Goal: Task Accomplishment & Management: Manage account settings

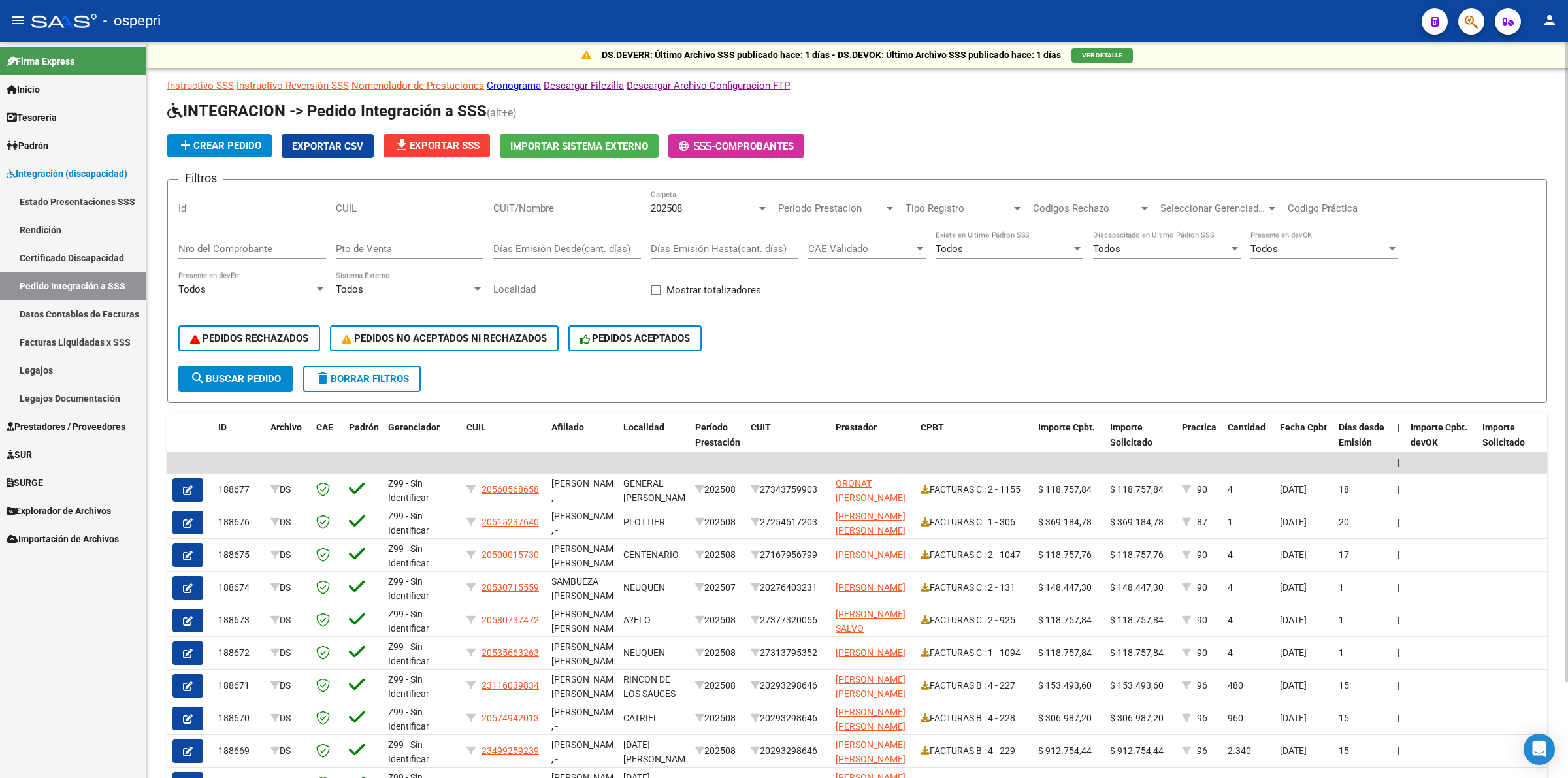
click at [704, 202] on div "202508" at bounding box center [703, 208] width 106 height 11
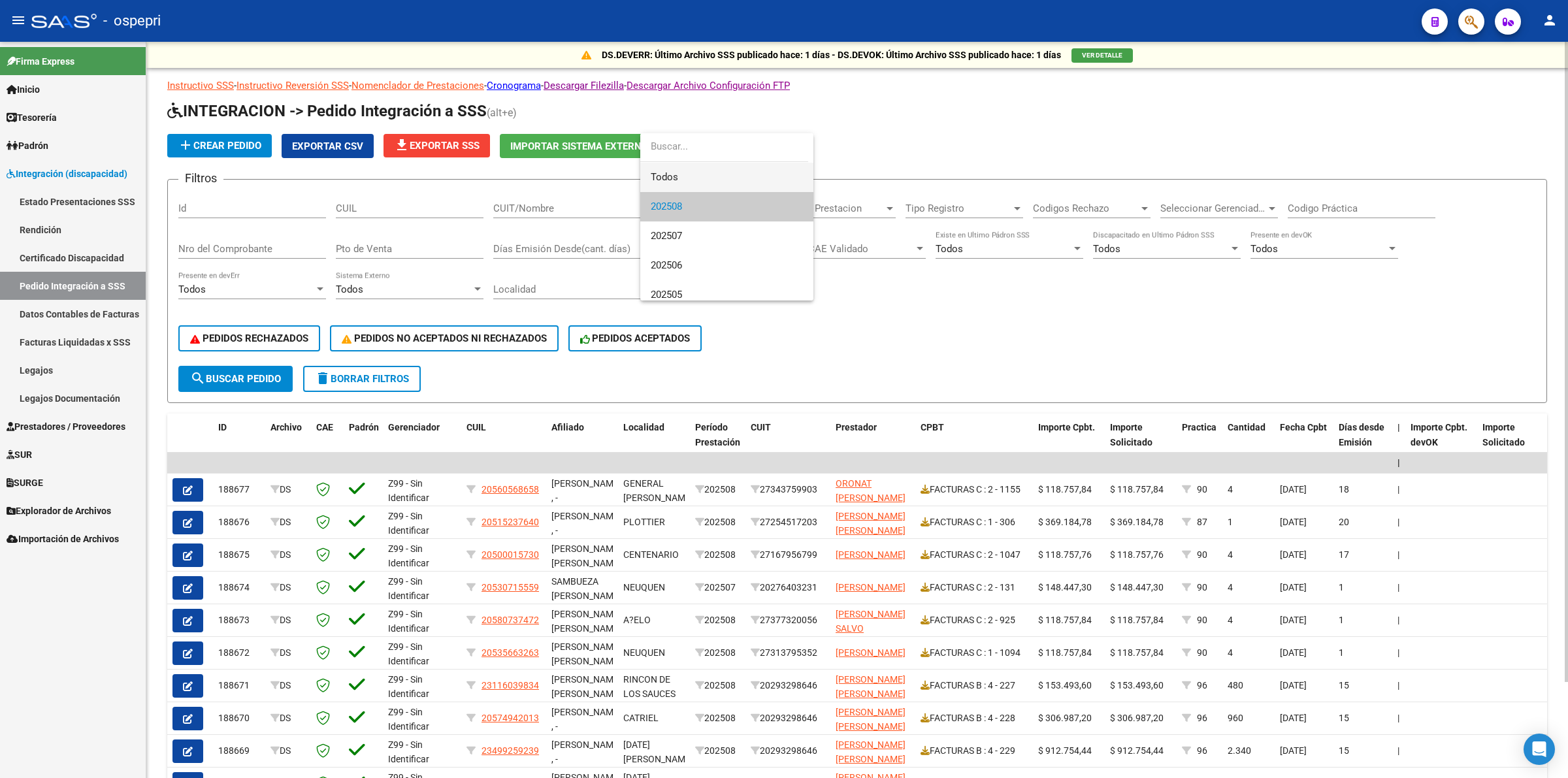
drag, startPoint x: 671, startPoint y: 174, endPoint x: 651, endPoint y: 192, distance: 26.9
click at [671, 174] on span "Todos" at bounding box center [726, 177] width 152 height 29
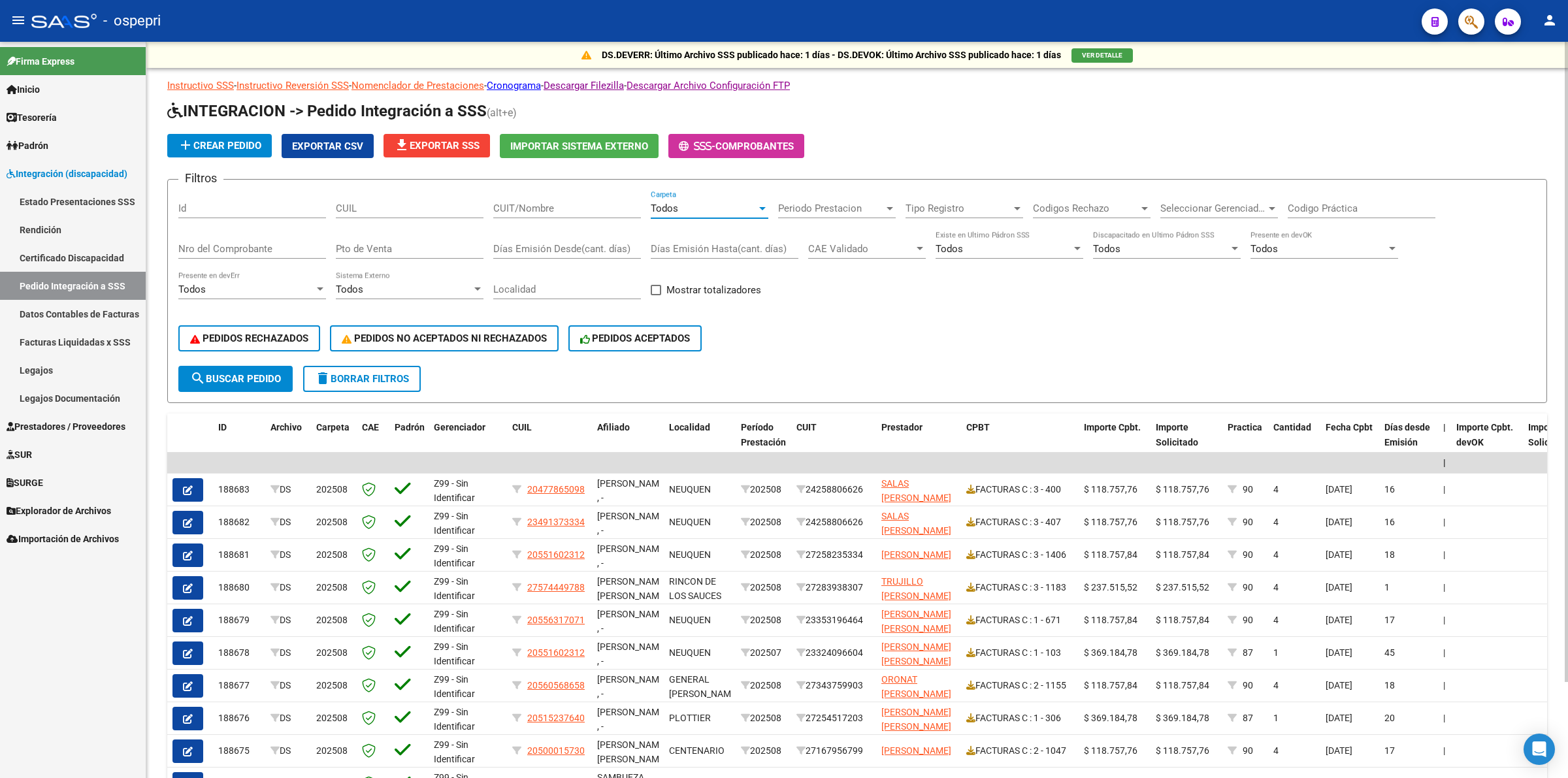
click at [675, 204] on span "Todos" at bounding box center [663, 208] width 27 height 11
click at [684, 235] on span "202508" at bounding box center [726, 236] width 152 height 29
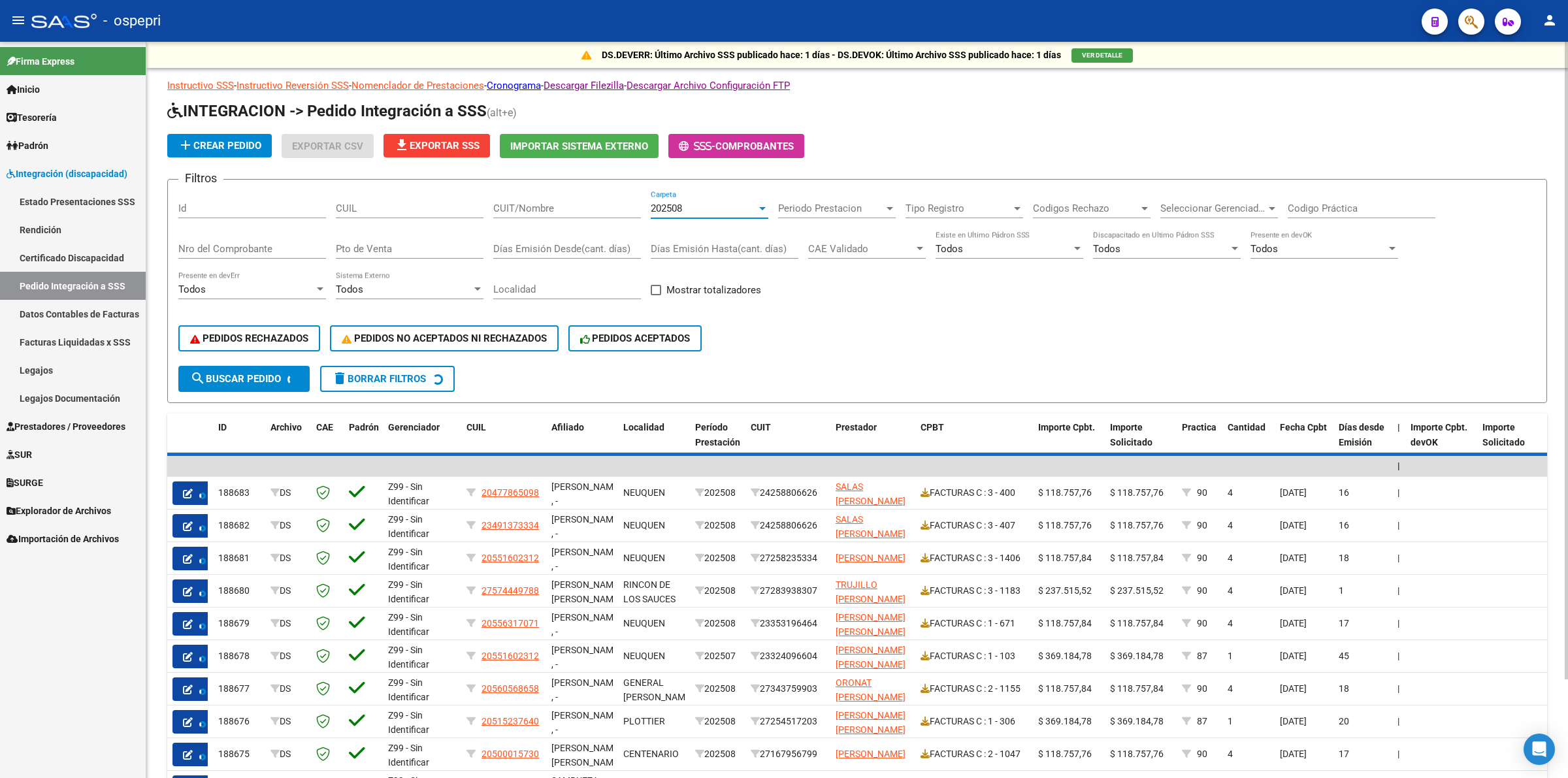
click at [685, 207] on div "202508" at bounding box center [703, 208] width 106 height 11
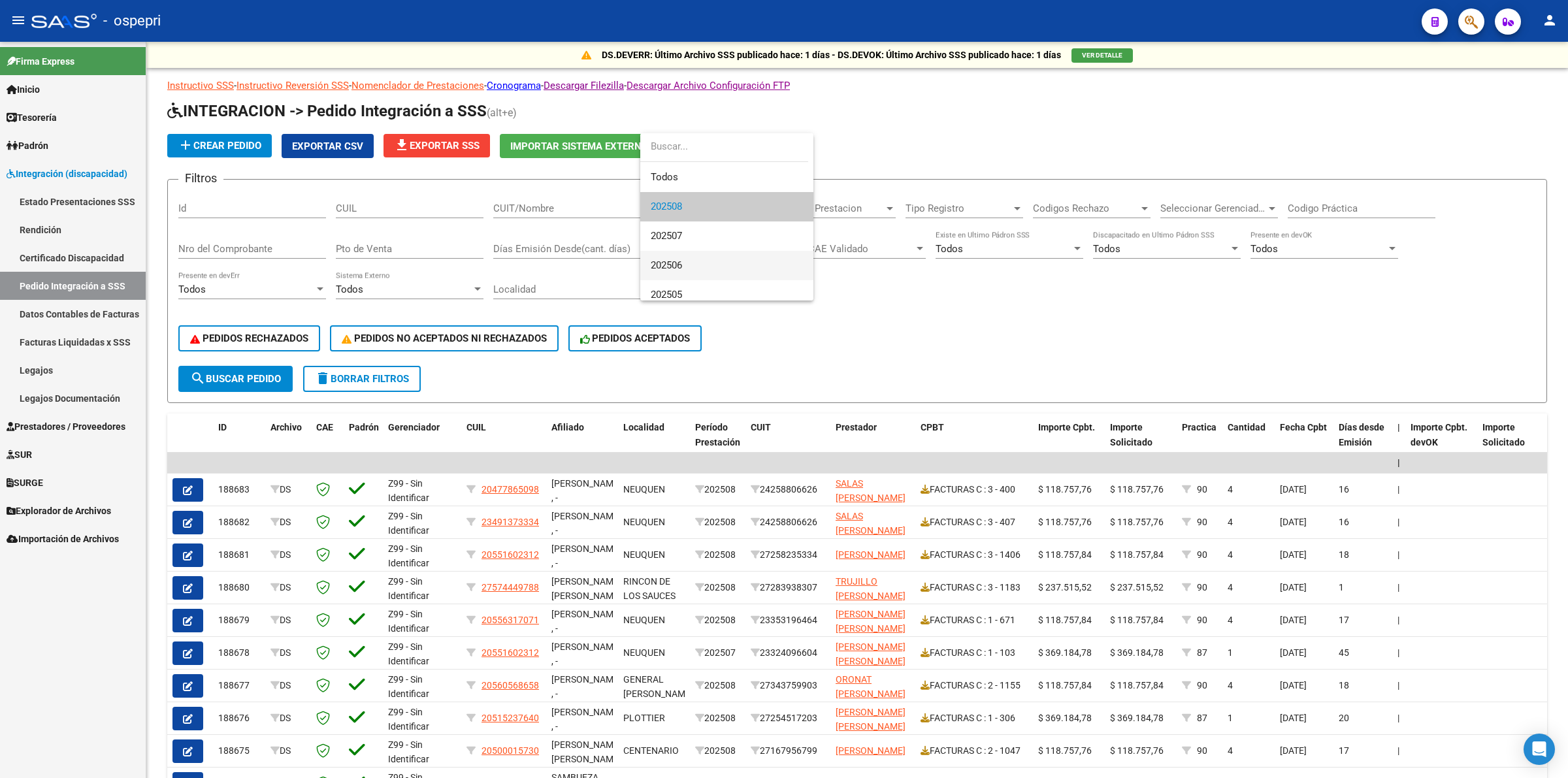
click at [685, 252] on span "202506" at bounding box center [726, 265] width 152 height 29
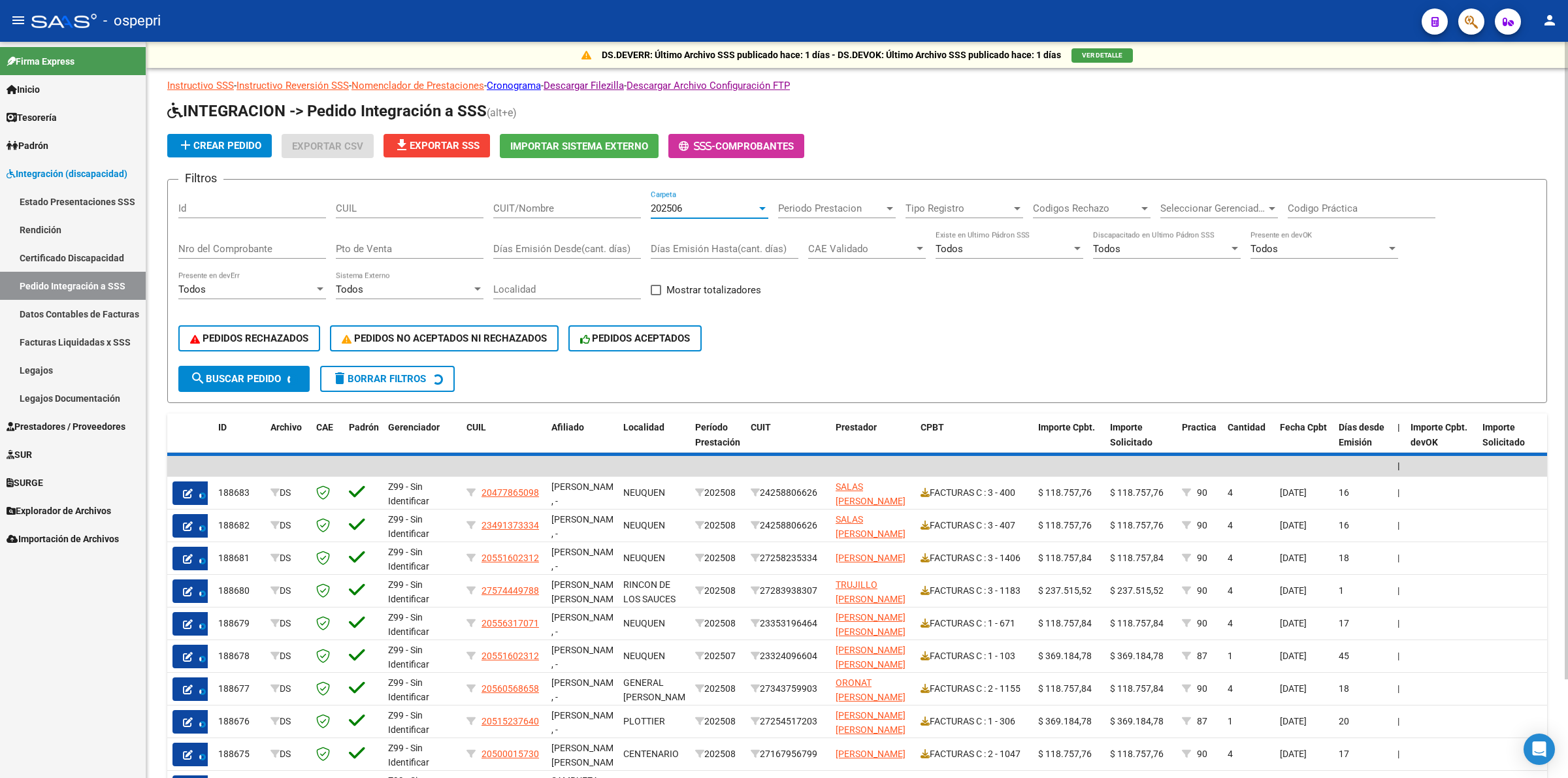
click at [671, 202] on span "202506" at bounding box center [665, 208] width 31 height 11
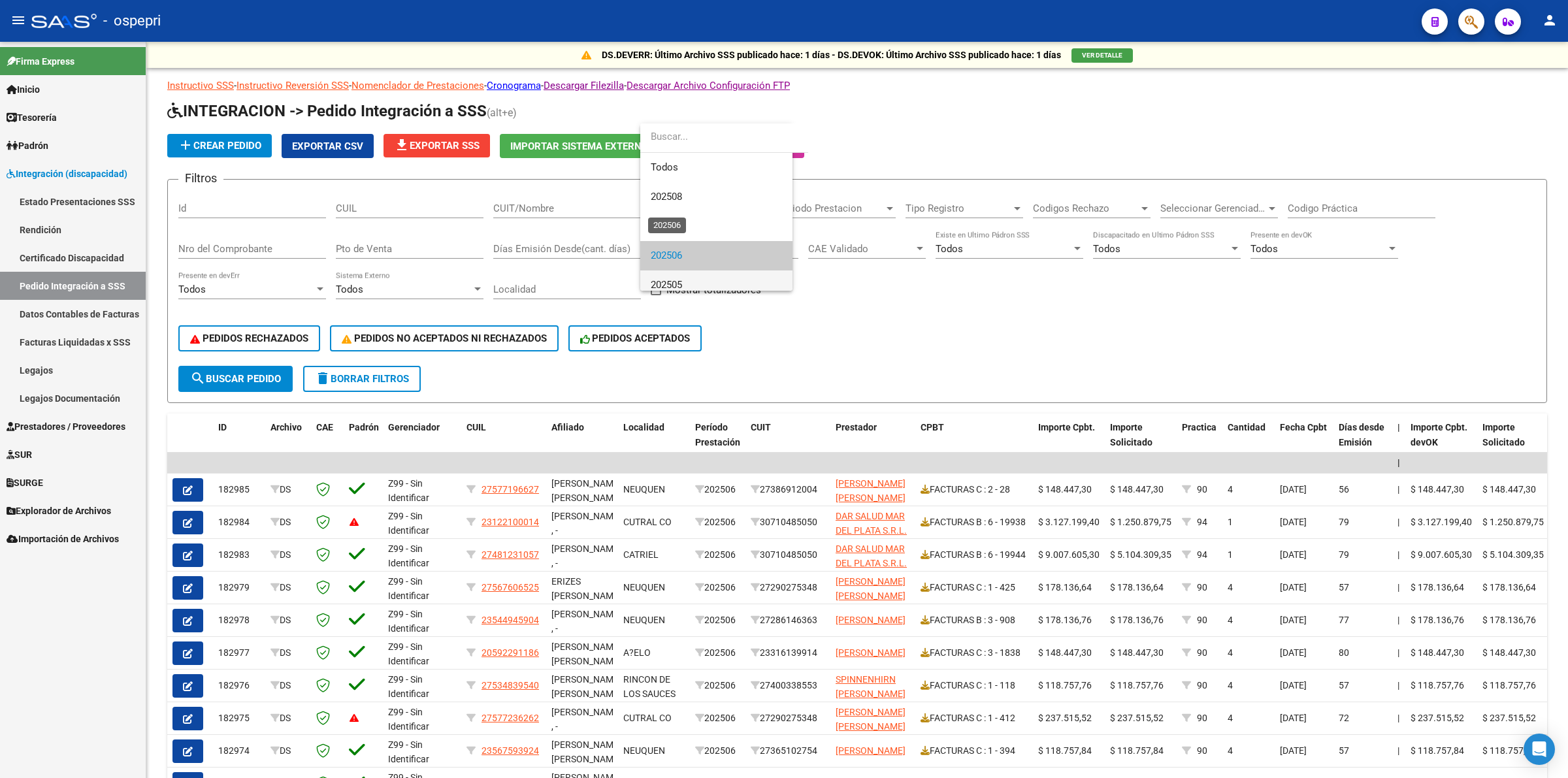
scroll to position [49, 0]
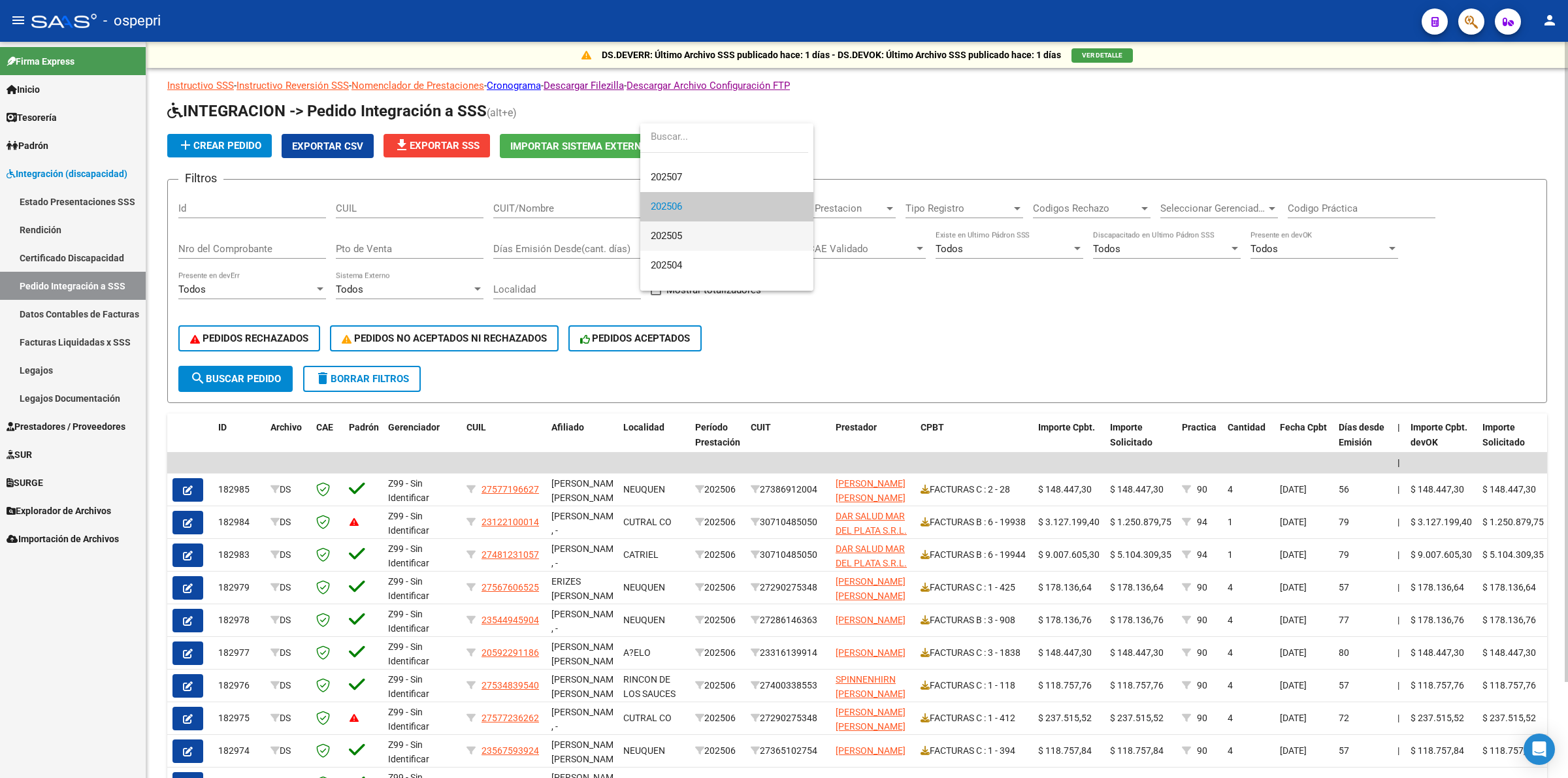
click at [680, 227] on span "202505" at bounding box center [726, 236] width 152 height 29
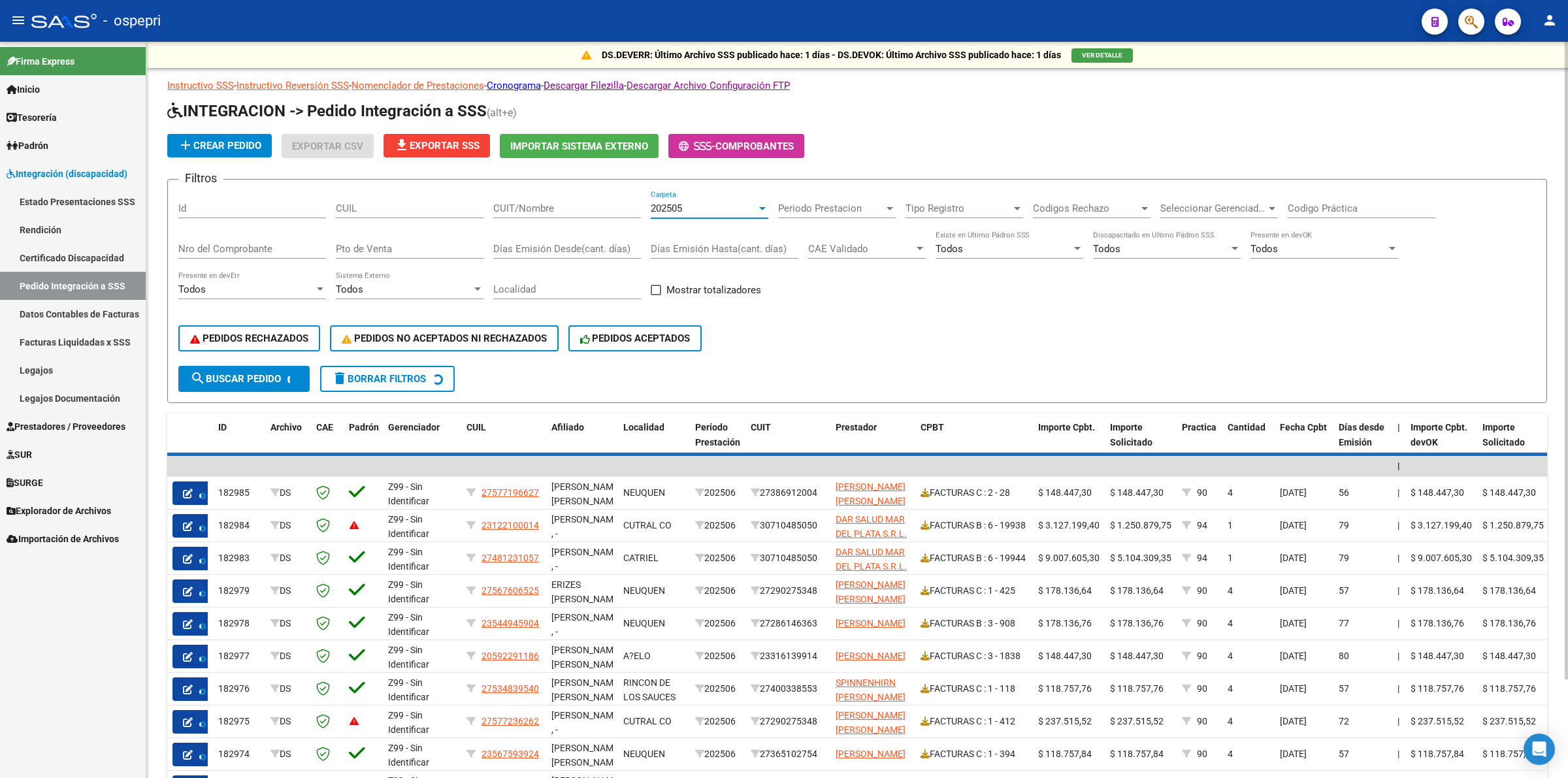
click at [678, 207] on span "202505" at bounding box center [665, 208] width 31 height 11
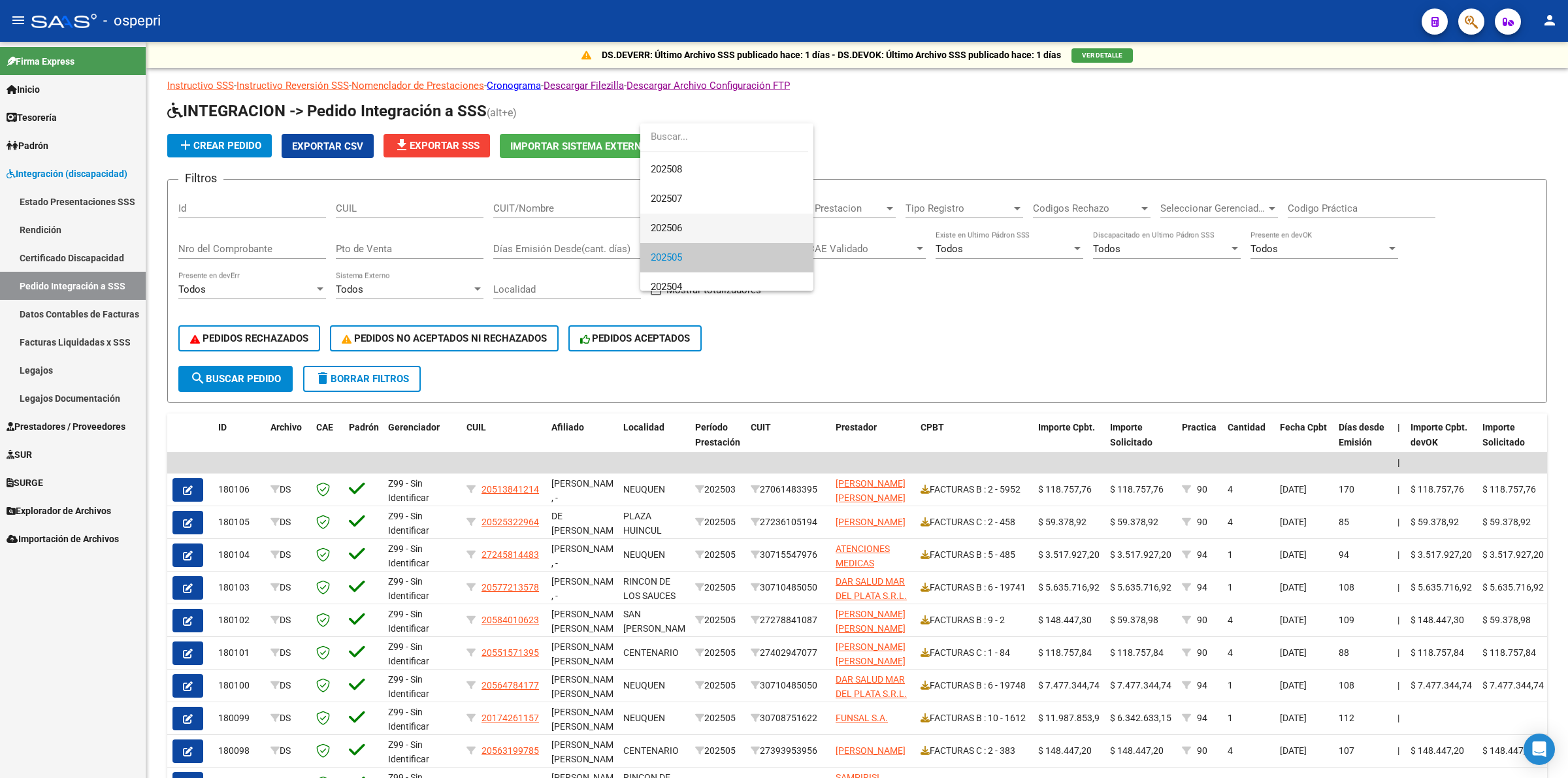
scroll to position [0, 0]
click at [681, 221] on span "202507" at bounding box center [665, 225] width 31 height 11
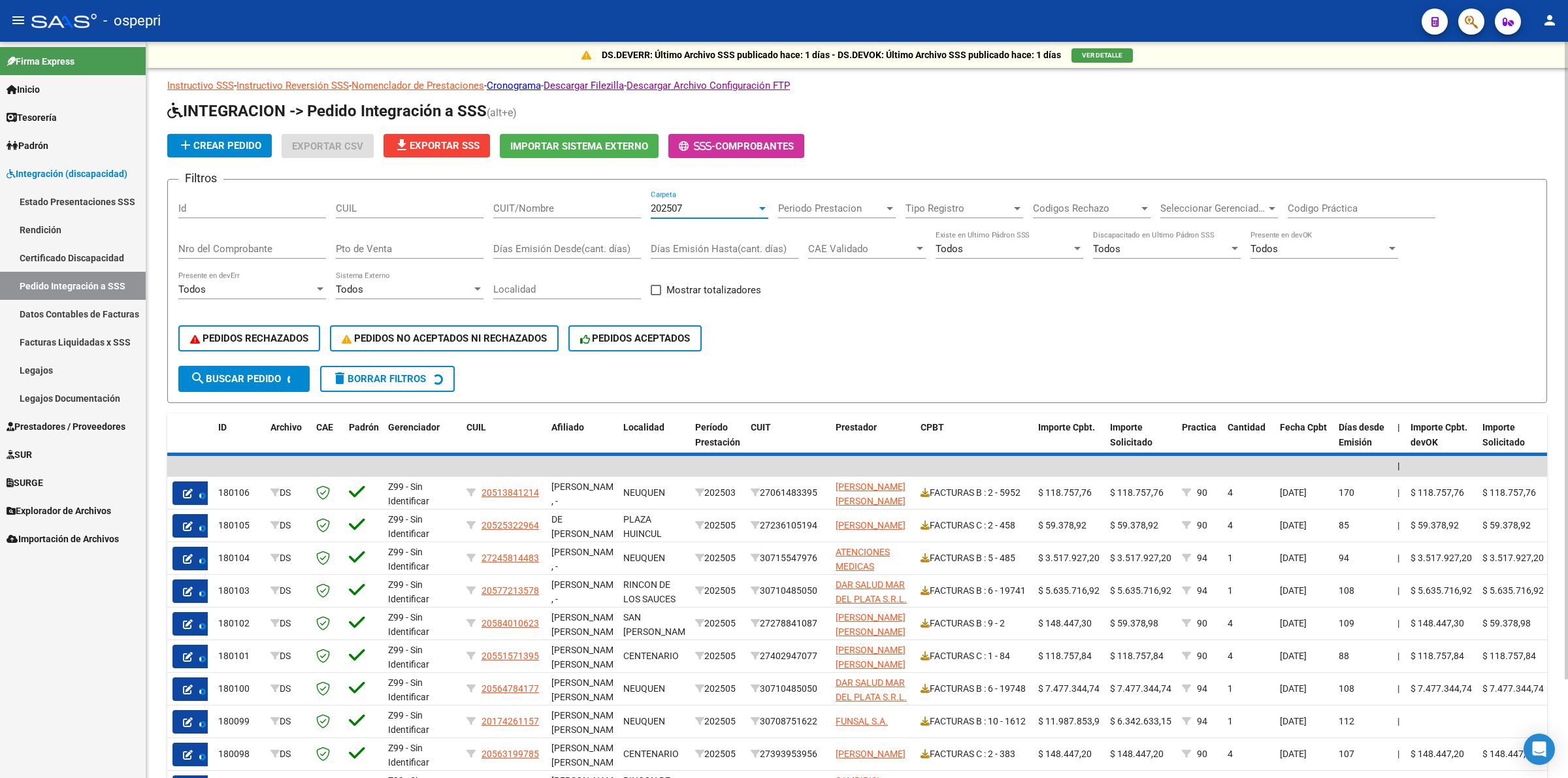
click at [277, 382] on button "search Buscar Pedido" at bounding box center [244, 379] width 132 height 26
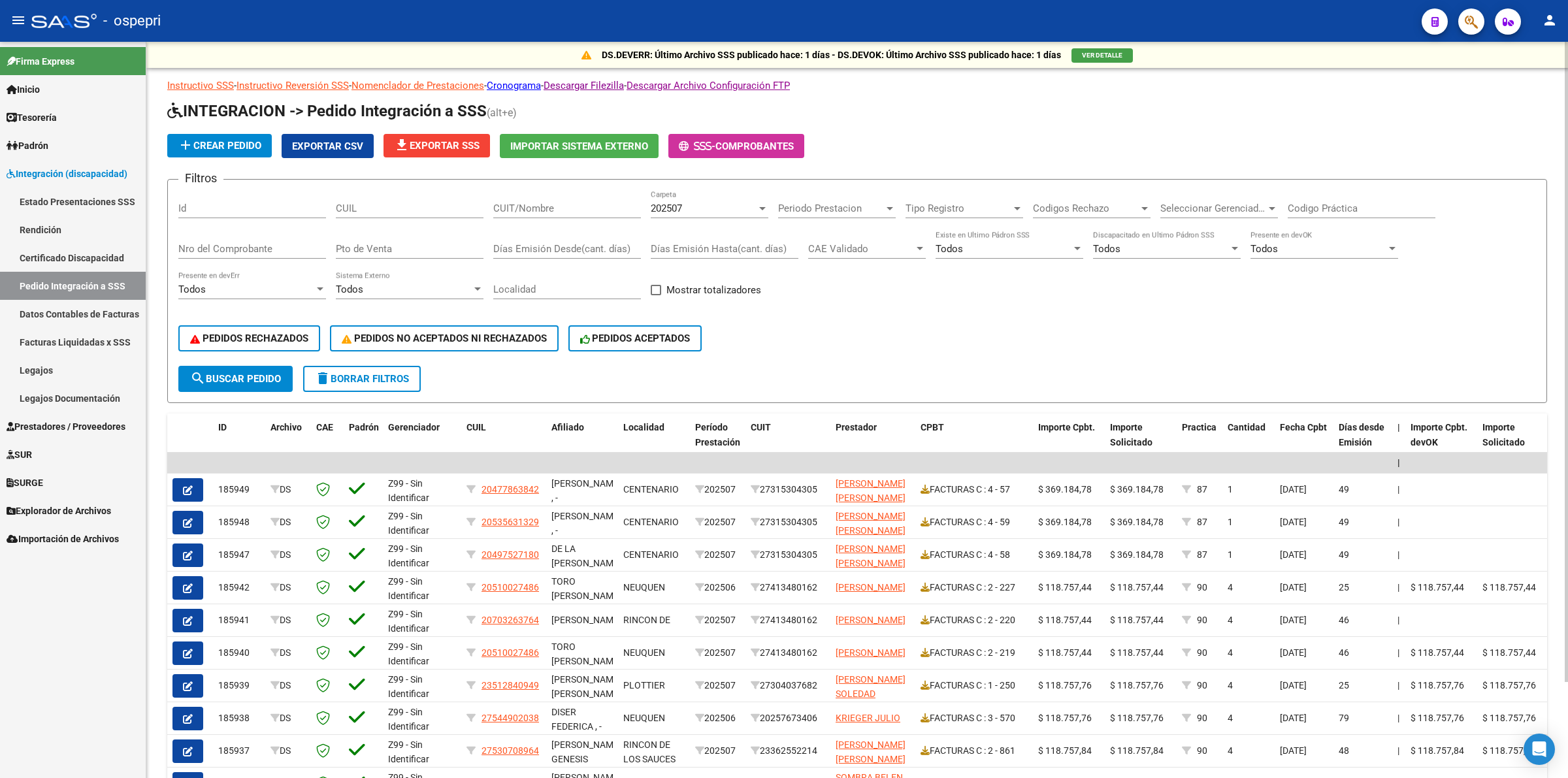
click at [680, 198] on div "202507 Carpeta" at bounding box center [708, 204] width 117 height 28
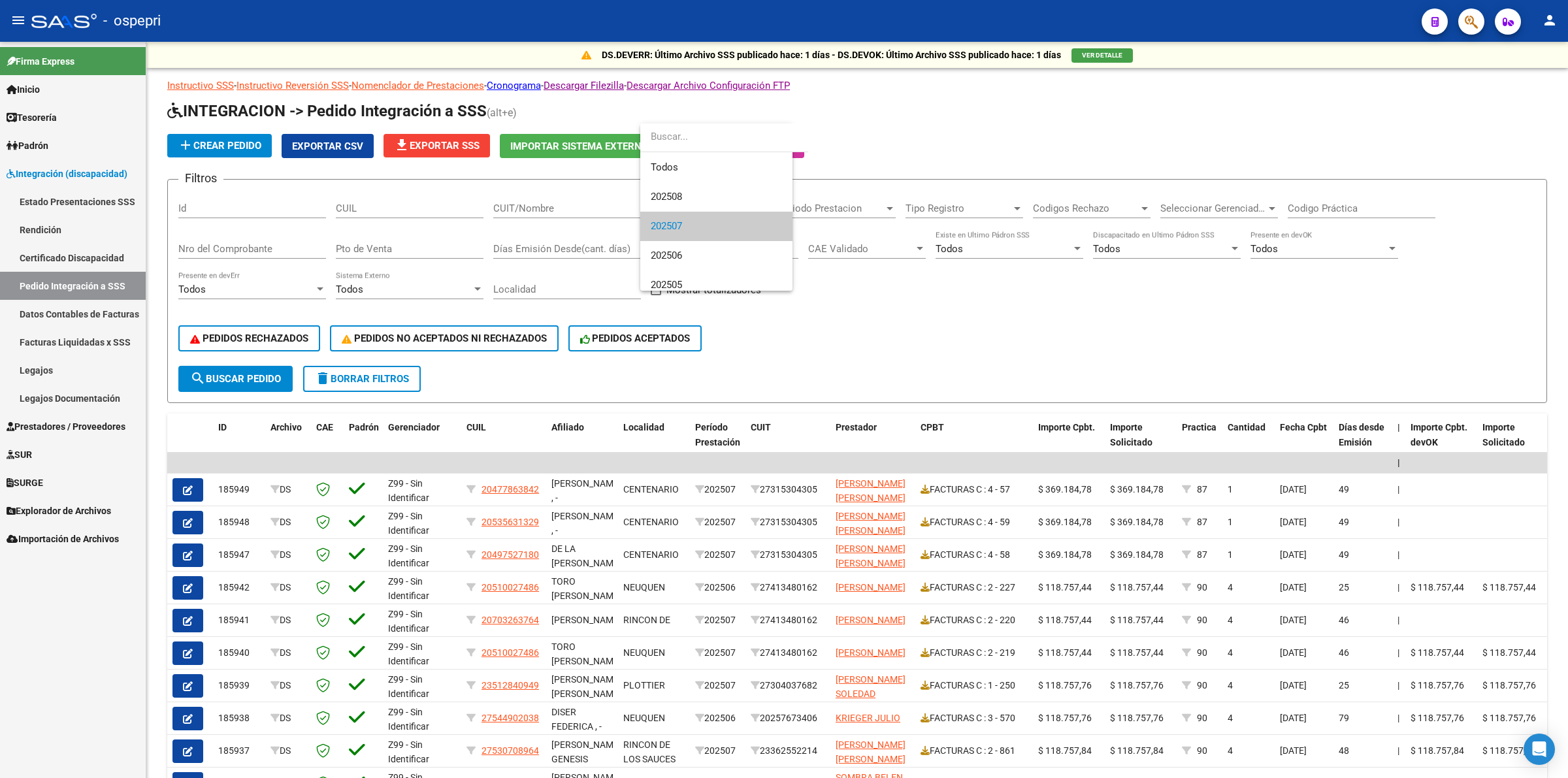
scroll to position [19, 0]
click at [685, 233] on span "202506" at bounding box center [726, 236] width 152 height 29
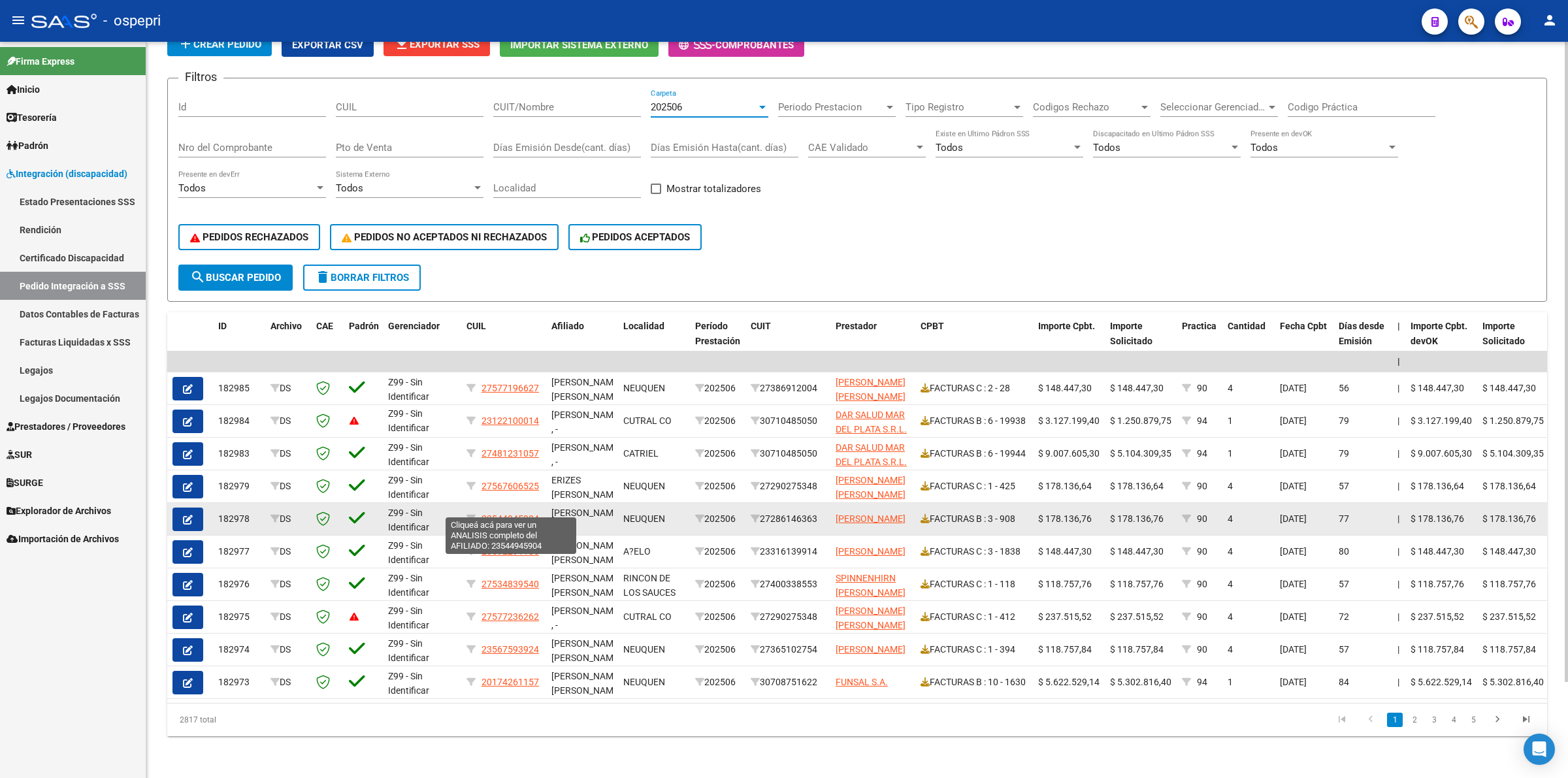
scroll to position [0, 0]
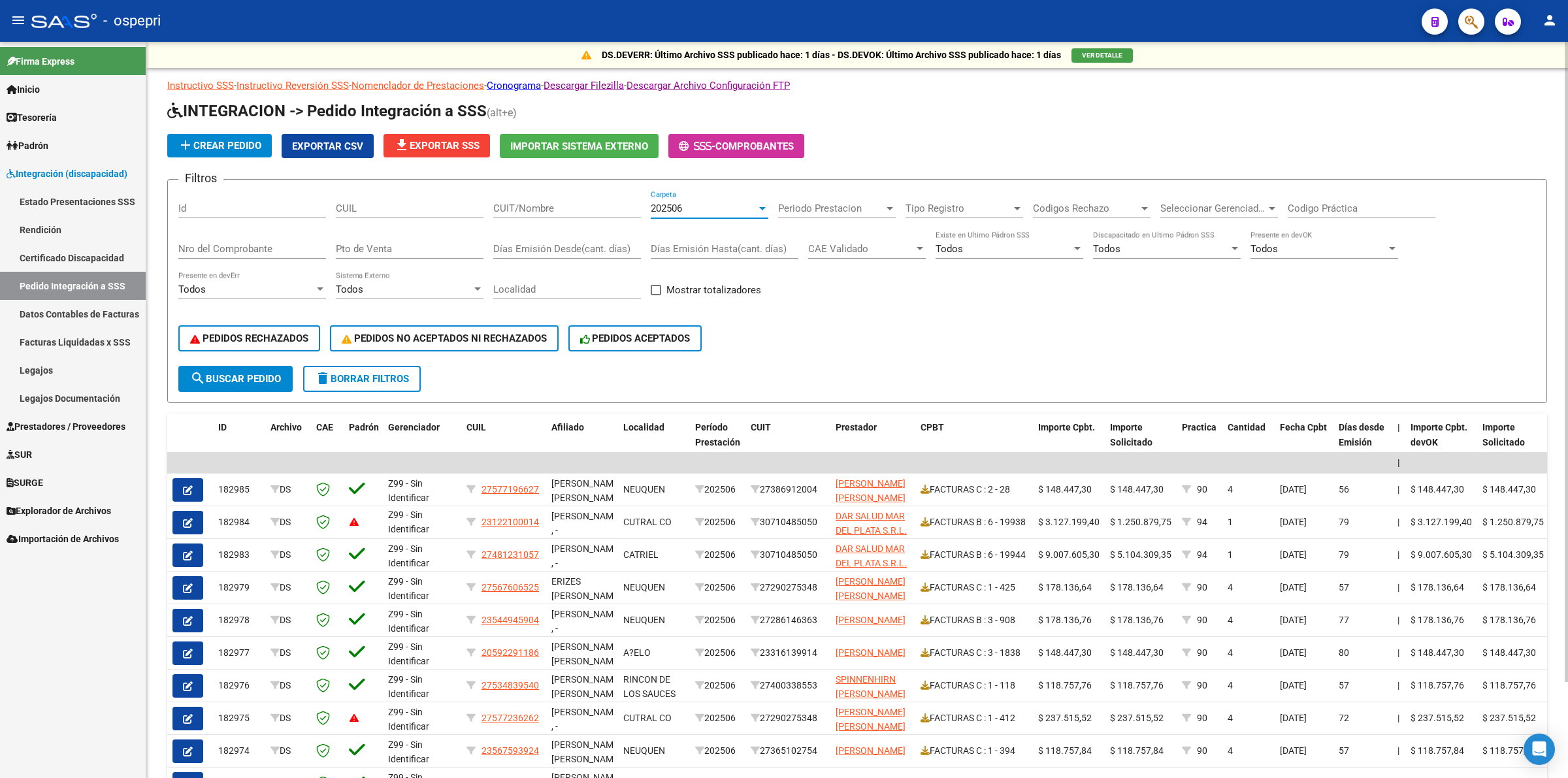
click at [687, 206] on div "202506" at bounding box center [703, 208] width 106 height 11
click at [691, 194] on span "202508" at bounding box center [726, 196] width 152 height 29
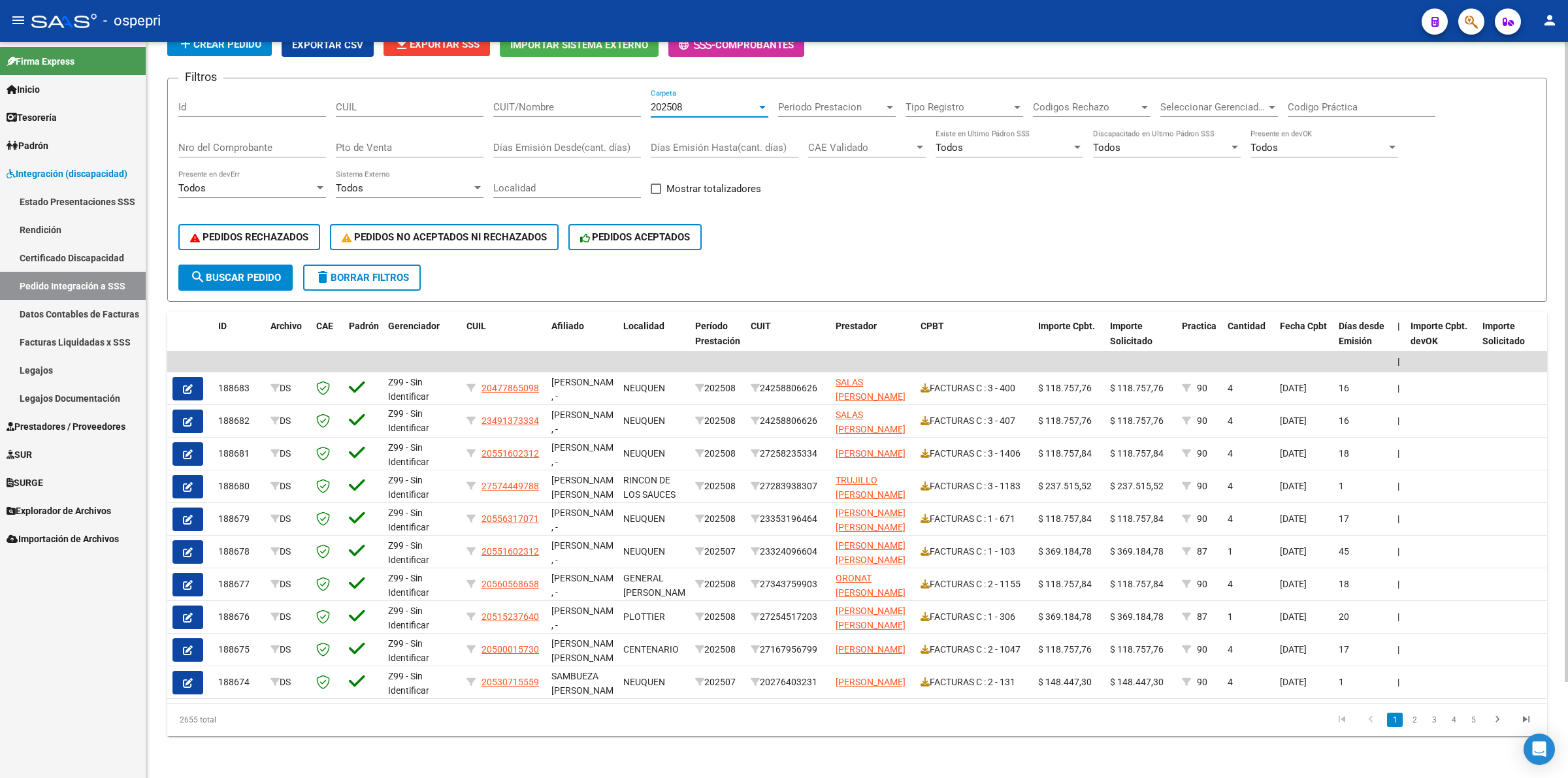
scroll to position [110, 0]
click at [46, 426] on span "Prestadores / Proveedores" at bounding box center [65, 427] width 119 height 14
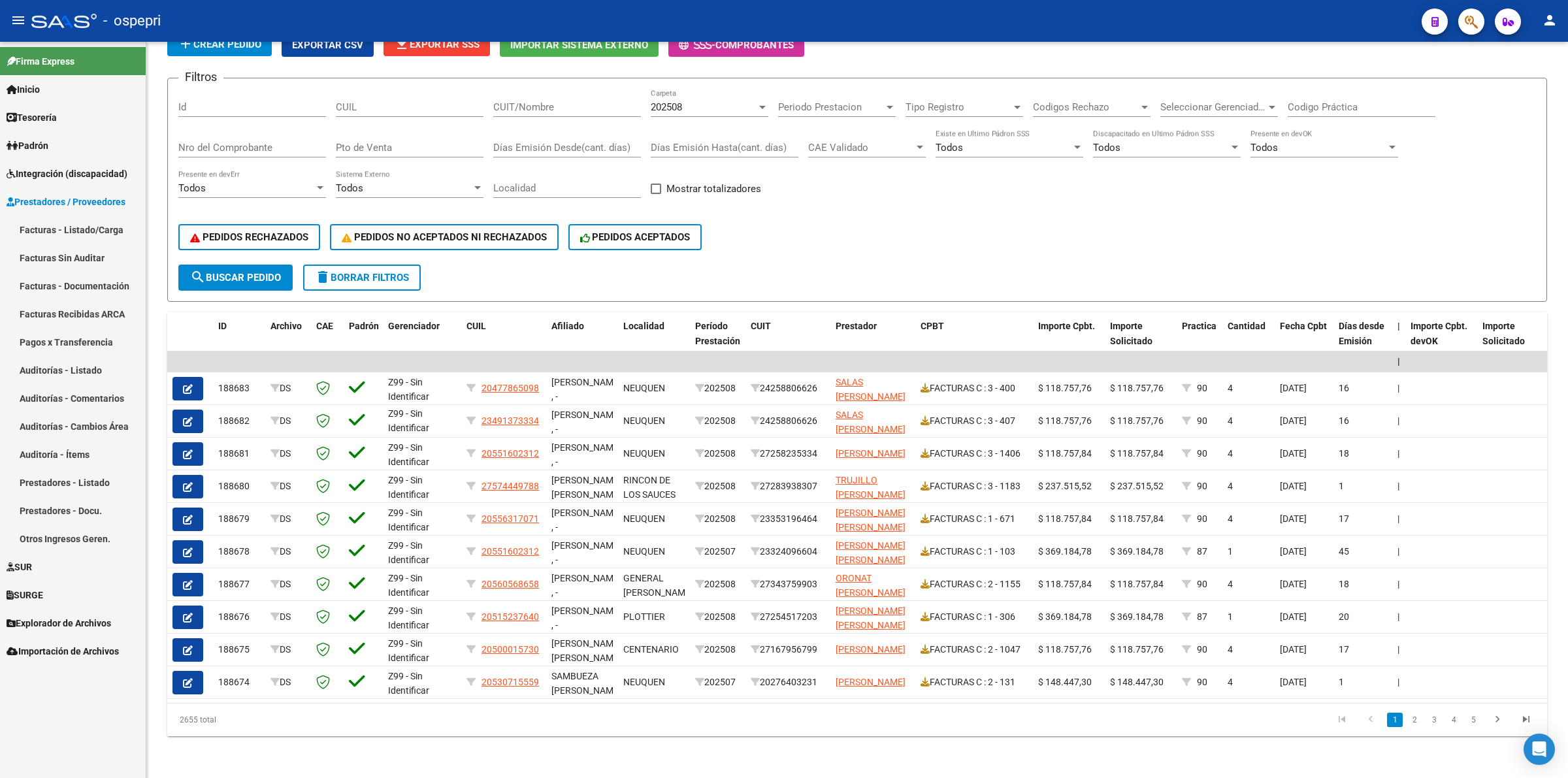
click at [86, 235] on link "Facturas - Listado/Carga" at bounding box center [72, 230] width 146 height 28
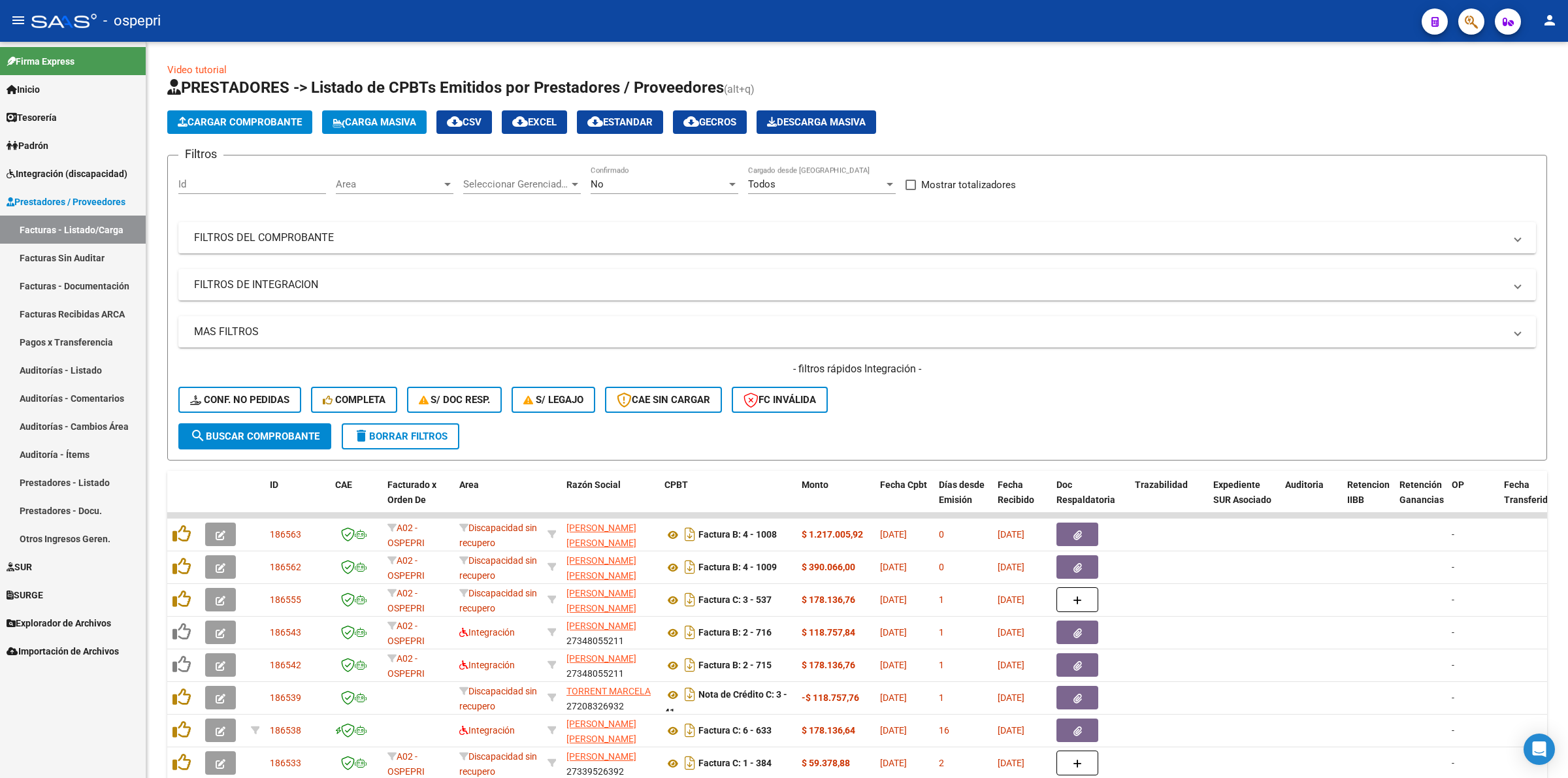
click at [114, 168] on span "Integración (discapacidad)" at bounding box center [66, 174] width 121 height 14
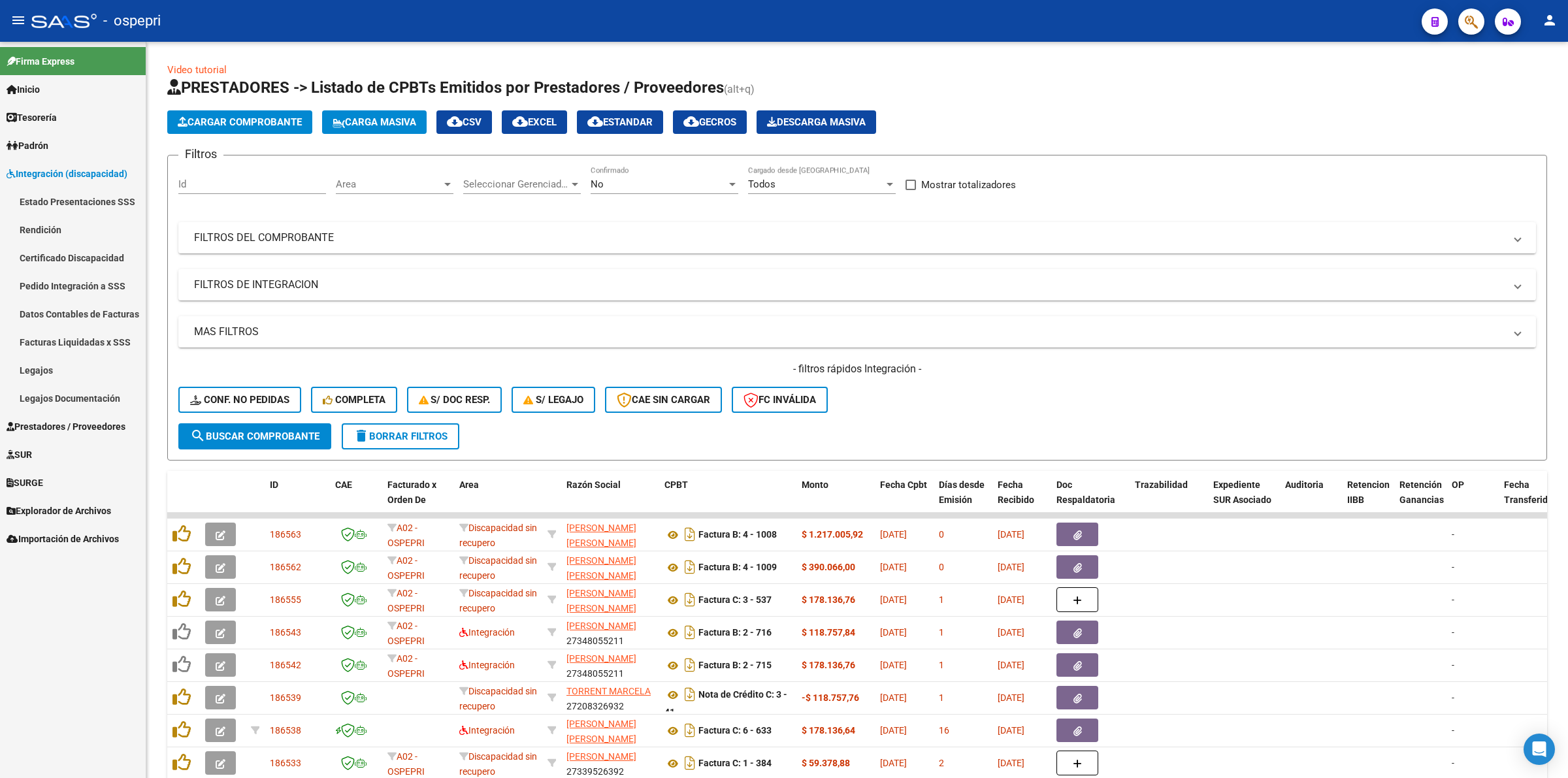
click at [46, 376] on link "Legajos" at bounding box center [72, 370] width 146 height 28
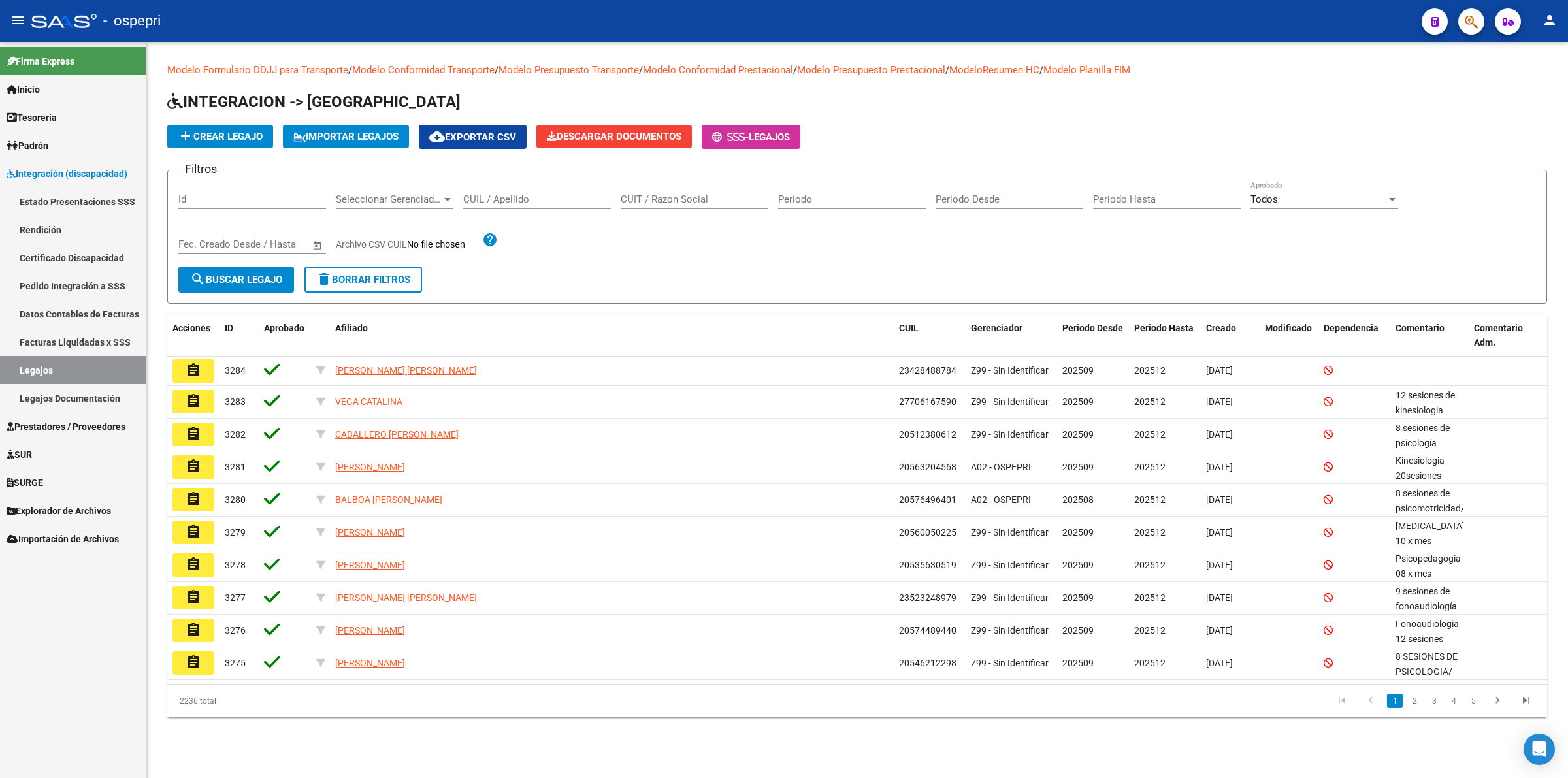
drag, startPoint x: 524, startPoint y: 209, endPoint x: 521, endPoint y: 198, distance: 11.4
click at [524, 207] on div "CUIL / Apellido" at bounding box center [536, 201] width 148 height 41
click at [521, 198] on input "CUIL / Apellido" at bounding box center [536, 199] width 148 height 11
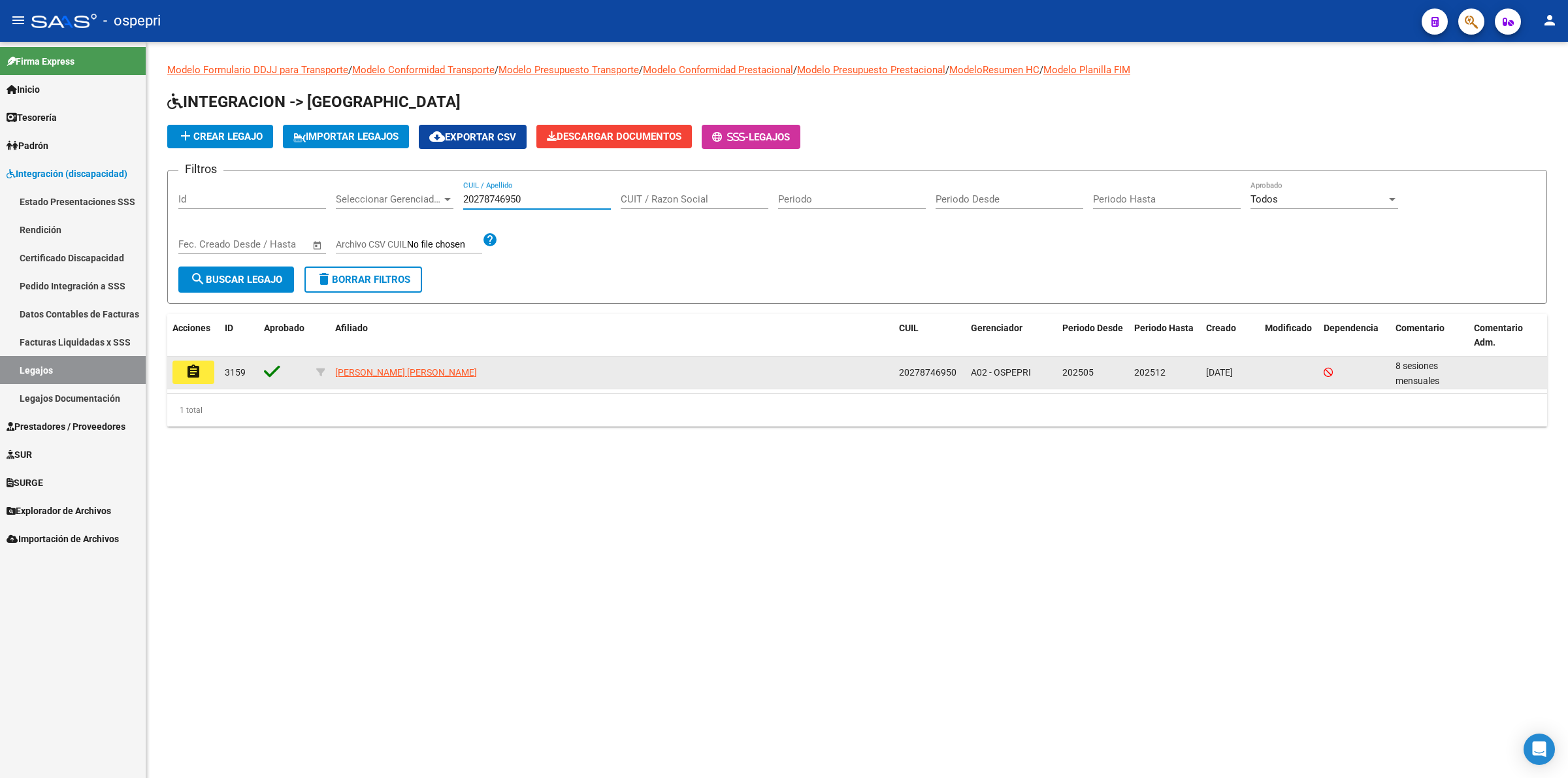
type input "20278746950"
click at [204, 367] on button "assignment" at bounding box center [193, 372] width 42 height 24
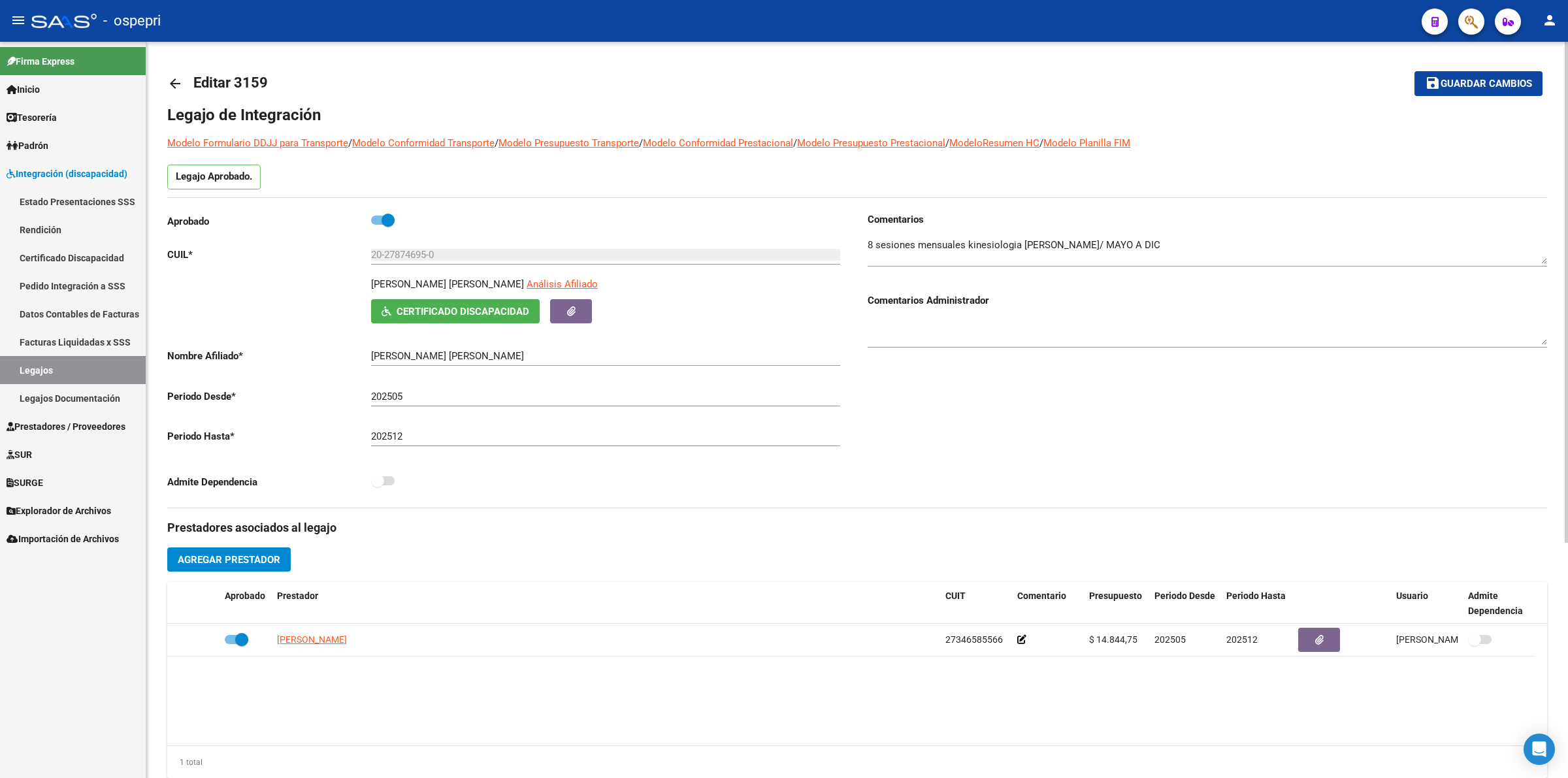
click at [162, 76] on div "arrow_back Editar 3159 save Guardar cambios Legajo de Integración Modelo Formul…" at bounding box center [857, 582] width 1421 height 1081
click at [169, 79] on mat-icon "arrow_back" at bounding box center [175, 84] width 16 height 16
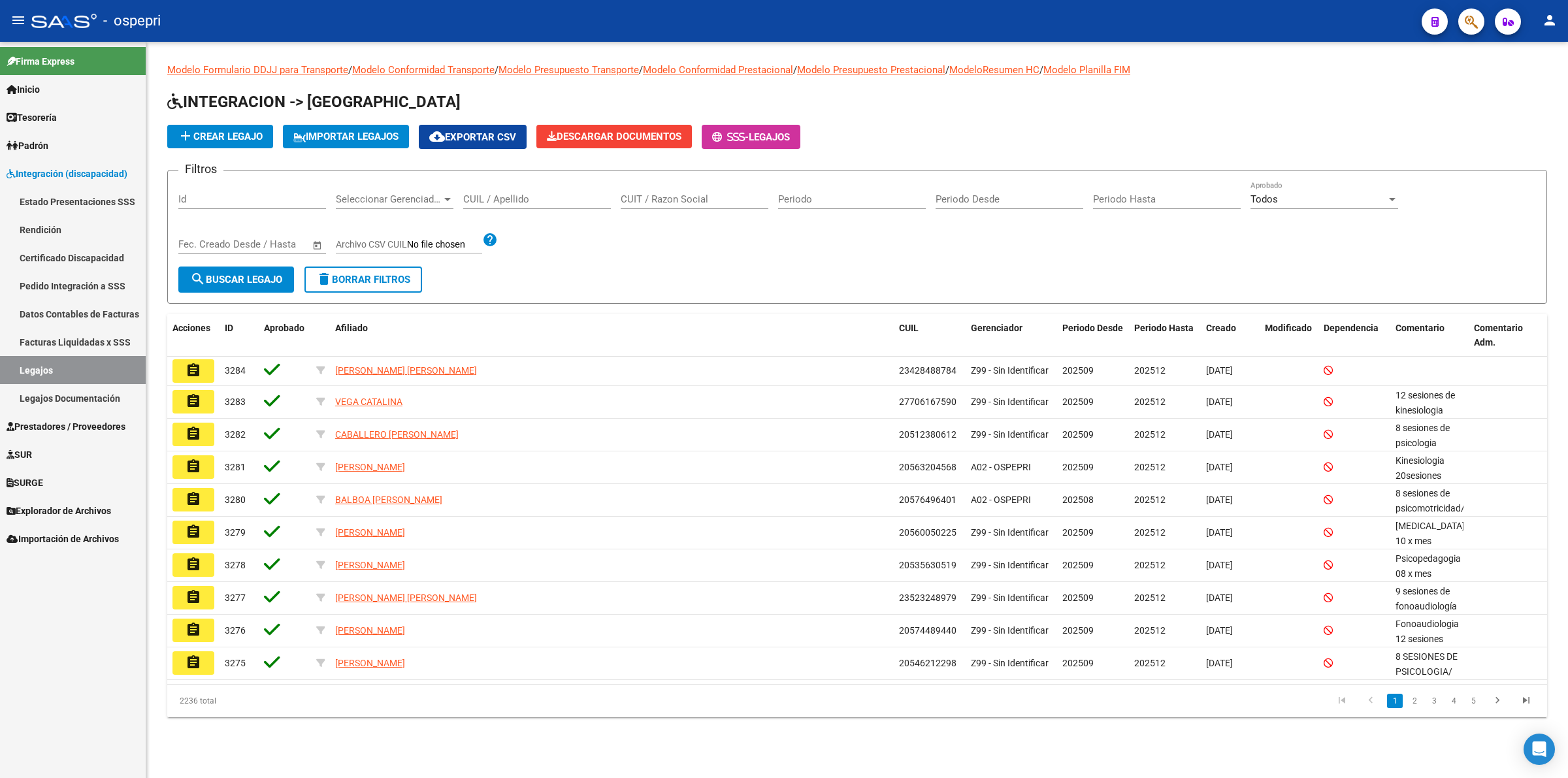
click at [533, 200] on input "CUIL / Apellido" at bounding box center [536, 199] width 148 height 11
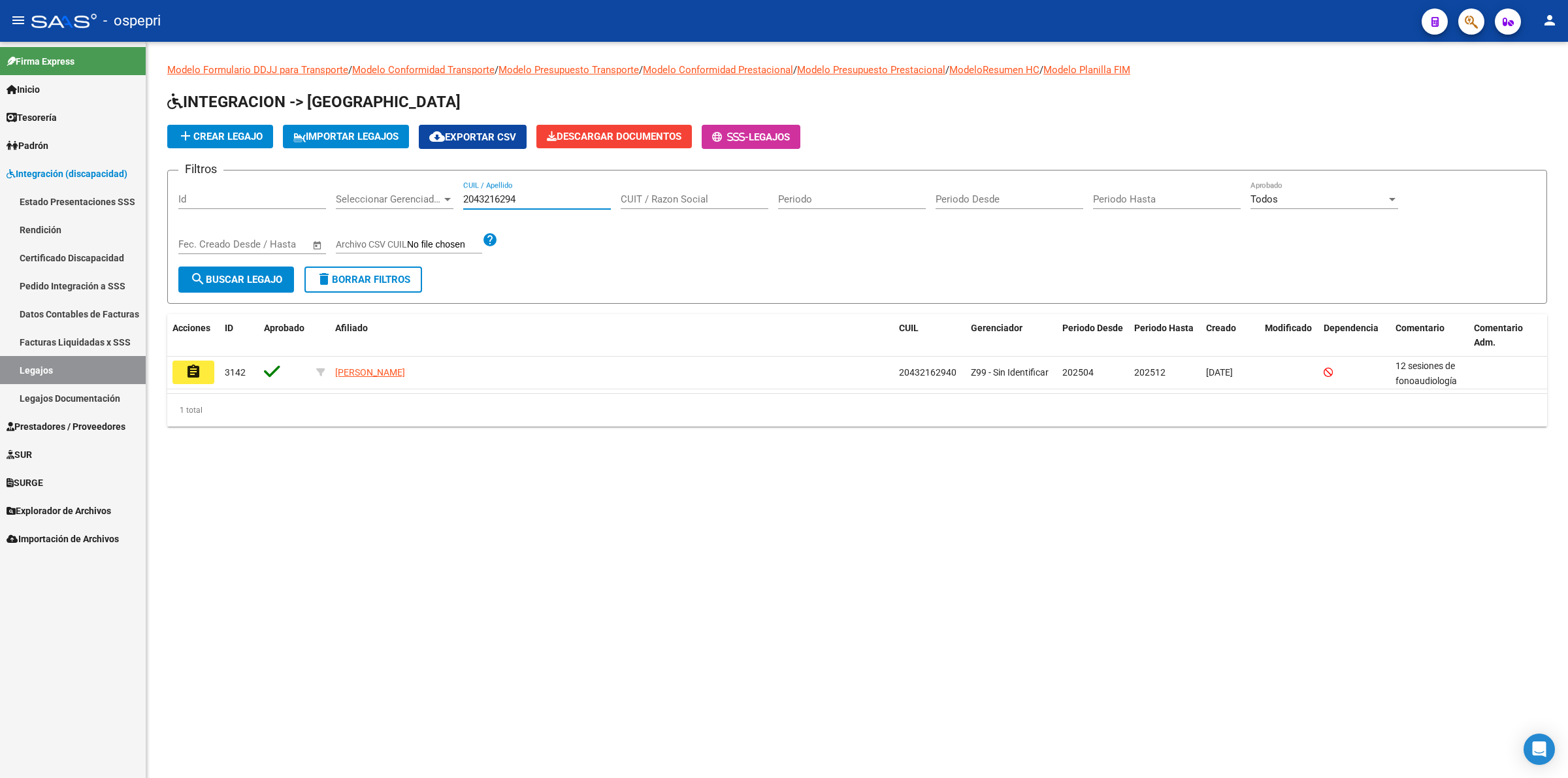
type input "2043216294"
drag, startPoint x: 553, startPoint y: 200, endPoint x: 73, endPoint y: 178, distance: 480.5
click at [72, 184] on mat-sidenav-container "Firma Express Inicio Calendario SSS Instructivos Contacto OS Tesorería Extracto…" at bounding box center [784, 409] width 1568 height 736
drag, startPoint x: 563, startPoint y: 197, endPoint x: 0, endPoint y: 194, distance: 563.0
click at [0, 196] on mat-sidenav-container "Firma Express Inicio Calendario SSS Instructivos Contacto OS Tesorería Extracto…" at bounding box center [784, 409] width 1568 height 736
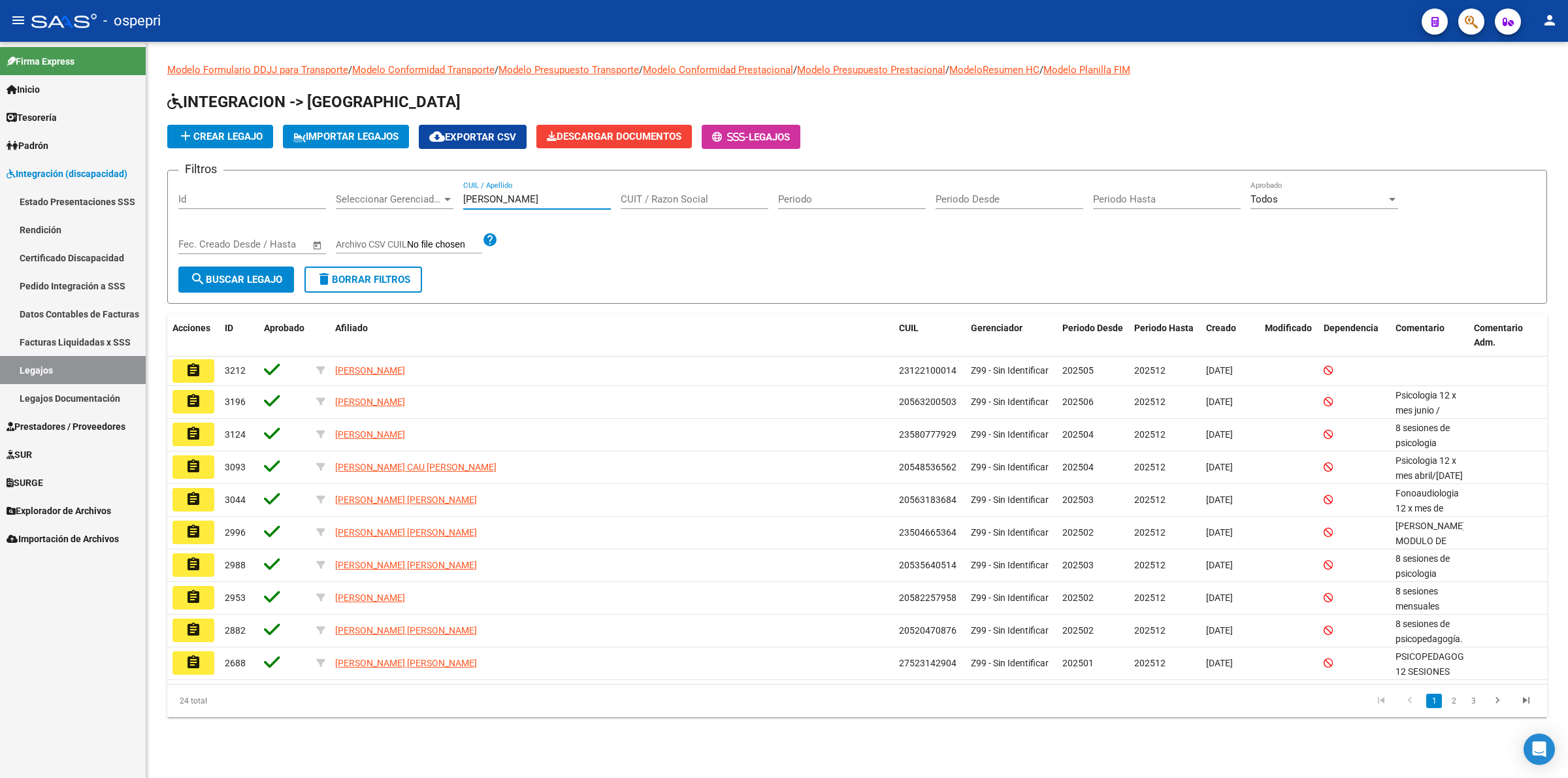
type input "gutierrez"
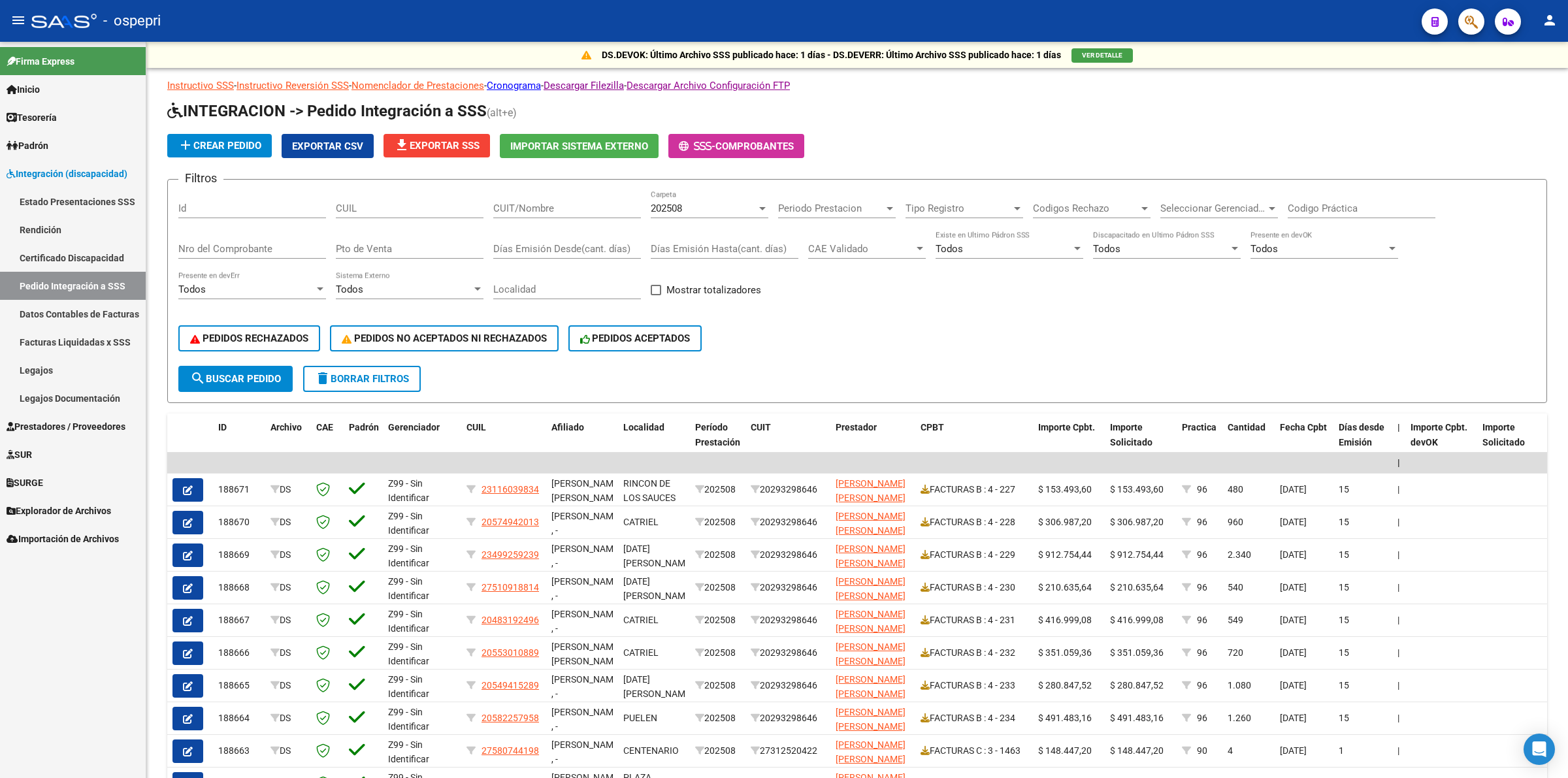
click at [52, 370] on link "Legajos" at bounding box center [72, 370] width 146 height 28
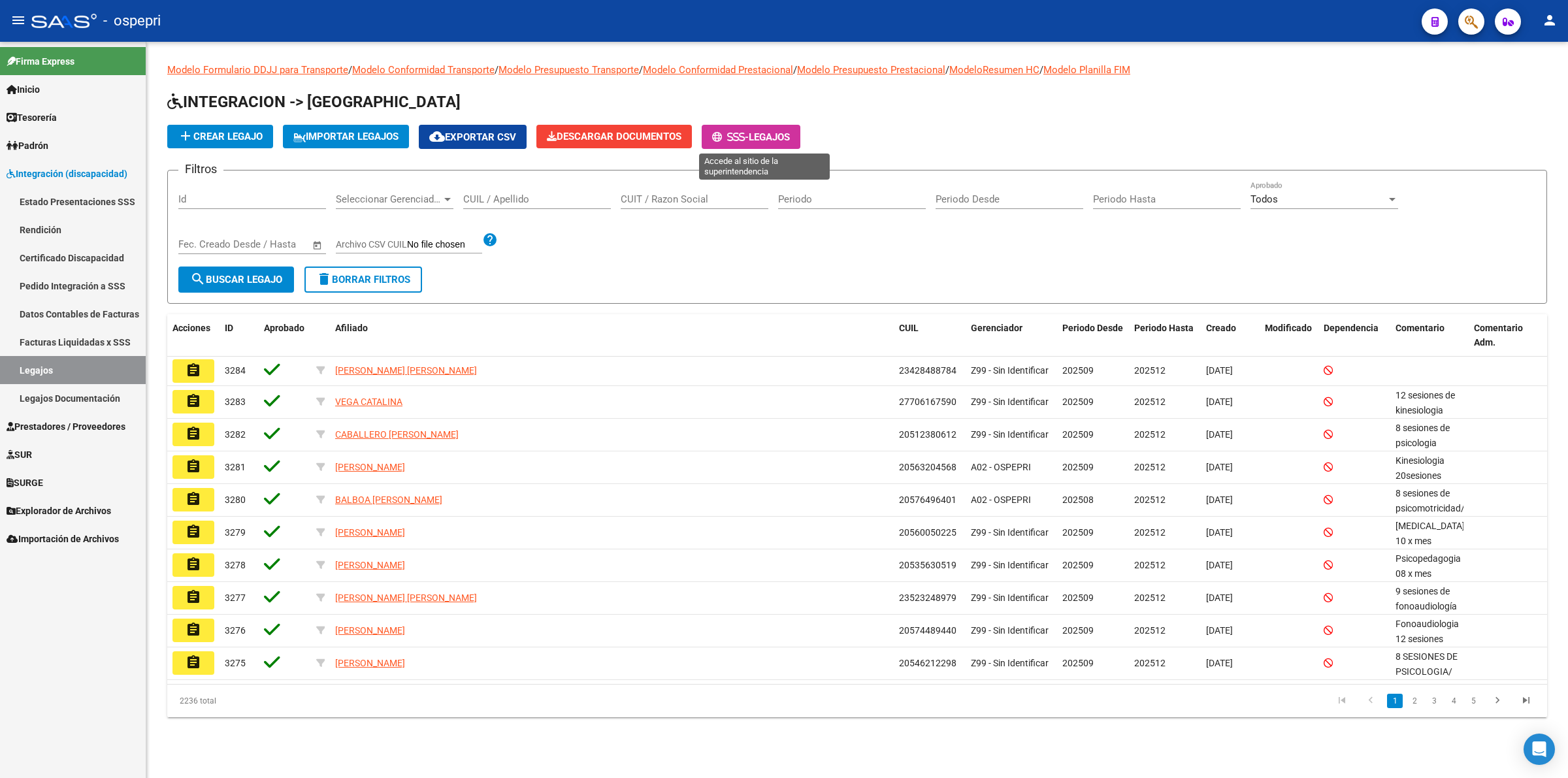
click at [745, 136] on icon at bounding box center [741, 136] width 6 height 10
click at [560, 200] on input "CUIL / Apellido" at bounding box center [536, 199] width 148 height 11
click at [504, 193] on input "CUIL / Apellido" at bounding box center [536, 199] width 148 height 11
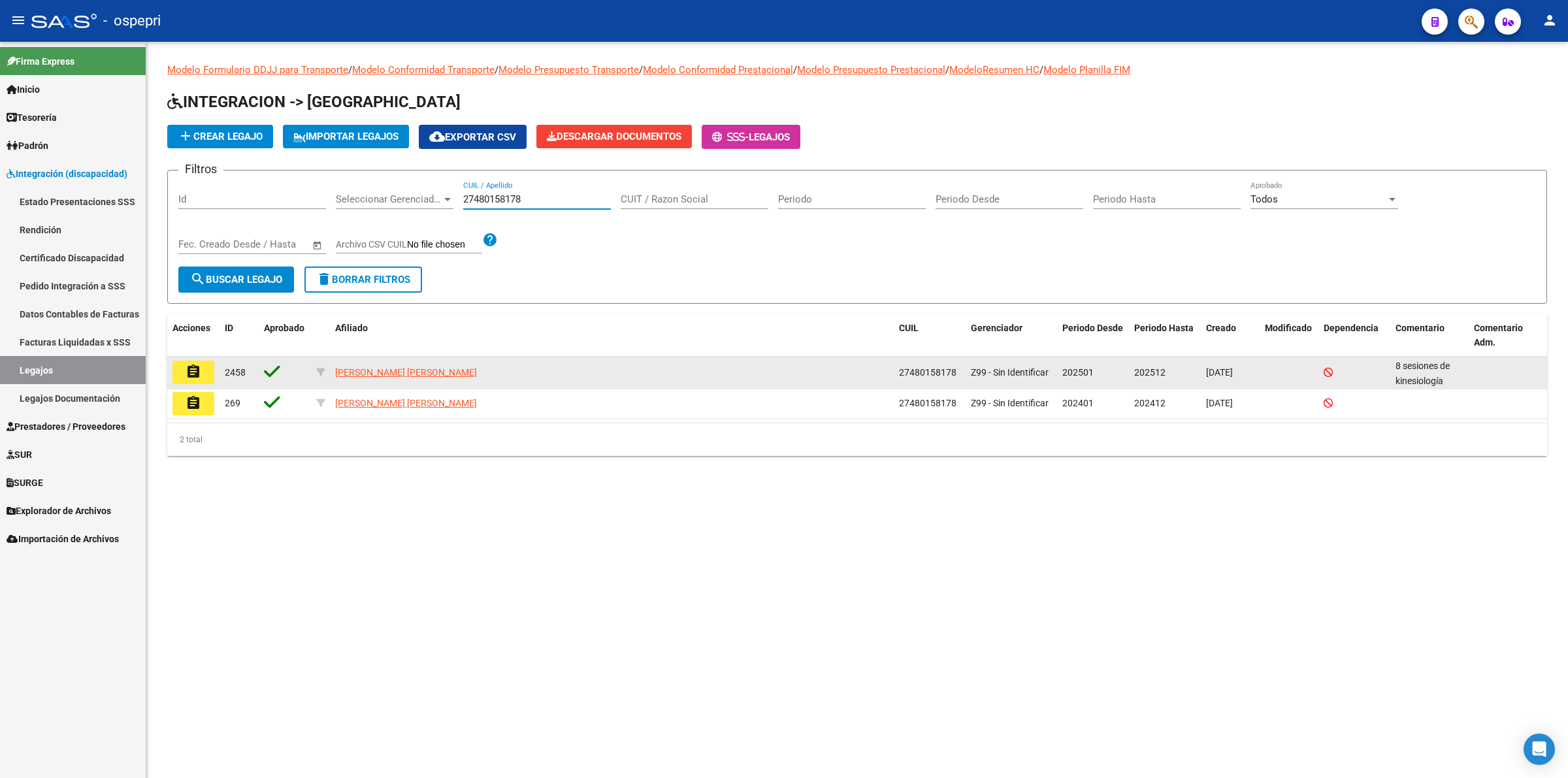
type input "27480158178"
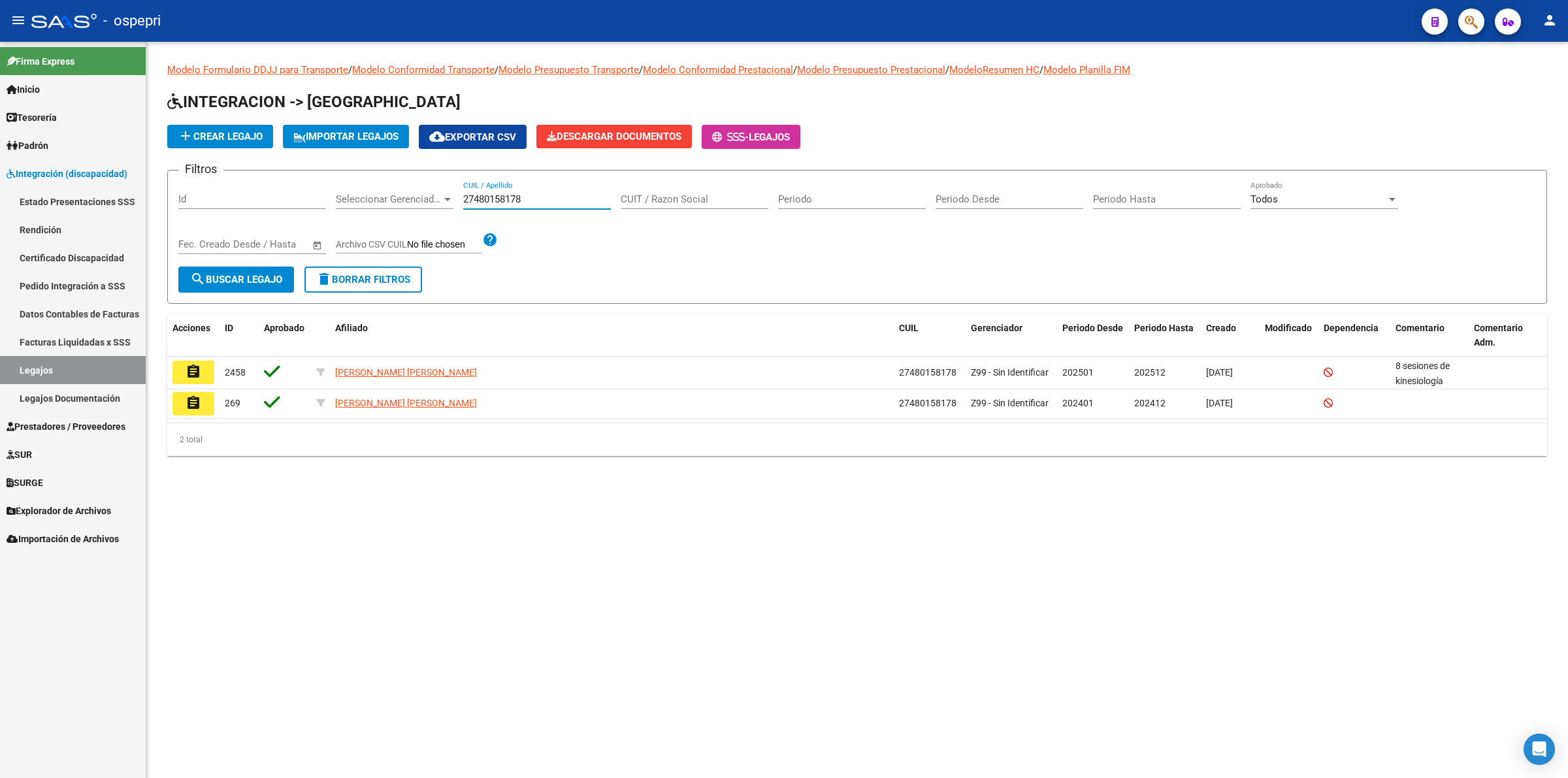
drag, startPoint x: 204, startPoint y: 373, endPoint x: 451, endPoint y: 372, distance: 247.0
click at [204, 372] on button "assignment" at bounding box center [193, 372] width 42 height 24
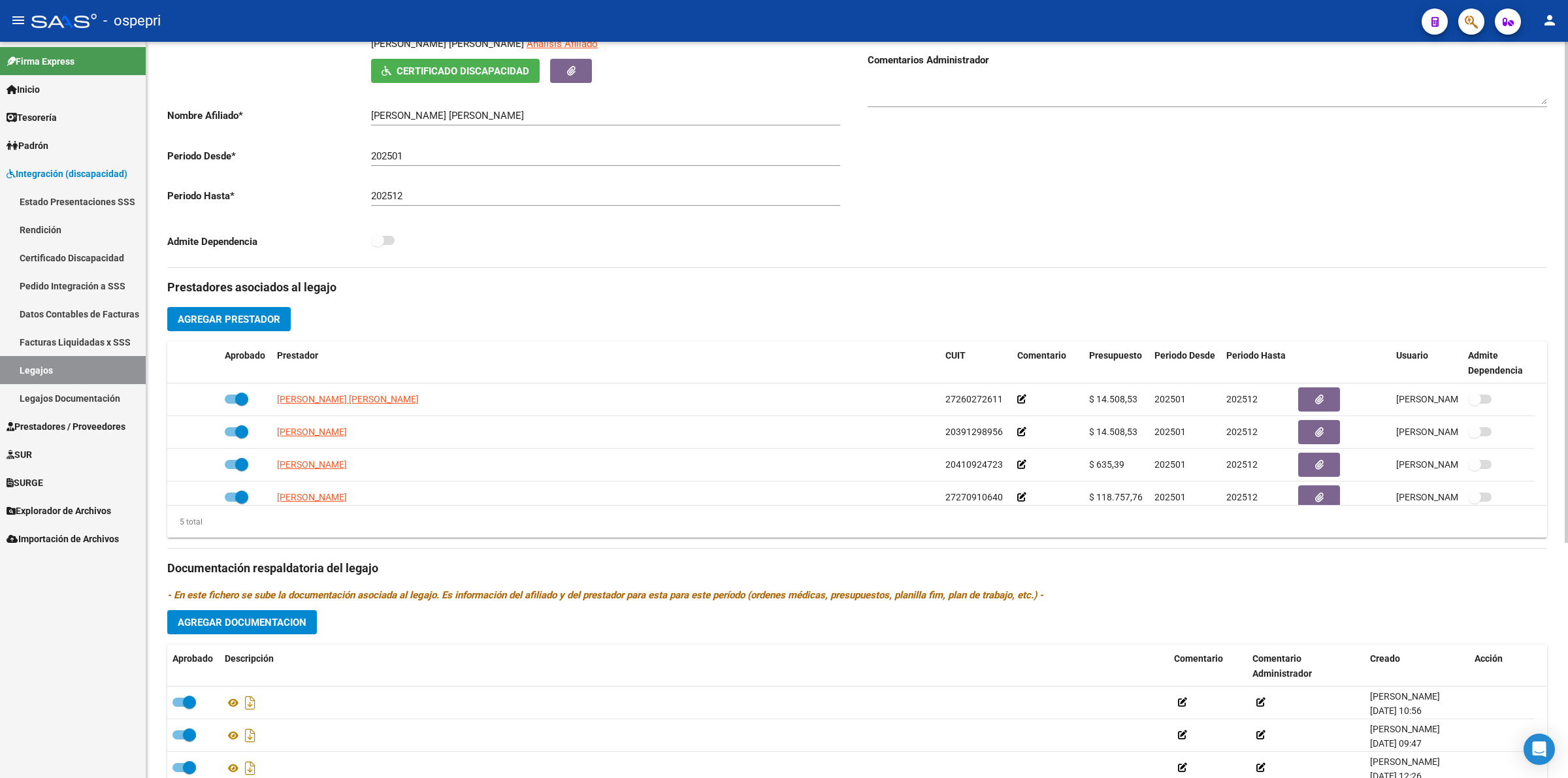
scroll to position [344, 0]
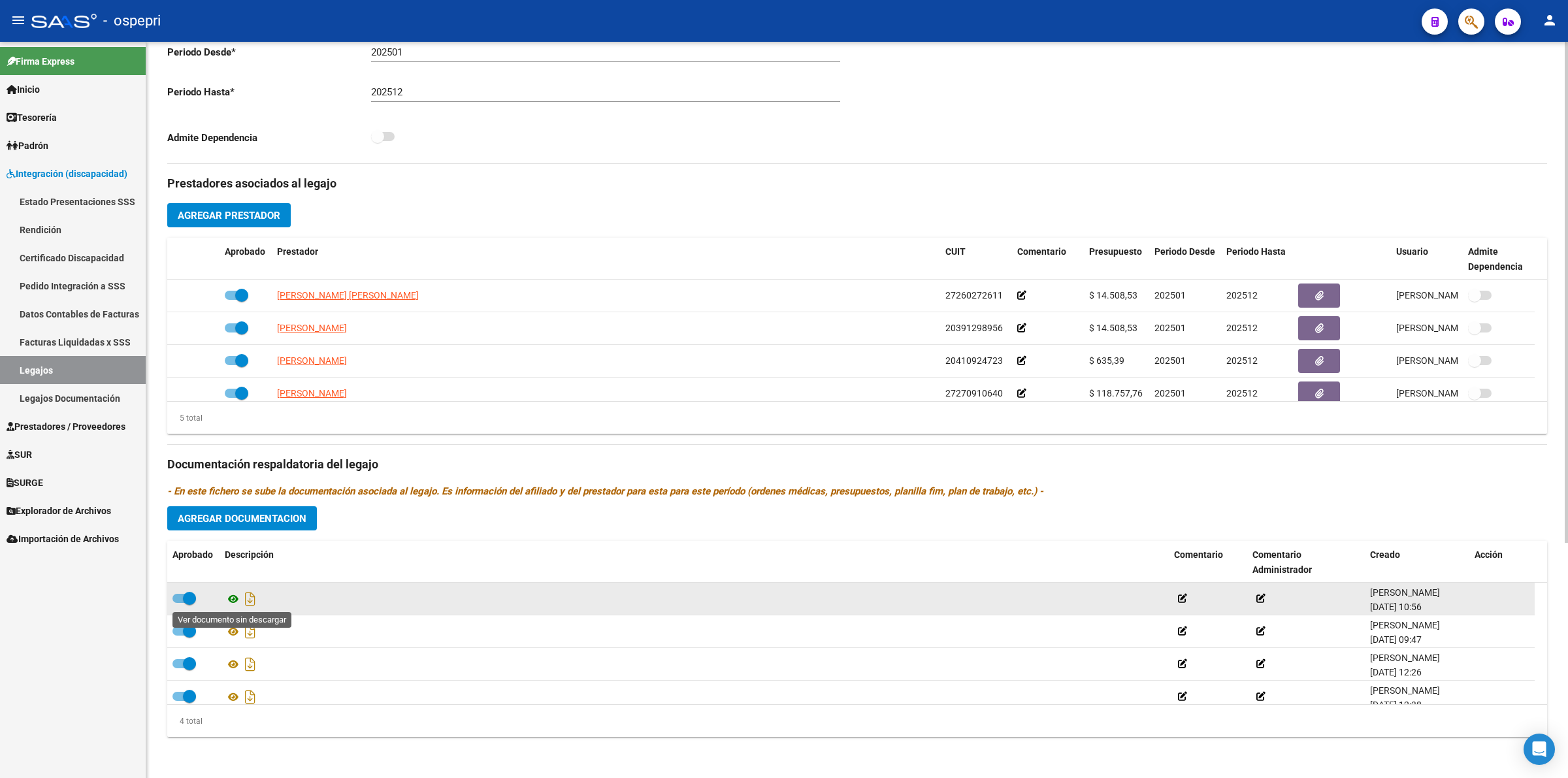
click at [231, 591] on icon at bounding box center [232, 599] width 17 height 16
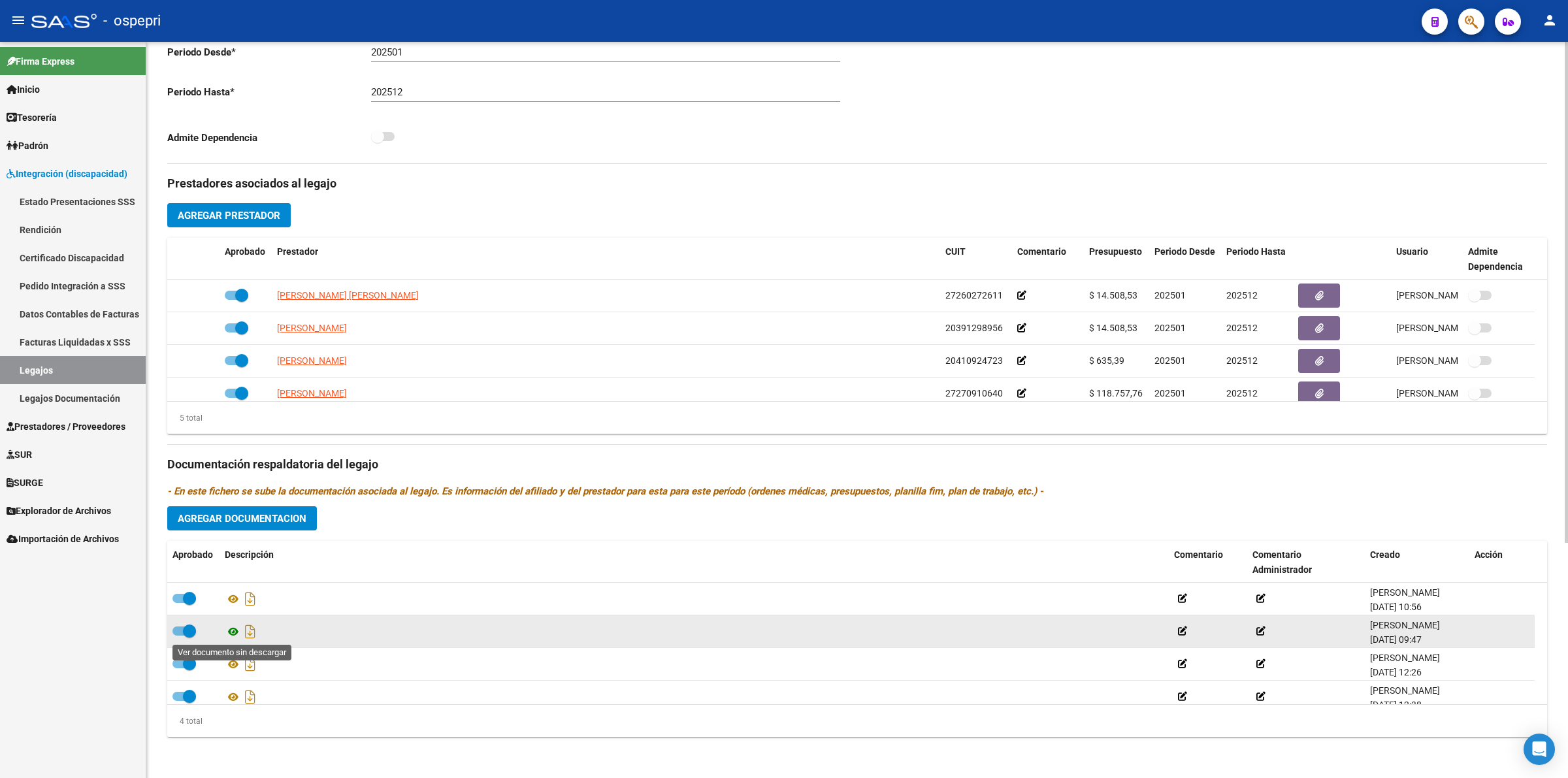
click at [230, 631] on icon at bounding box center [232, 631] width 17 height 16
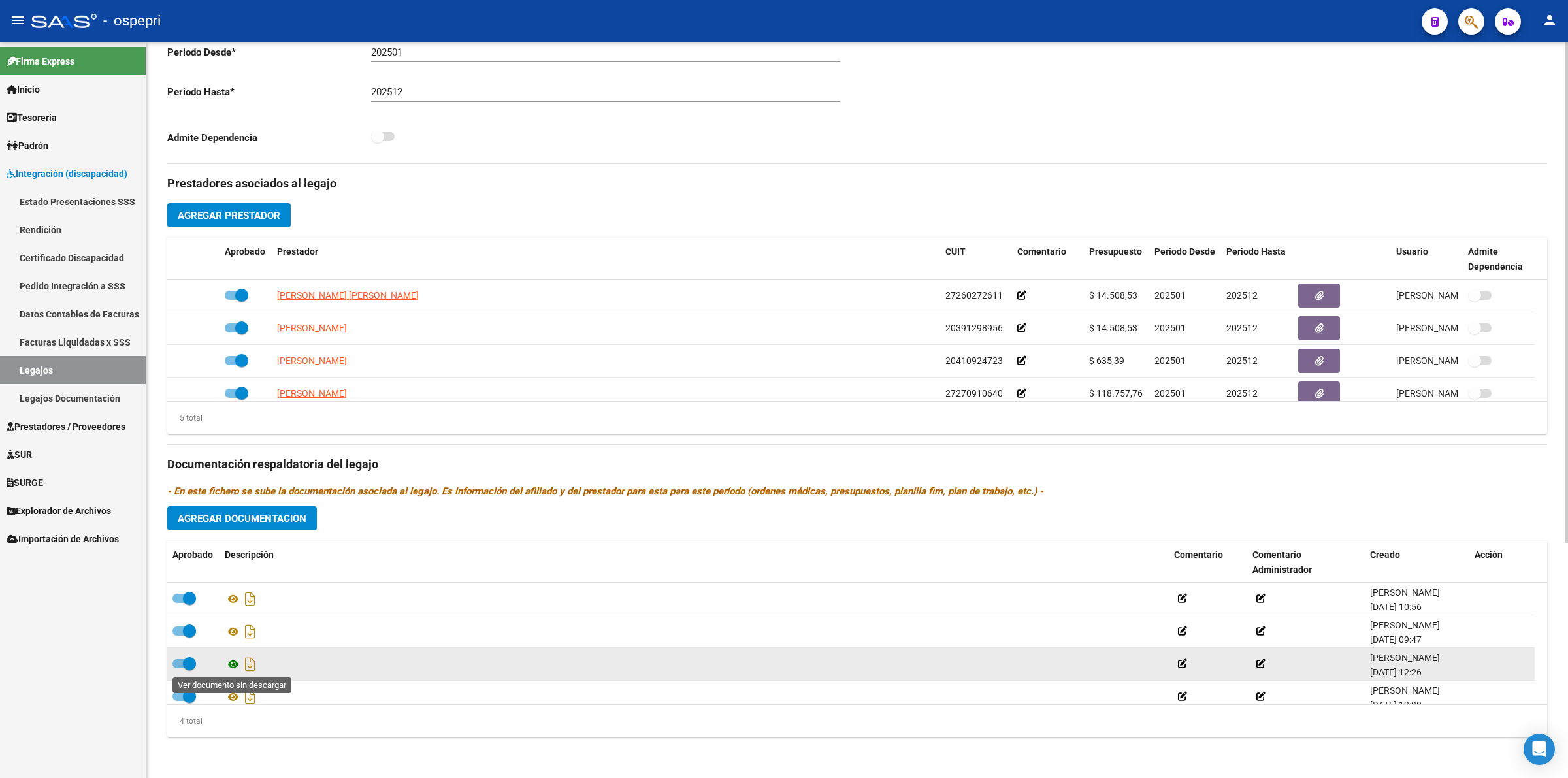
click at [236, 661] on icon at bounding box center [232, 664] width 17 height 16
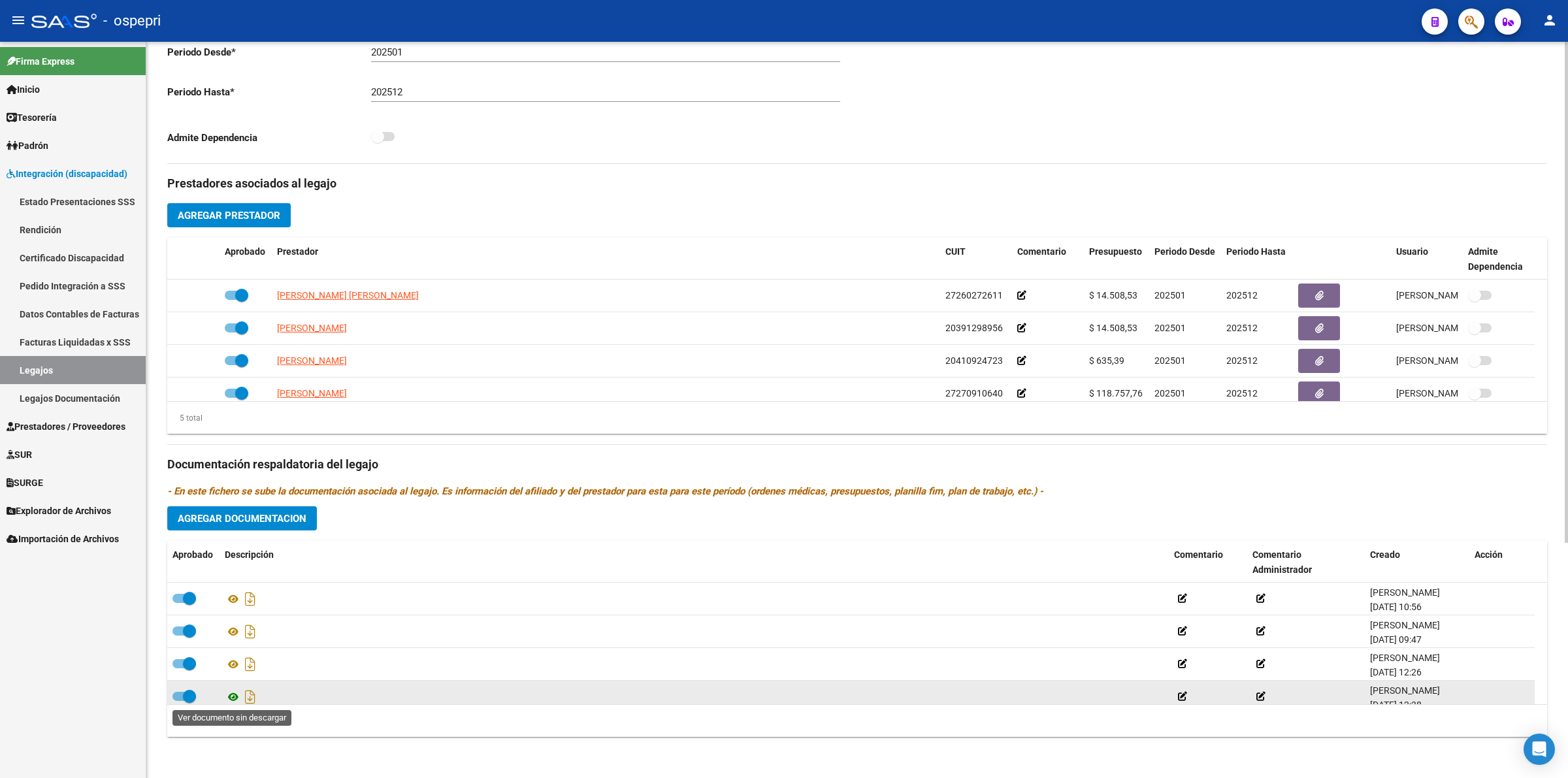
click at [239, 696] on icon at bounding box center [232, 697] width 17 height 16
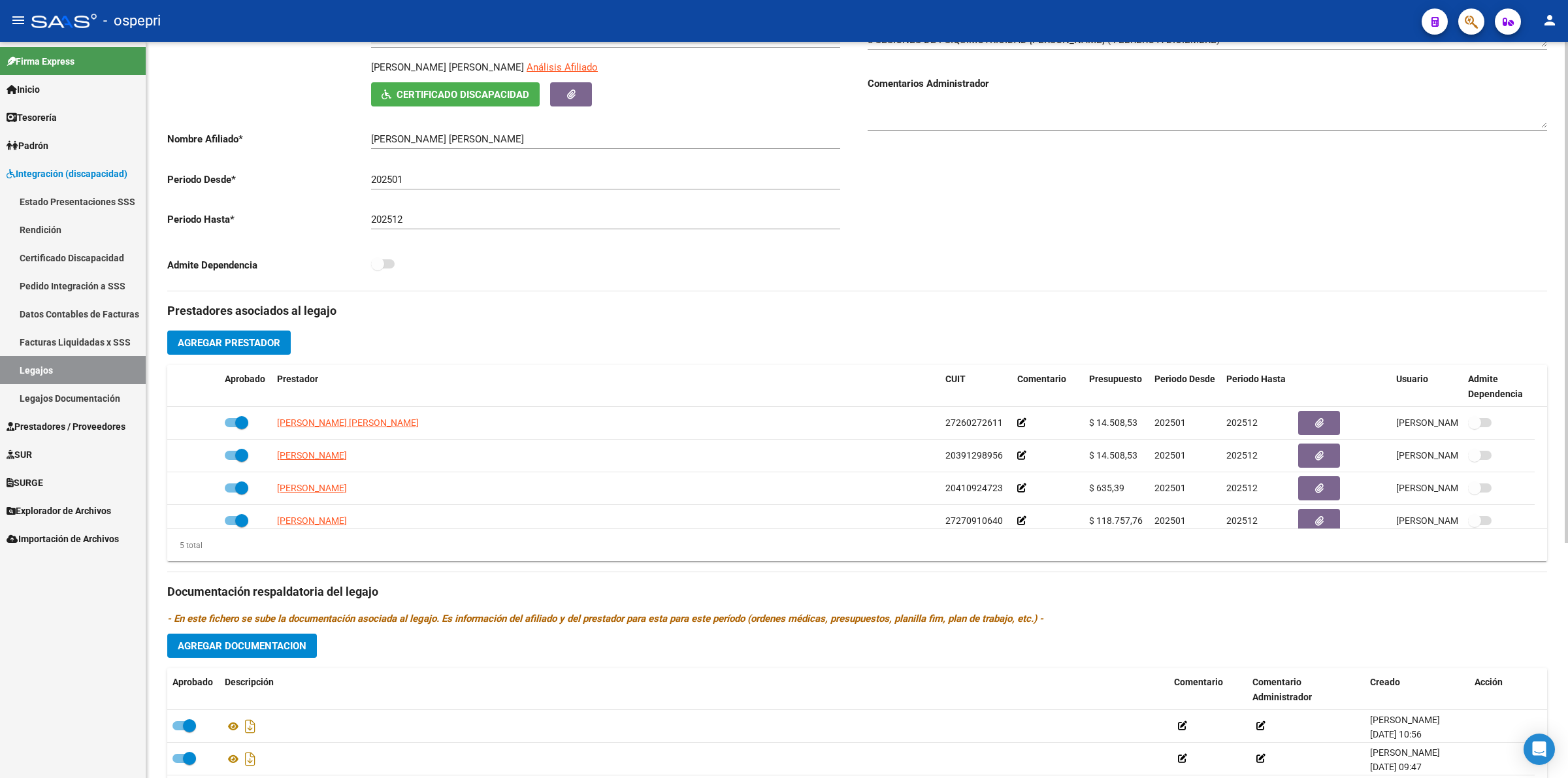
scroll to position [0, 0]
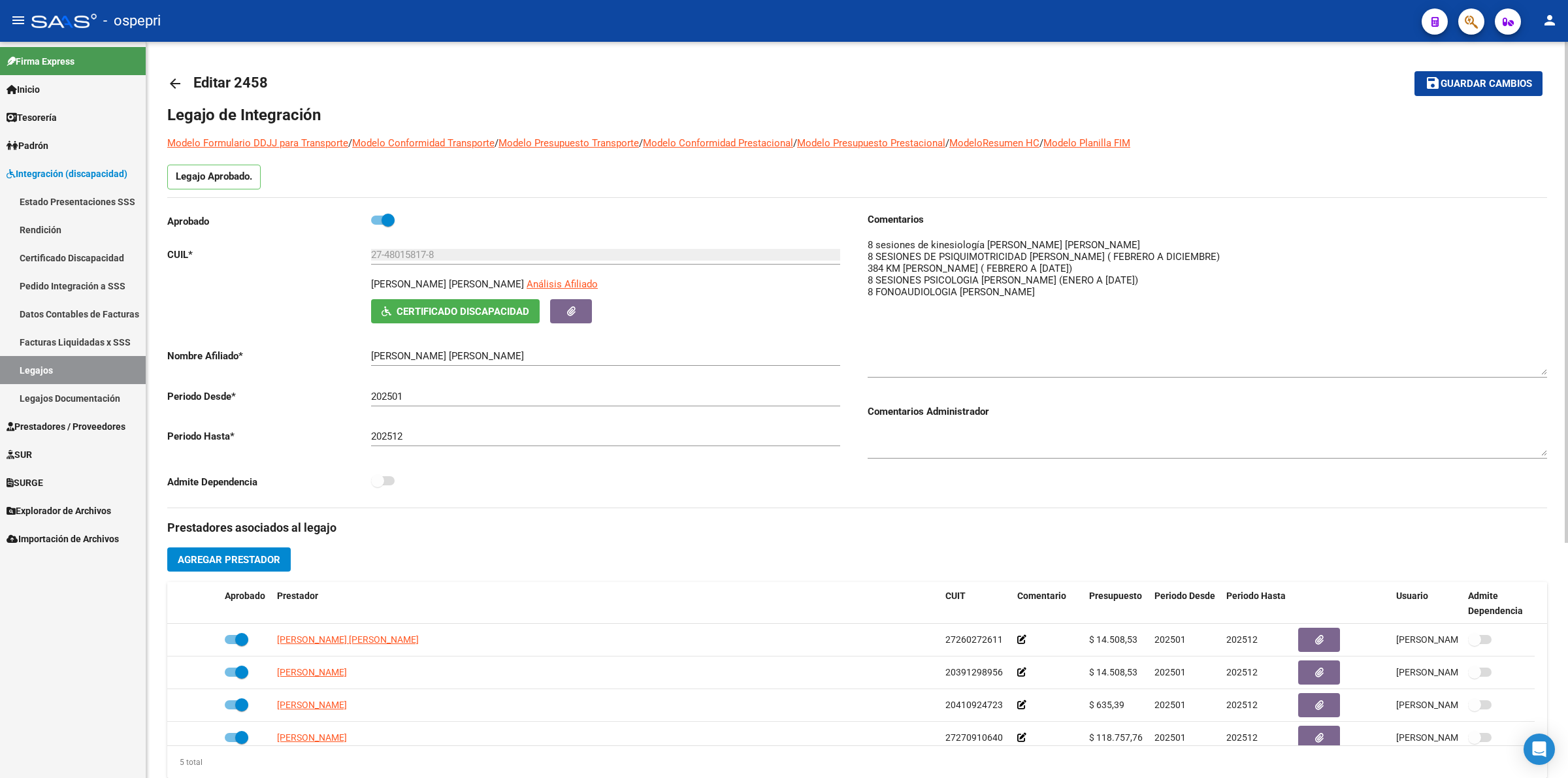
drag, startPoint x: 1542, startPoint y: 253, endPoint x: 1552, endPoint y: 364, distance: 111.4
click at [1552, 364] on div "arrow_back Editar 2458 save Guardar cambios Legajo de Integración Modelo Formul…" at bounding box center [857, 582] width 1421 height 1081
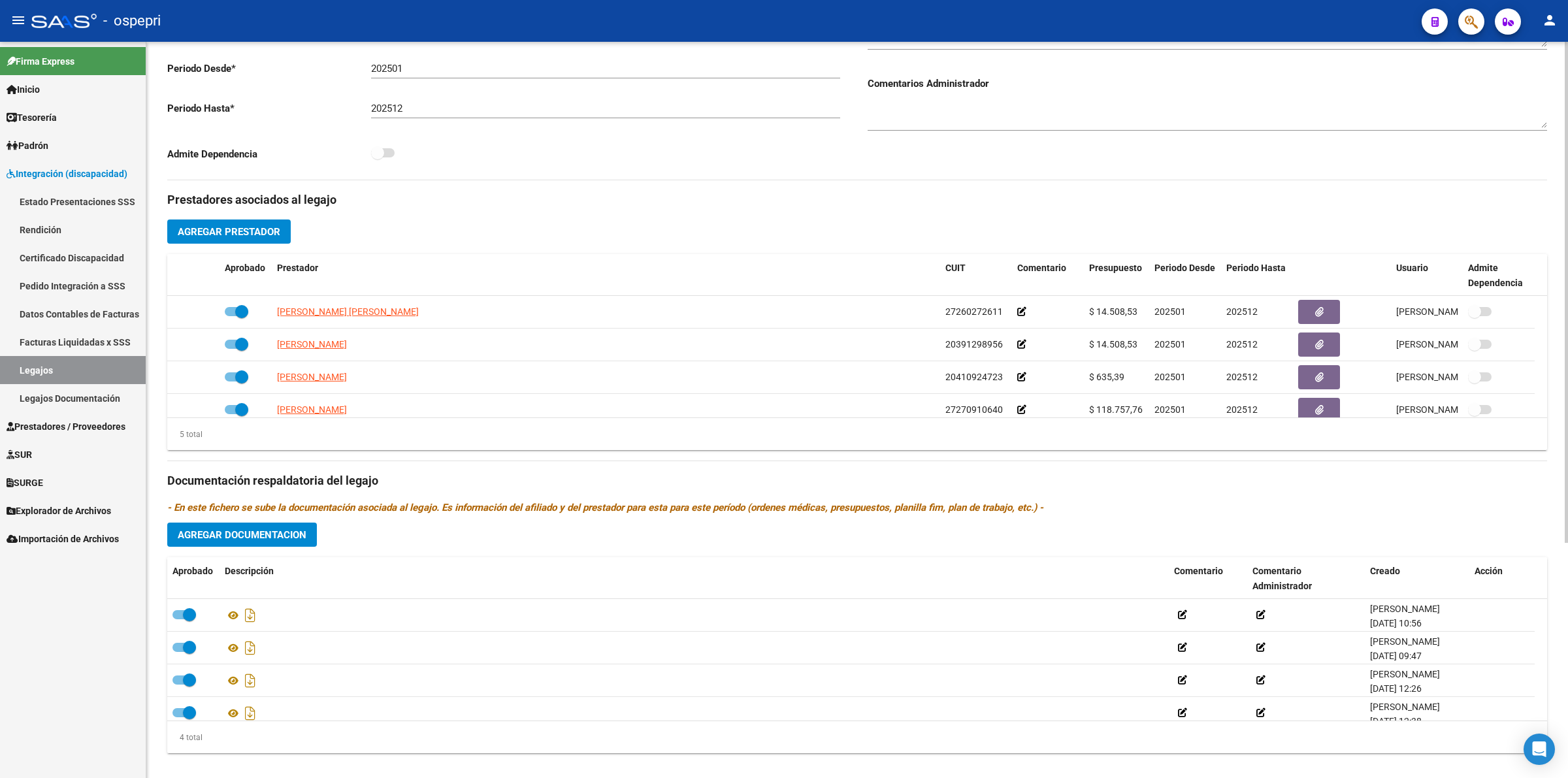
scroll to position [344, 0]
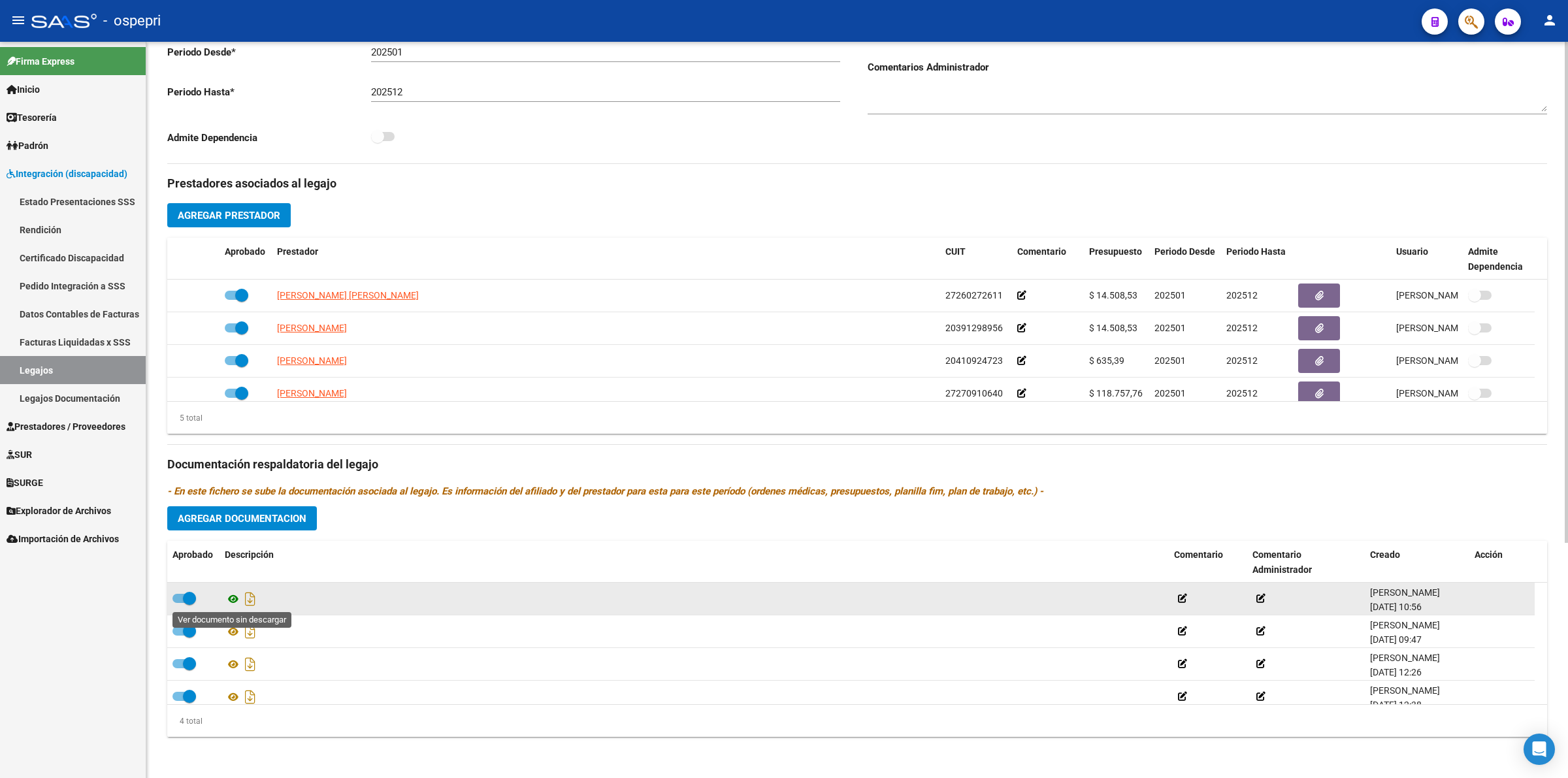
click at [234, 594] on icon at bounding box center [232, 599] width 17 height 16
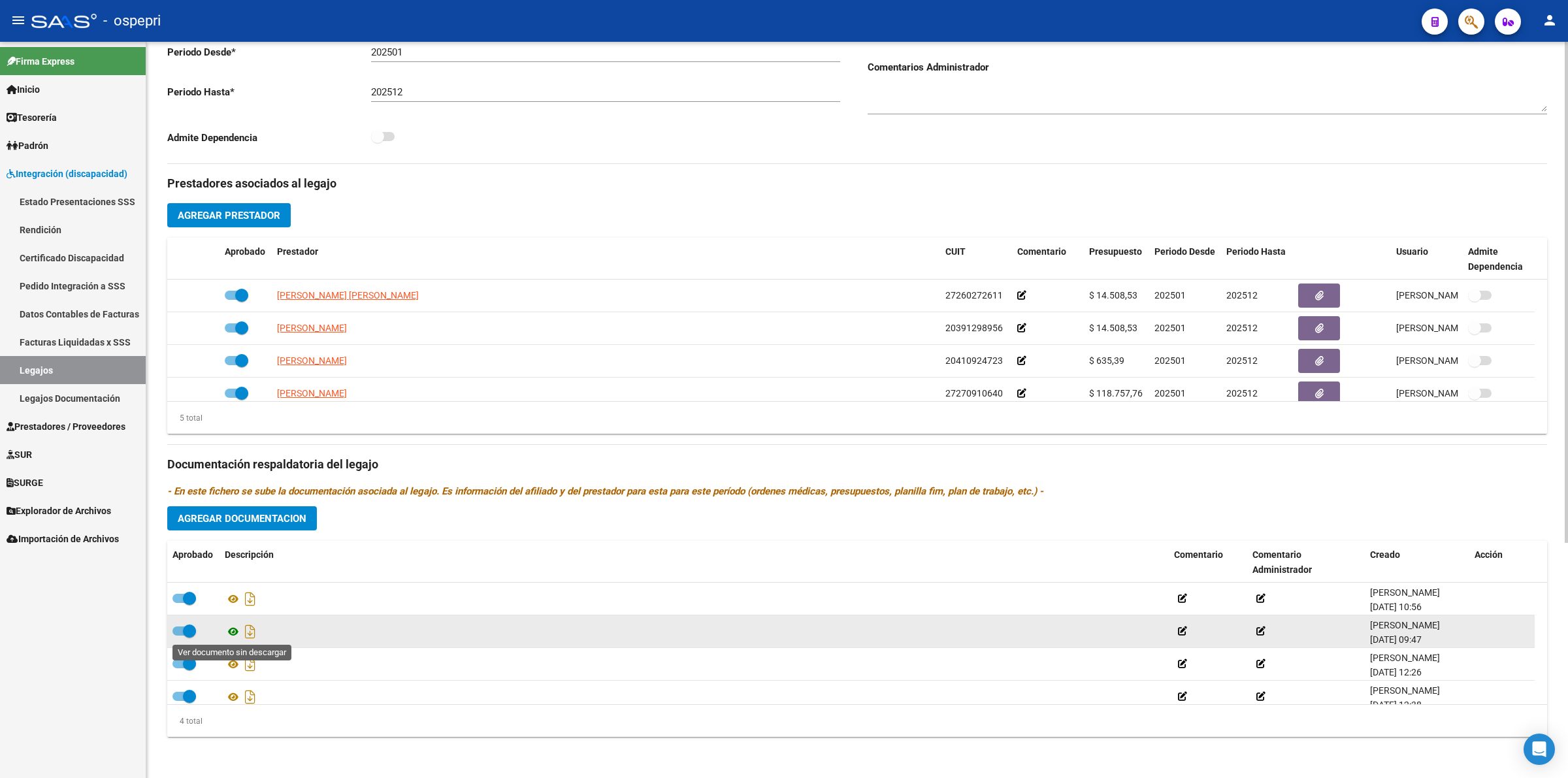
click at [229, 631] on icon at bounding box center [232, 631] width 17 height 16
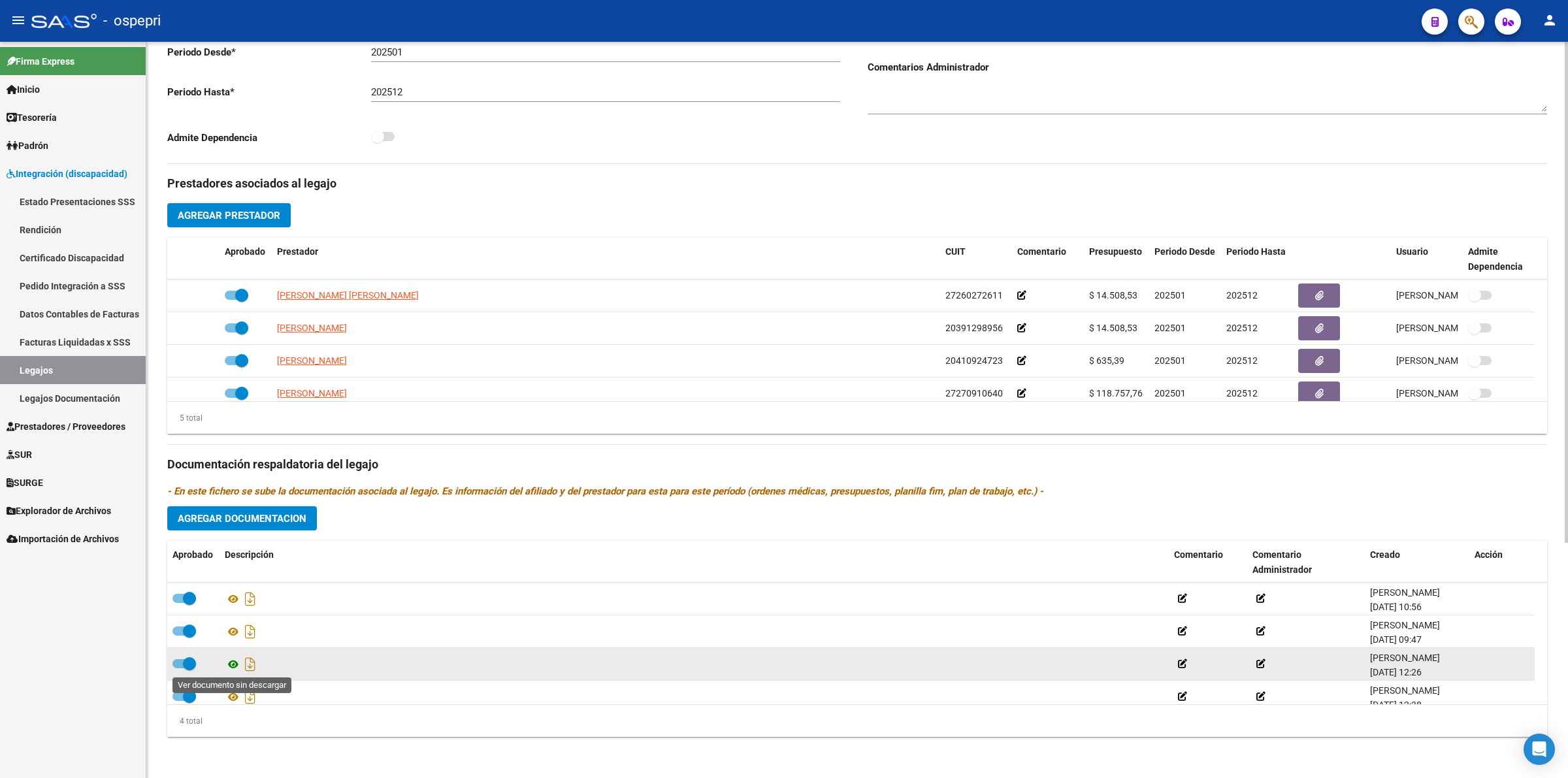
click at [235, 661] on icon at bounding box center [232, 664] width 17 height 16
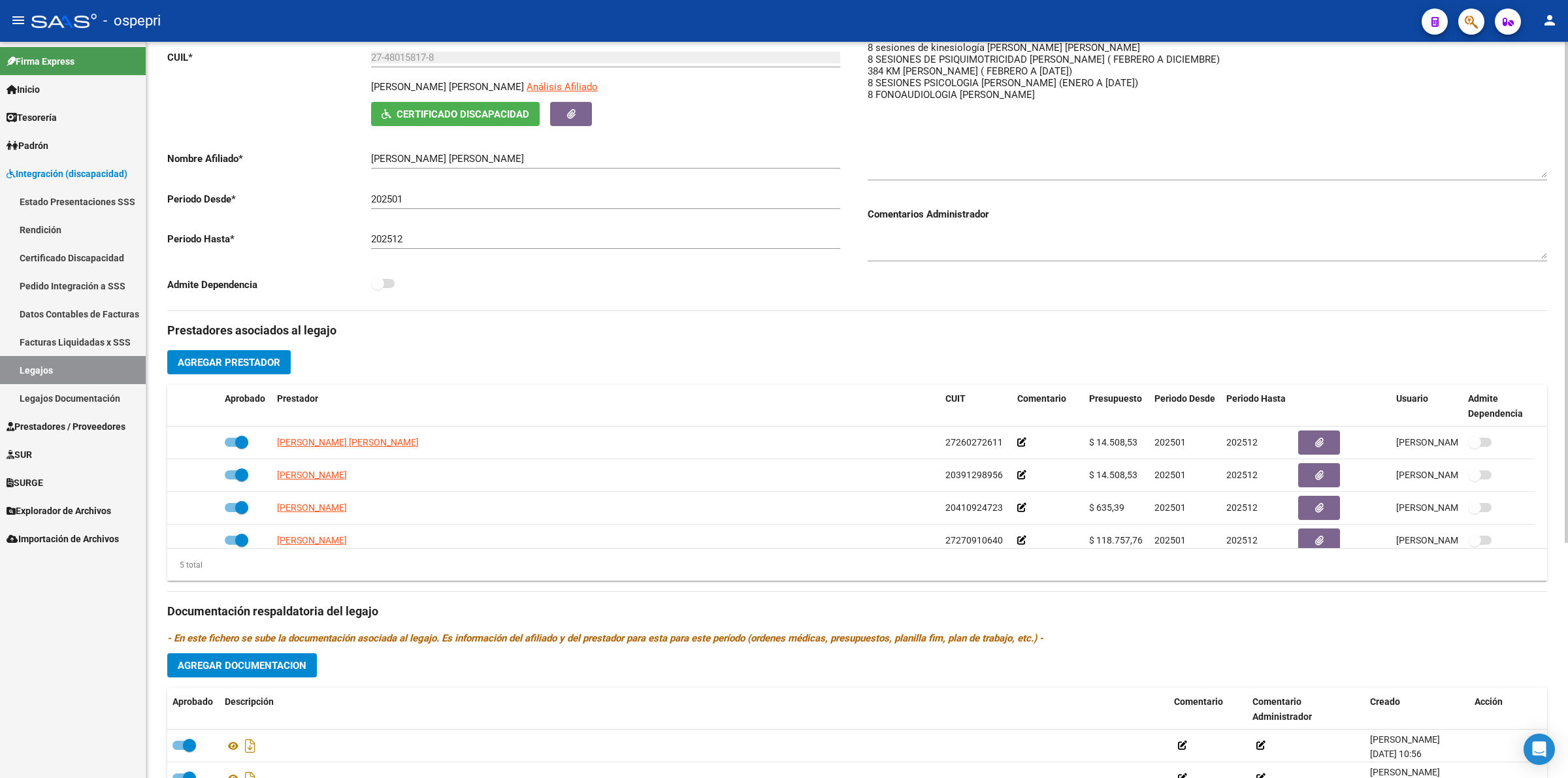
scroll to position [0, 0]
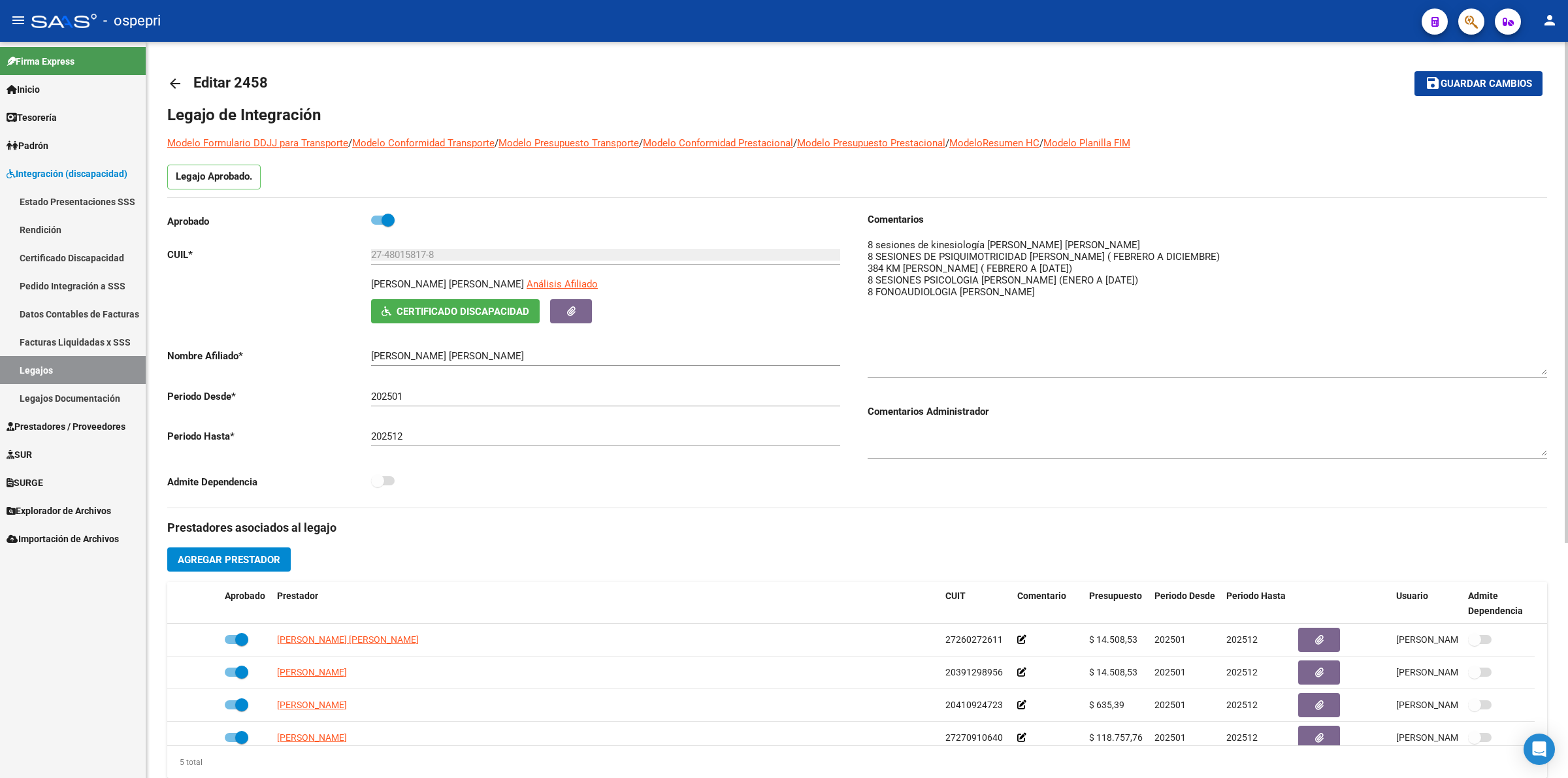
click at [173, 86] on mat-icon "arrow_back" at bounding box center [175, 84] width 16 height 16
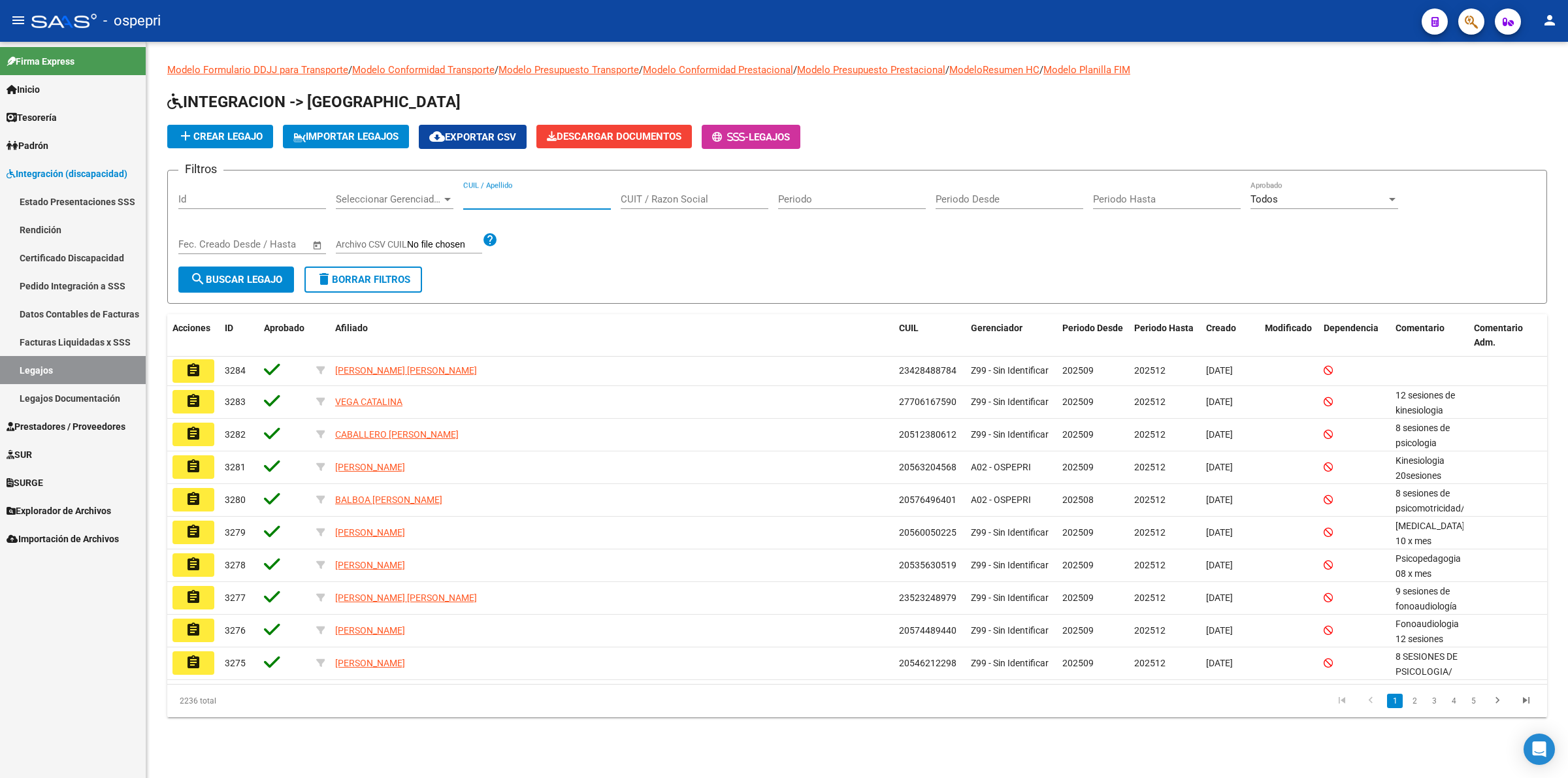
click at [518, 196] on input "CUIL / Apellido" at bounding box center [536, 199] width 148 height 11
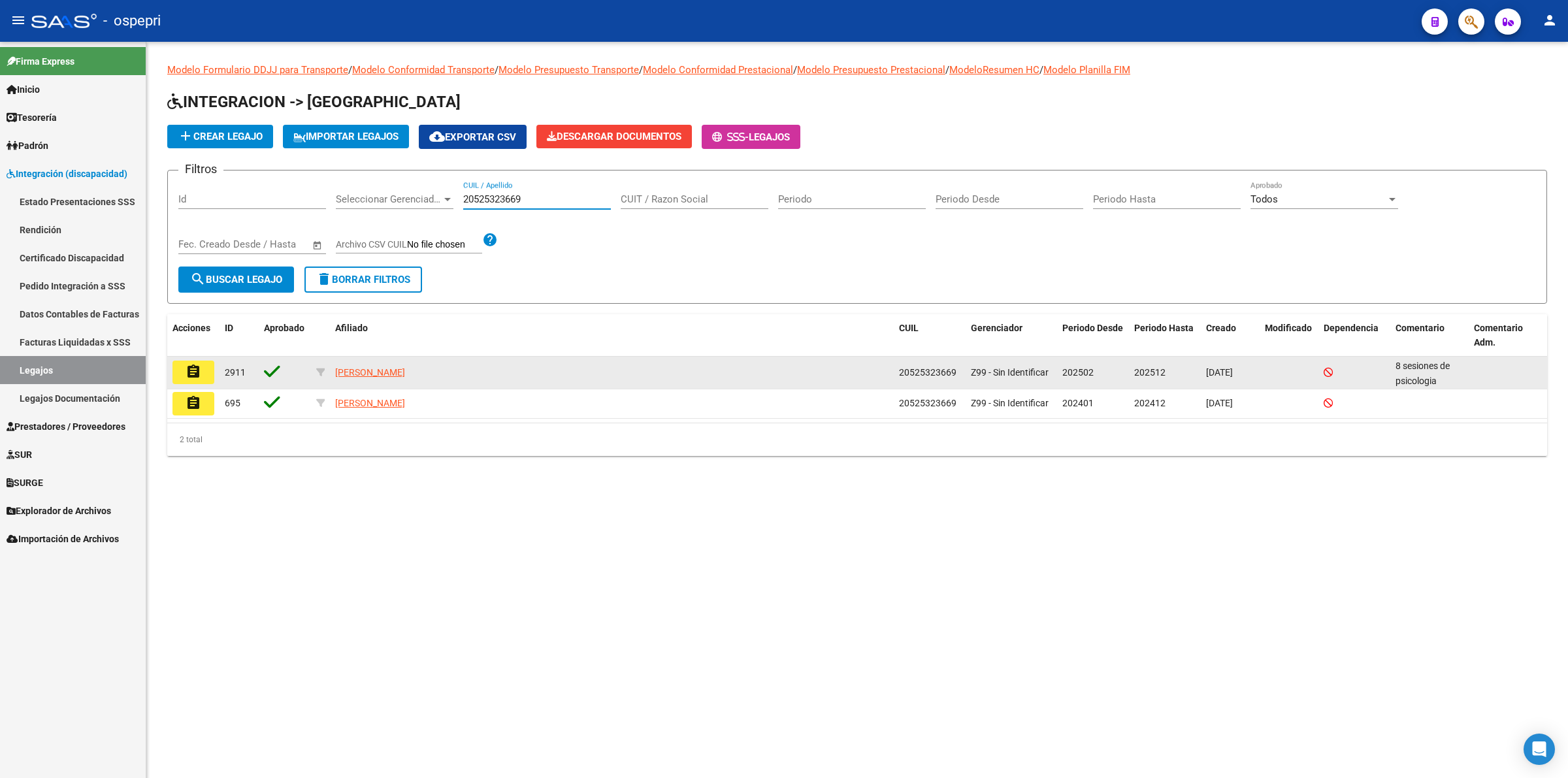
type input "20525323669"
click at [215, 367] on datatable-body-cell "assignment" at bounding box center [193, 373] width 52 height 32
click at [208, 370] on button "assignment" at bounding box center [193, 372] width 42 height 24
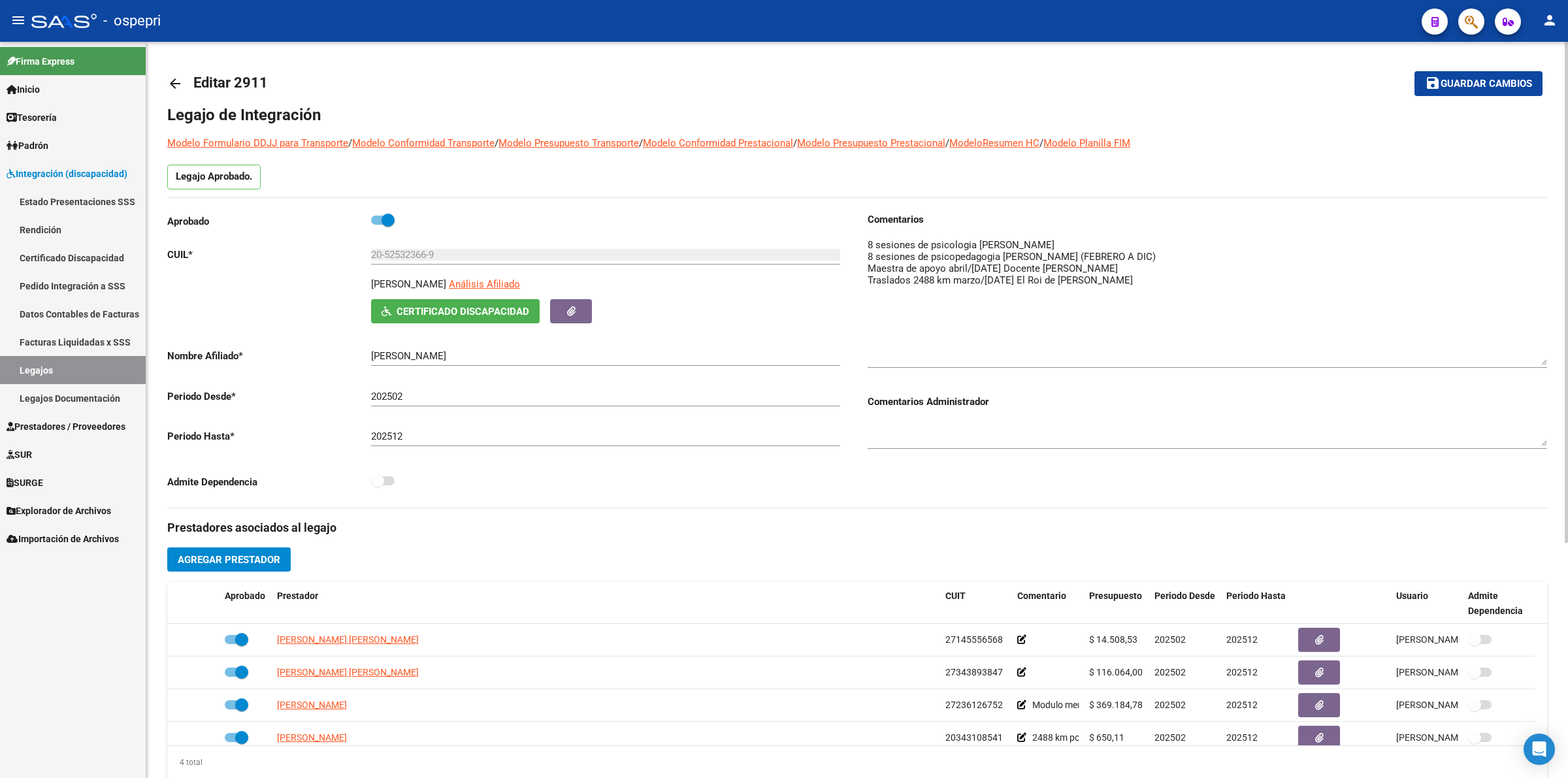
drag, startPoint x: 1541, startPoint y: 260, endPoint x: 1543, endPoint y: 360, distance: 100.0
click at [1543, 360] on textarea at bounding box center [1207, 301] width 679 height 127
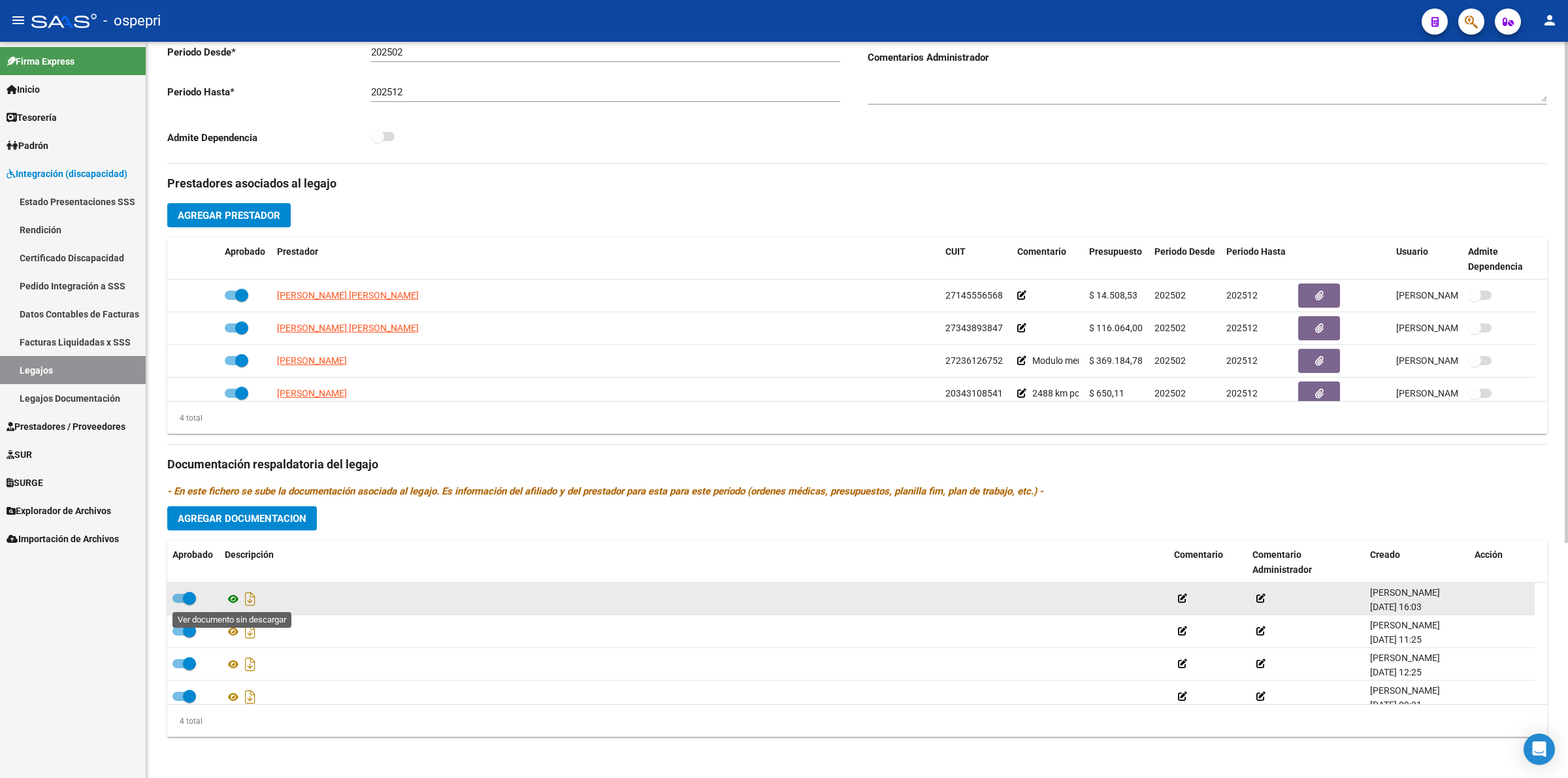
click at [233, 599] on icon at bounding box center [232, 599] width 17 height 16
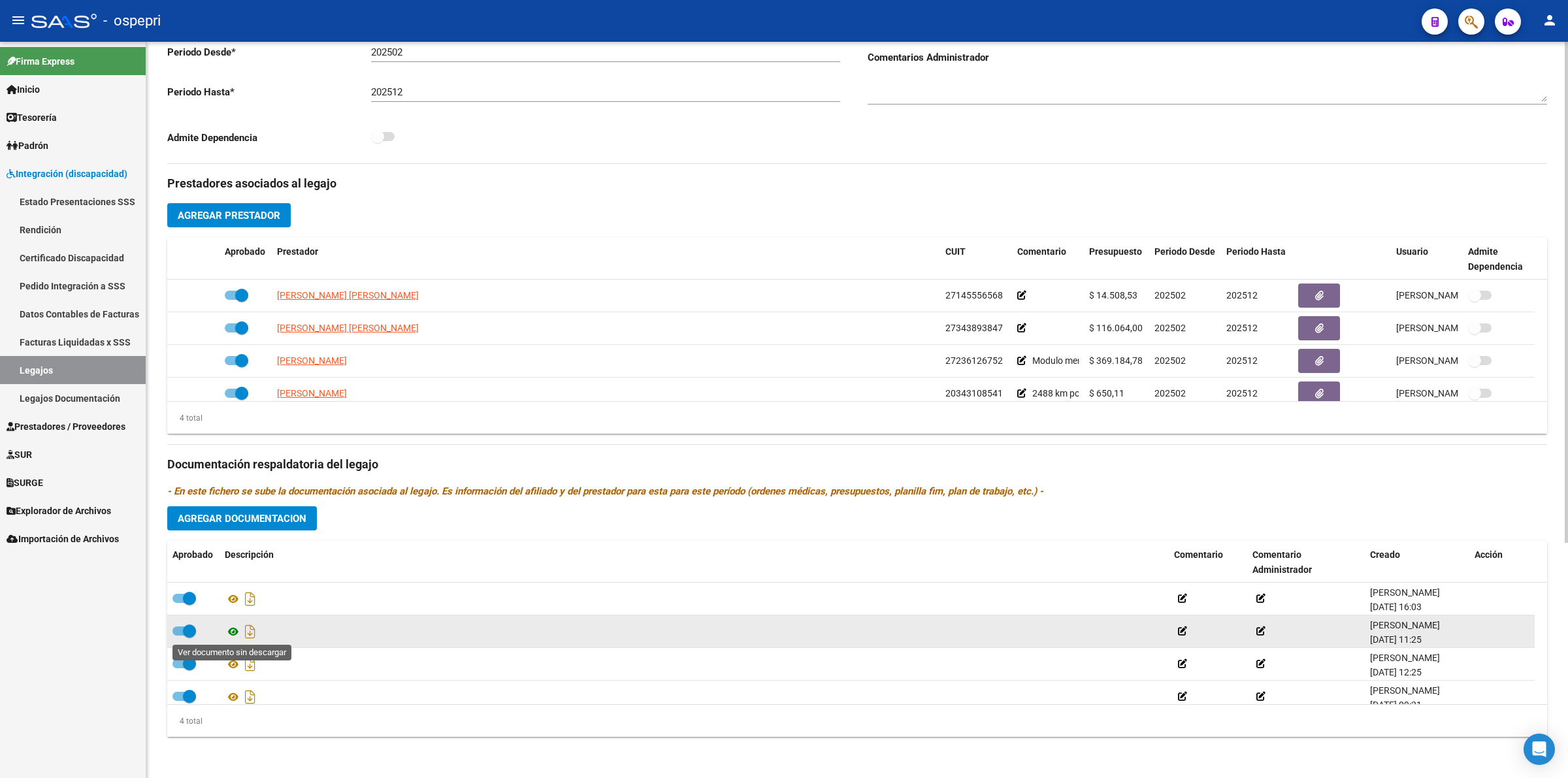
click at [234, 631] on icon at bounding box center [232, 631] width 17 height 16
click at [231, 631] on icon at bounding box center [232, 631] width 17 height 16
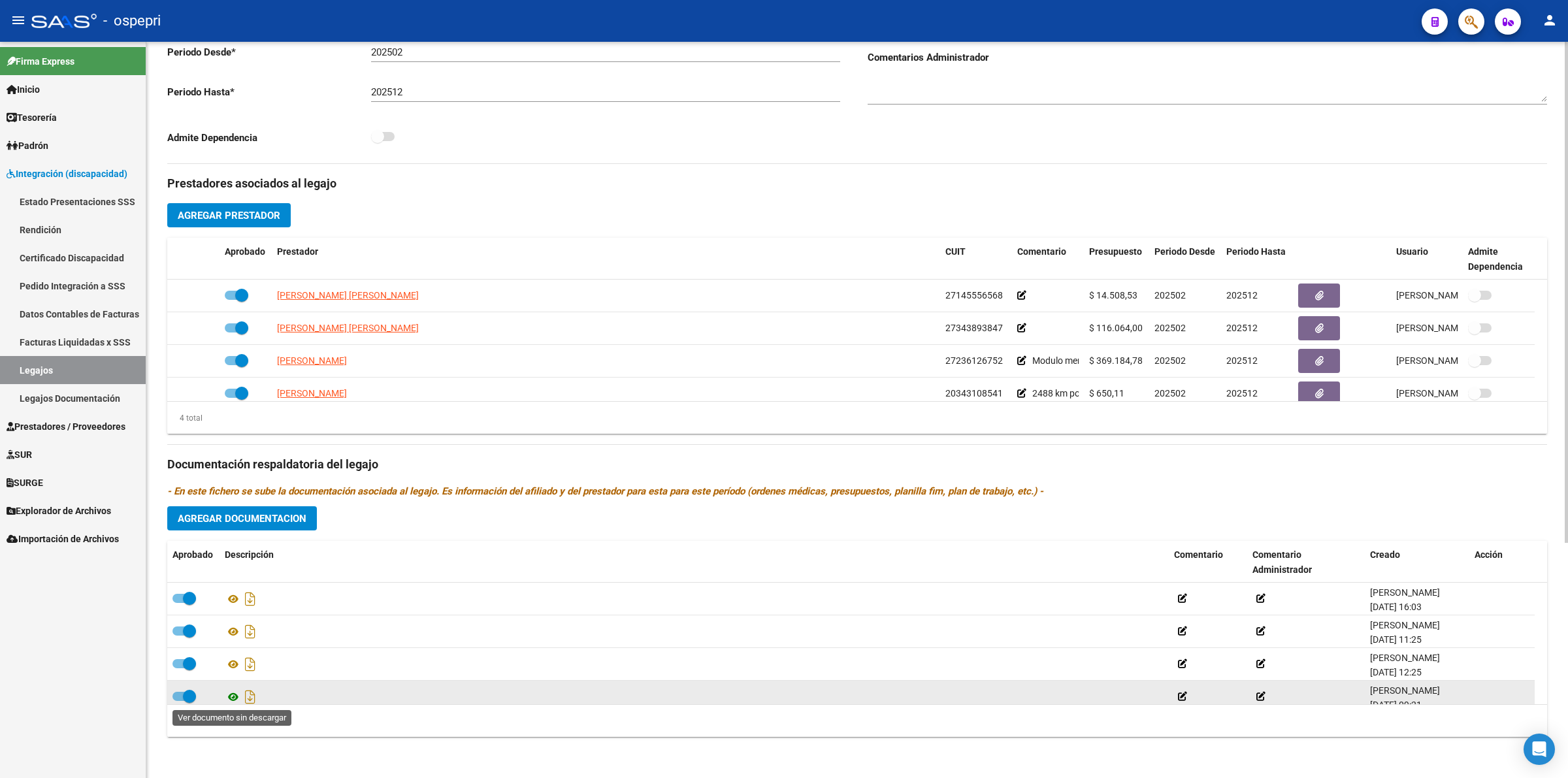
click at [232, 689] on icon at bounding box center [232, 697] width 17 height 16
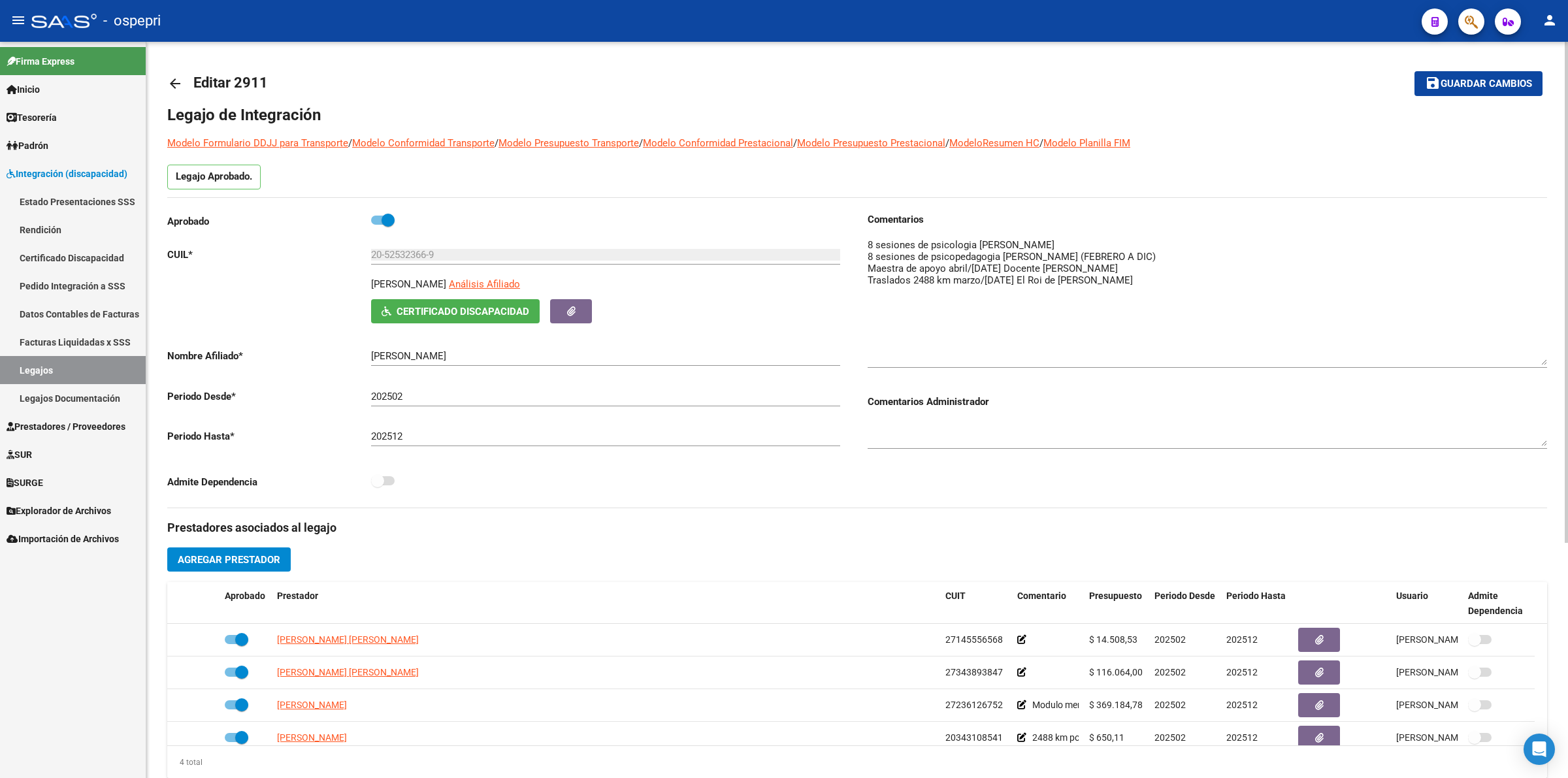
click at [174, 79] on mat-icon "arrow_back" at bounding box center [175, 84] width 16 height 16
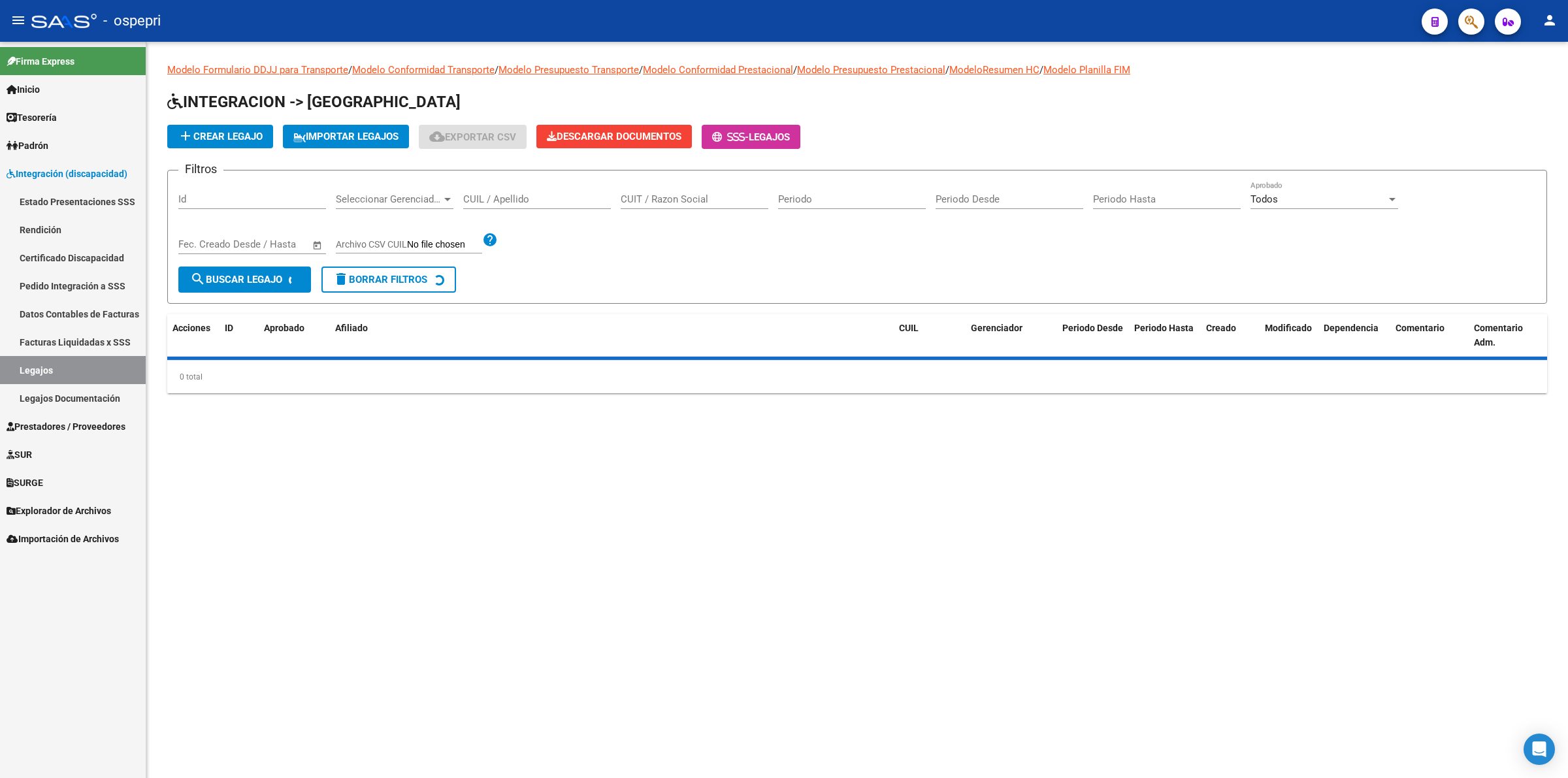
click at [524, 194] on input "CUIL / Apellido" at bounding box center [536, 199] width 148 height 11
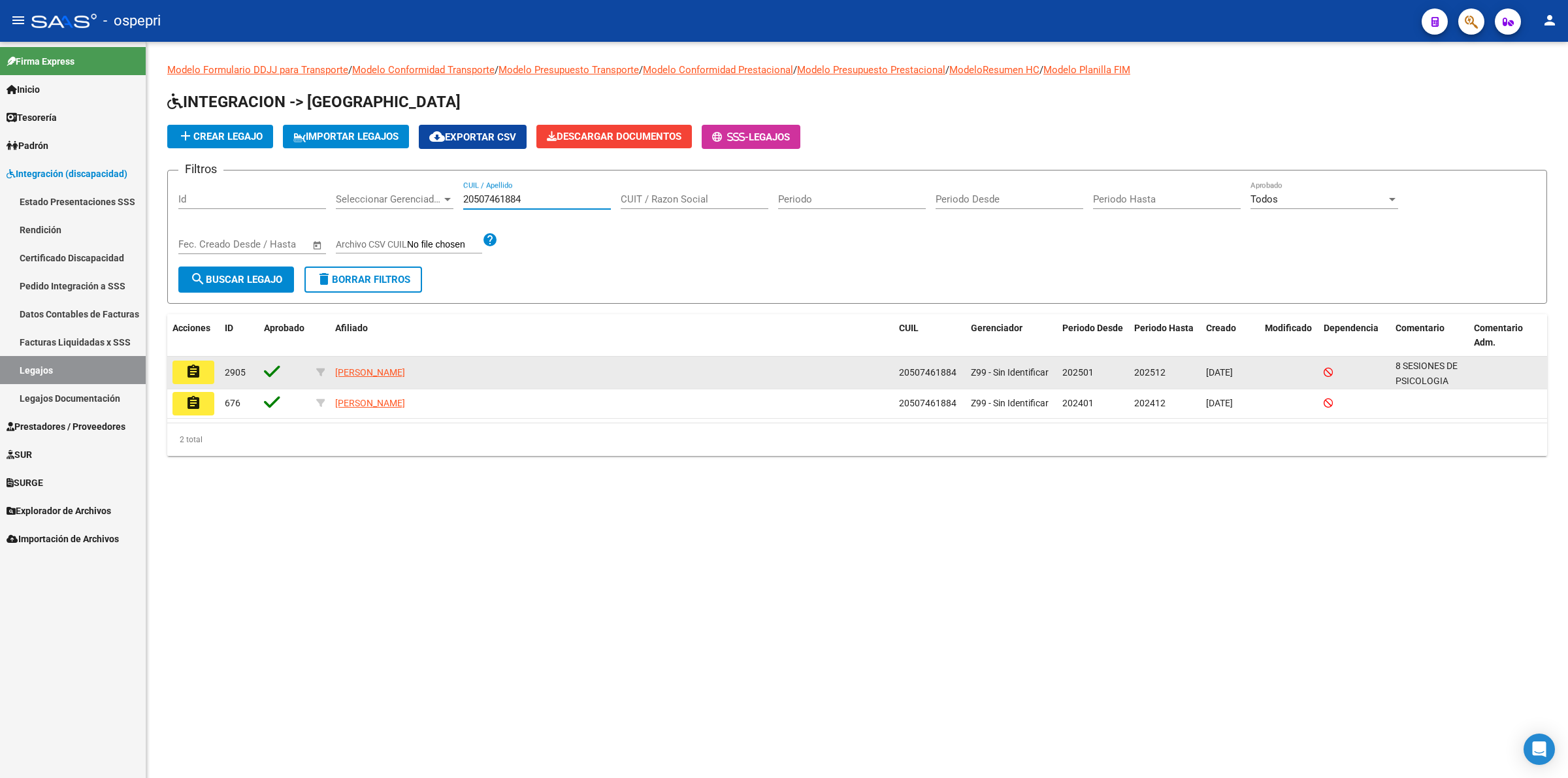
type input "20507461884"
click at [187, 364] on mat-icon "assignment" at bounding box center [193, 372] width 16 height 16
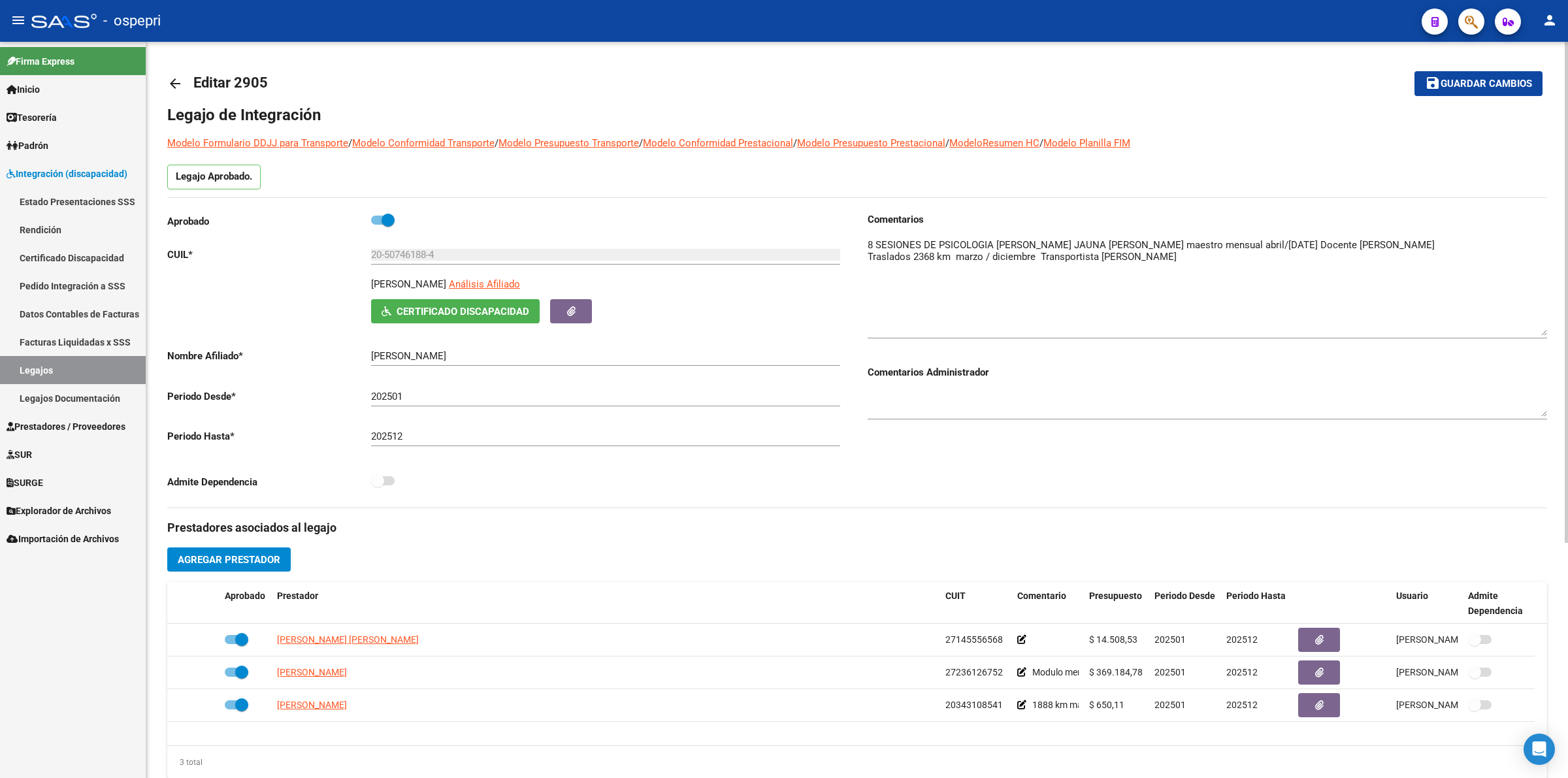
drag, startPoint x: 1542, startPoint y: 258, endPoint x: 1538, endPoint y: 329, distance: 71.1
click at [1538, 329] on textarea at bounding box center [1207, 286] width 679 height 98
drag, startPoint x: 171, startPoint y: 83, endPoint x: 750, endPoint y: 7, distance: 584.0
click at [174, 82] on mat-icon "arrow_back" at bounding box center [175, 84] width 16 height 16
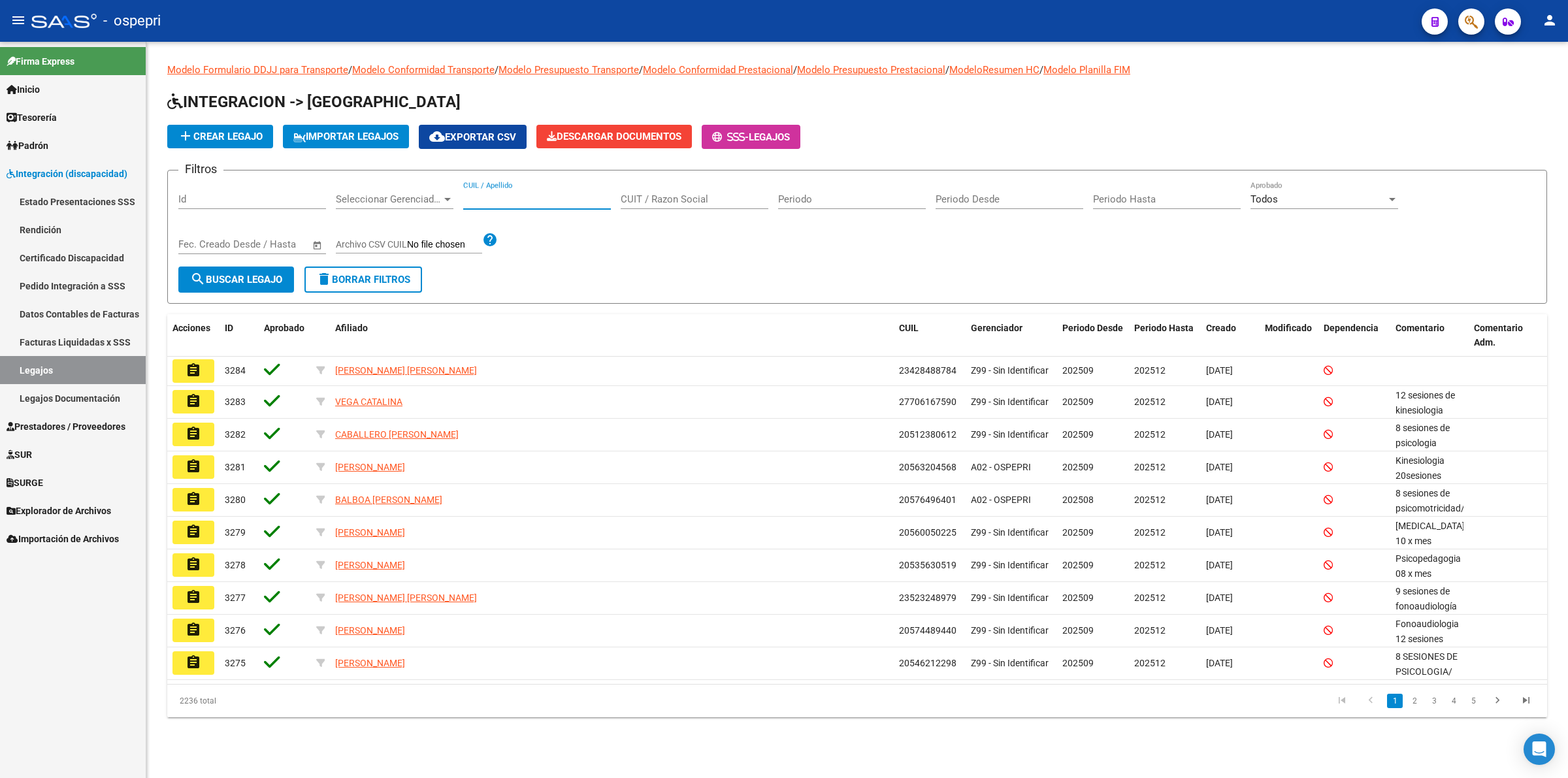
click at [570, 198] on input "CUIL / Apellido" at bounding box center [536, 199] width 148 height 11
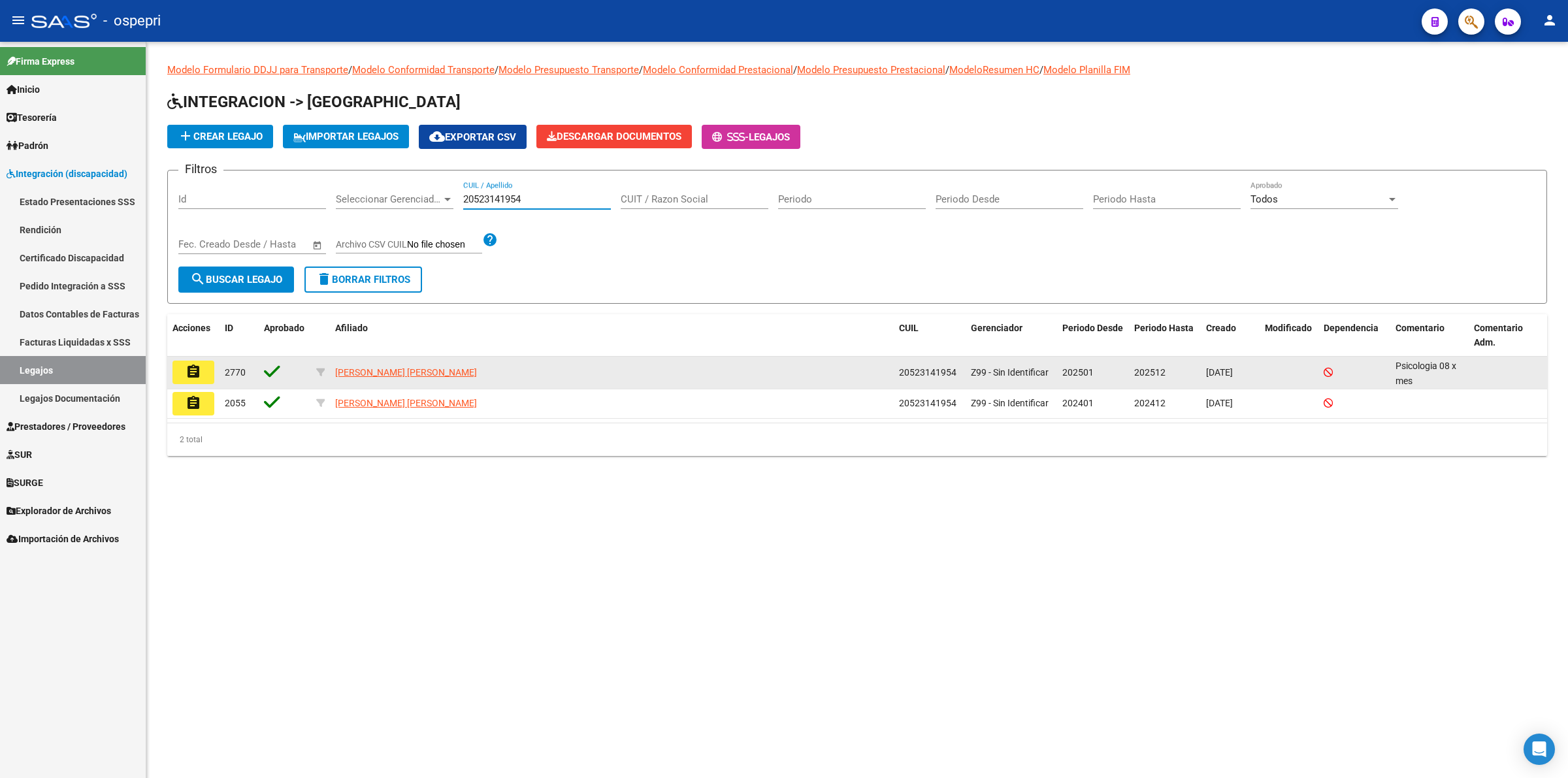
type input "20523141954"
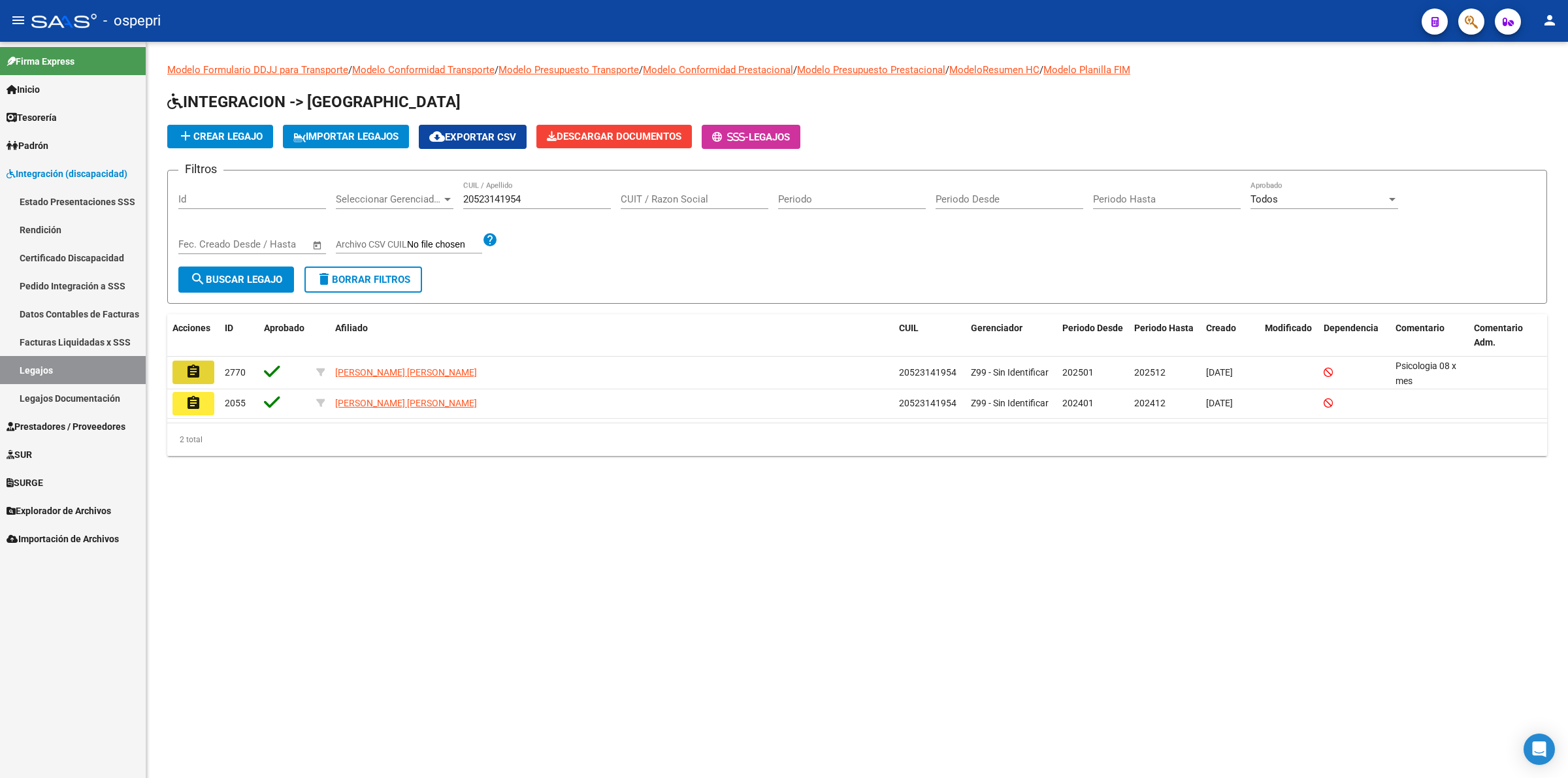
click at [193, 367] on mat-icon "assignment" at bounding box center [193, 372] width 16 height 16
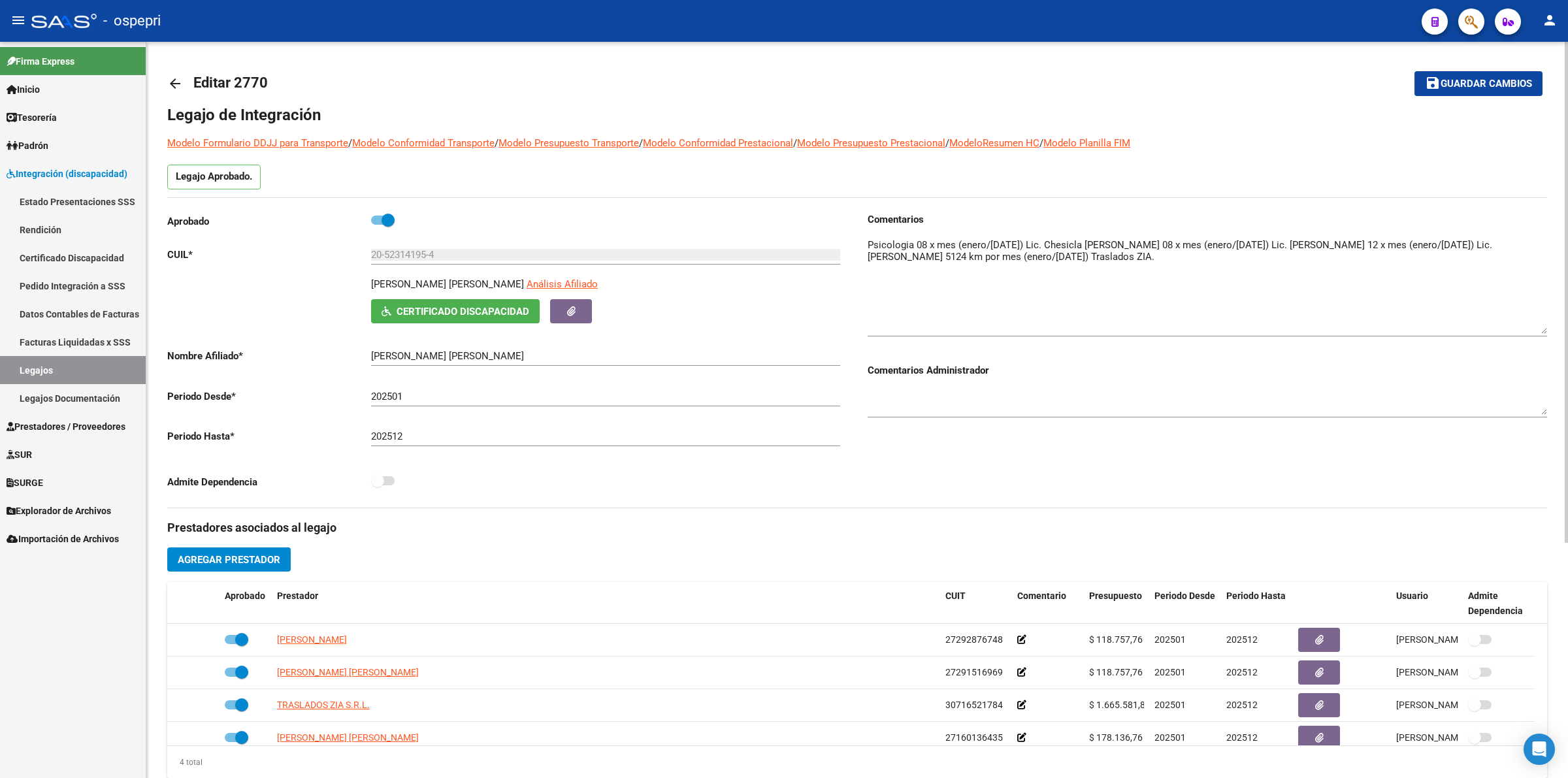
drag, startPoint x: 1542, startPoint y: 267, endPoint x: 1542, endPoint y: 322, distance: 55.0
click at [1542, 322] on textarea at bounding box center [1207, 285] width 679 height 96
click at [179, 81] on mat-icon "arrow_back" at bounding box center [175, 84] width 16 height 16
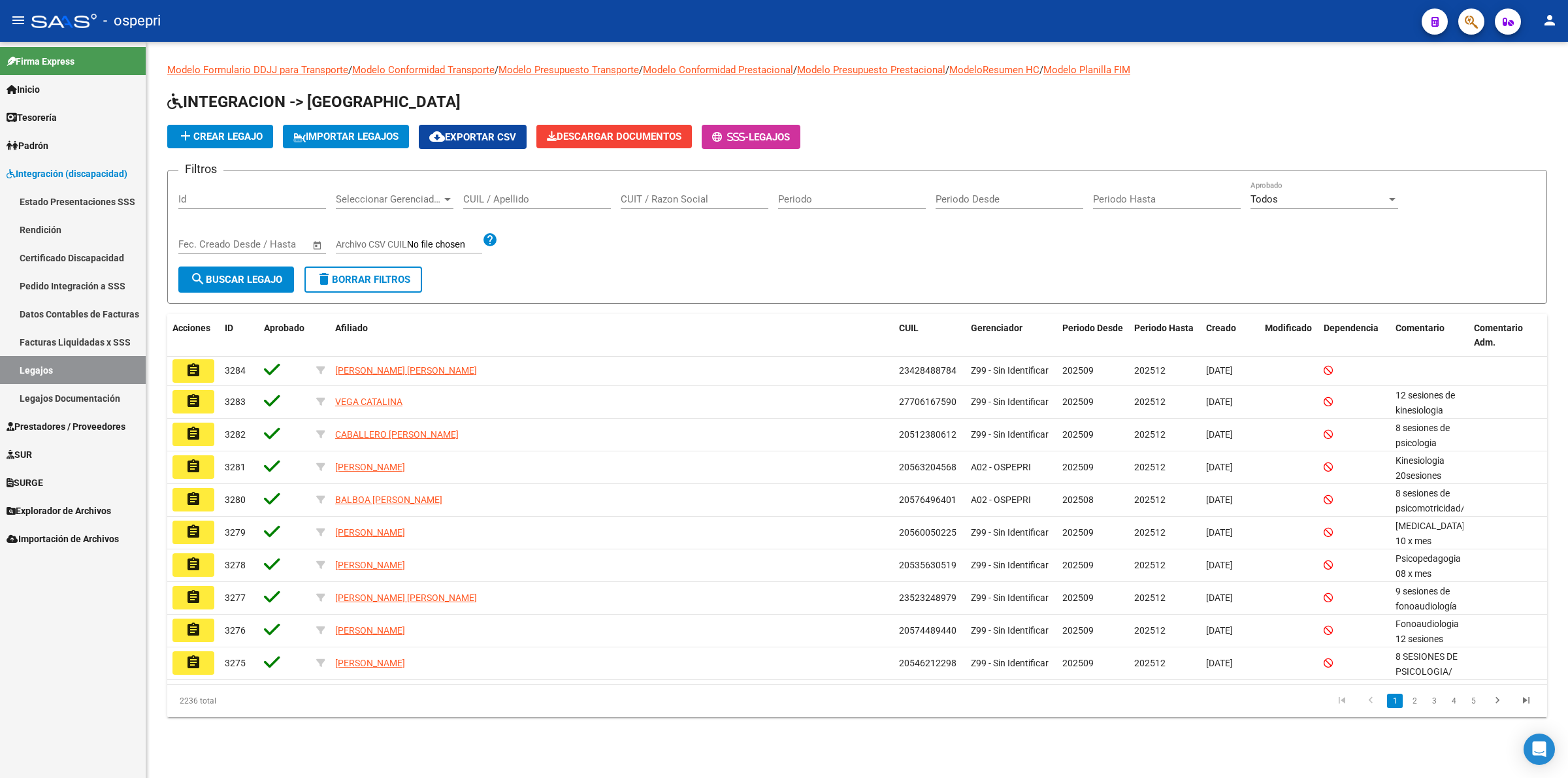
click at [500, 201] on input "CUIL / Apellido" at bounding box center [536, 199] width 148 height 11
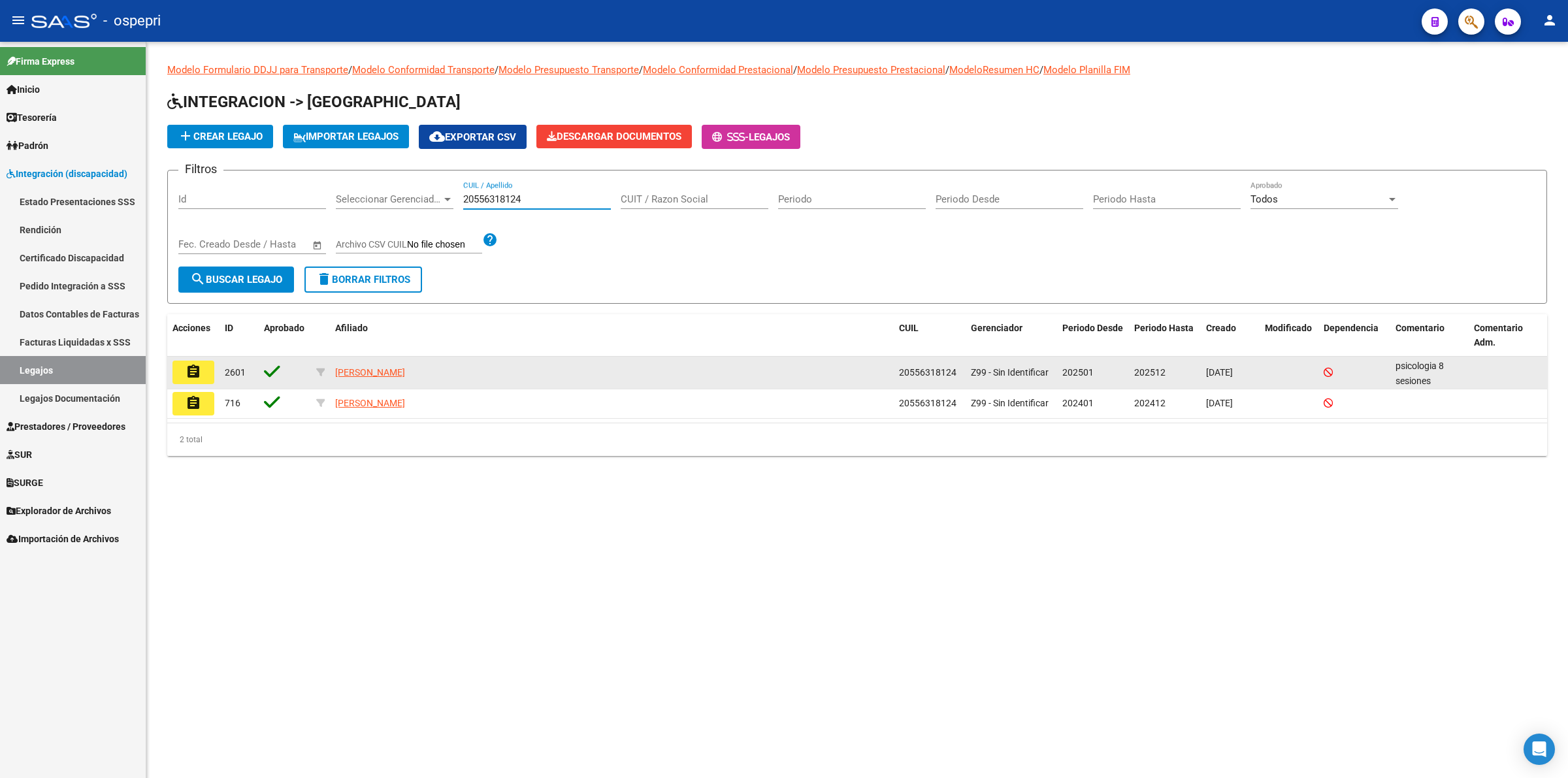
type input "20556318124"
click at [200, 366] on mat-icon "assignment" at bounding box center [193, 372] width 16 height 16
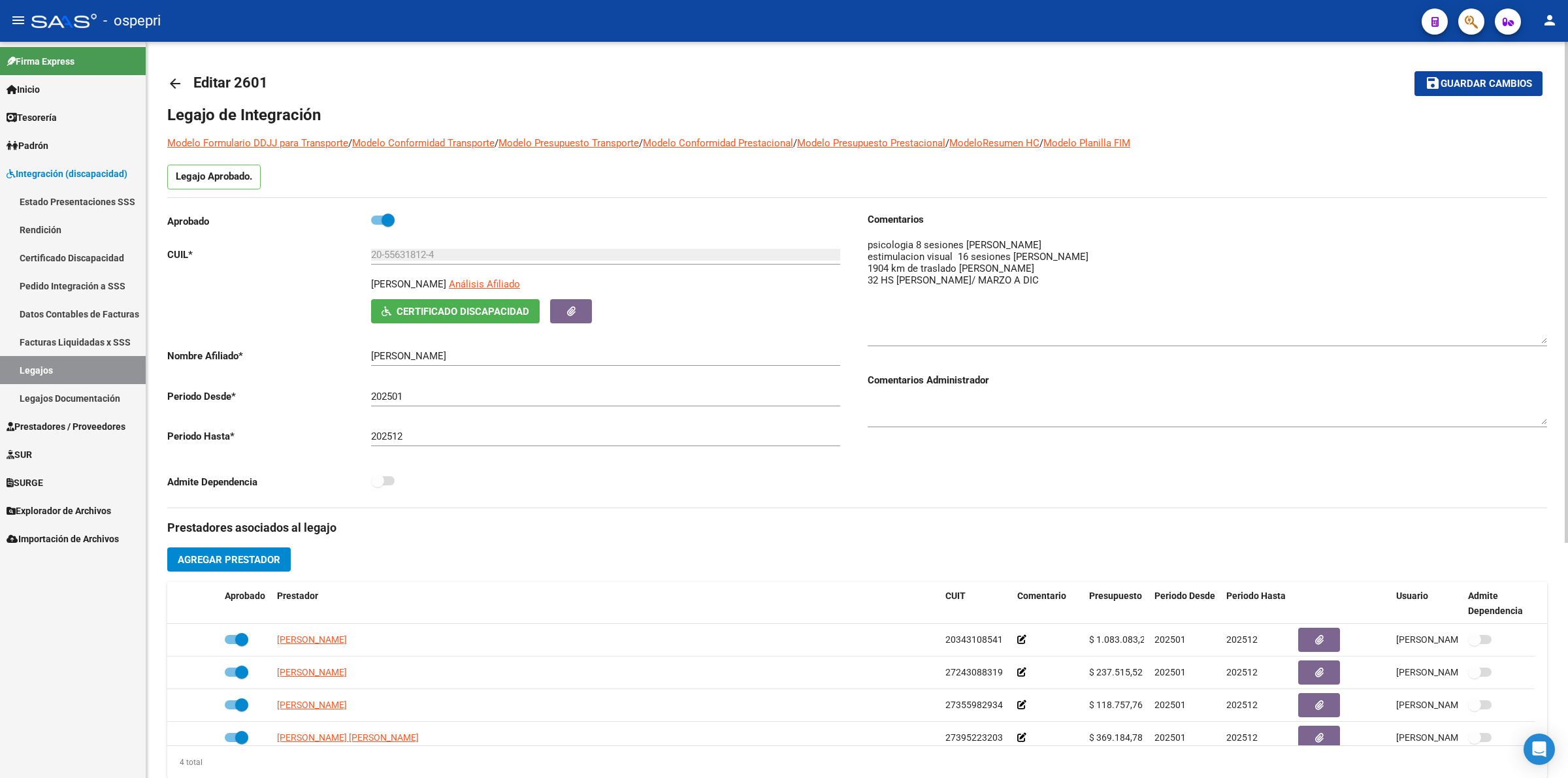
drag, startPoint x: 1542, startPoint y: 257, endPoint x: 1549, endPoint y: 337, distance: 80.3
click at [1549, 337] on div "arrow_back Editar 2601 save Guardar cambios Legajo de Integración Modelo Formul…" at bounding box center [857, 582] width 1421 height 1081
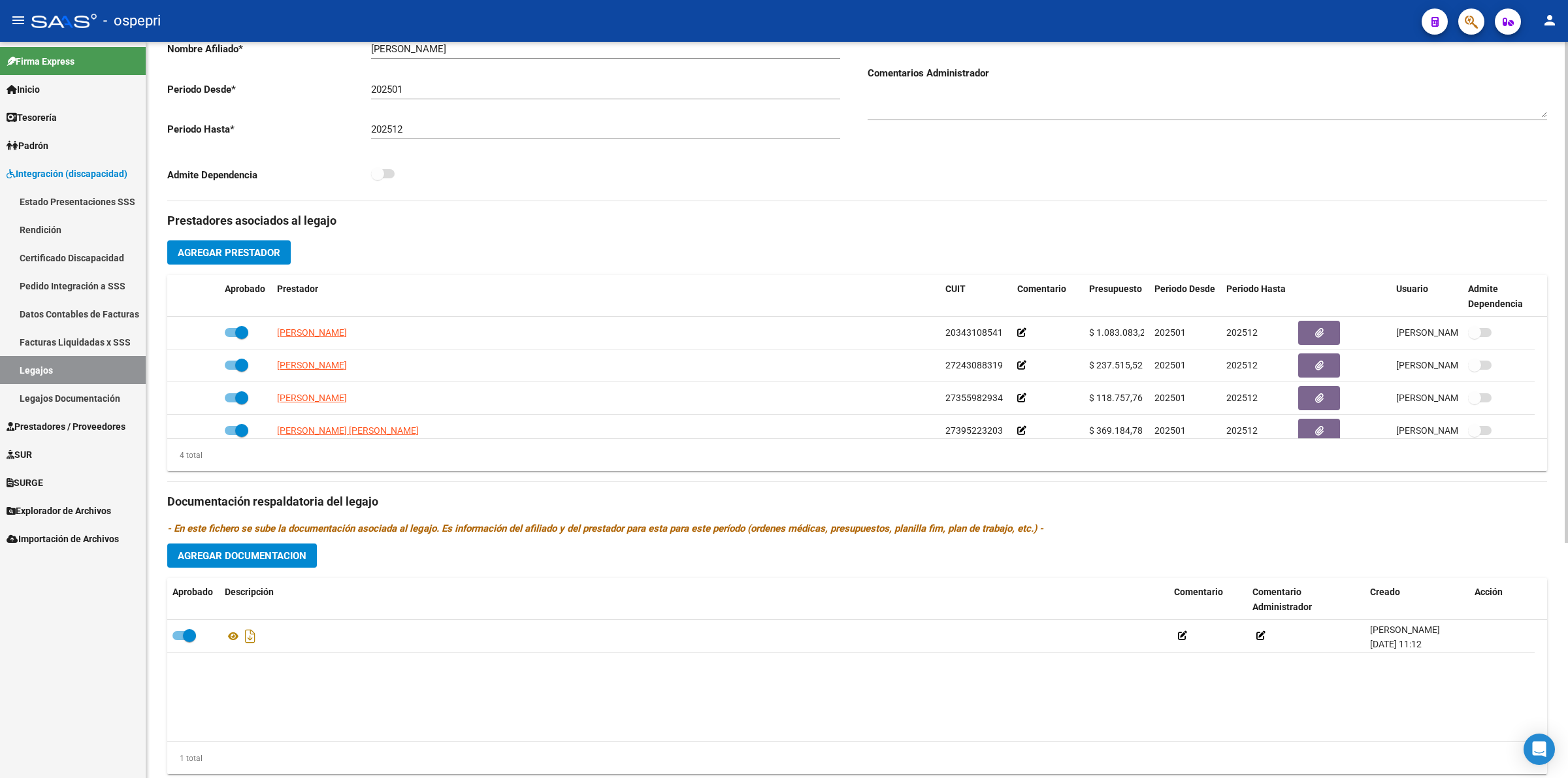
scroll to position [344, 0]
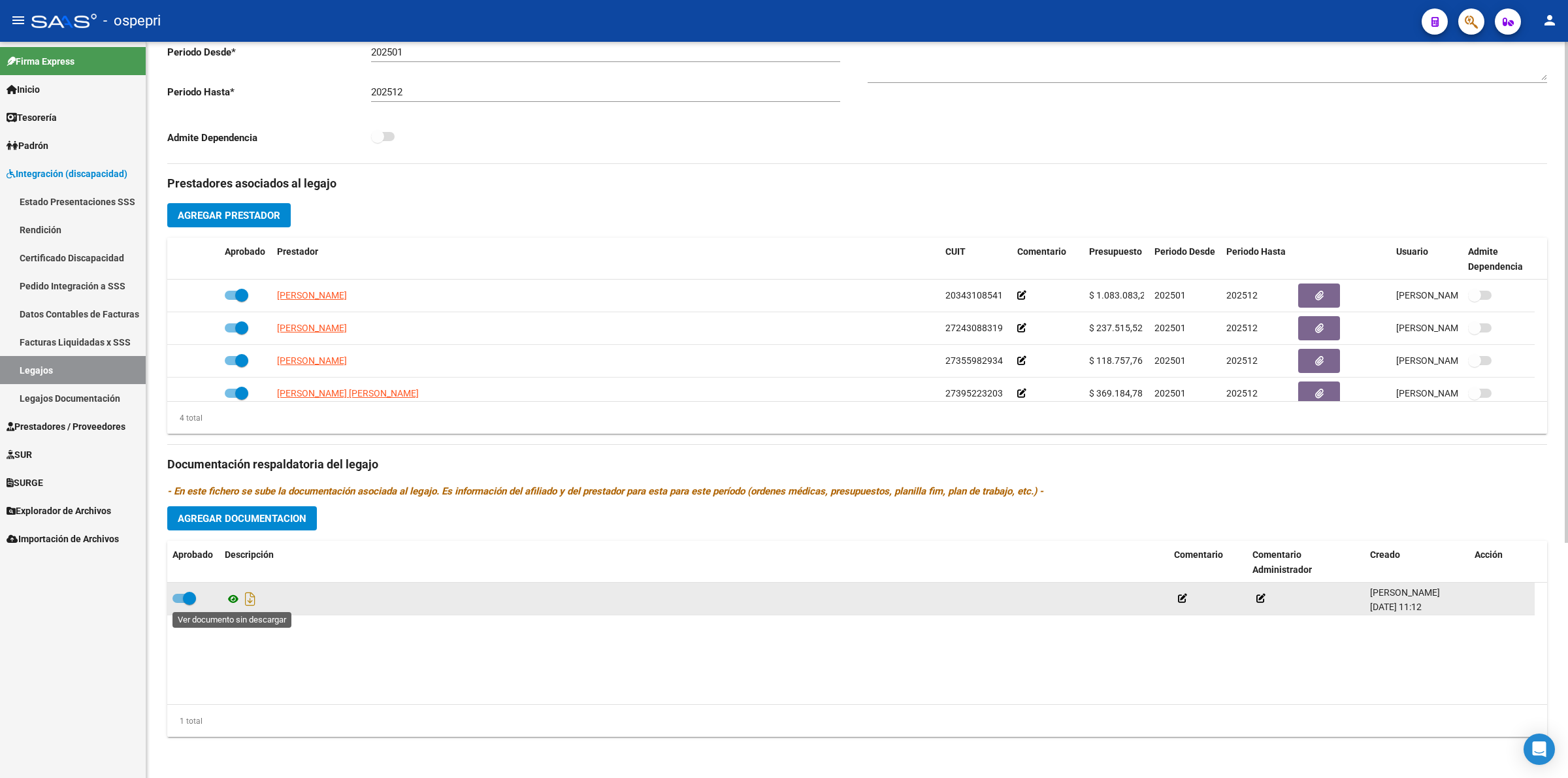
click at [227, 596] on icon at bounding box center [232, 599] width 17 height 16
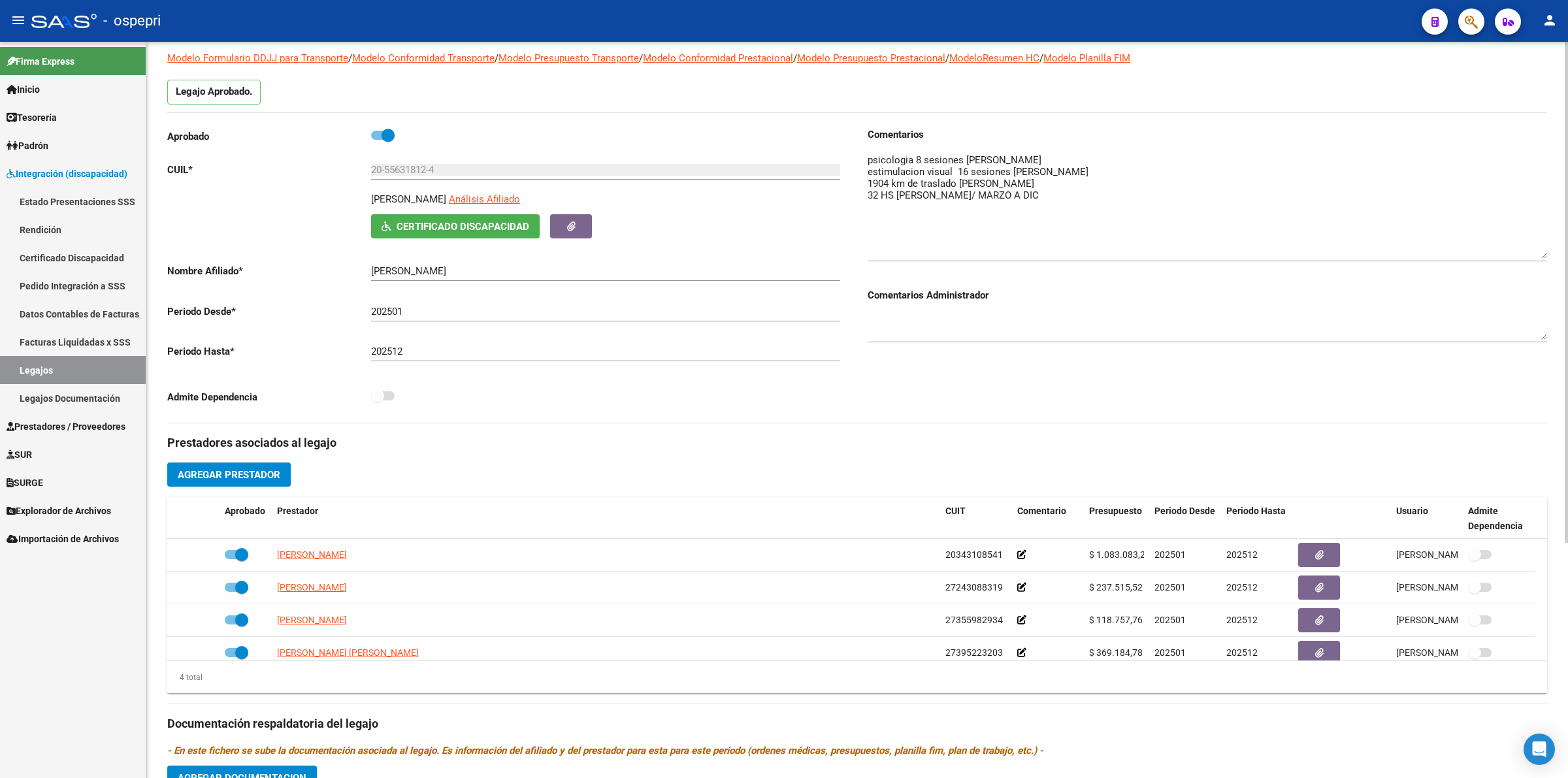
scroll to position [0, 0]
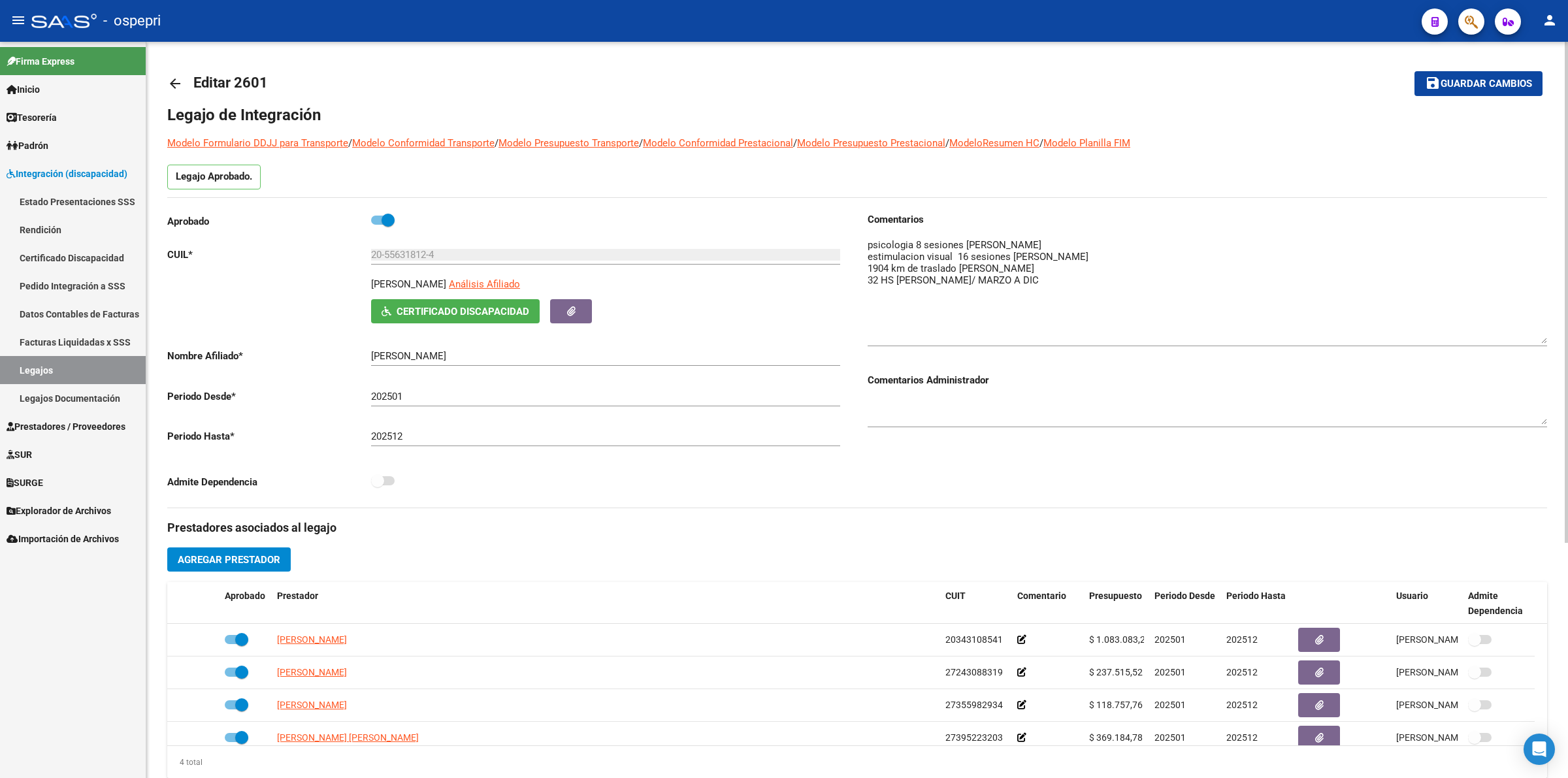
click at [168, 74] on link "arrow_back" at bounding box center [180, 83] width 27 height 31
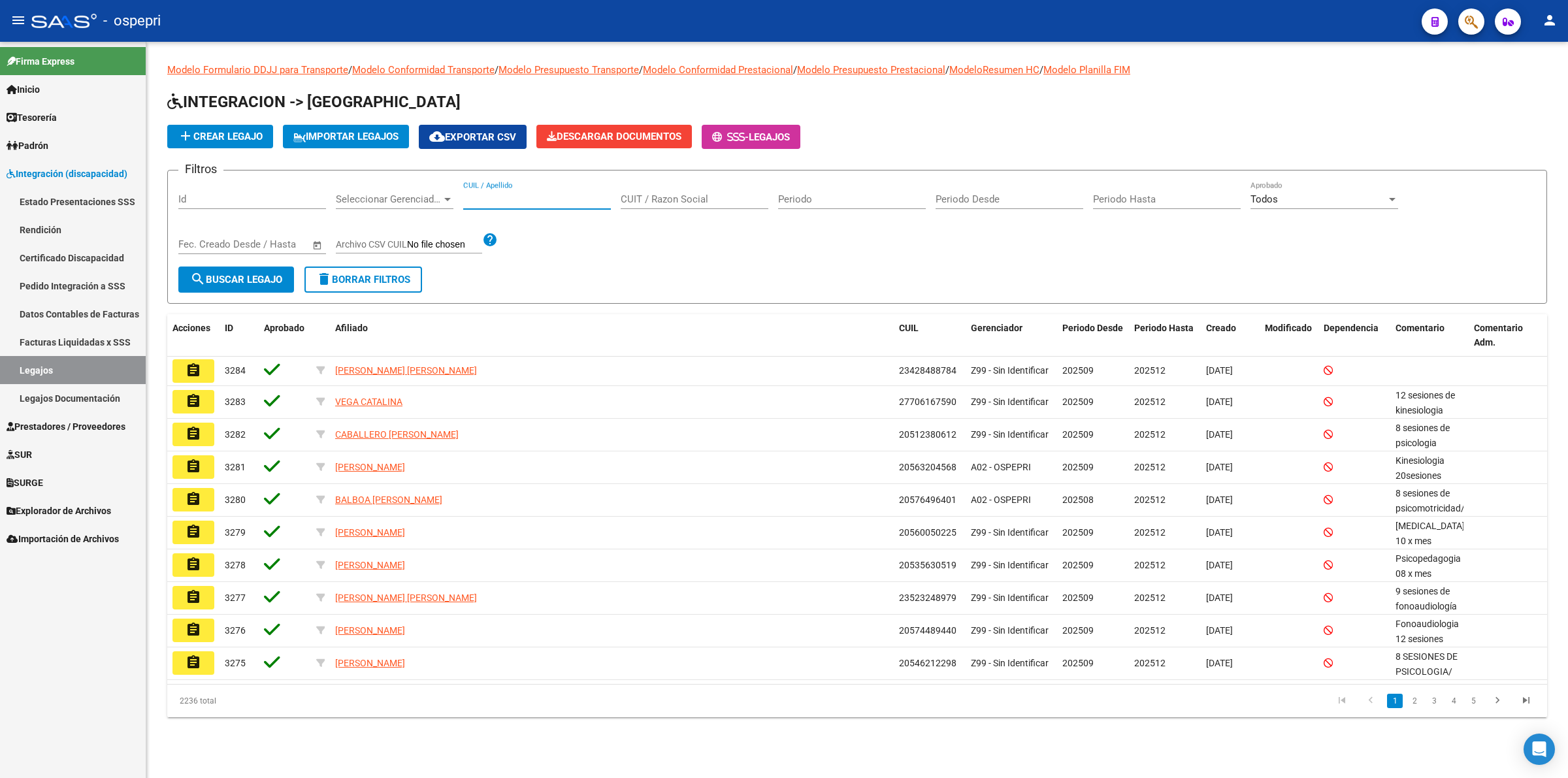
click at [573, 194] on input "CUIL / Apellido" at bounding box center [536, 199] width 148 height 11
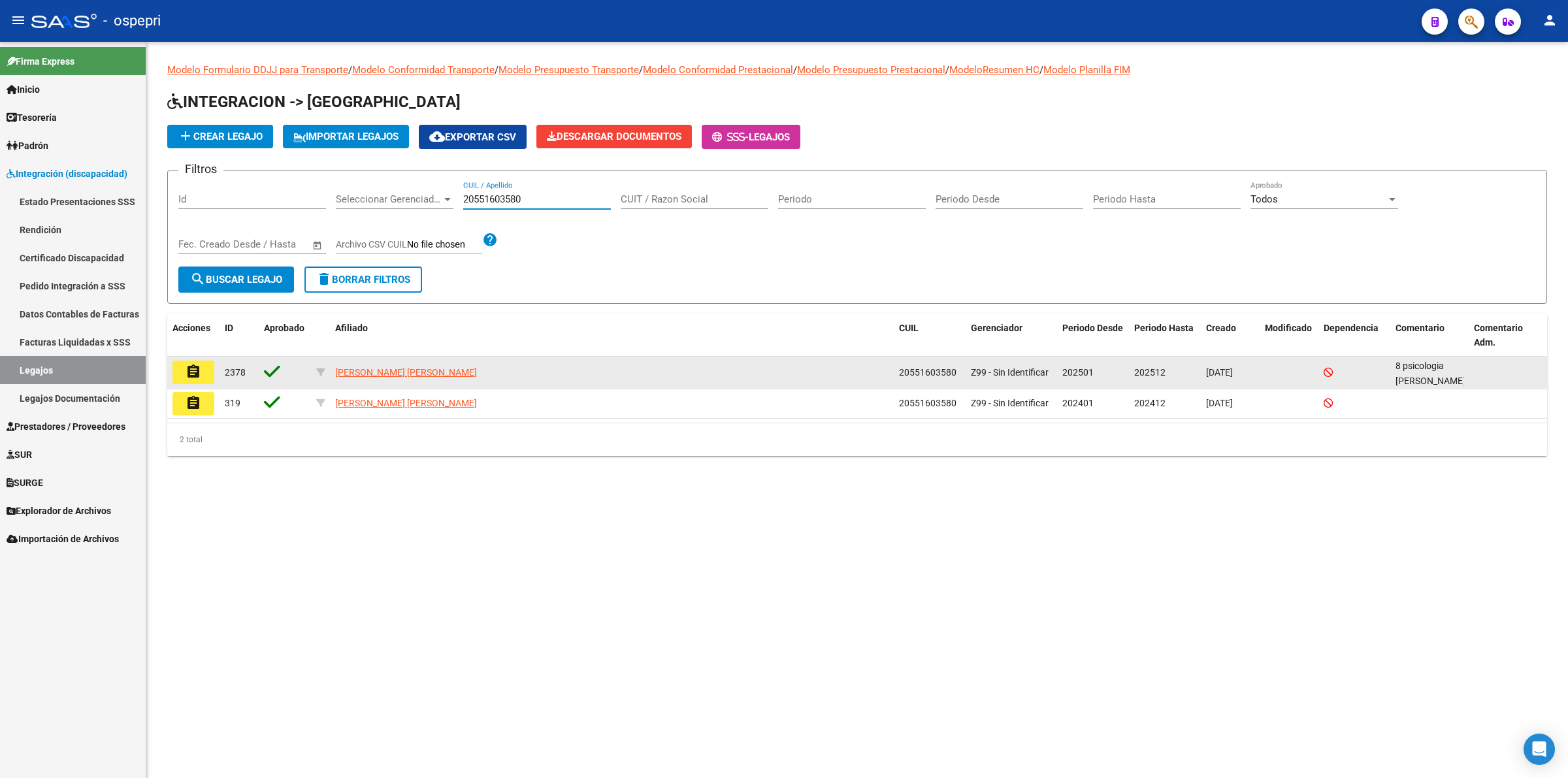
type input "20551603580"
click at [193, 377] on mat-icon "assignment" at bounding box center [193, 372] width 16 height 16
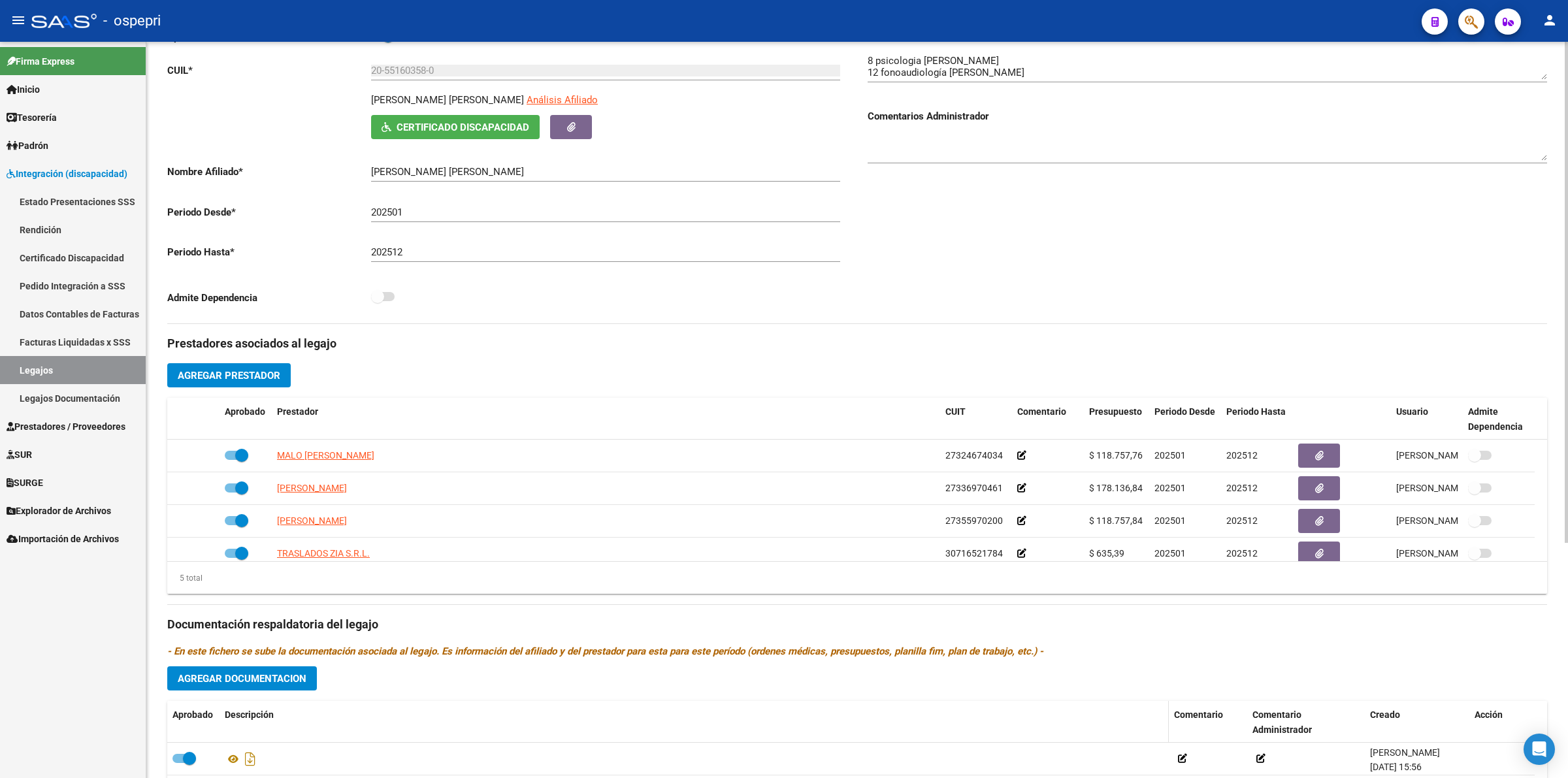
scroll to position [344, 0]
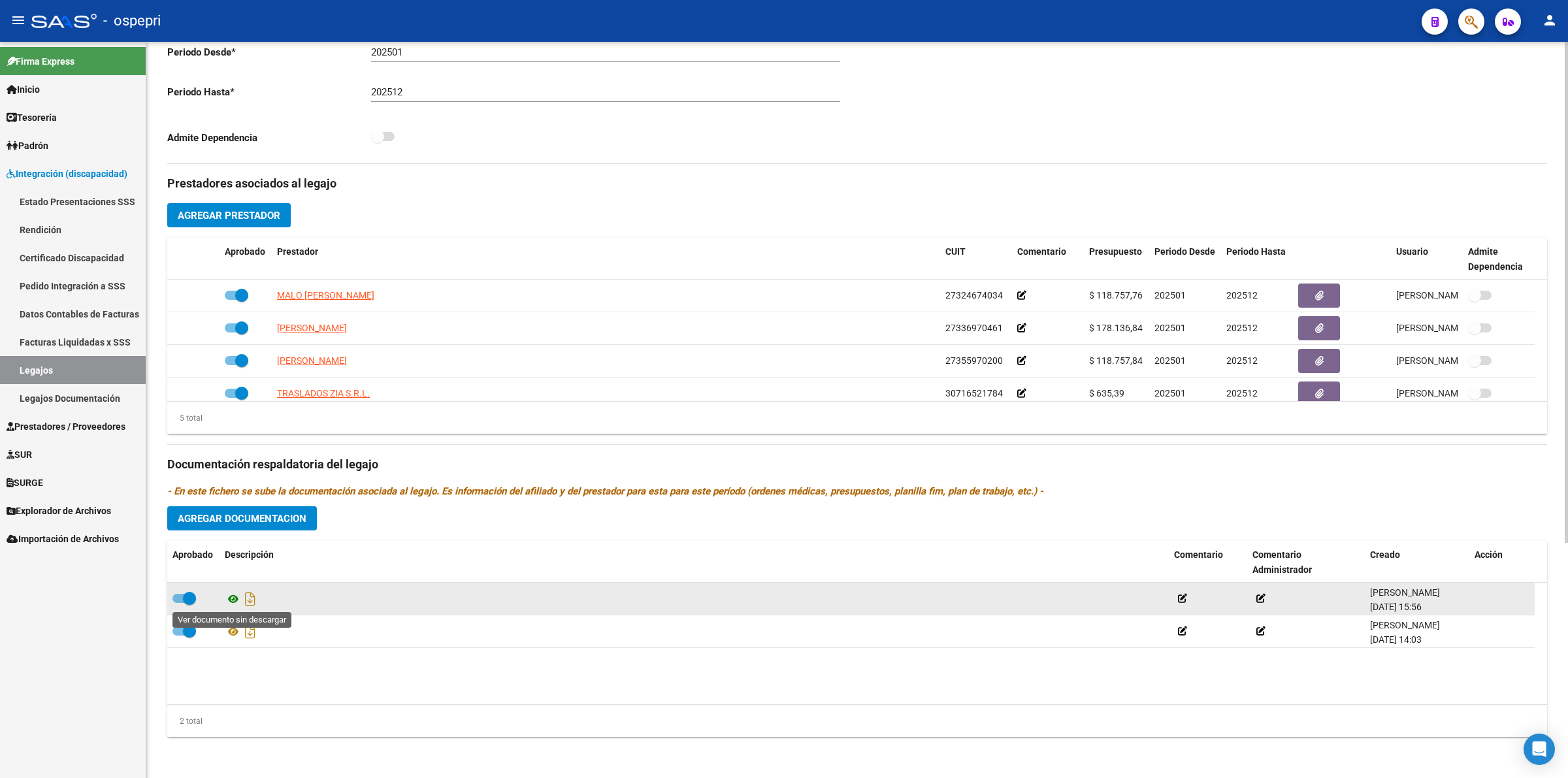
click at [231, 594] on icon at bounding box center [232, 599] width 17 height 16
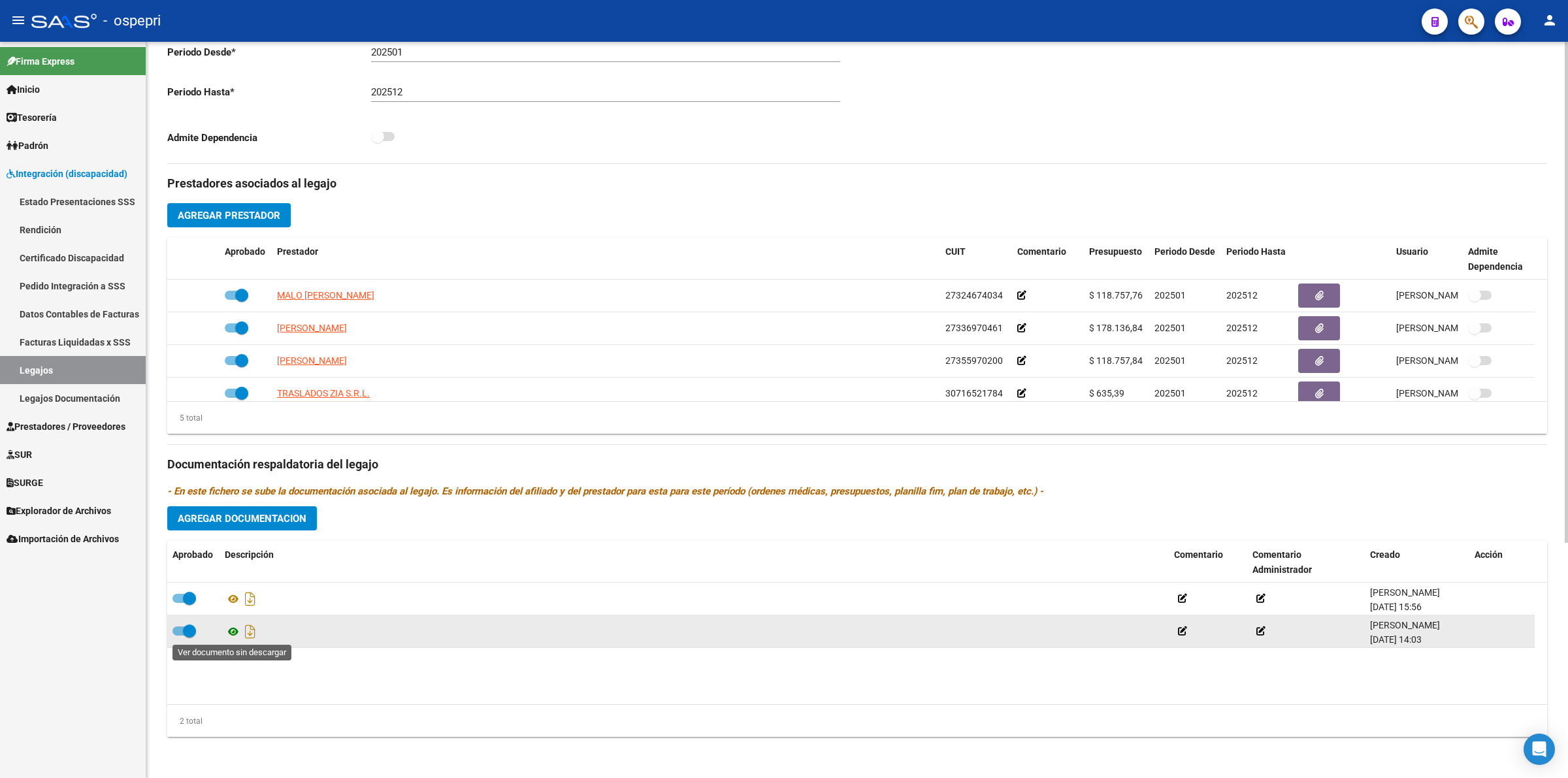
click at [227, 631] on icon at bounding box center [232, 631] width 17 height 16
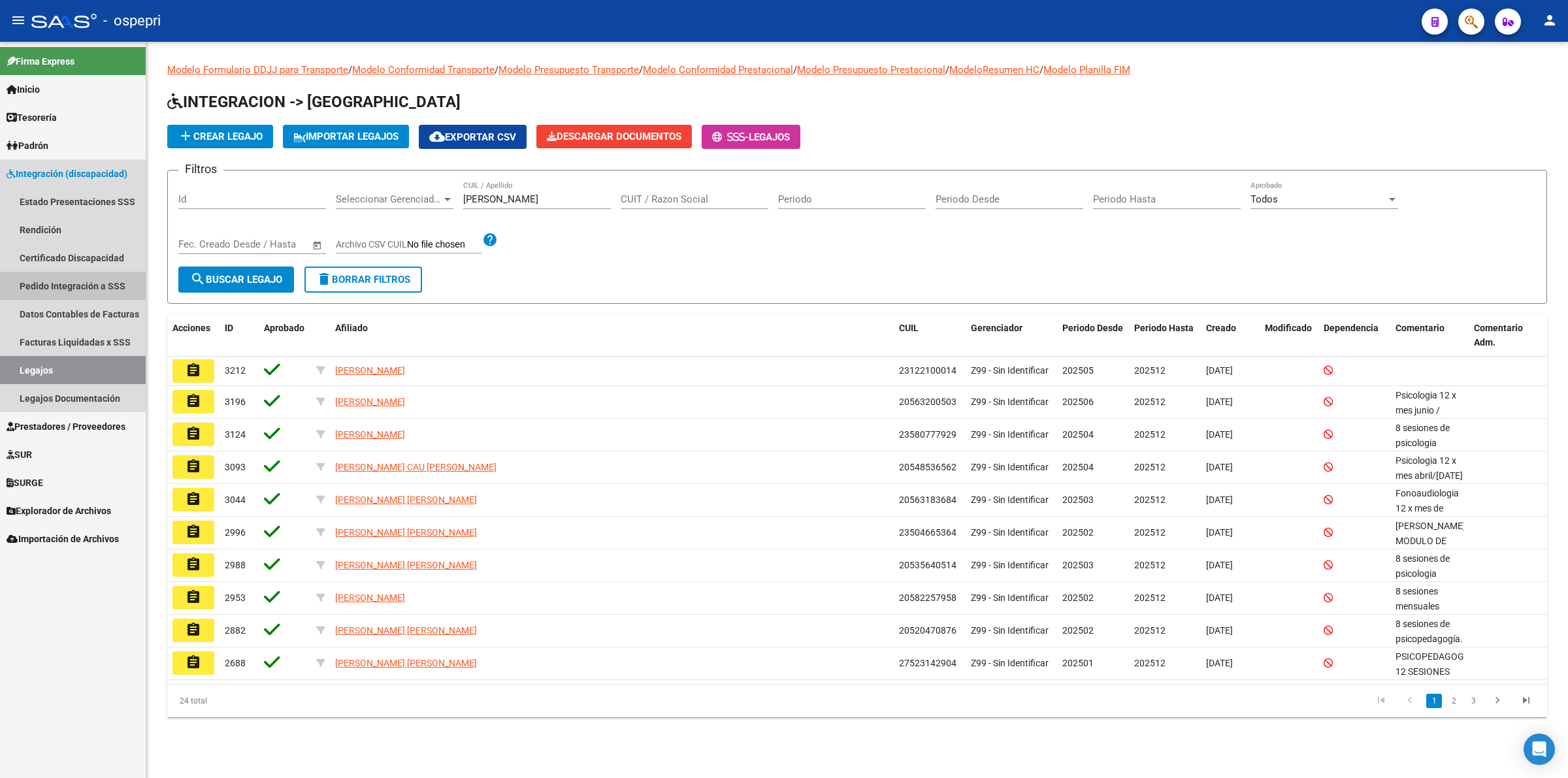
click at [72, 290] on link "Pedido Integración a SSS" at bounding box center [72, 286] width 146 height 28
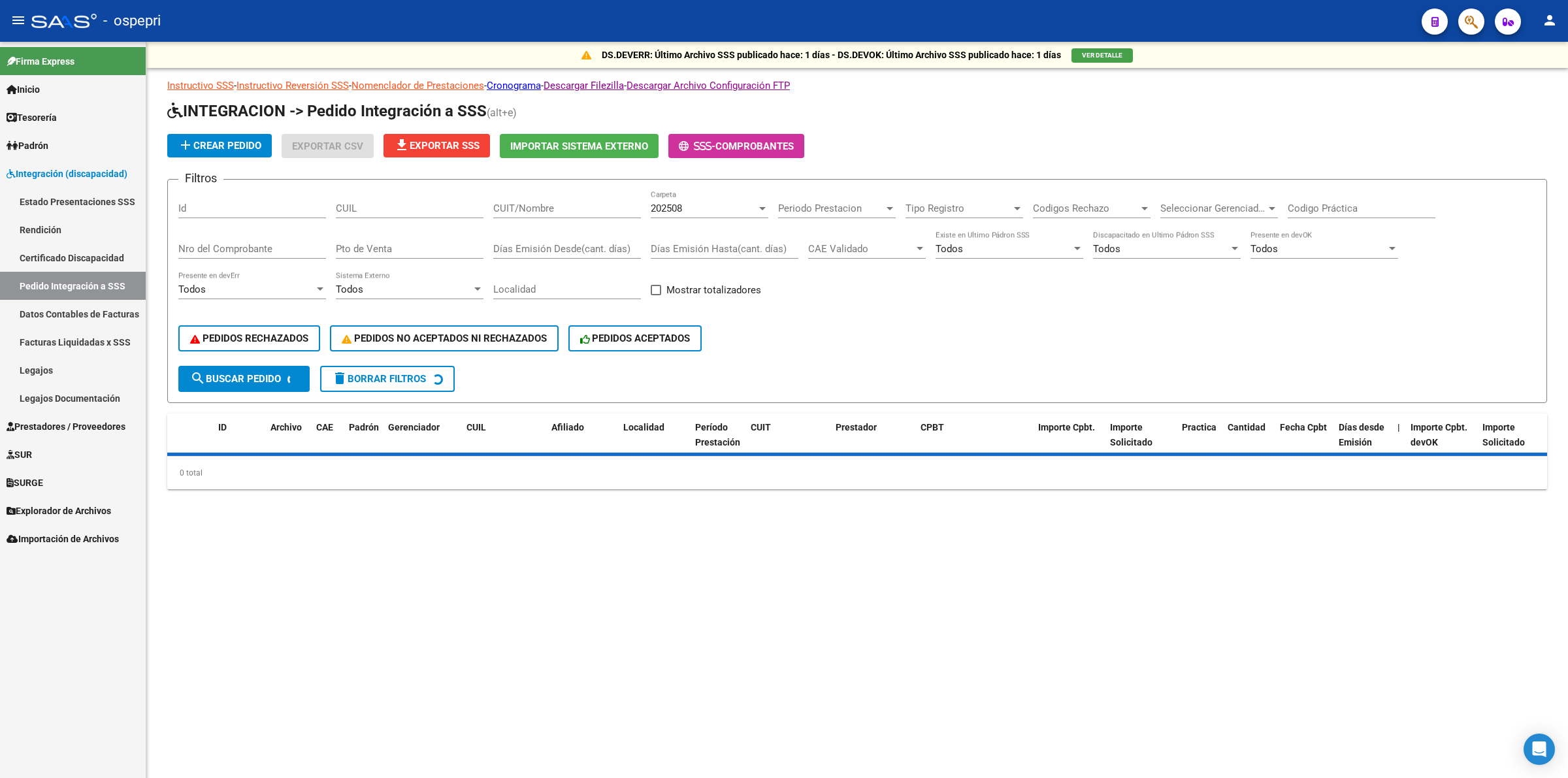
drag, startPoint x: 398, startPoint y: 194, endPoint x: 399, endPoint y: 209, distance: 15.0
click at [398, 198] on div "CUIL" at bounding box center [409, 204] width 148 height 28
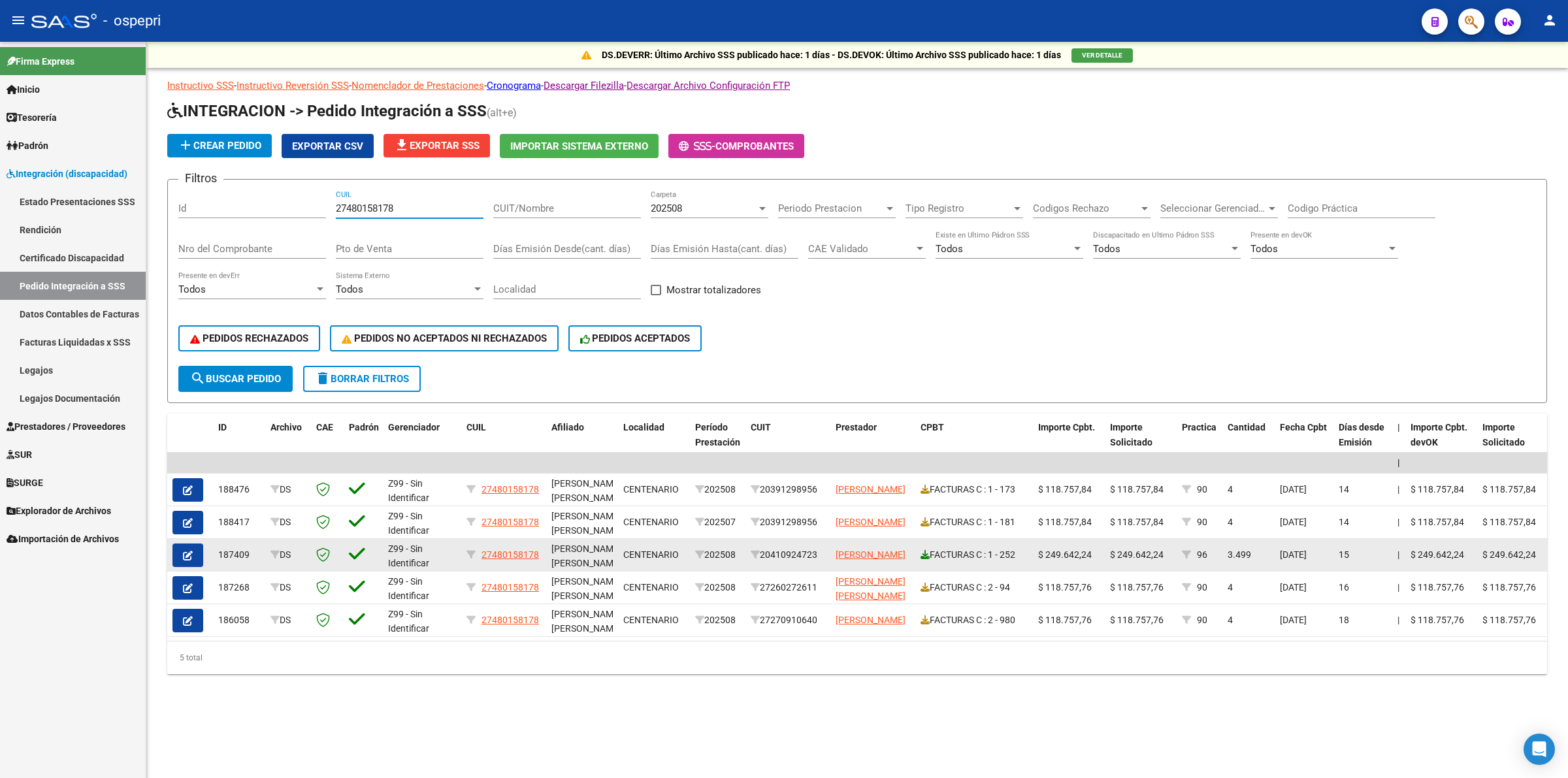
type input "27480158178"
click at [926, 550] on icon at bounding box center [925, 555] width 9 height 9
click at [192, 550] on icon "button" at bounding box center [187, 555] width 10 height 10
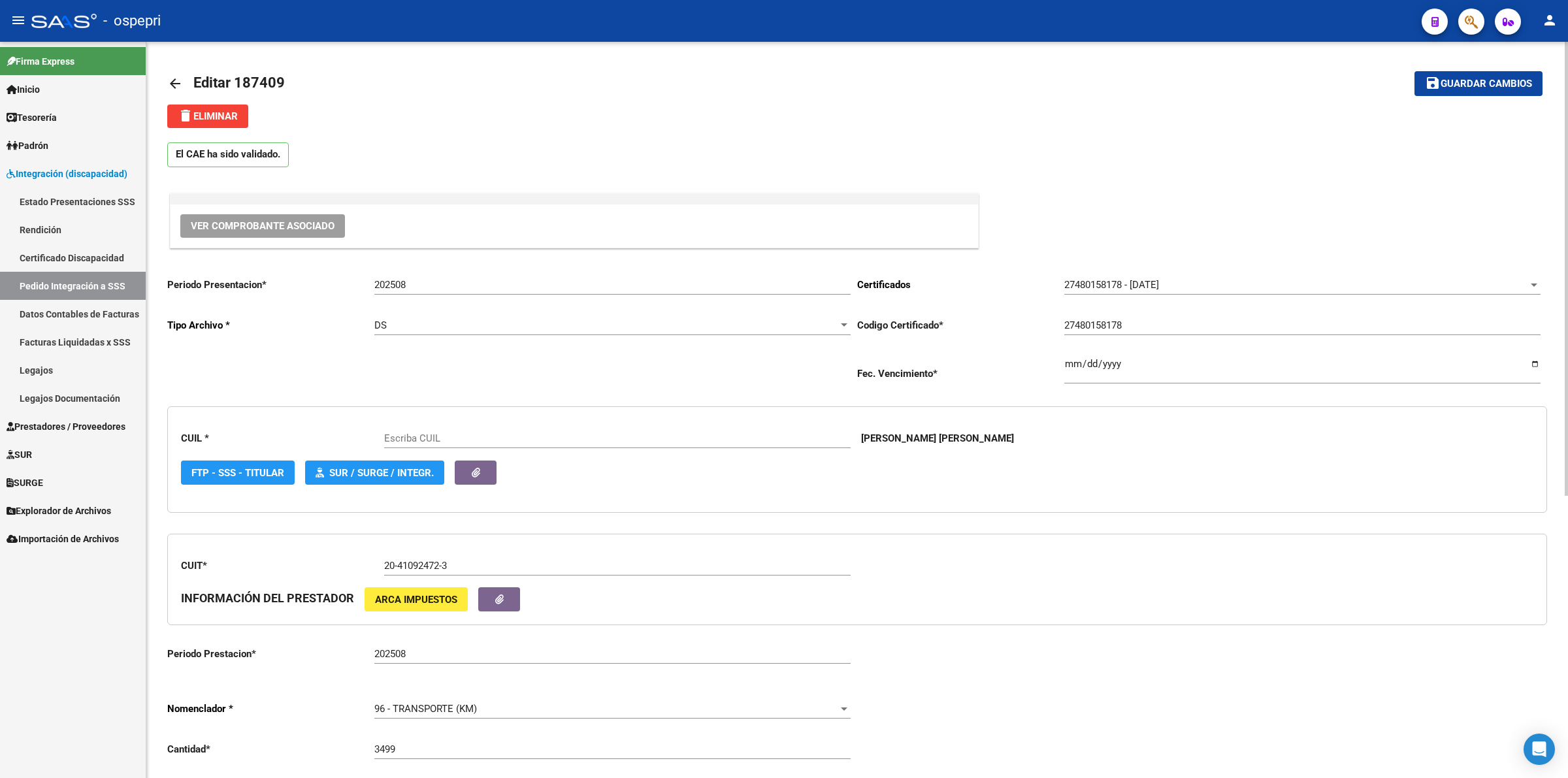
click at [219, 110] on span "delete Eliminar" at bounding box center [208, 116] width 60 height 11
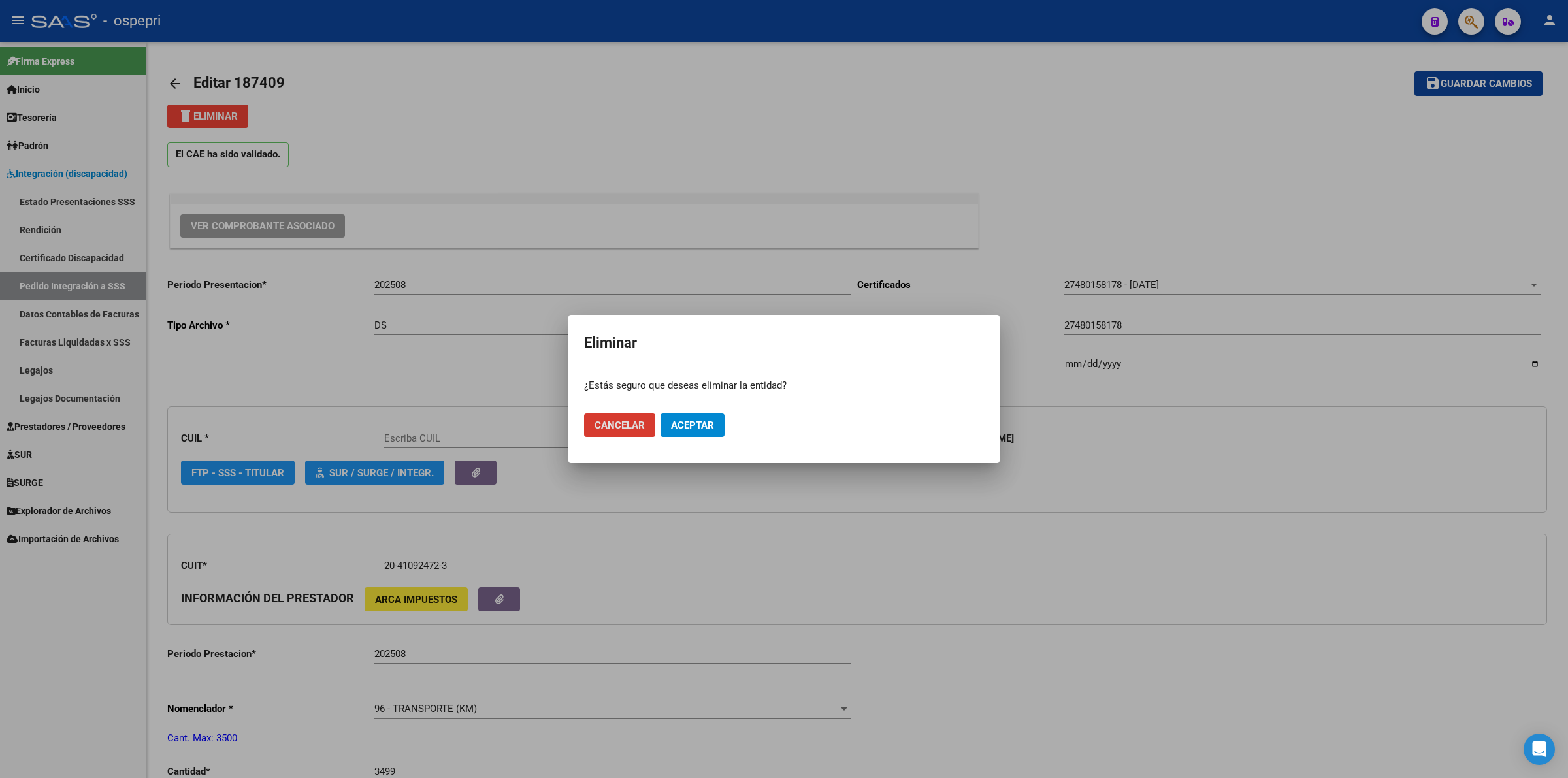
click at [703, 426] on span "Aceptar" at bounding box center [692, 425] width 43 height 11
type input "27480158178"
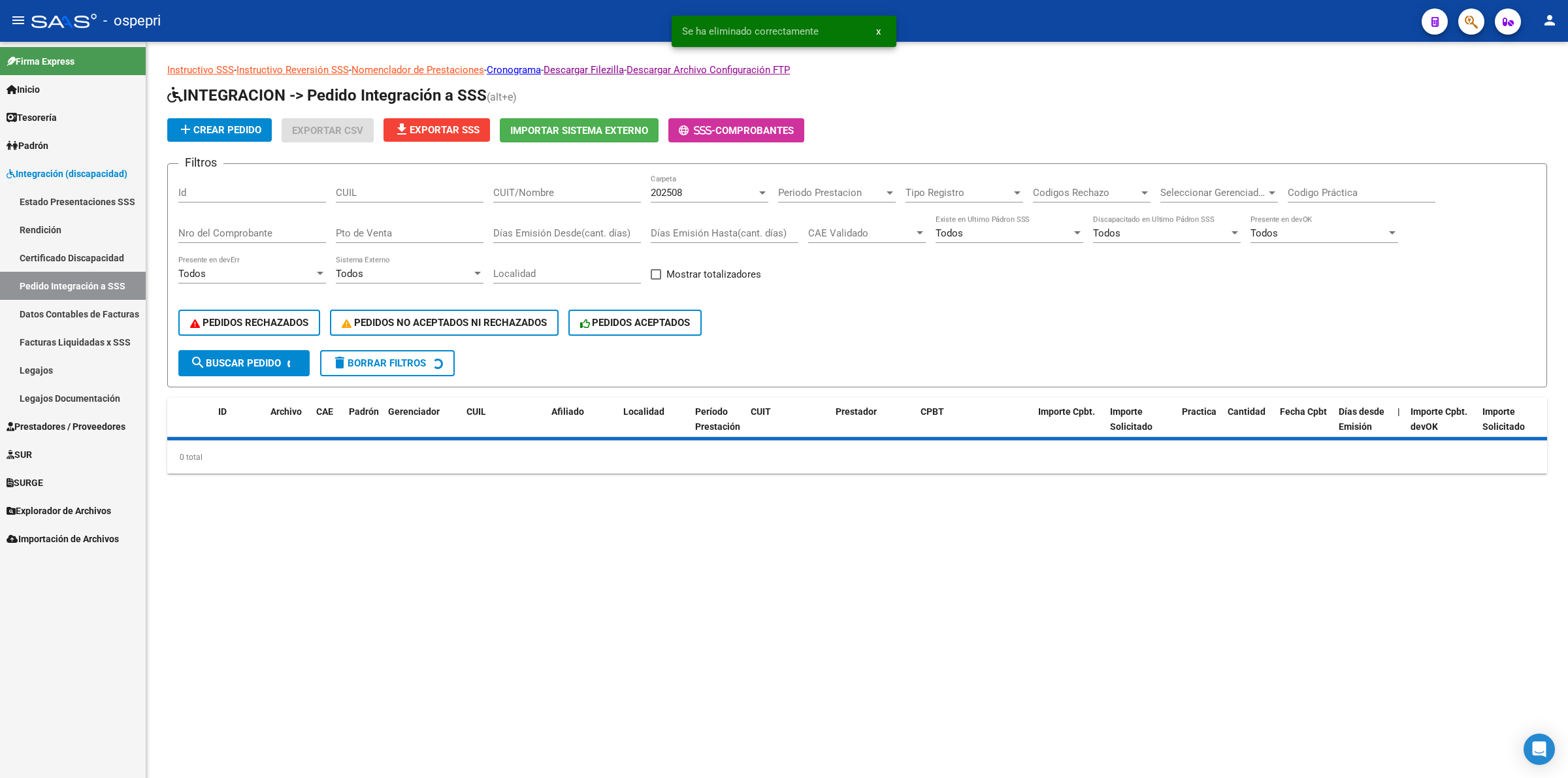
click at [72, 422] on span "Prestadores / Proveedores" at bounding box center [65, 427] width 119 height 14
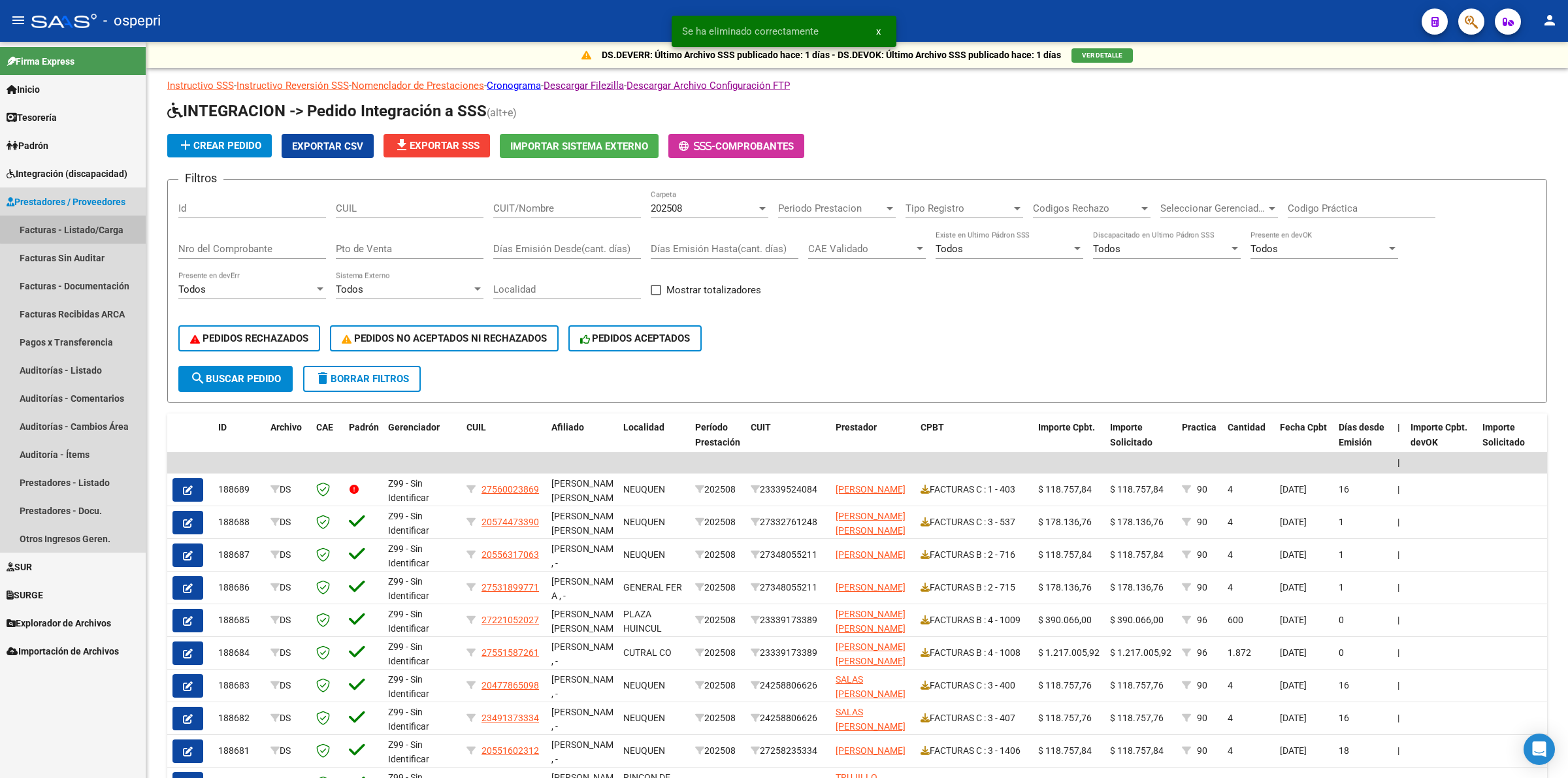
click at [96, 221] on link "Facturas - Listado/Carga" at bounding box center [72, 230] width 146 height 28
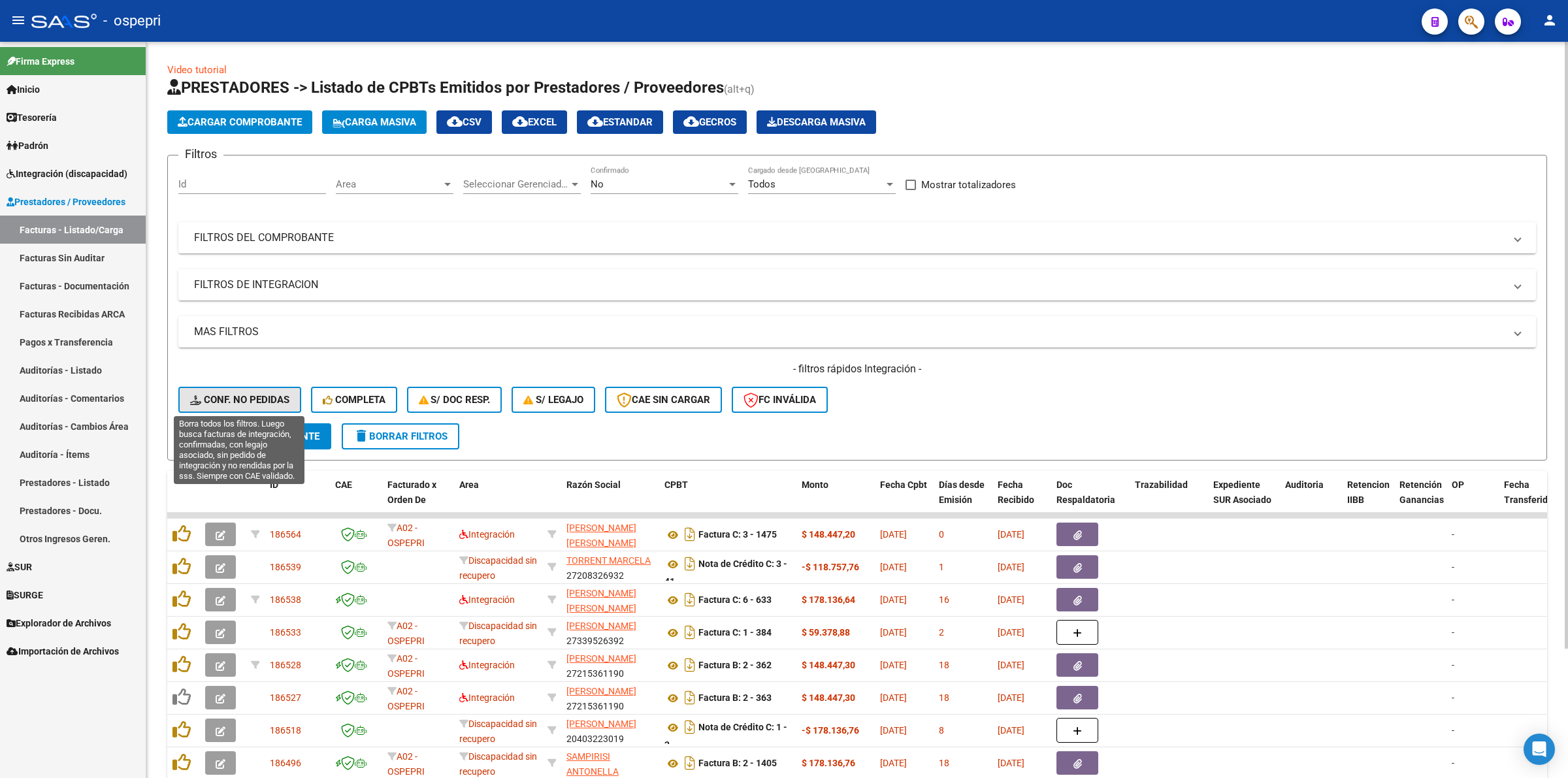
click at [255, 398] on span "Conf. no pedidas" at bounding box center [239, 399] width 99 height 11
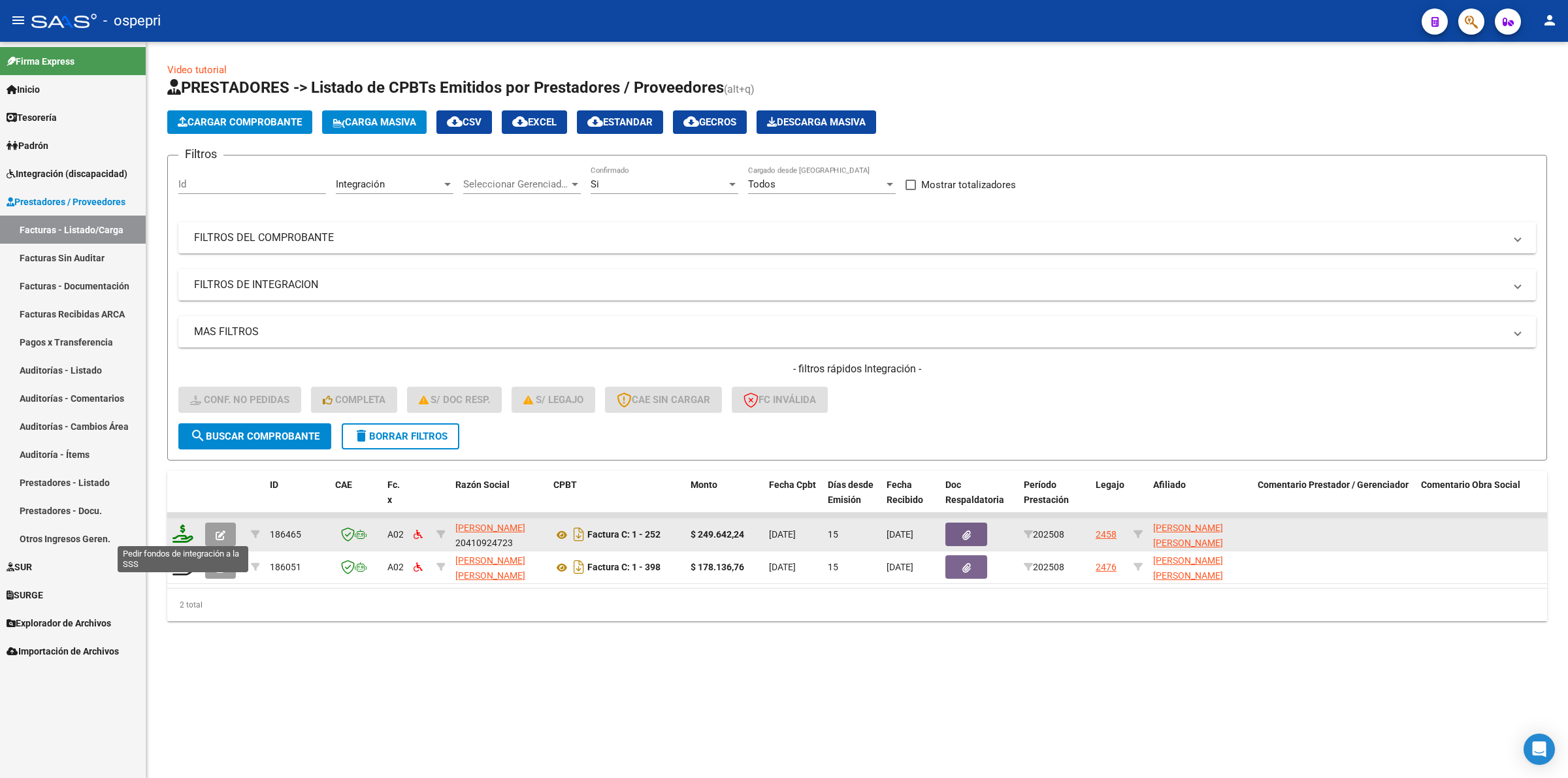
click at [185, 527] on icon at bounding box center [183, 533] width 21 height 19
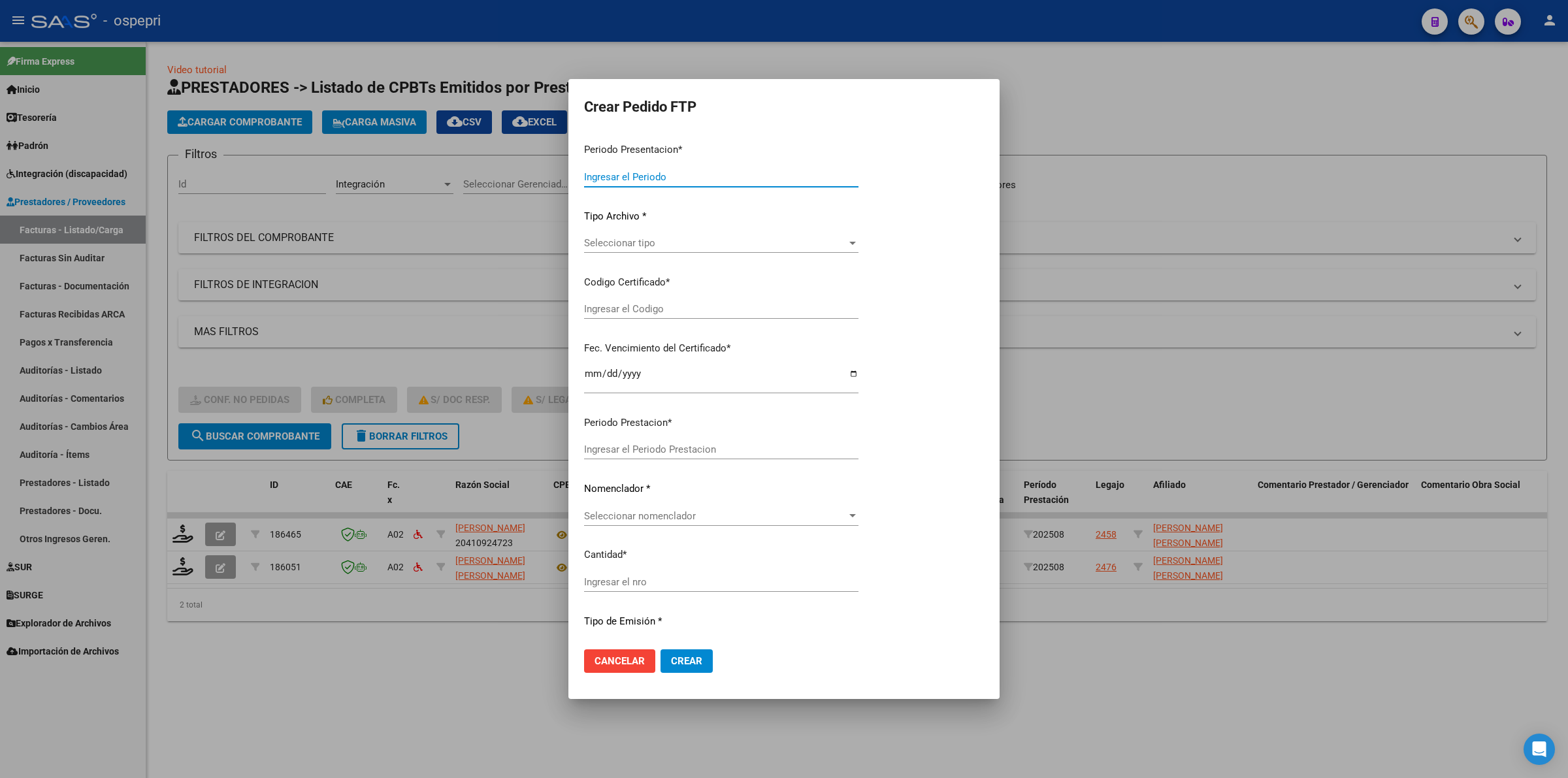
type input "202508"
type input "$ 249.642,24"
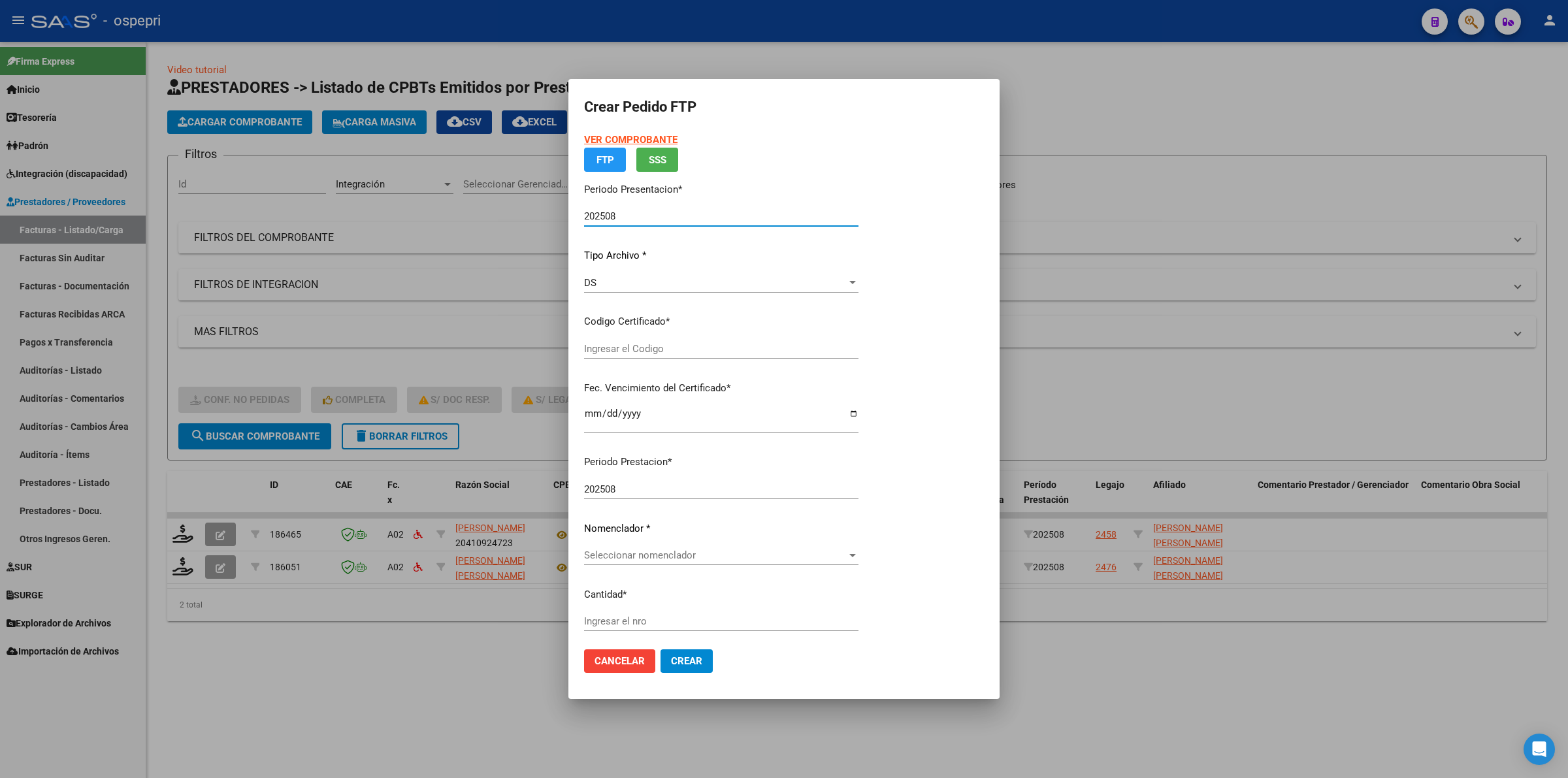
type input "27480158178"
type input "2039-06-05"
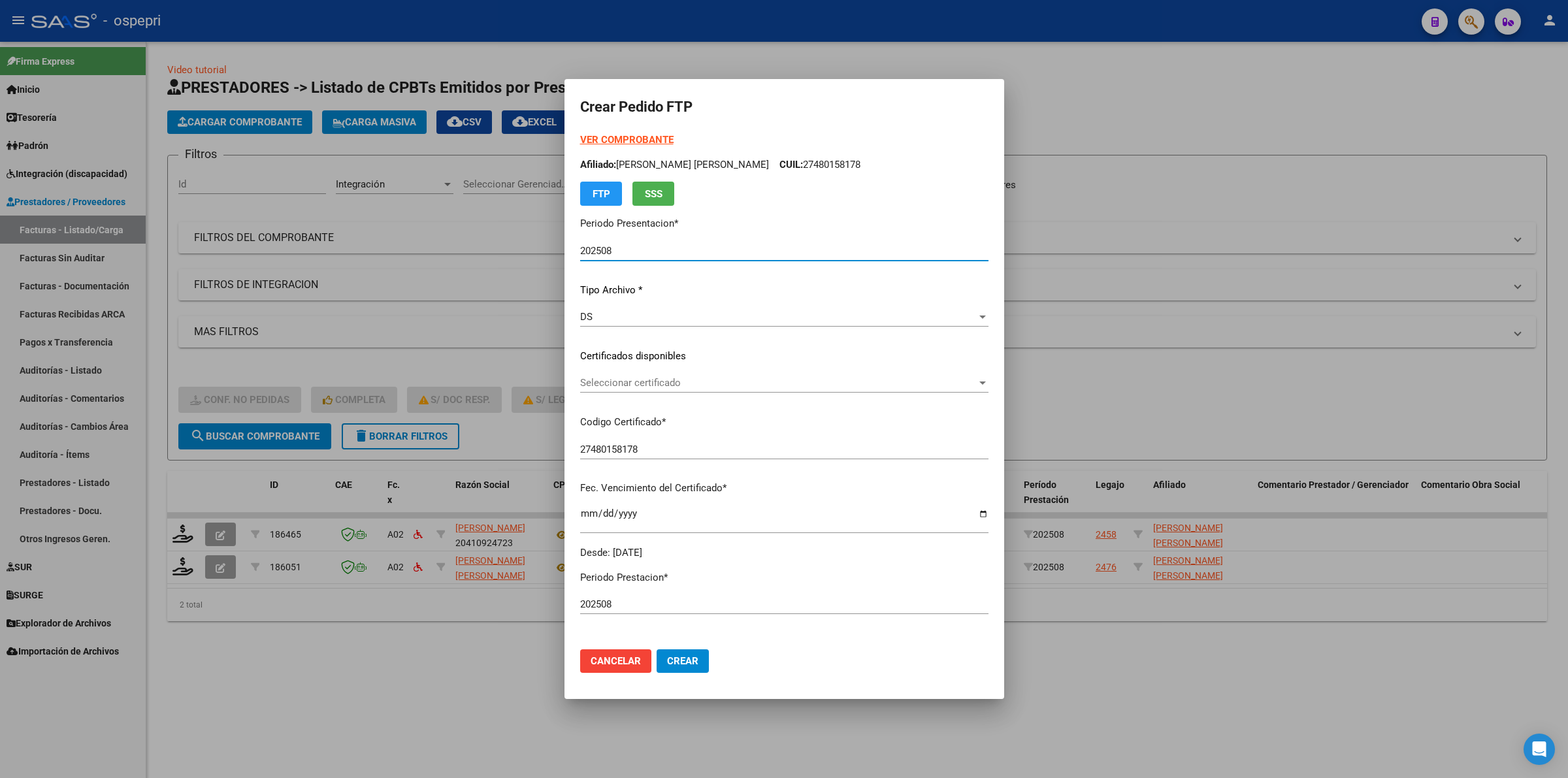
click at [683, 389] on div "Seleccionar certificado Seleccionar certificado" at bounding box center [784, 382] width 408 height 19
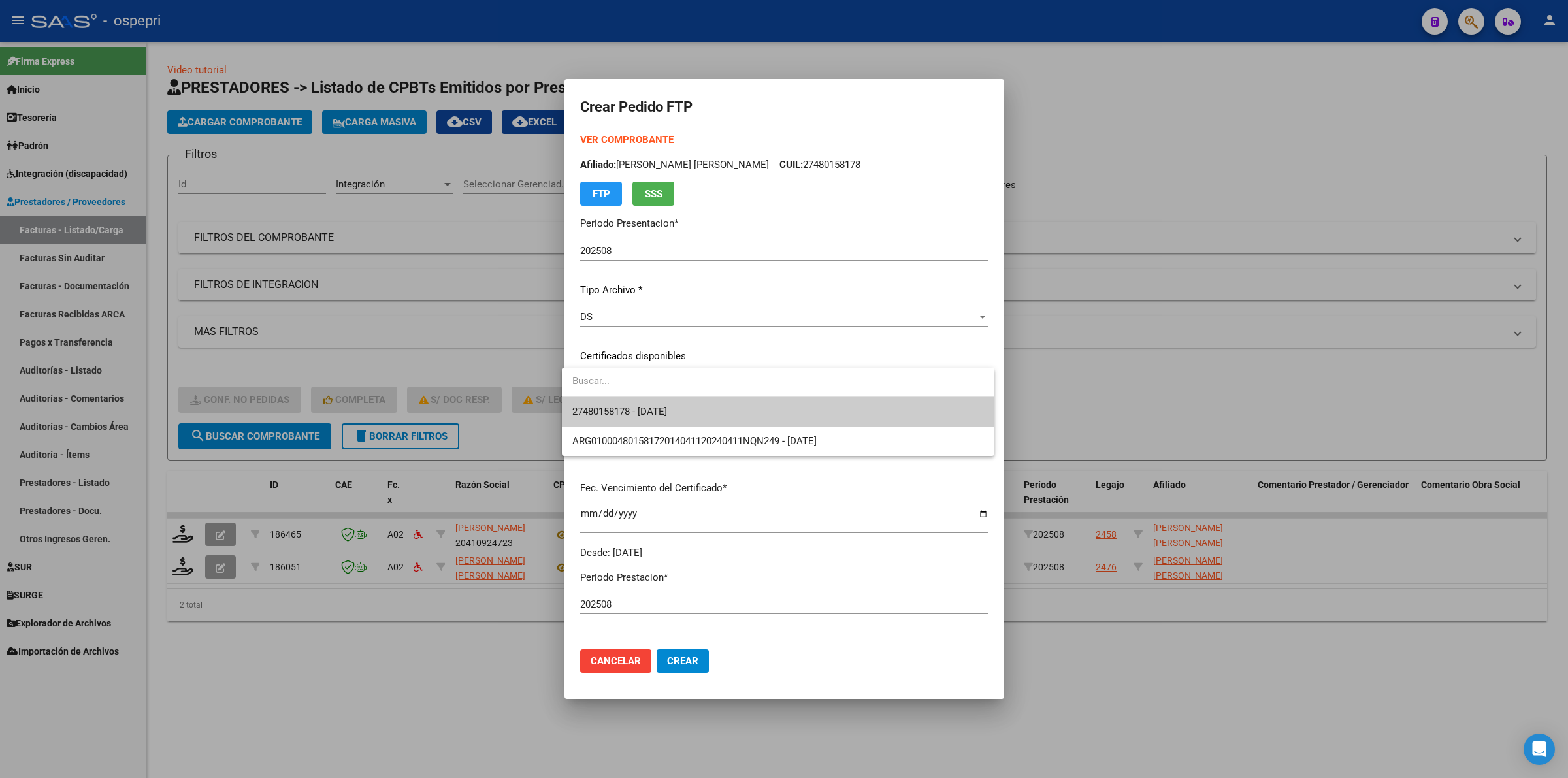
click at [691, 410] on span "27480158178 - 2039-06-05" at bounding box center [778, 412] width 412 height 29
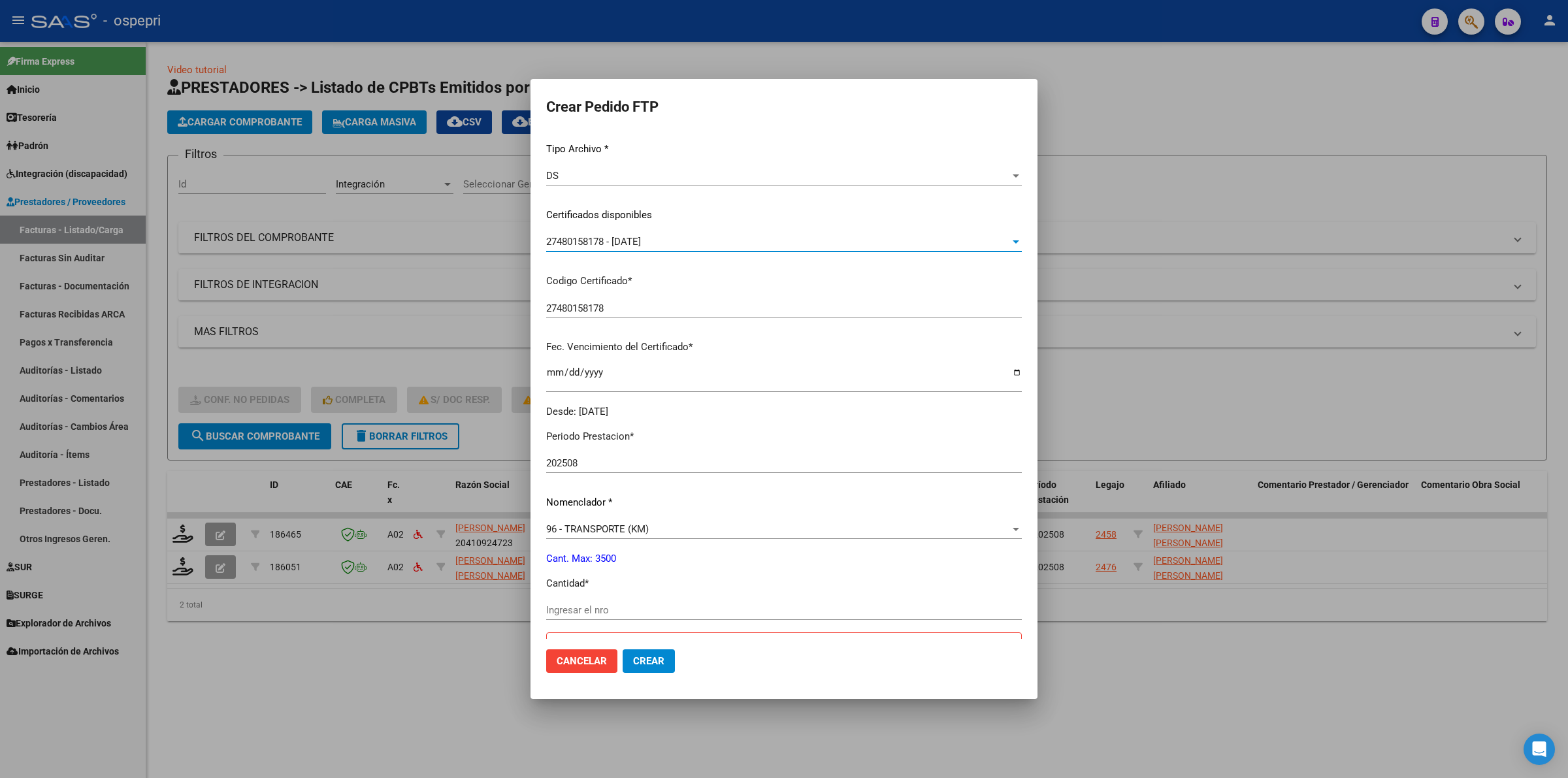
scroll to position [400, 0]
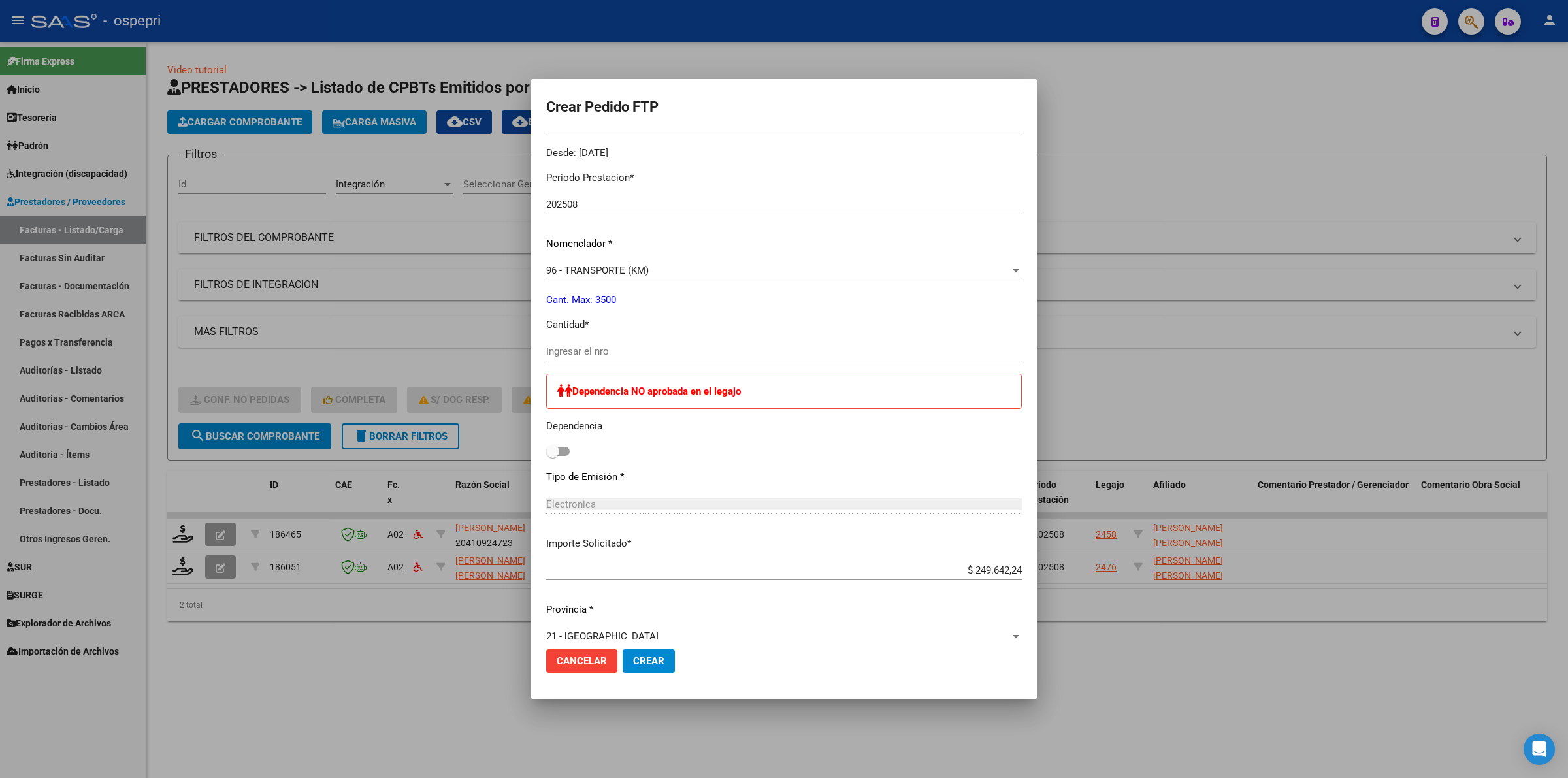
click at [678, 350] on input "Ingresar el nro" at bounding box center [784, 351] width 475 height 11
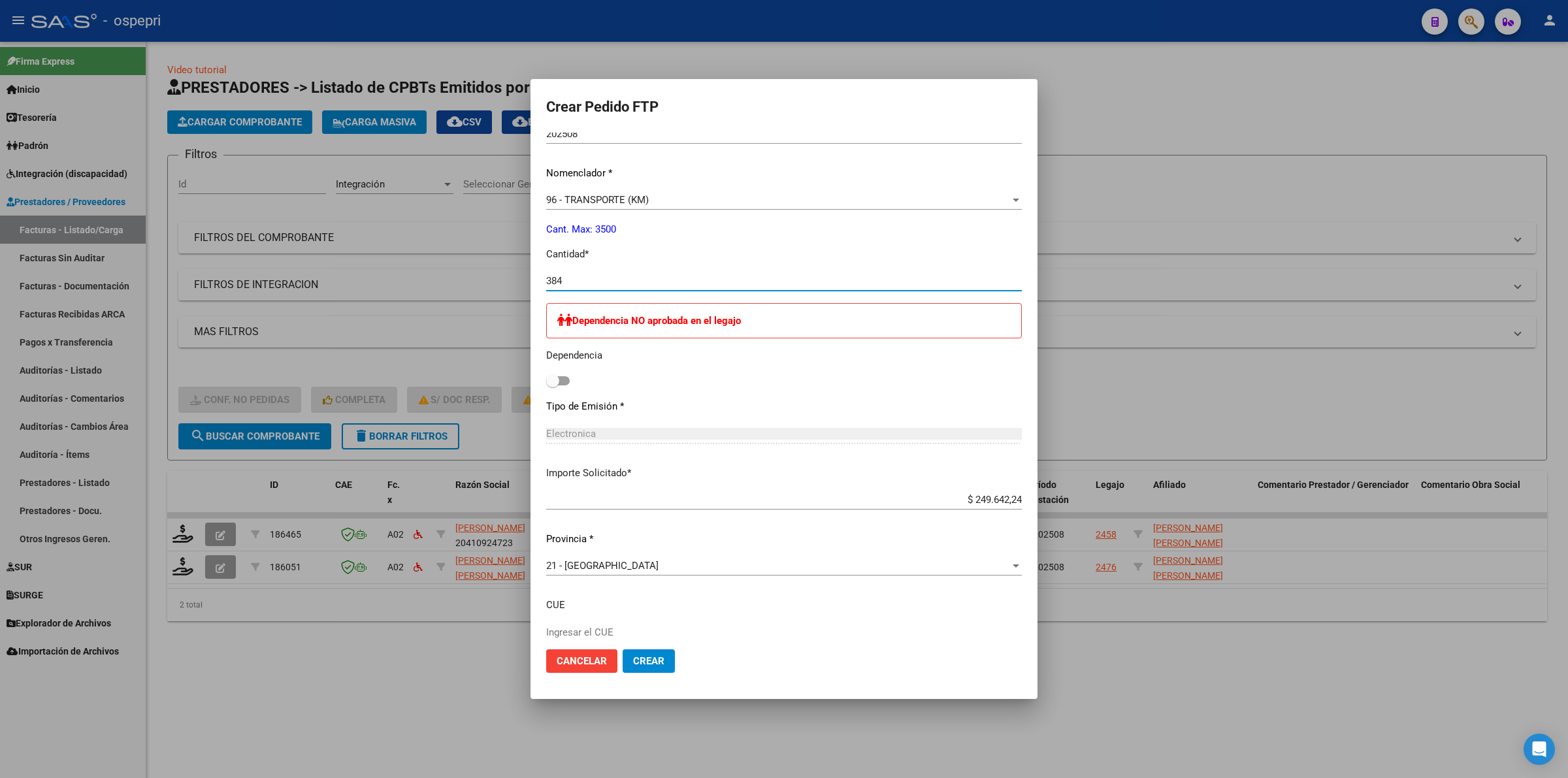
scroll to position [552, 0]
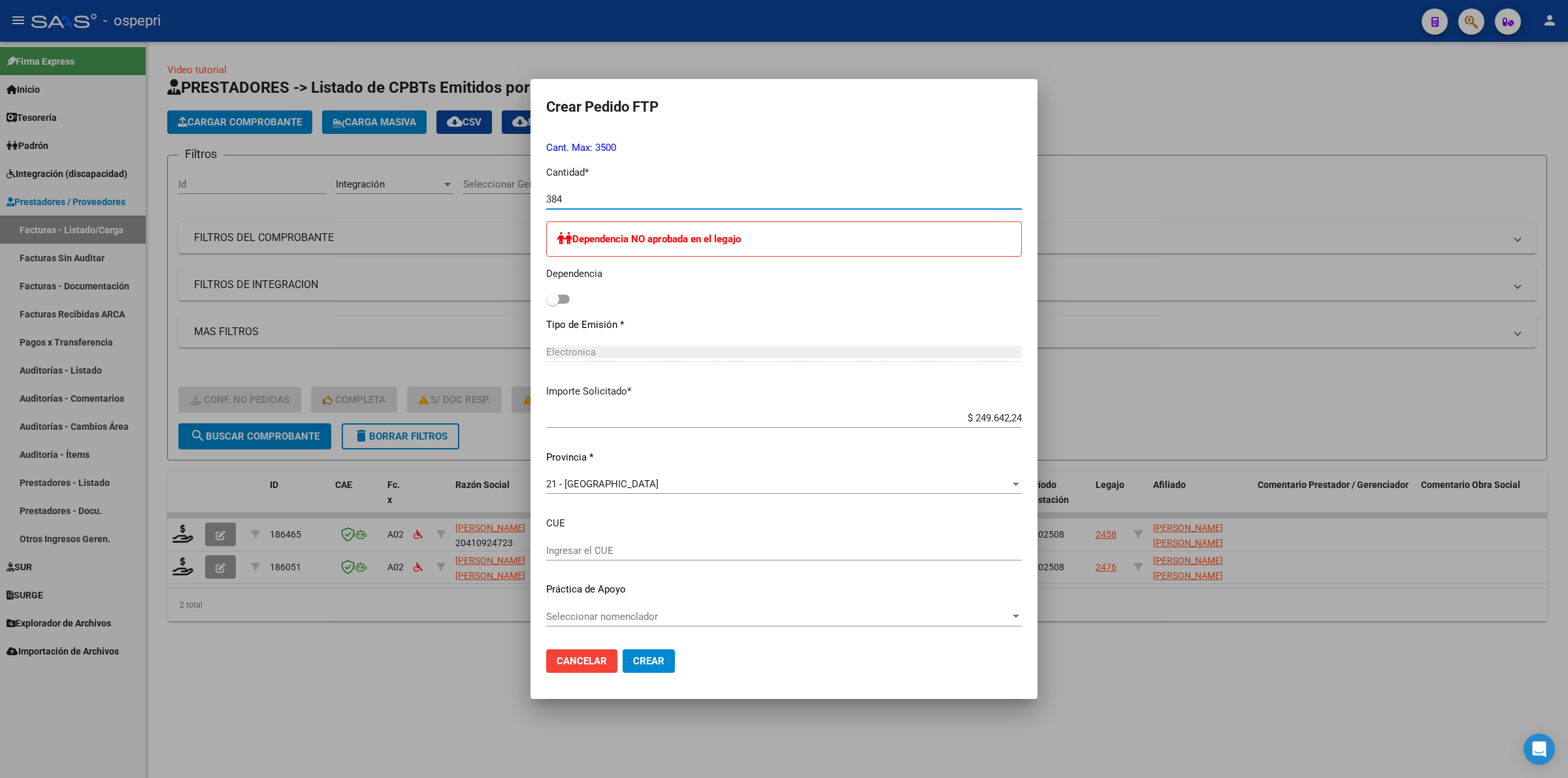
type input "384"
click at [645, 653] on button "Crear" at bounding box center [648, 661] width 52 height 24
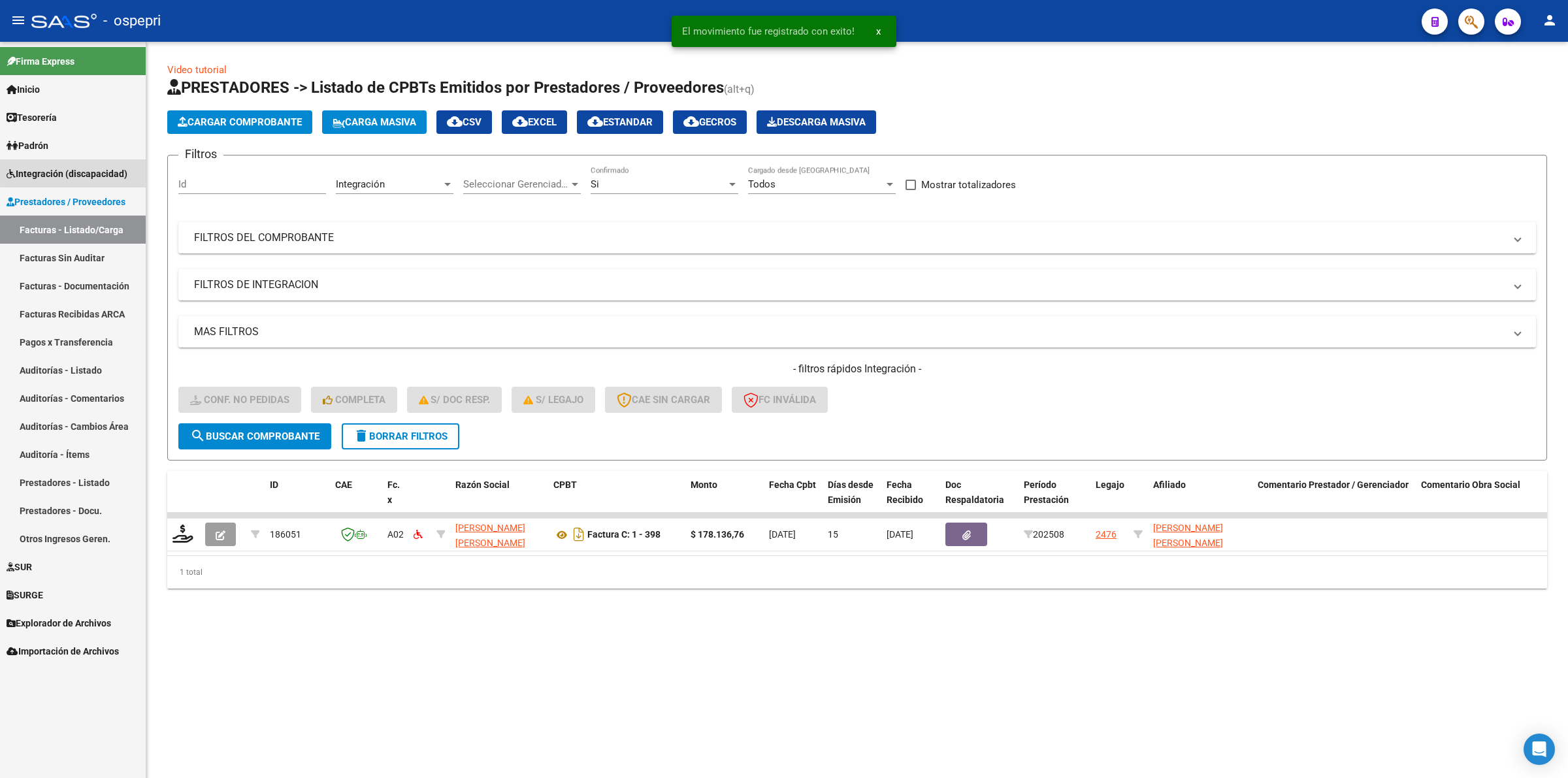
click at [119, 169] on span "Integración (discapacidad)" at bounding box center [66, 174] width 121 height 14
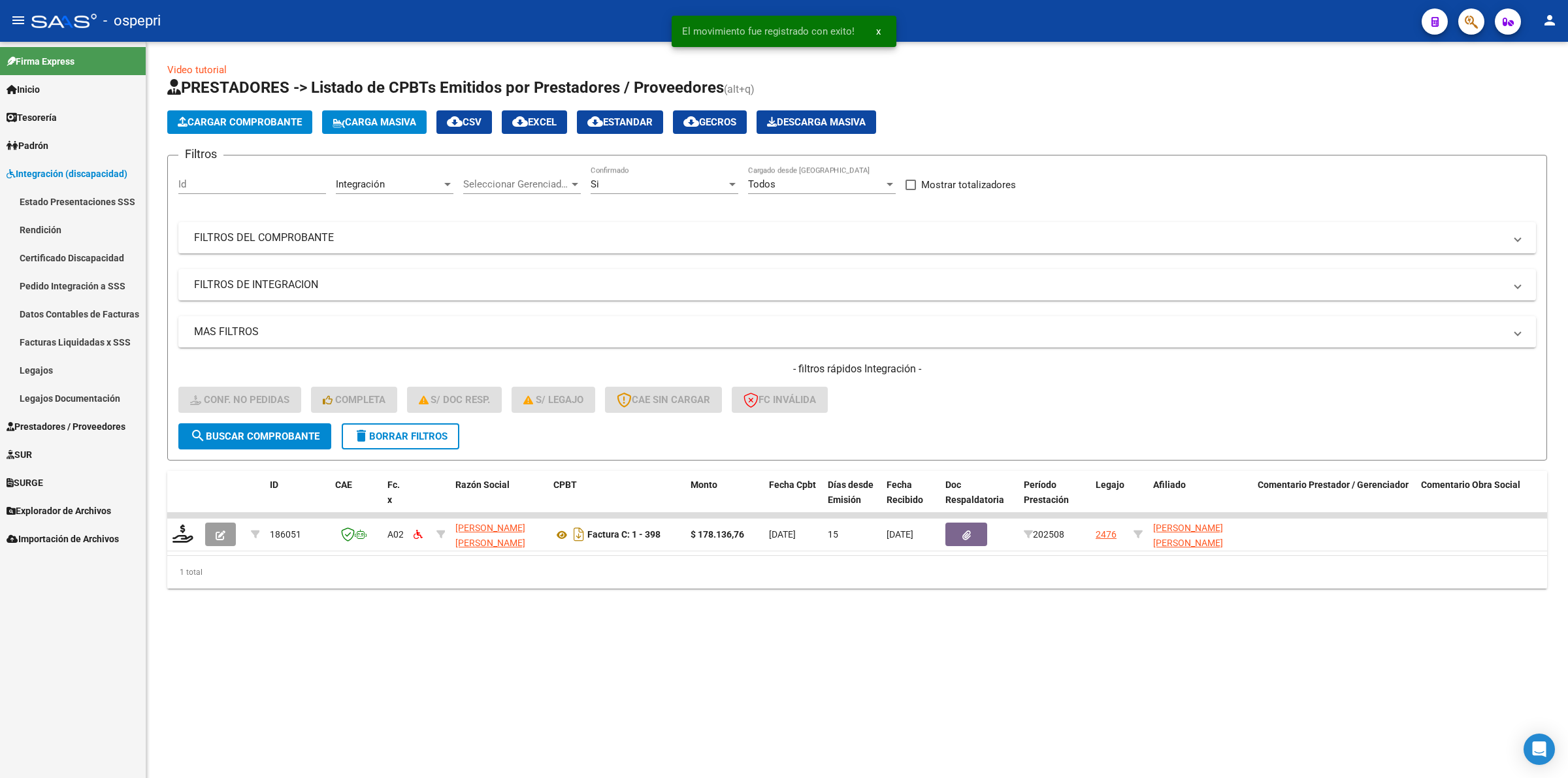
click at [113, 295] on link "Pedido Integración a SSS" at bounding box center [72, 286] width 146 height 28
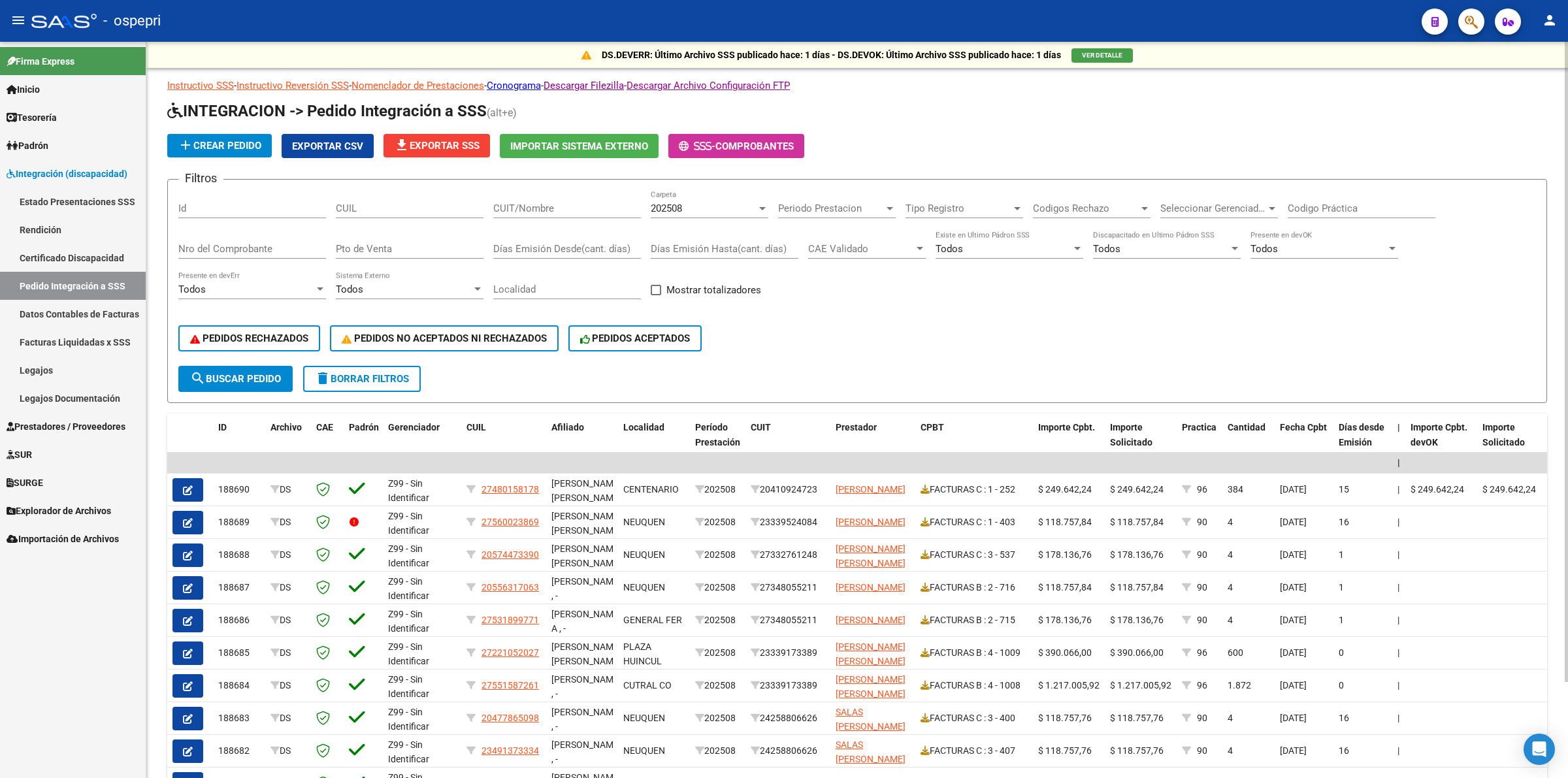
click at [420, 215] on div "CUIL" at bounding box center [409, 204] width 148 height 28
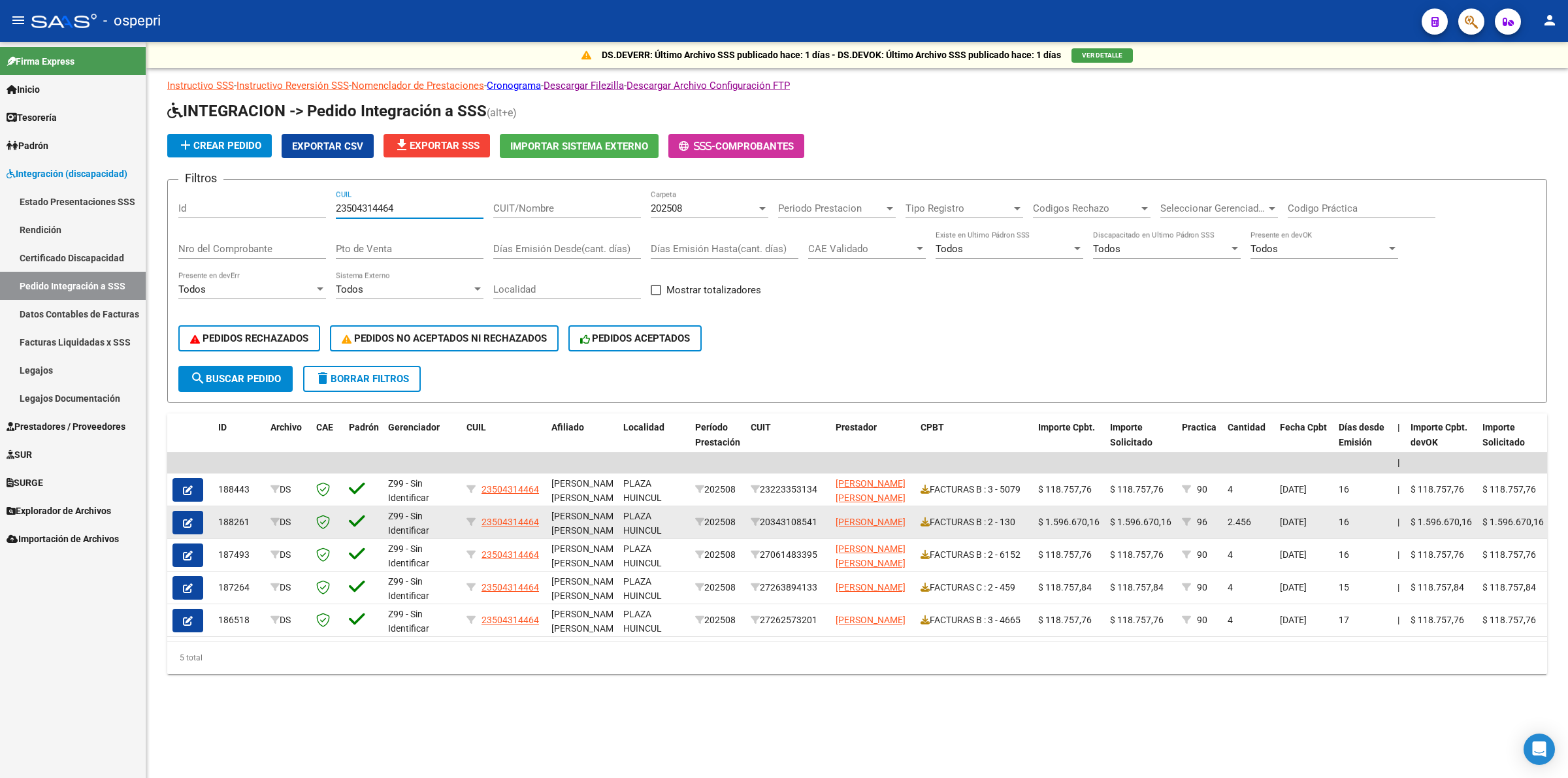
type input "23504314464"
click at [191, 510] on button "button" at bounding box center [187, 522] width 31 height 24
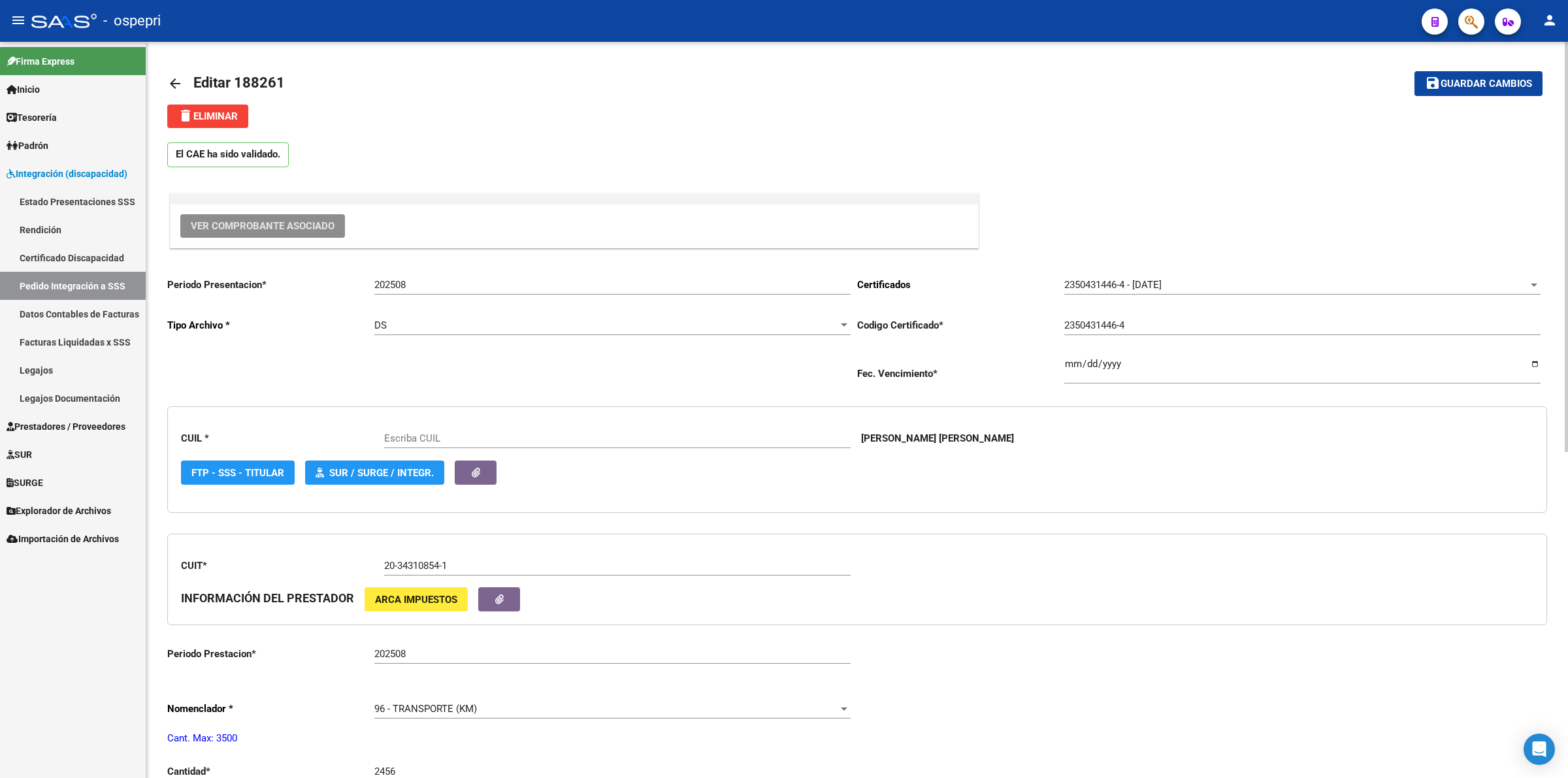
click at [290, 227] on span "Ver Comprobante Asociado" at bounding box center [262, 225] width 144 height 11
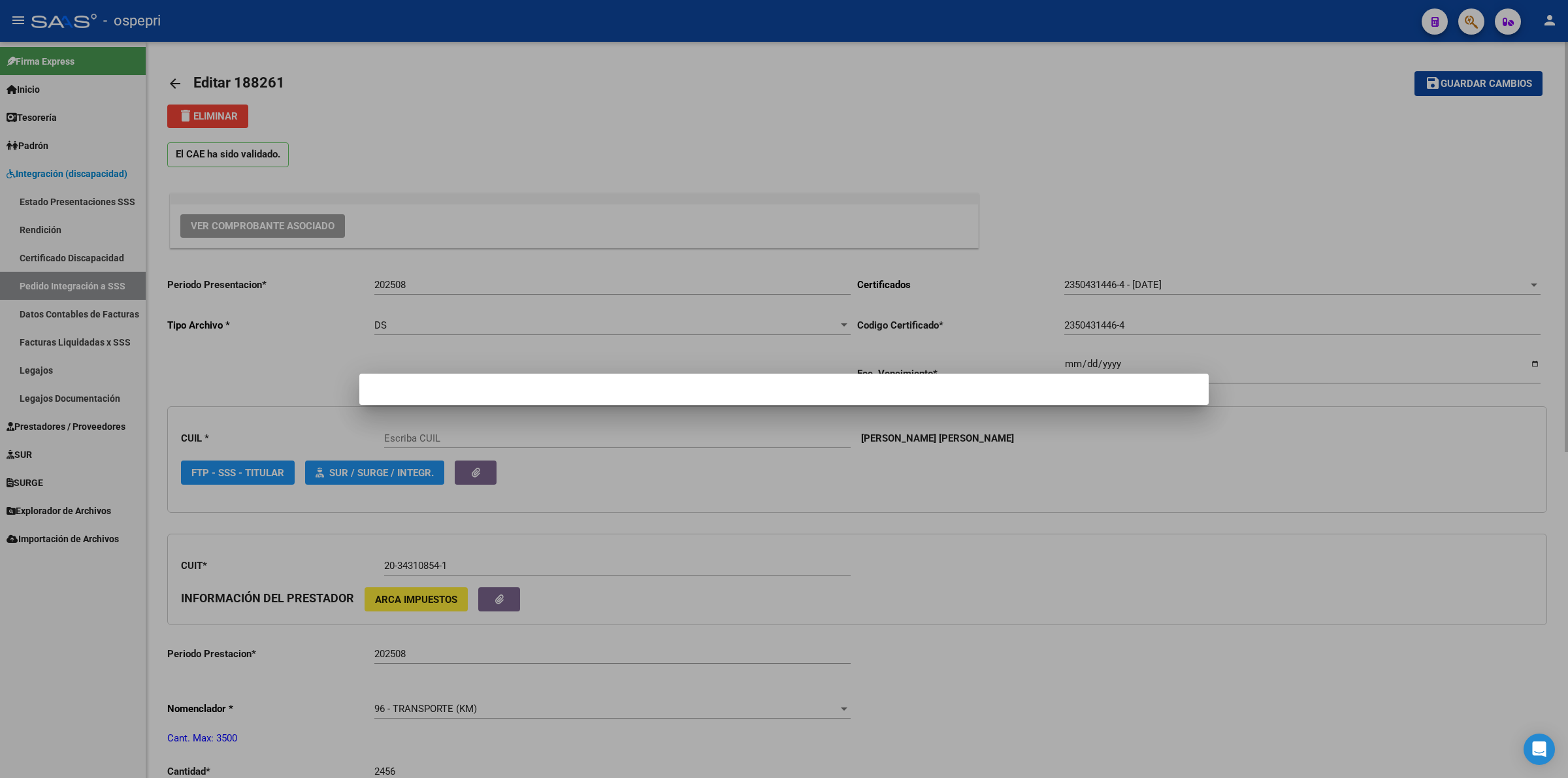
type input "23504314464"
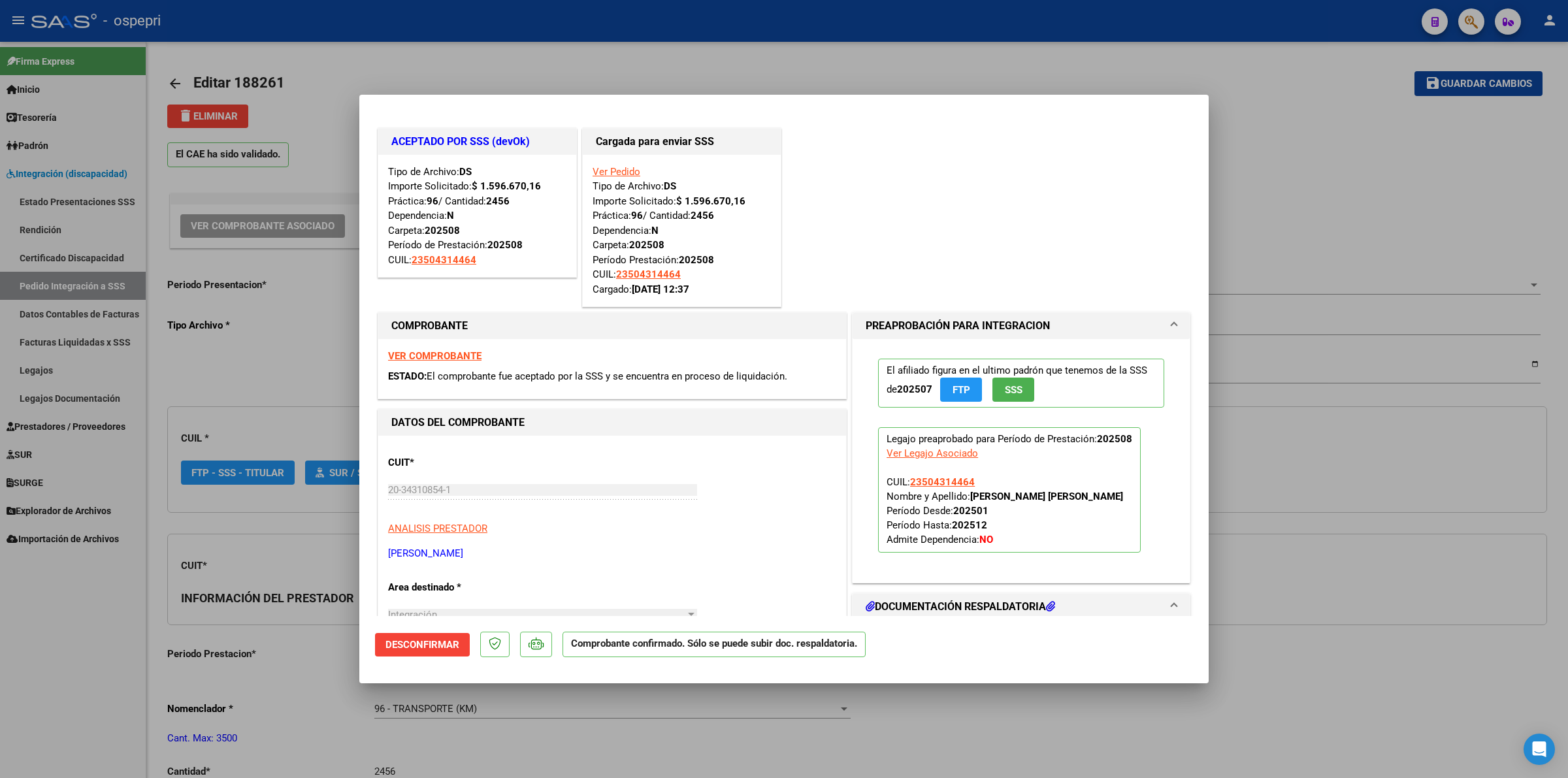
click at [451, 351] on strong "VER COMPROBANTE" at bounding box center [435, 355] width 94 height 11
type input "$ 0,00"
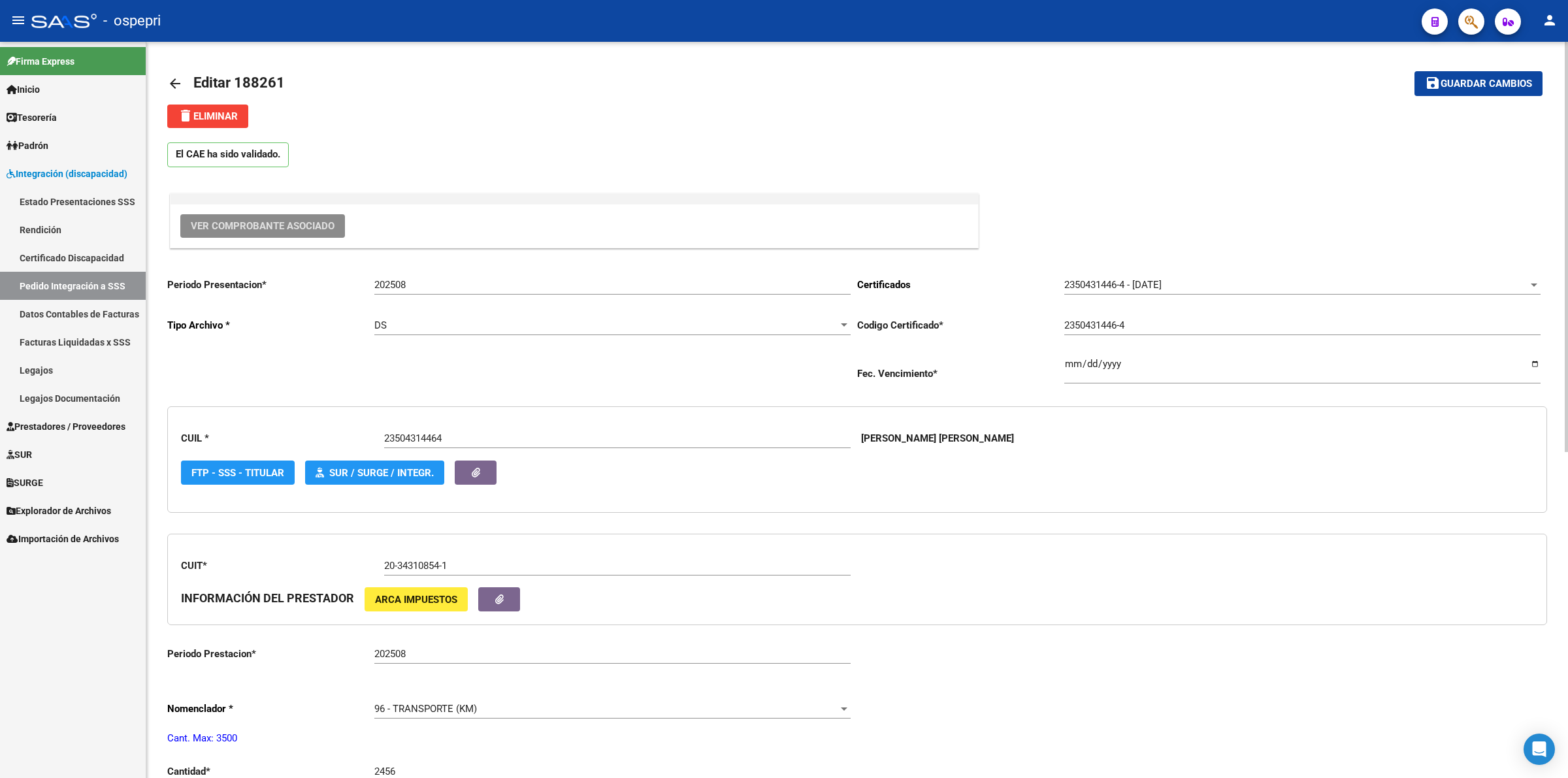
click at [171, 81] on mat-icon "arrow_back" at bounding box center [175, 84] width 16 height 16
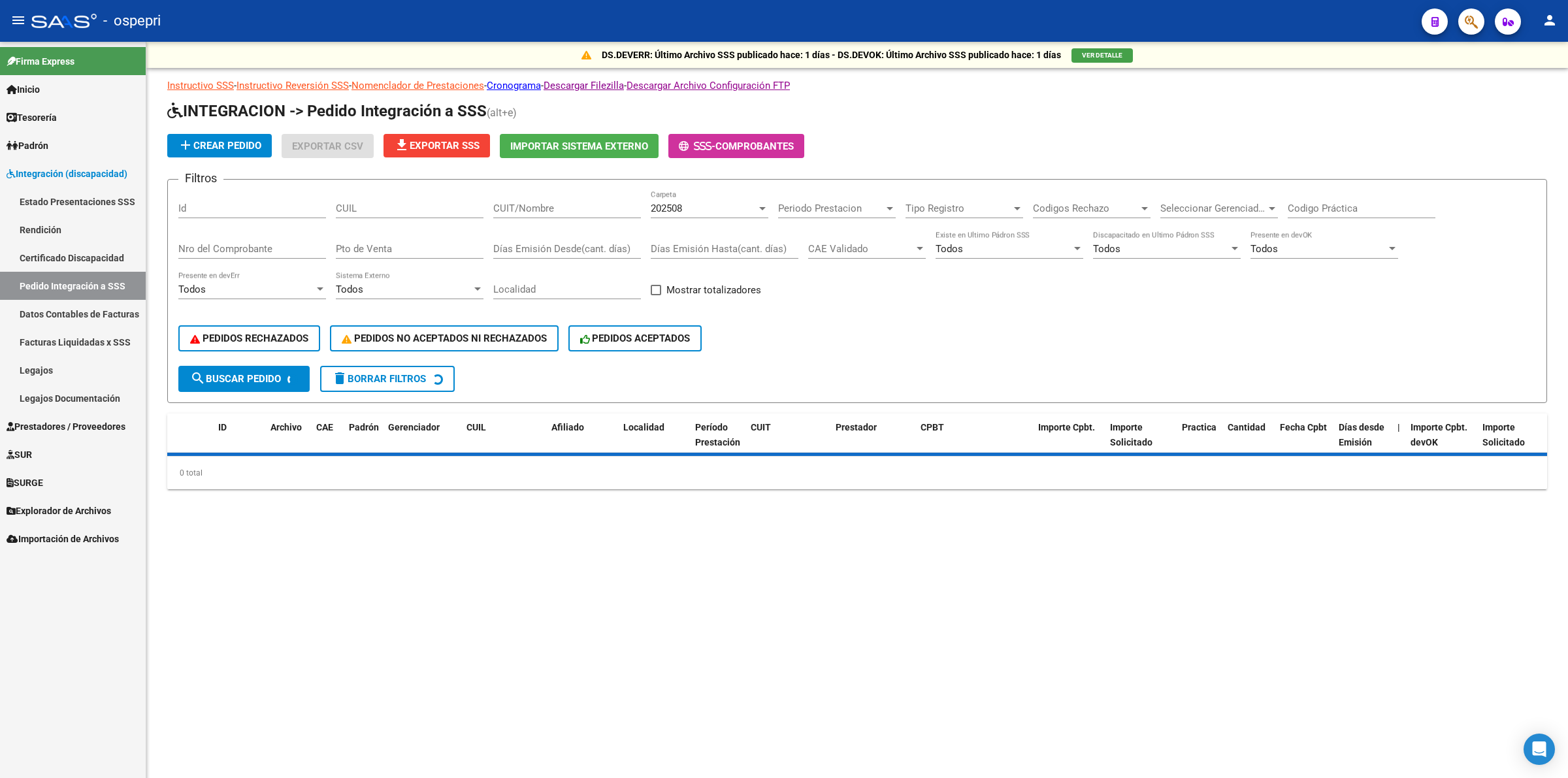
click at [380, 202] on input "CUIL" at bounding box center [409, 208] width 148 height 11
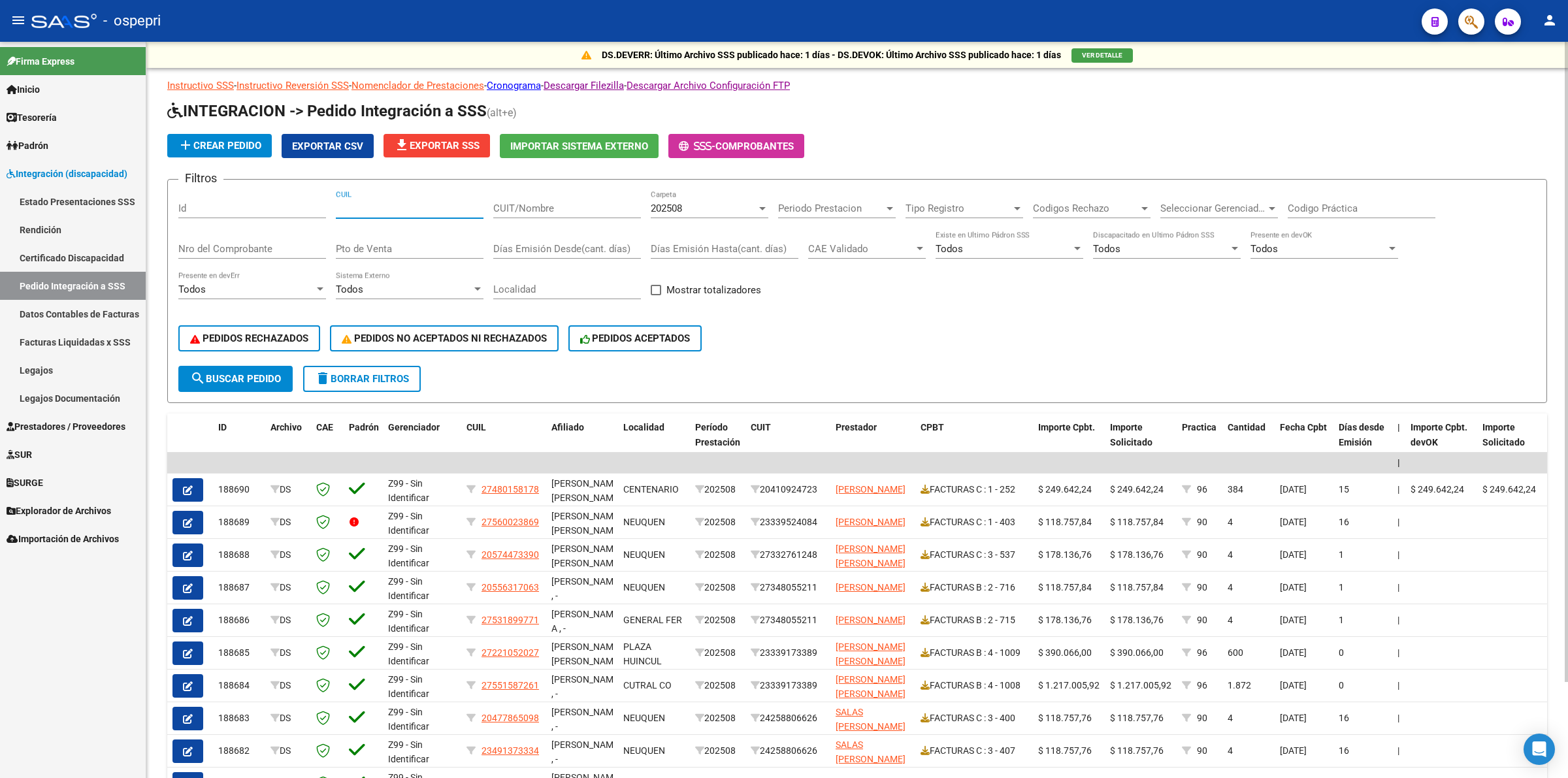
click at [1316, 203] on input "Codigo Práctica" at bounding box center [1360, 208] width 148 height 11
type input "9"
click at [452, 211] on input "CUIL" at bounding box center [409, 208] width 148 height 11
type input "23504314464"
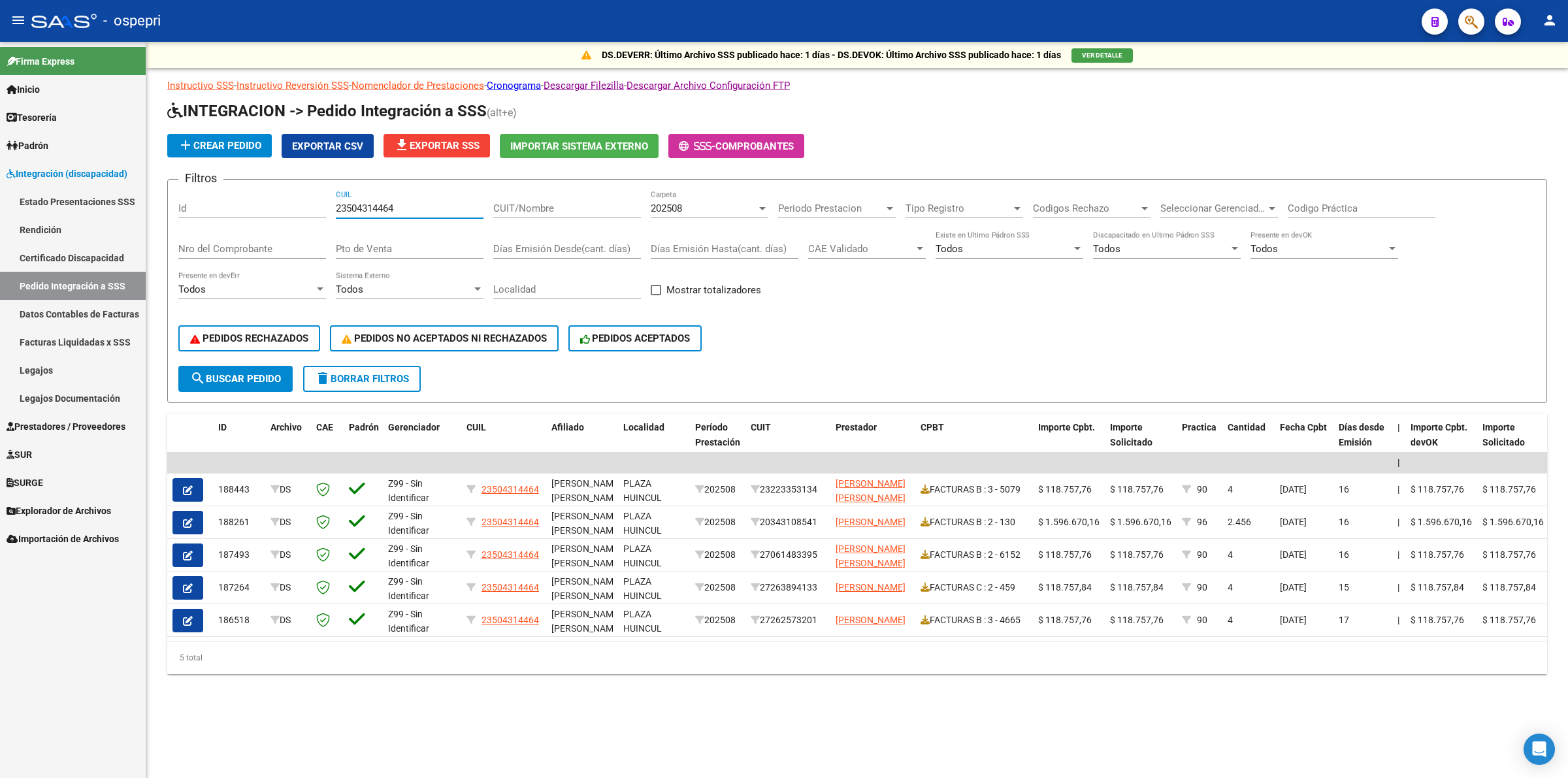
drag, startPoint x: 410, startPoint y: 210, endPoint x: 119, endPoint y: 210, distance: 291.0
click at [119, 210] on mat-sidenav-container "Firma Express Inicio Calendario SSS Instructivos Contacto OS Tesorería Extracto…" at bounding box center [784, 409] width 1568 height 736
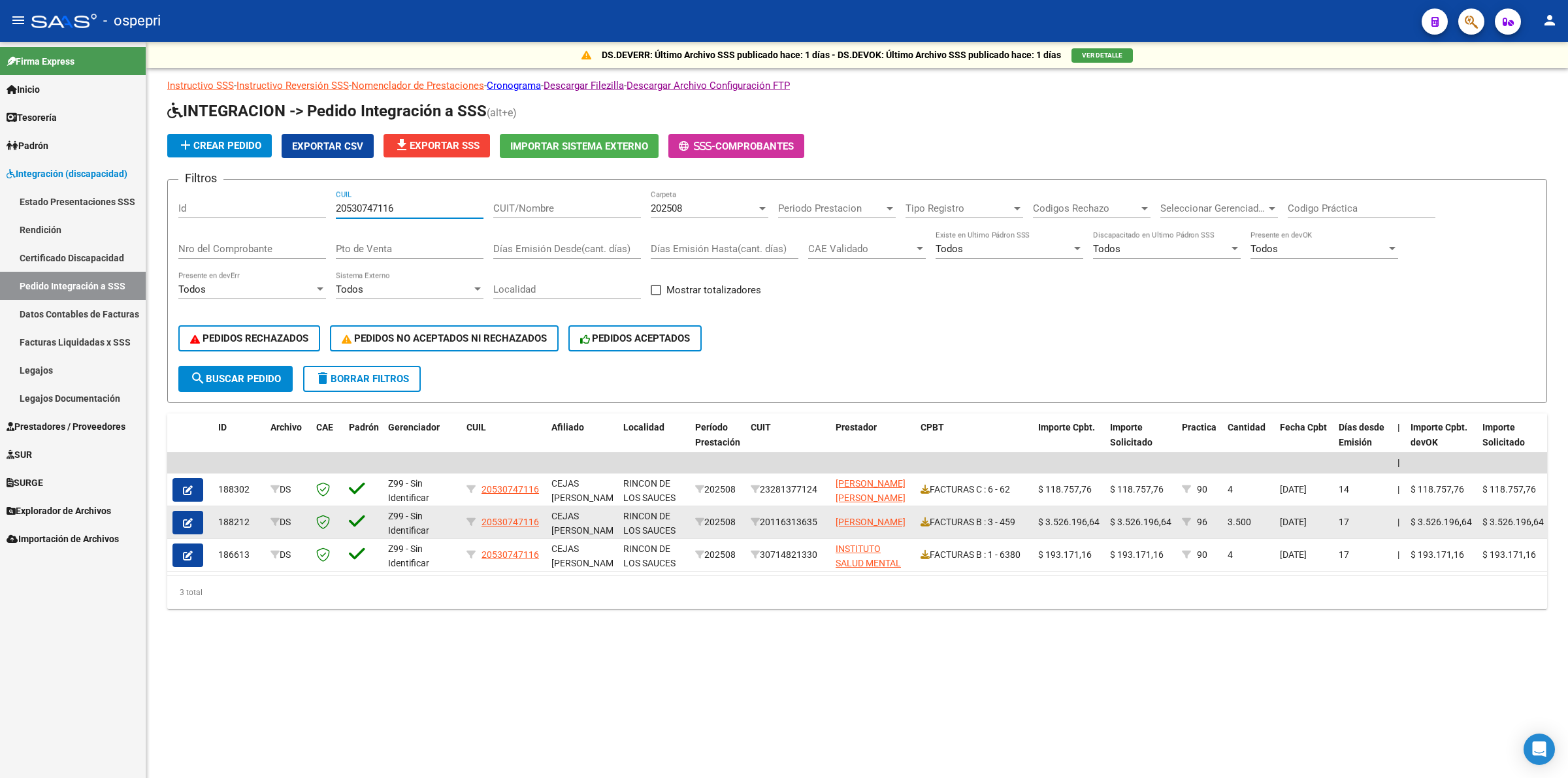
type input "20530747116"
click at [189, 517] on icon "button" at bounding box center [187, 522] width 10 height 10
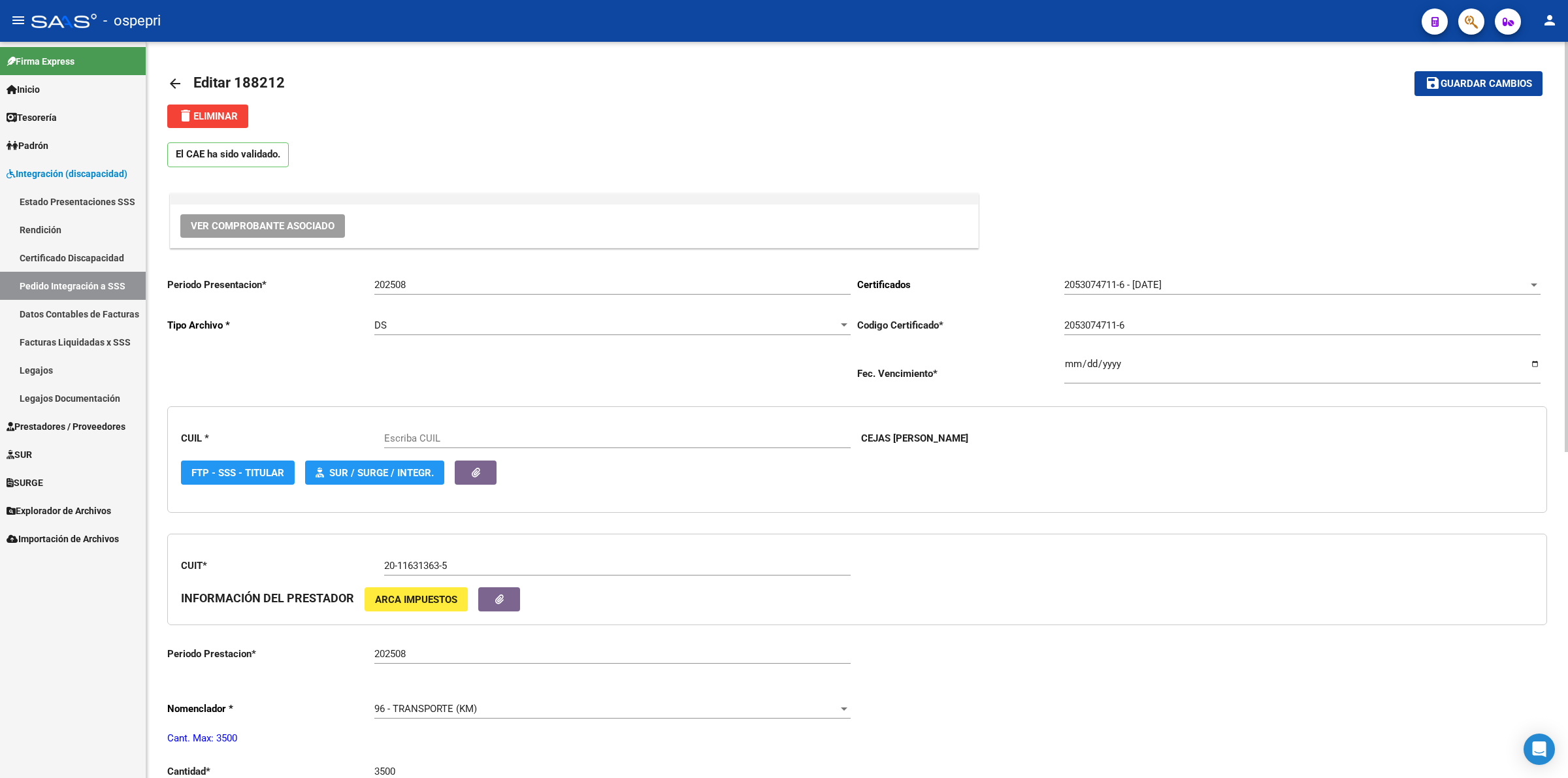
click at [288, 216] on button "Ver Comprobante Asociado" at bounding box center [262, 226] width 164 height 24
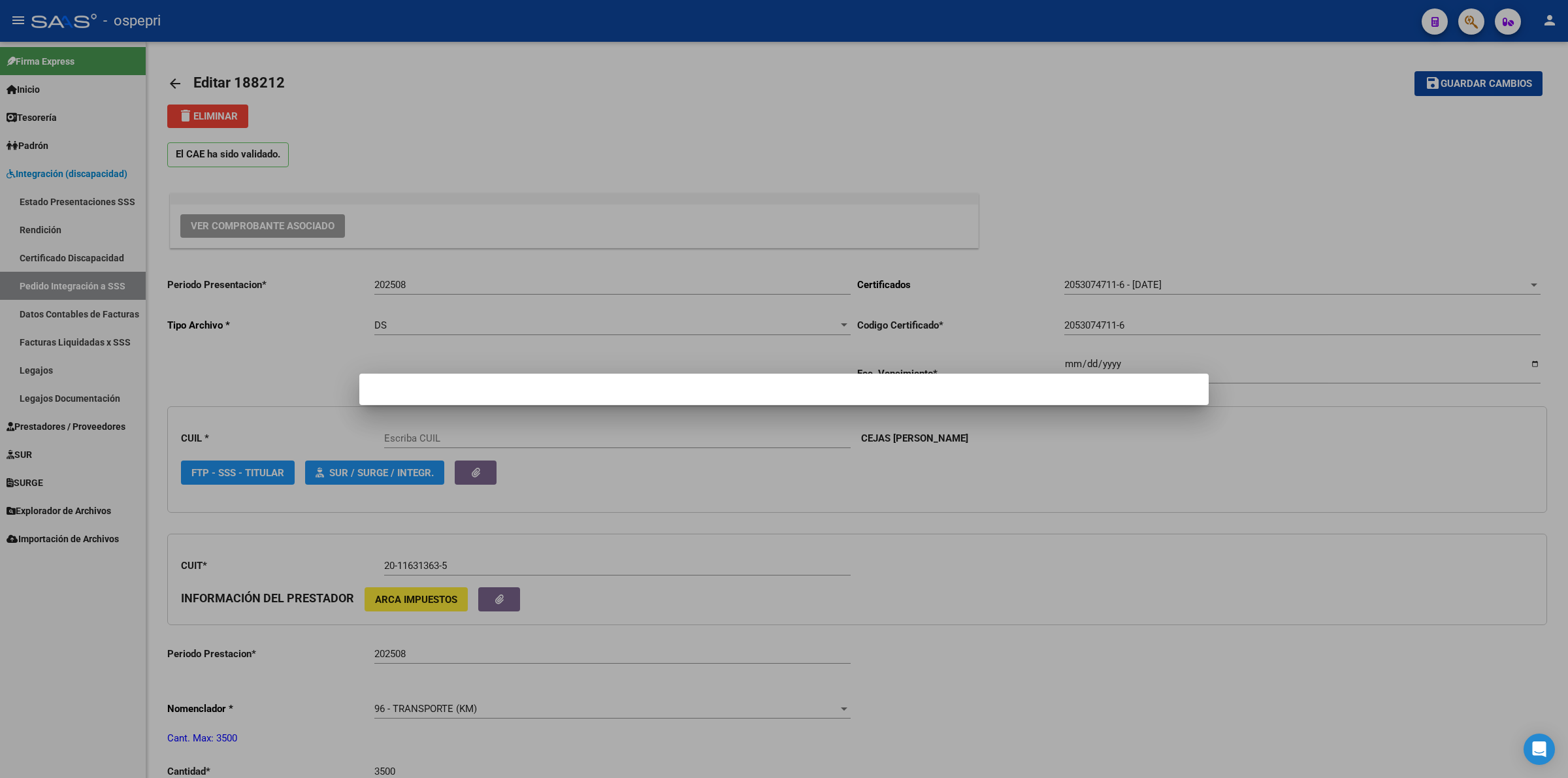
type input "20530747116"
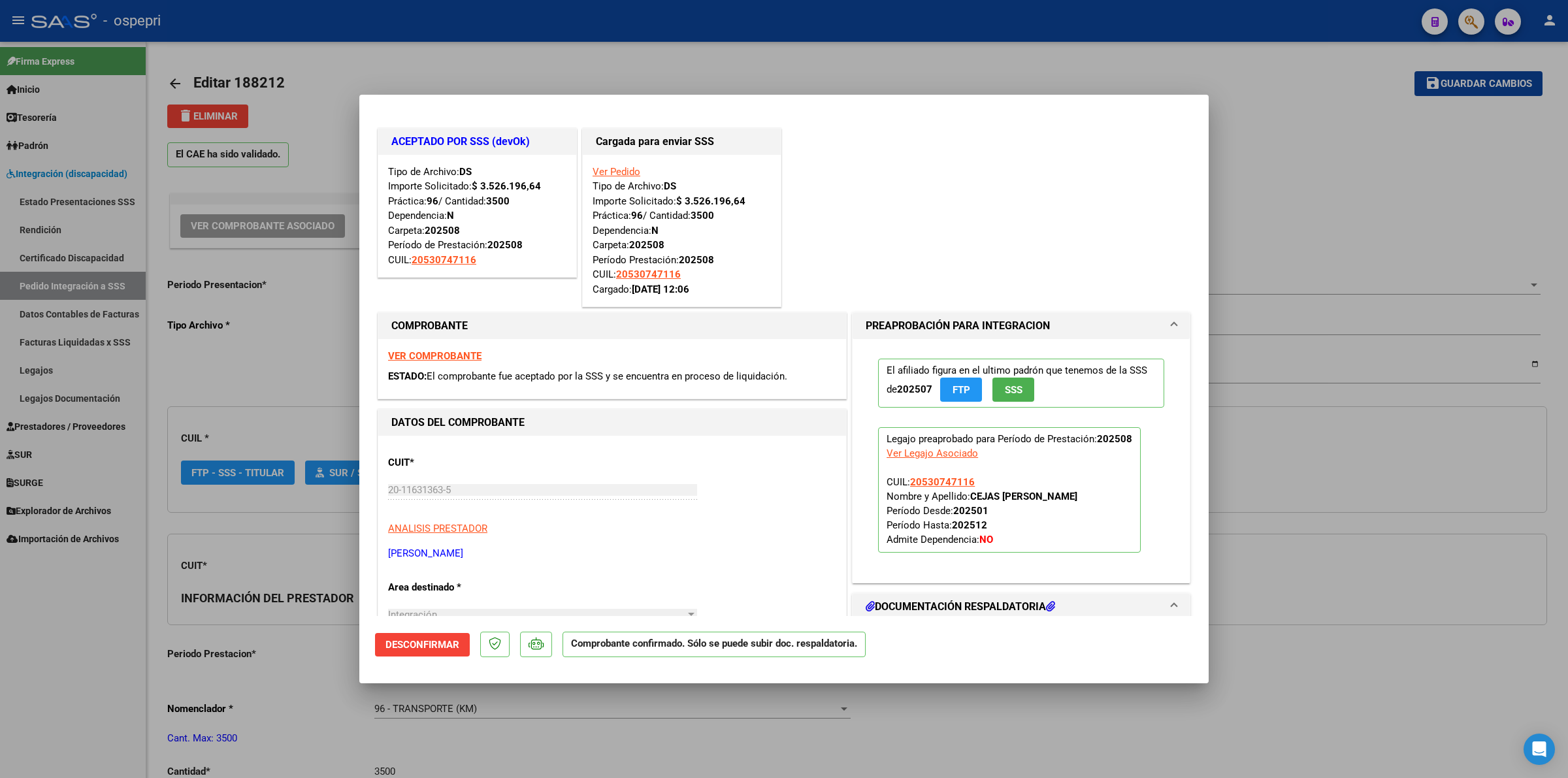
click at [461, 351] on strong "VER COMPROBANTE" at bounding box center [435, 355] width 94 height 11
type input "$ 0,00"
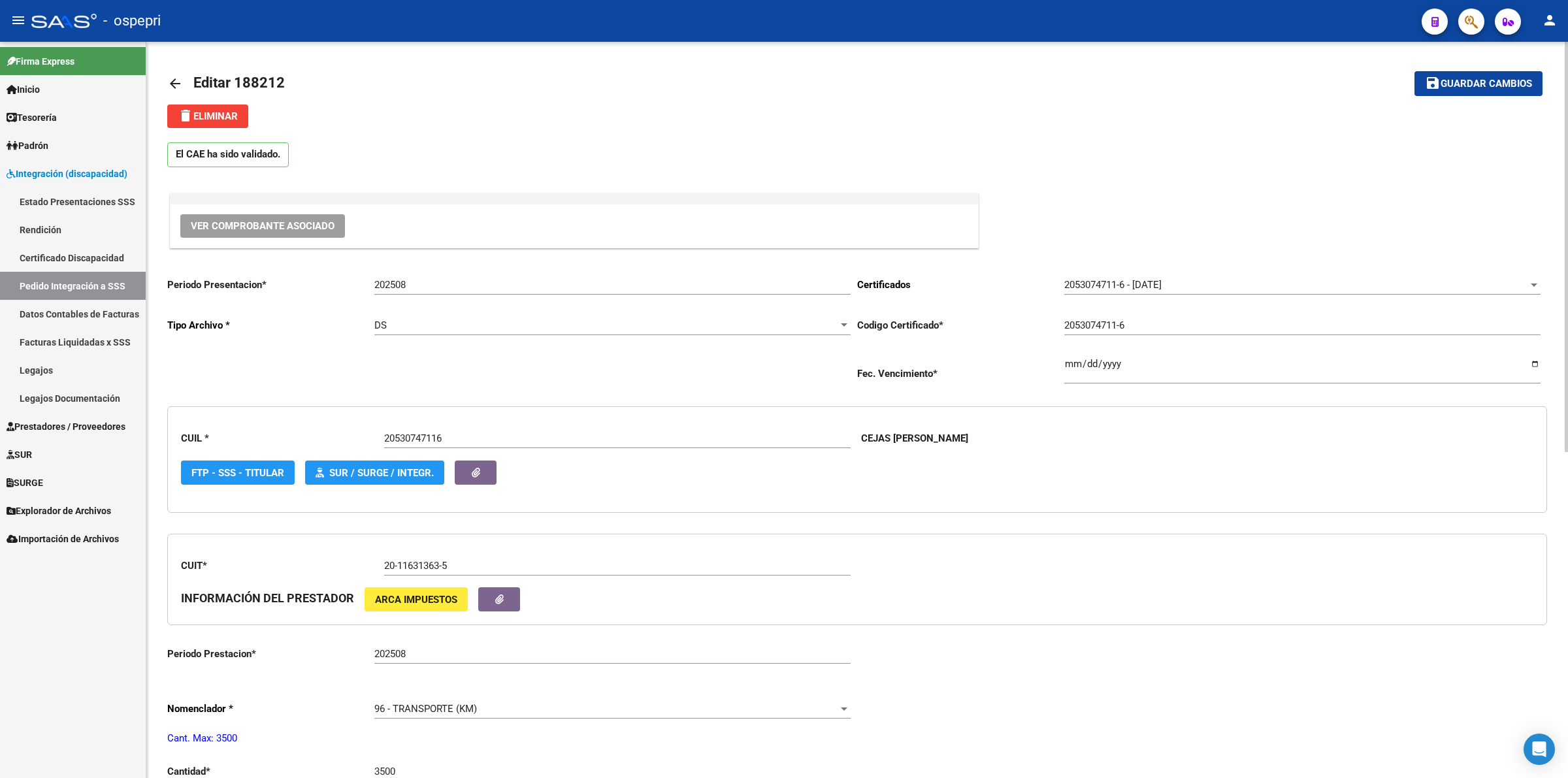
click at [174, 81] on mat-icon "arrow_back" at bounding box center [175, 84] width 16 height 16
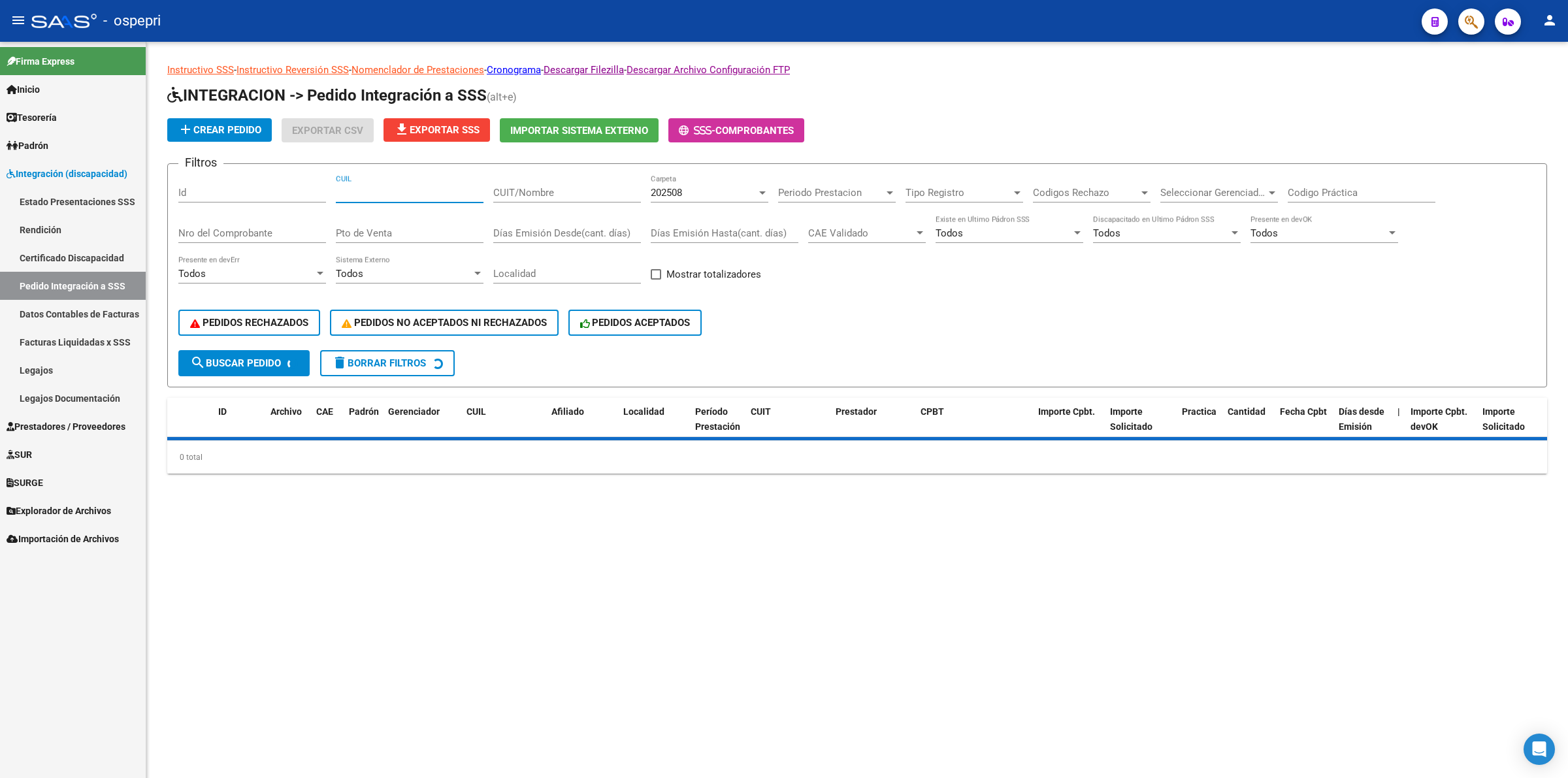
click at [431, 194] on input "CUIL" at bounding box center [409, 192] width 148 height 11
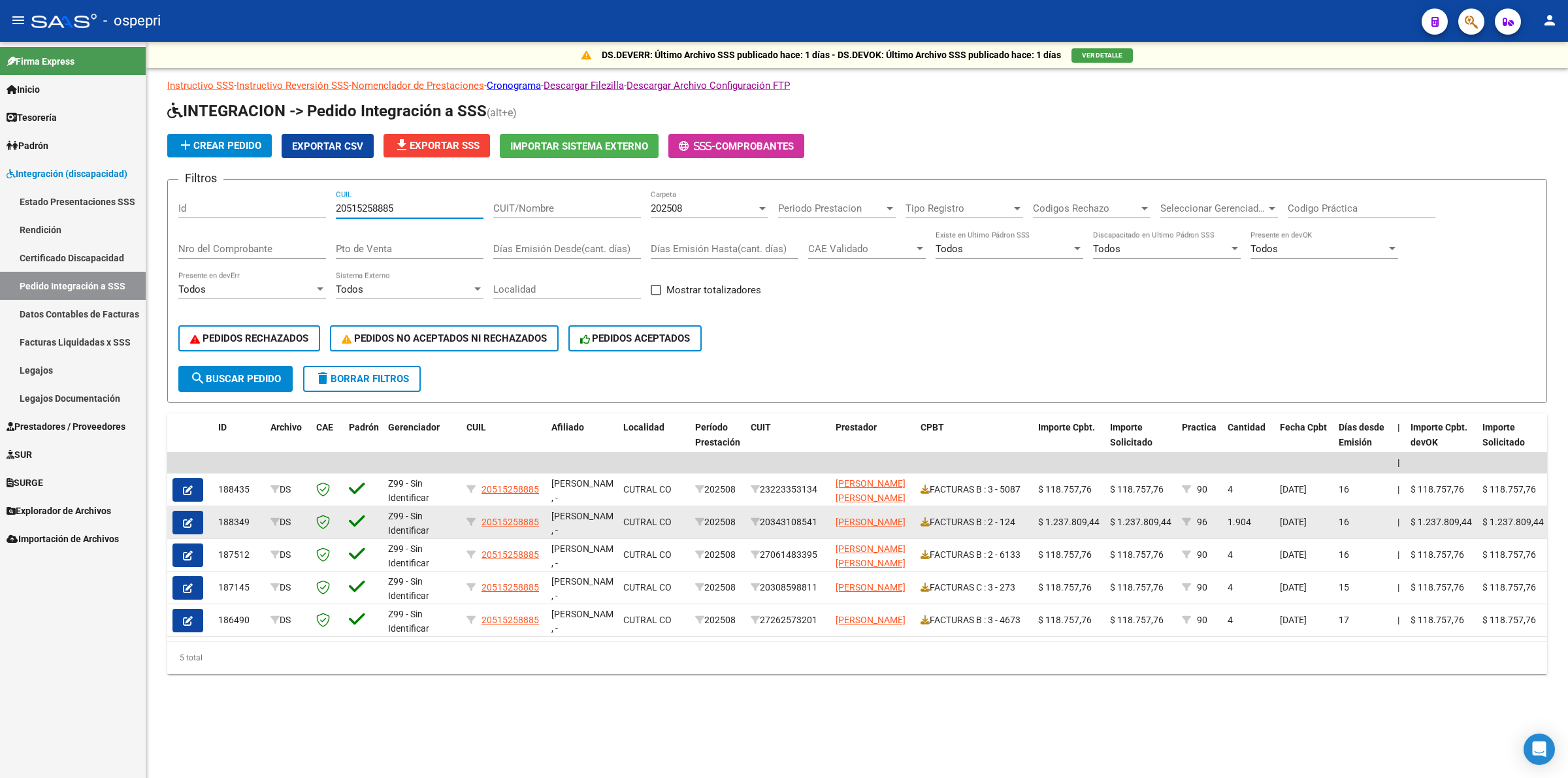
type input "20515258885"
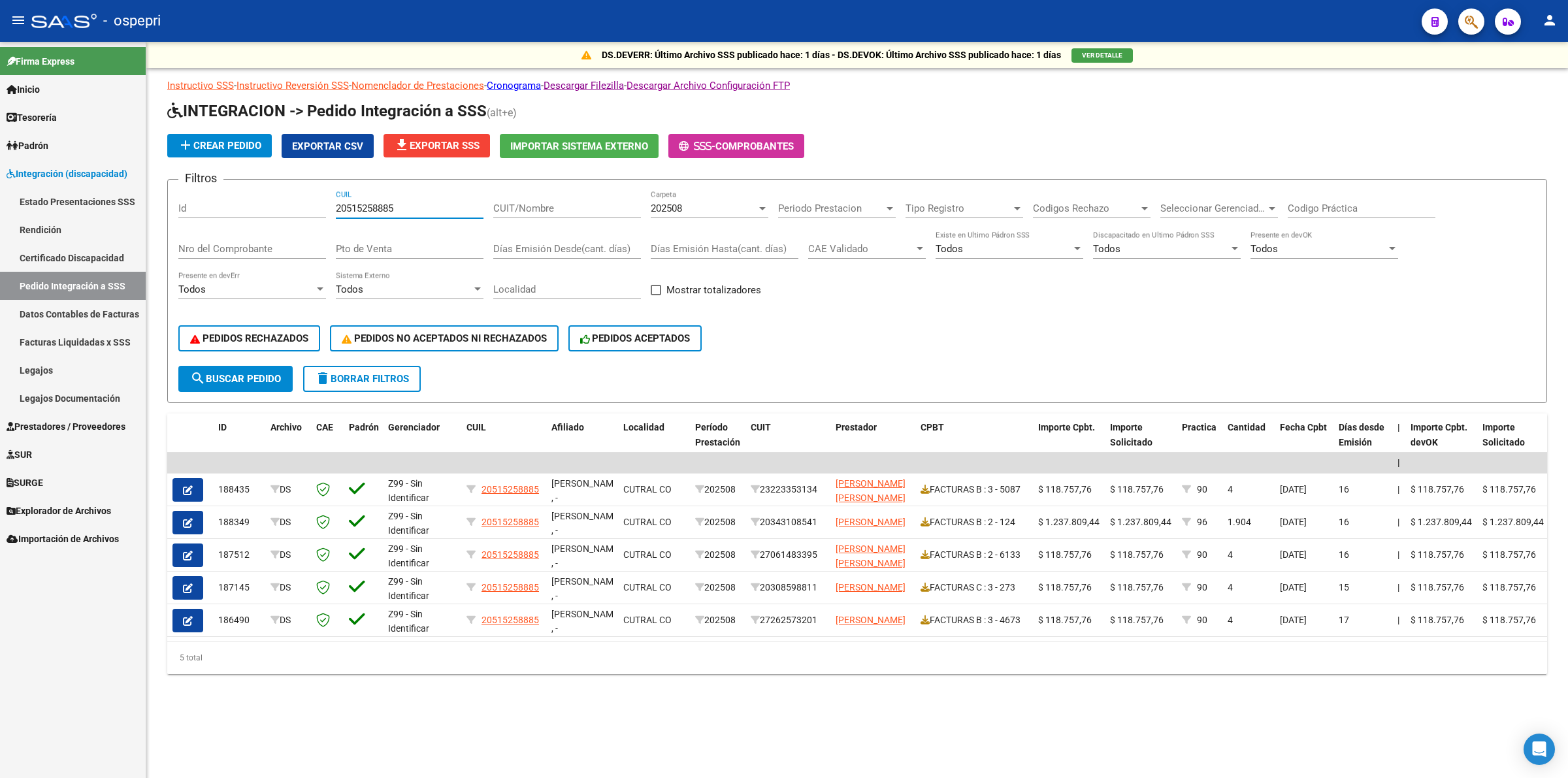
click at [189, 517] on icon "button" at bounding box center [187, 522] width 10 height 10
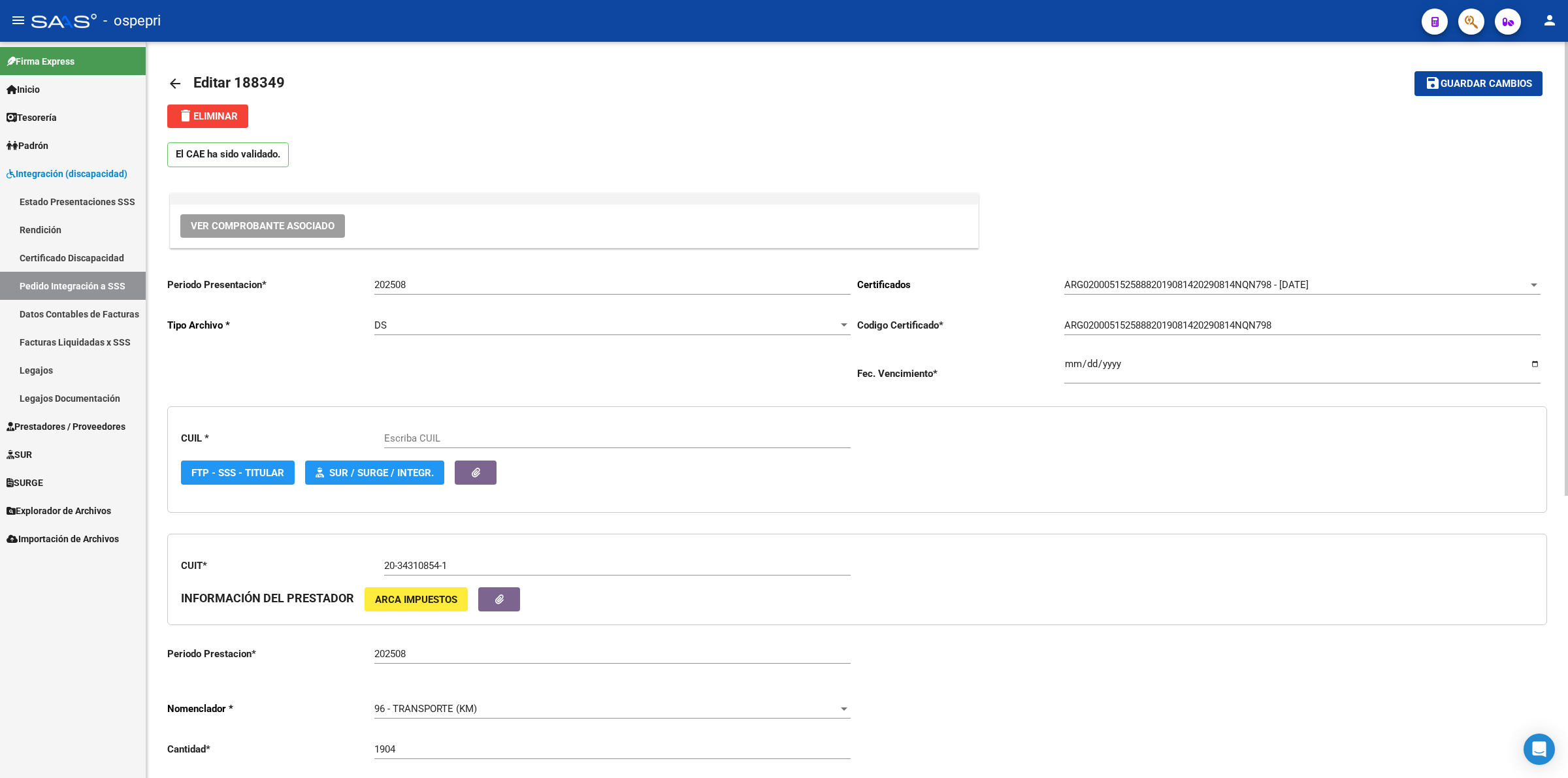
click at [282, 226] on span "Ver Comprobante Asociado" at bounding box center [262, 225] width 144 height 11
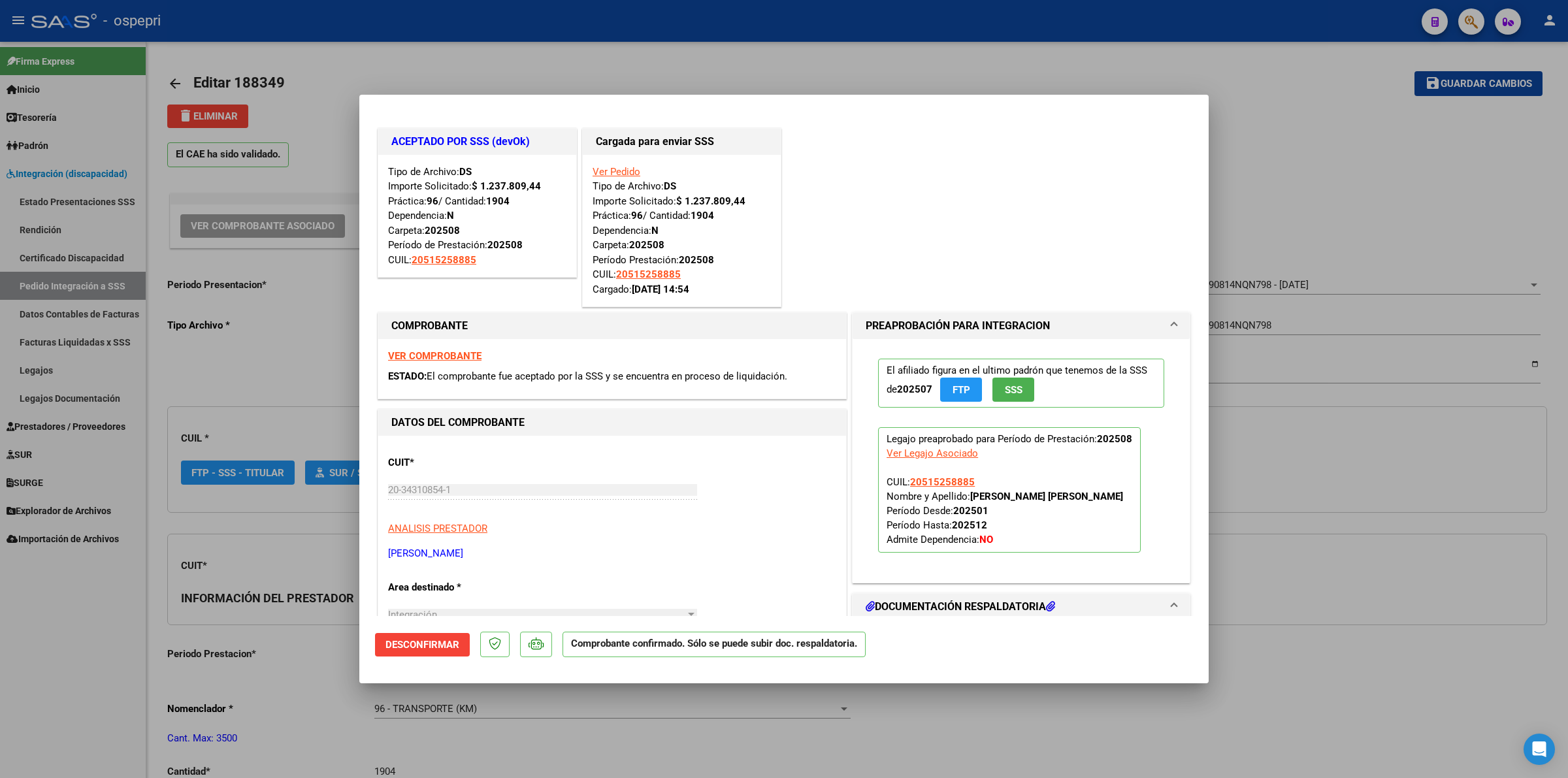
type input "20515258885"
click at [429, 358] on strong "VER COMPROBANTE" at bounding box center [435, 355] width 94 height 11
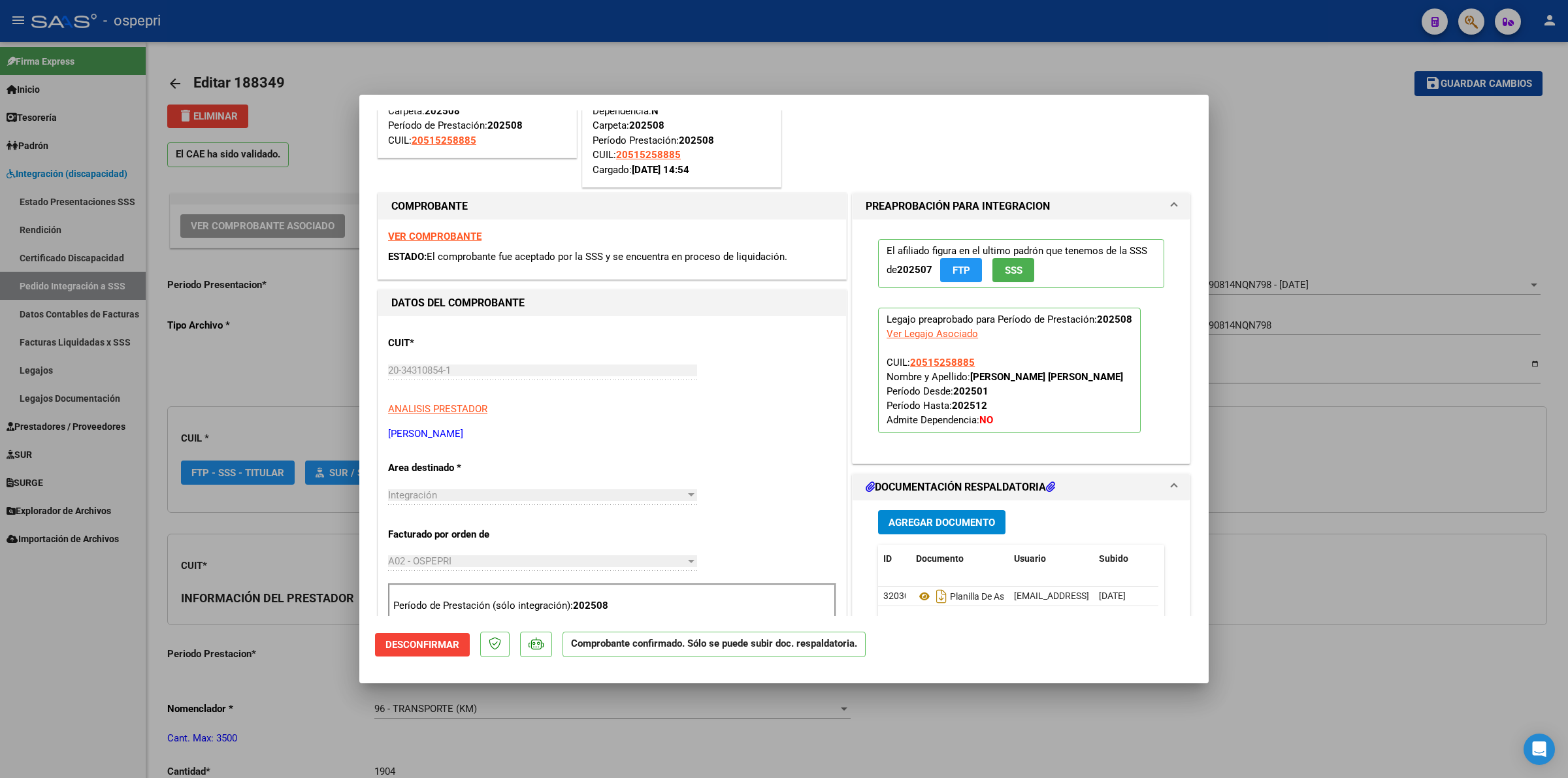
scroll to position [408, 0]
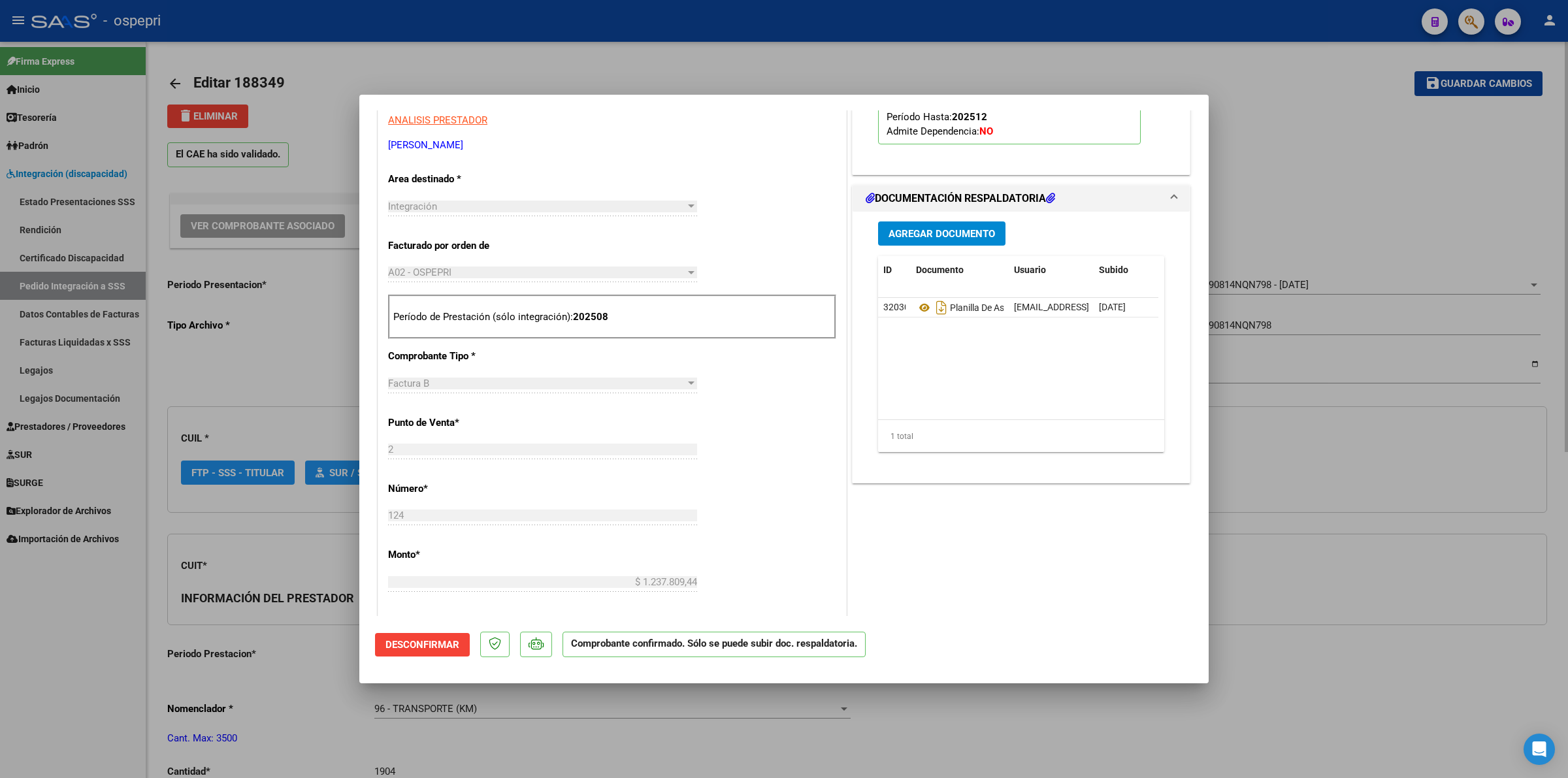
type input "$ 0,00"
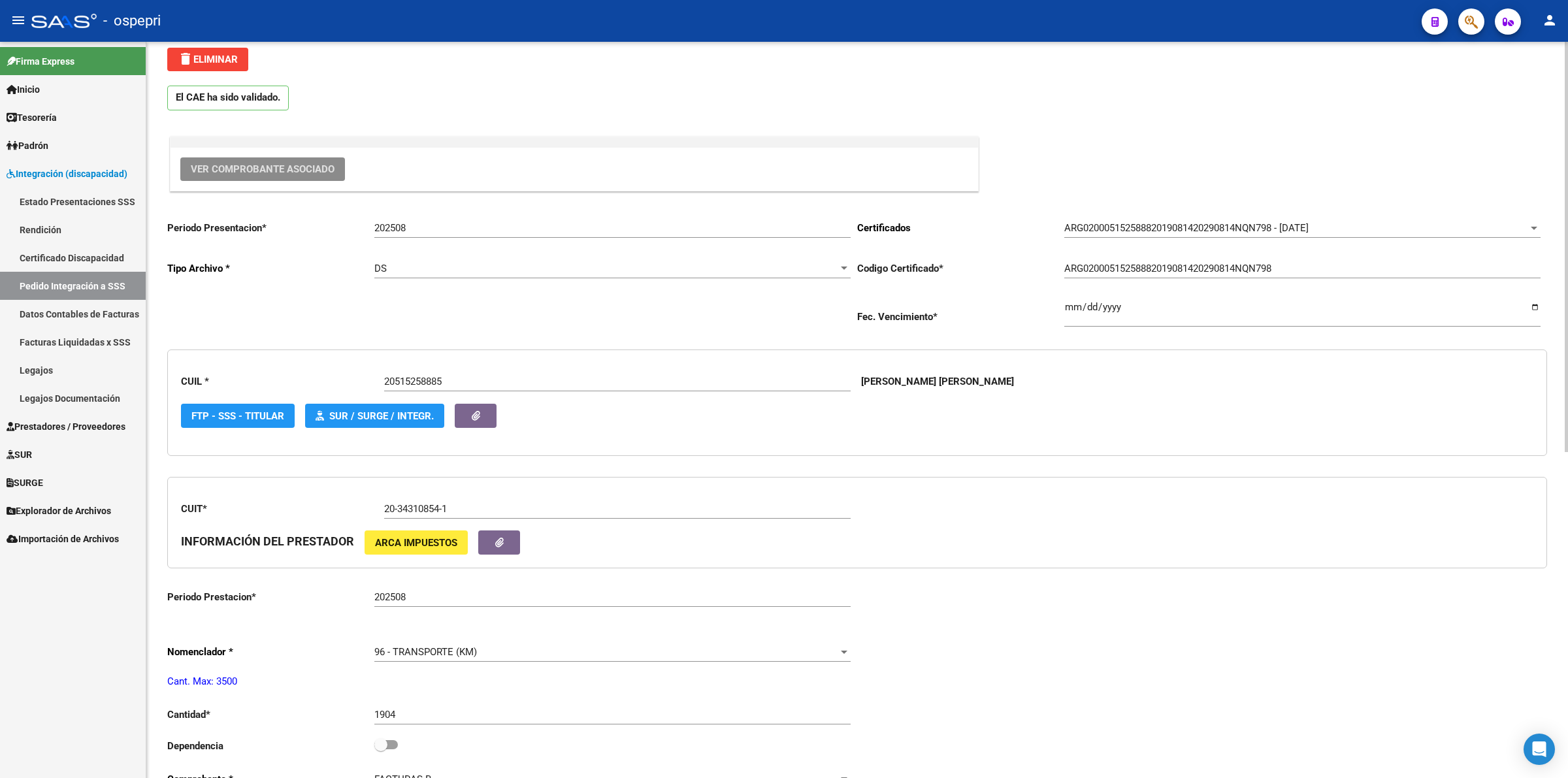
scroll to position [0, 0]
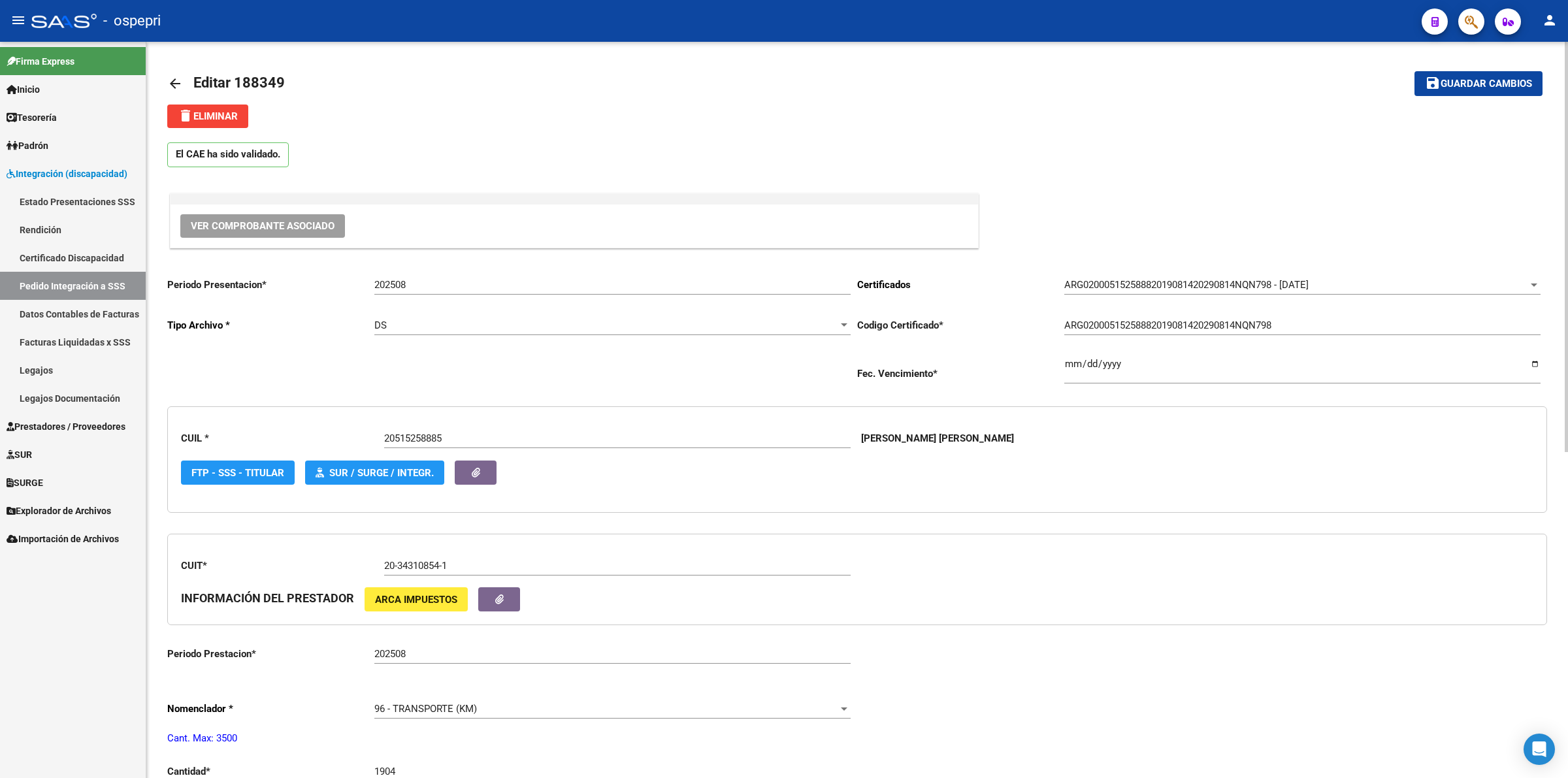
click at [179, 82] on mat-icon "arrow_back" at bounding box center [175, 84] width 16 height 16
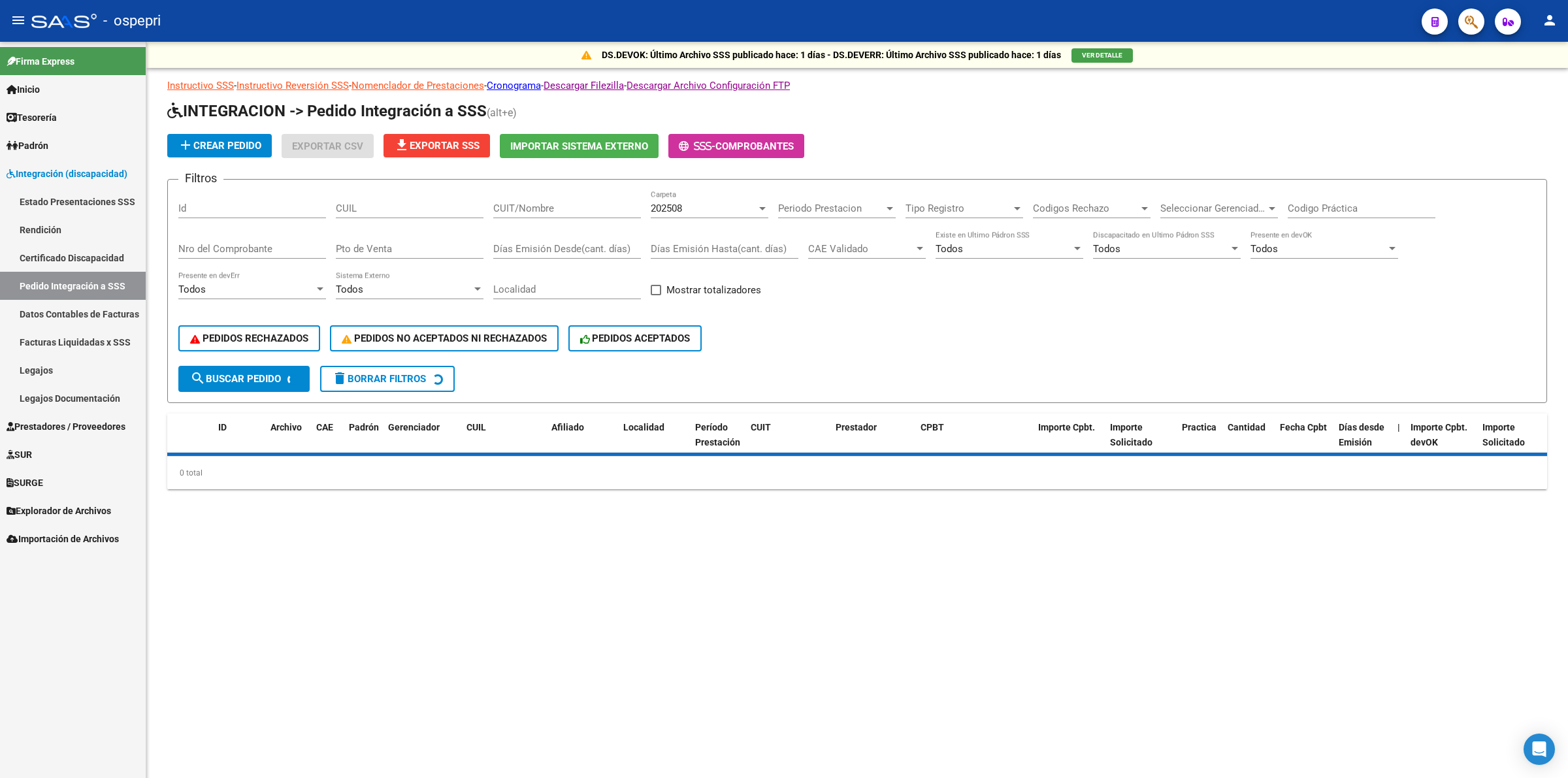
click at [436, 200] on div "CUIL" at bounding box center [409, 204] width 148 height 28
click at [438, 203] on input "CUIL" at bounding box center [409, 208] width 148 height 11
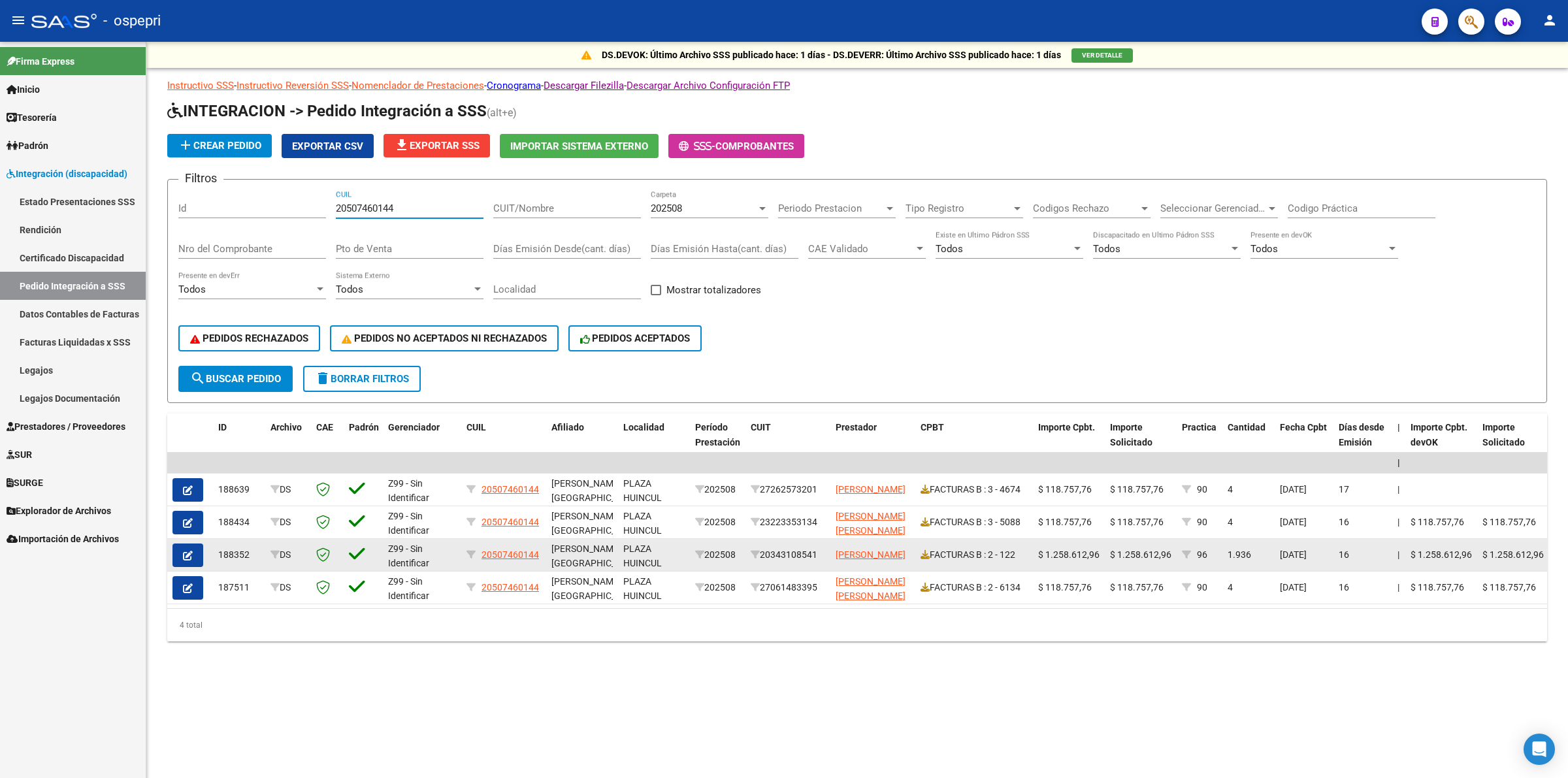
type input "20507460144"
click at [188, 550] on icon "button" at bounding box center [187, 555] width 10 height 10
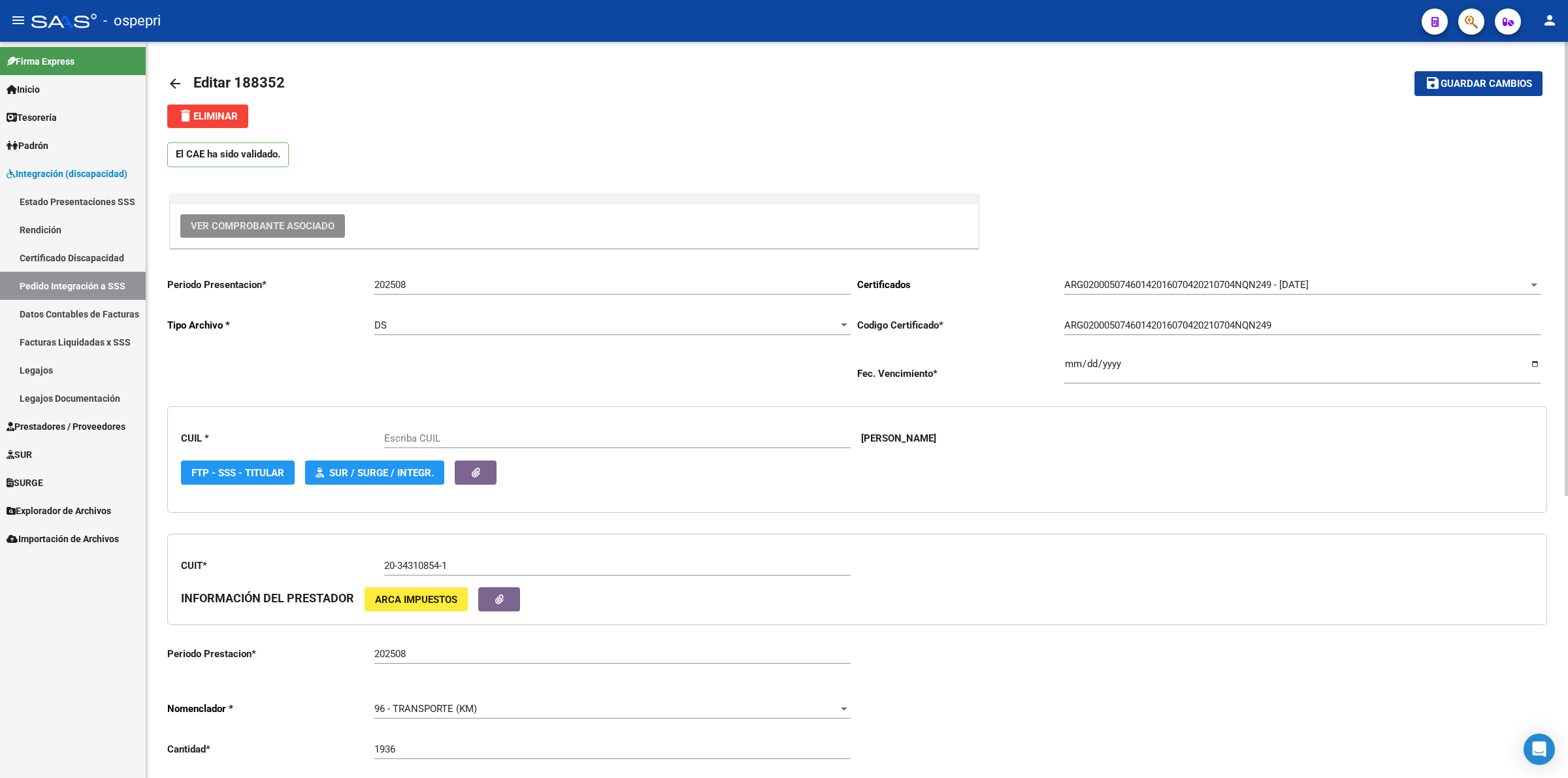
click at [314, 219] on button "Ver Comprobante Asociado" at bounding box center [262, 226] width 164 height 24
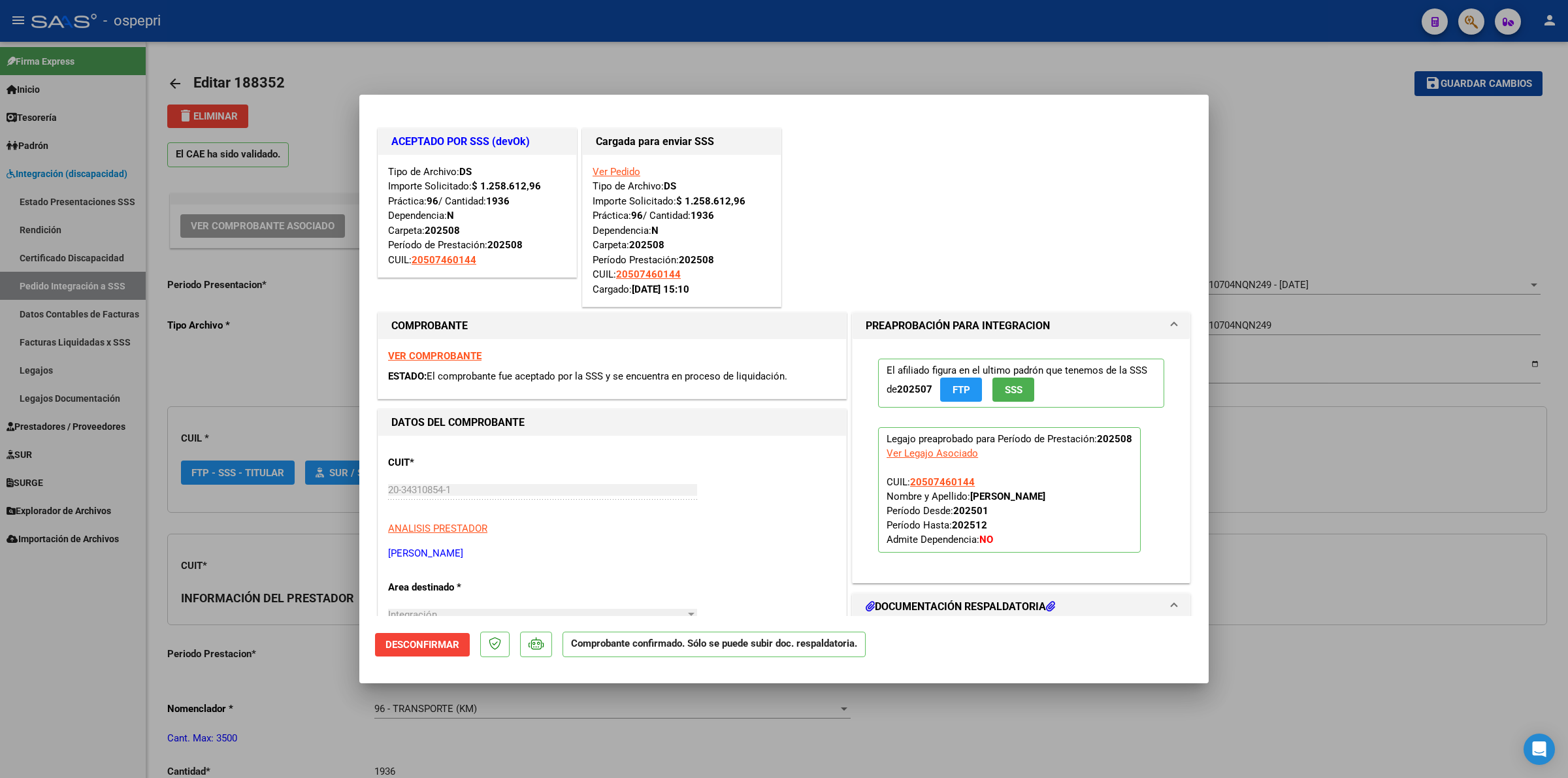
type input "20507460144"
click at [455, 357] on strong "VER COMPROBANTE" at bounding box center [435, 355] width 94 height 11
type input "$ 0,00"
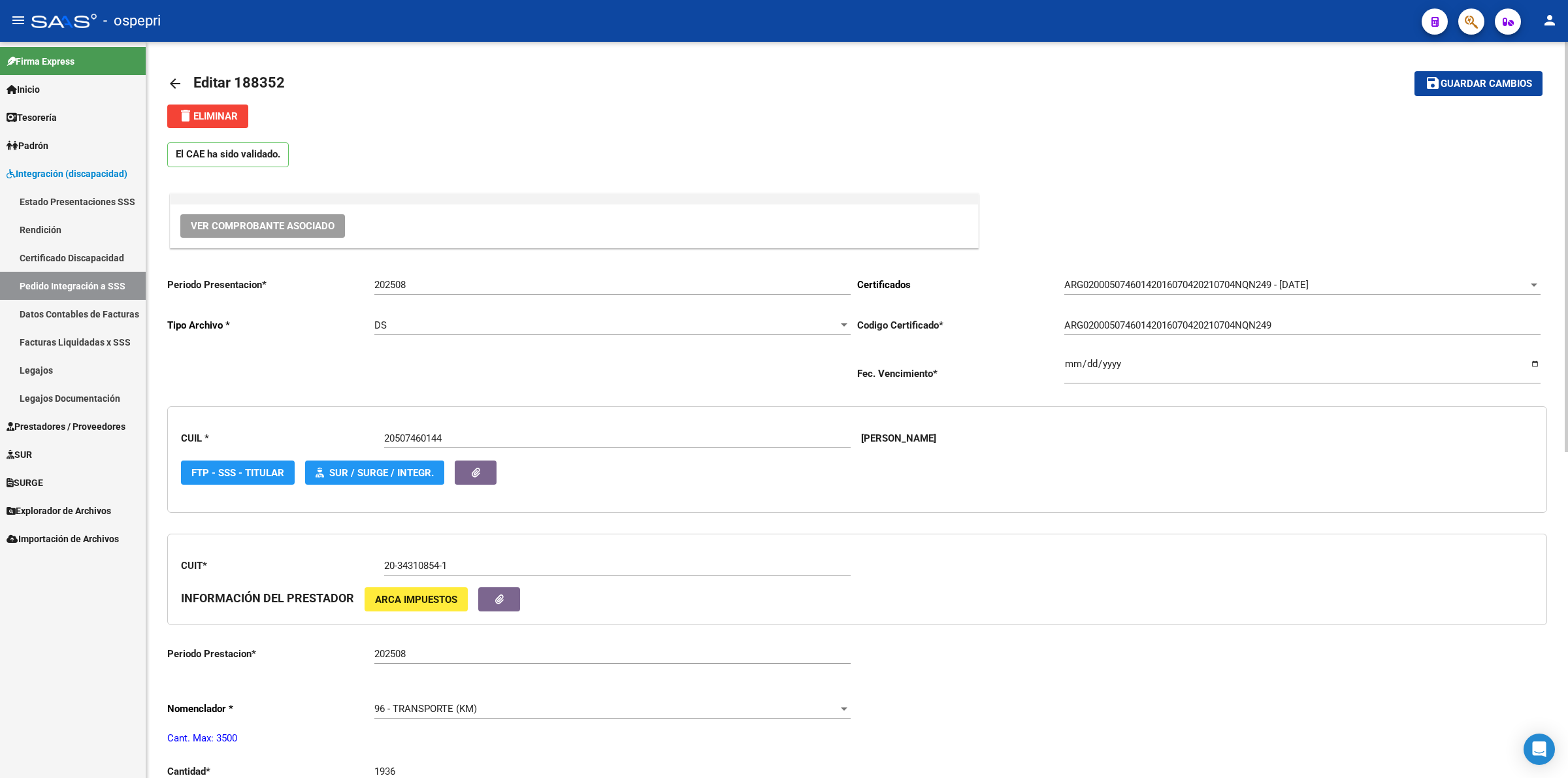
click at [177, 76] on mat-icon "arrow_back" at bounding box center [175, 84] width 16 height 16
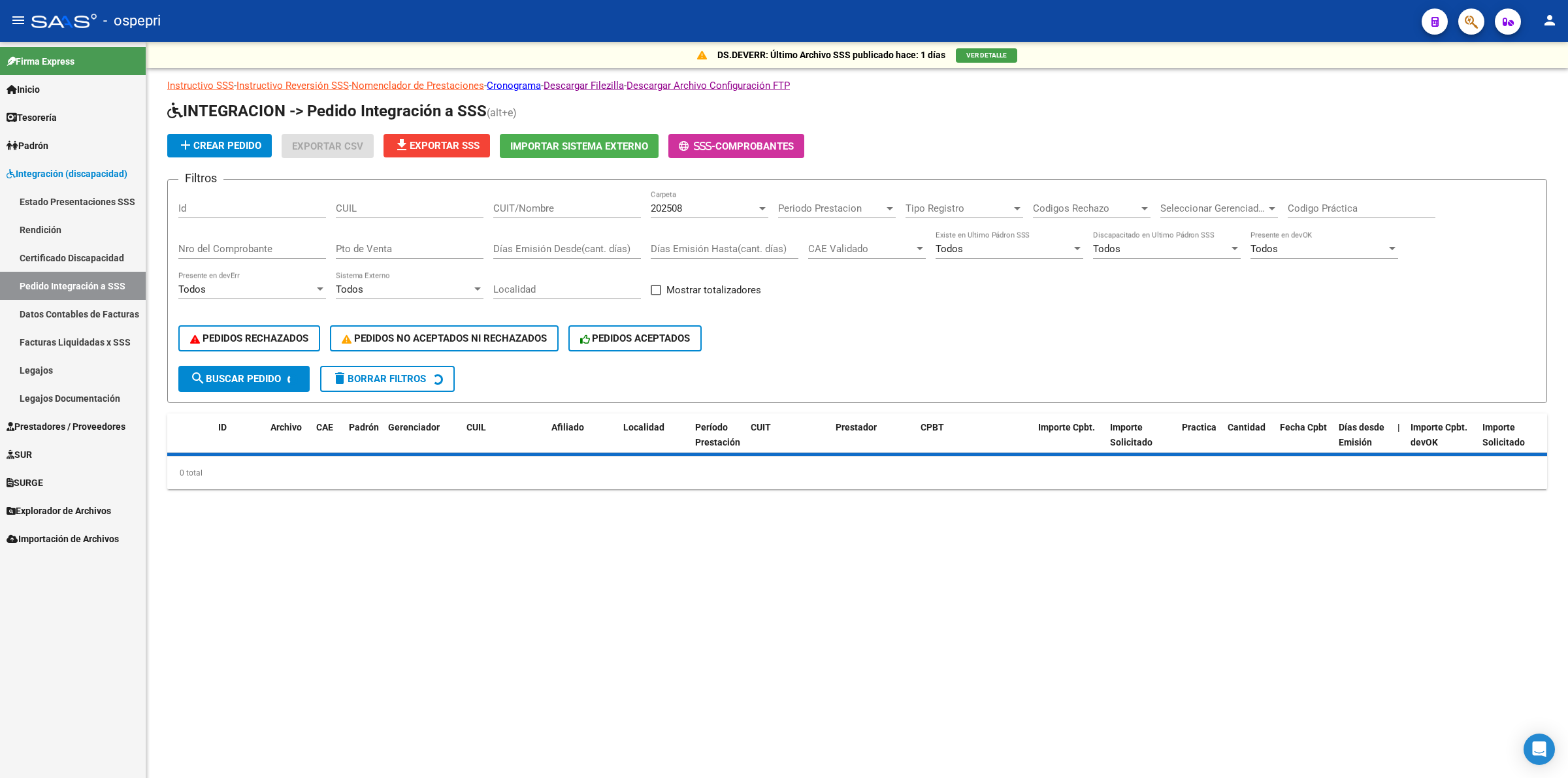
click at [394, 212] on input "CUIL" at bounding box center [409, 208] width 148 height 11
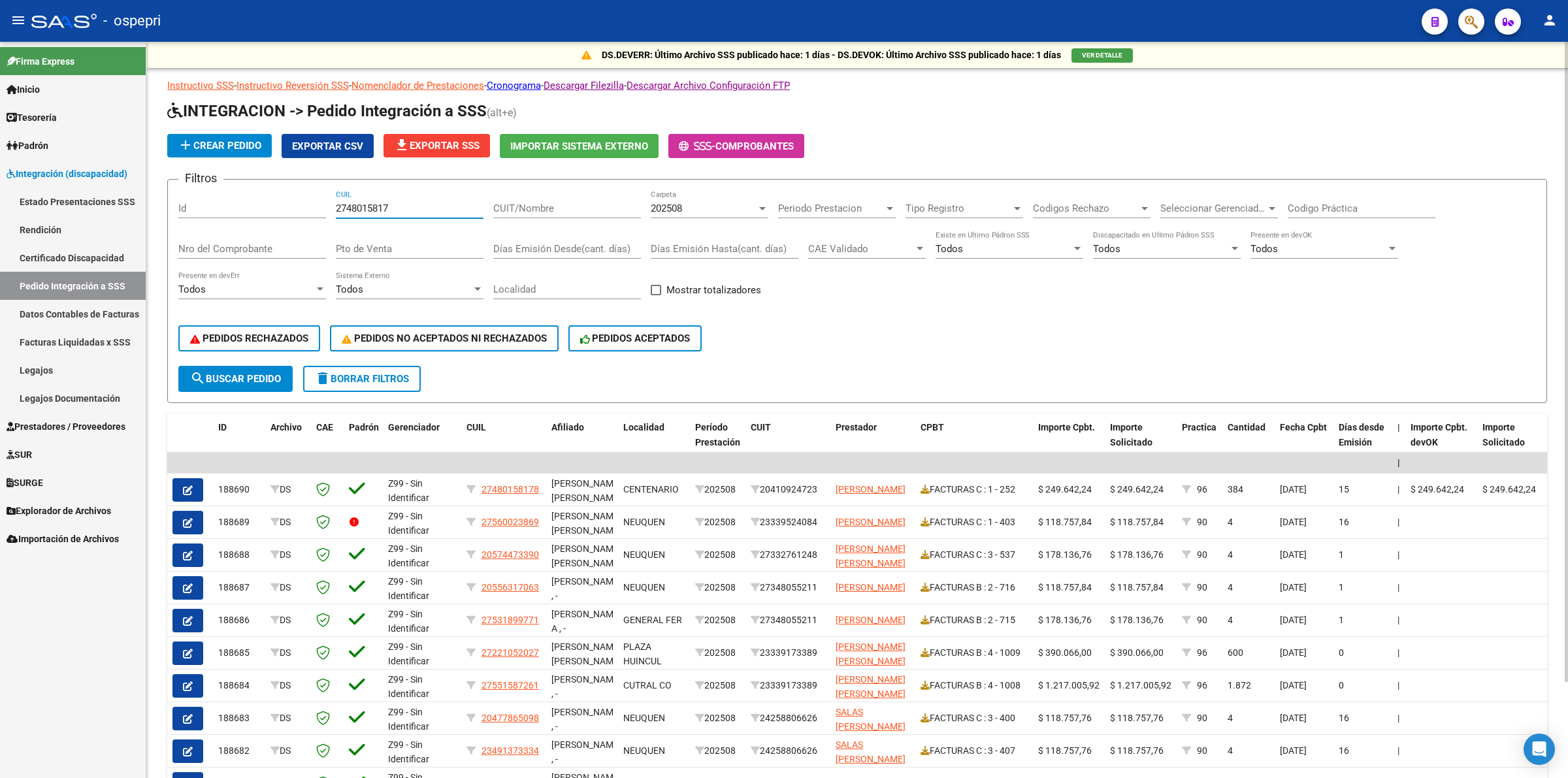
type input "27480158178"
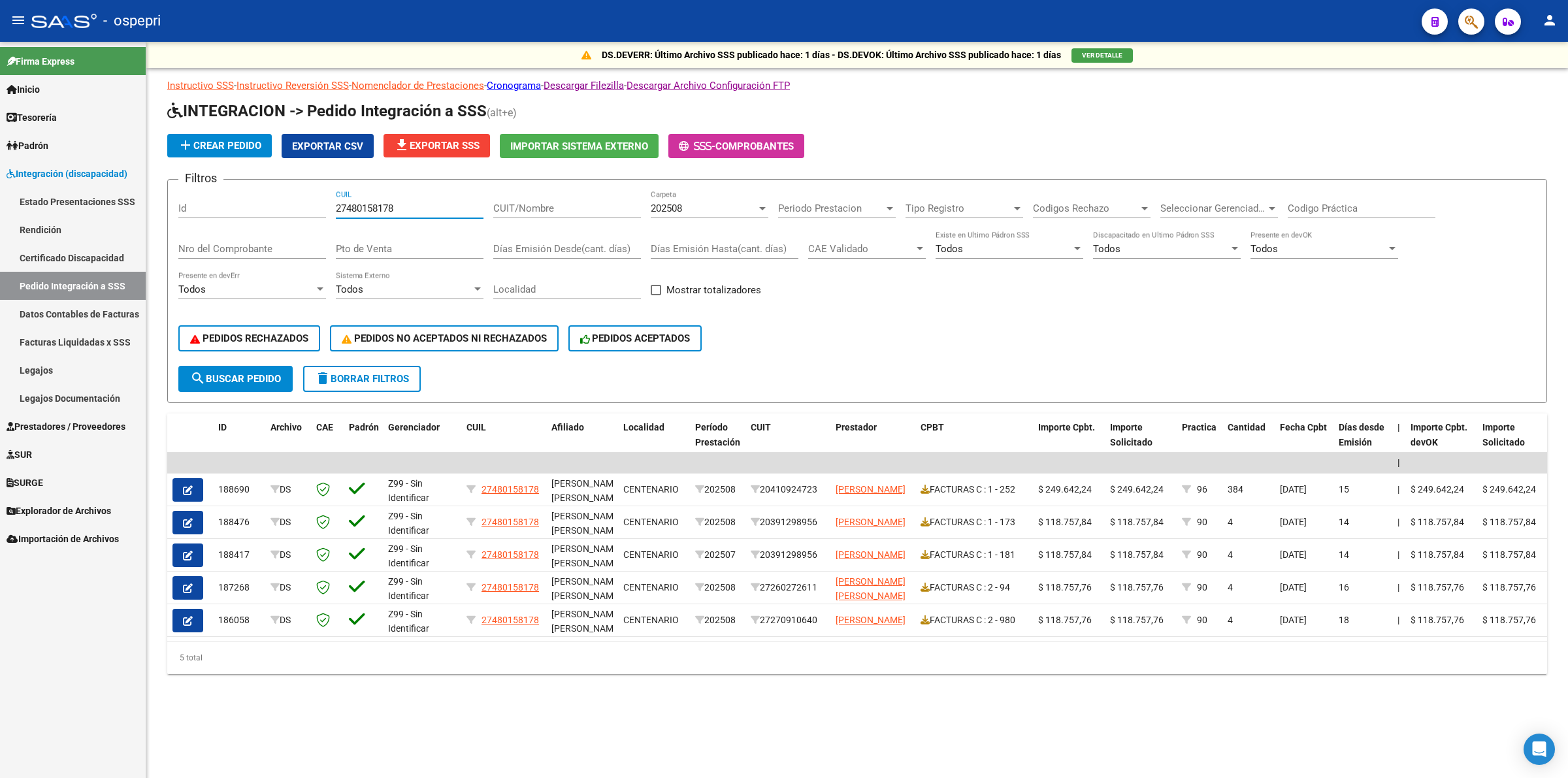
drag, startPoint x: 405, startPoint y: 206, endPoint x: 193, endPoint y: 200, distance: 212.1
click at [192, 201] on div "Filtros Id 27480158178 CUIL CUIT/Nombre 202508 Carpeta Periodo Prestacion Perio…" at bounding box center [857, 277] width 1357 height 176
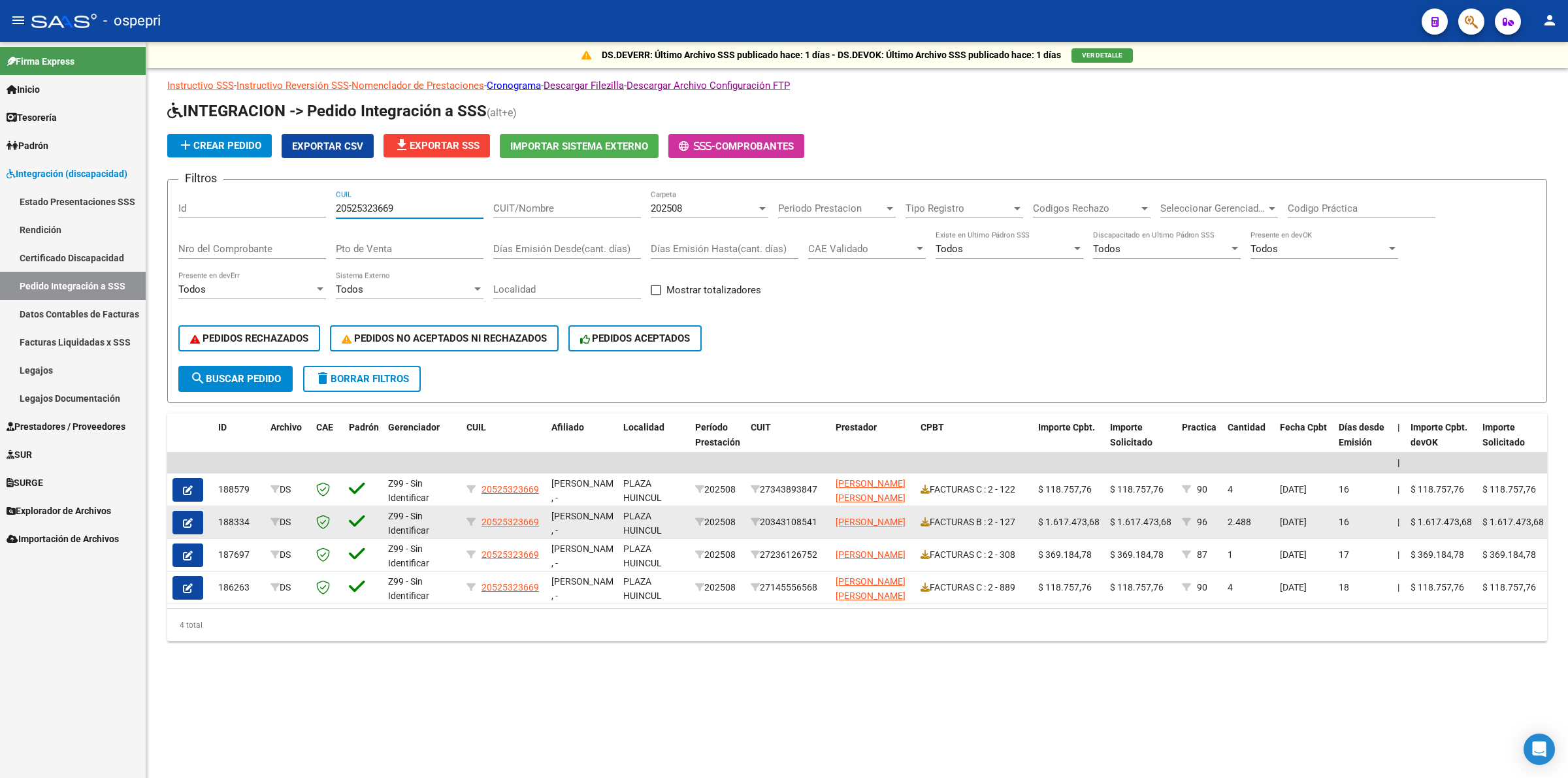
type input "20525323669"
click at [188, 517] on icon "button" at bounding box center [187, 522] width 10 height 10
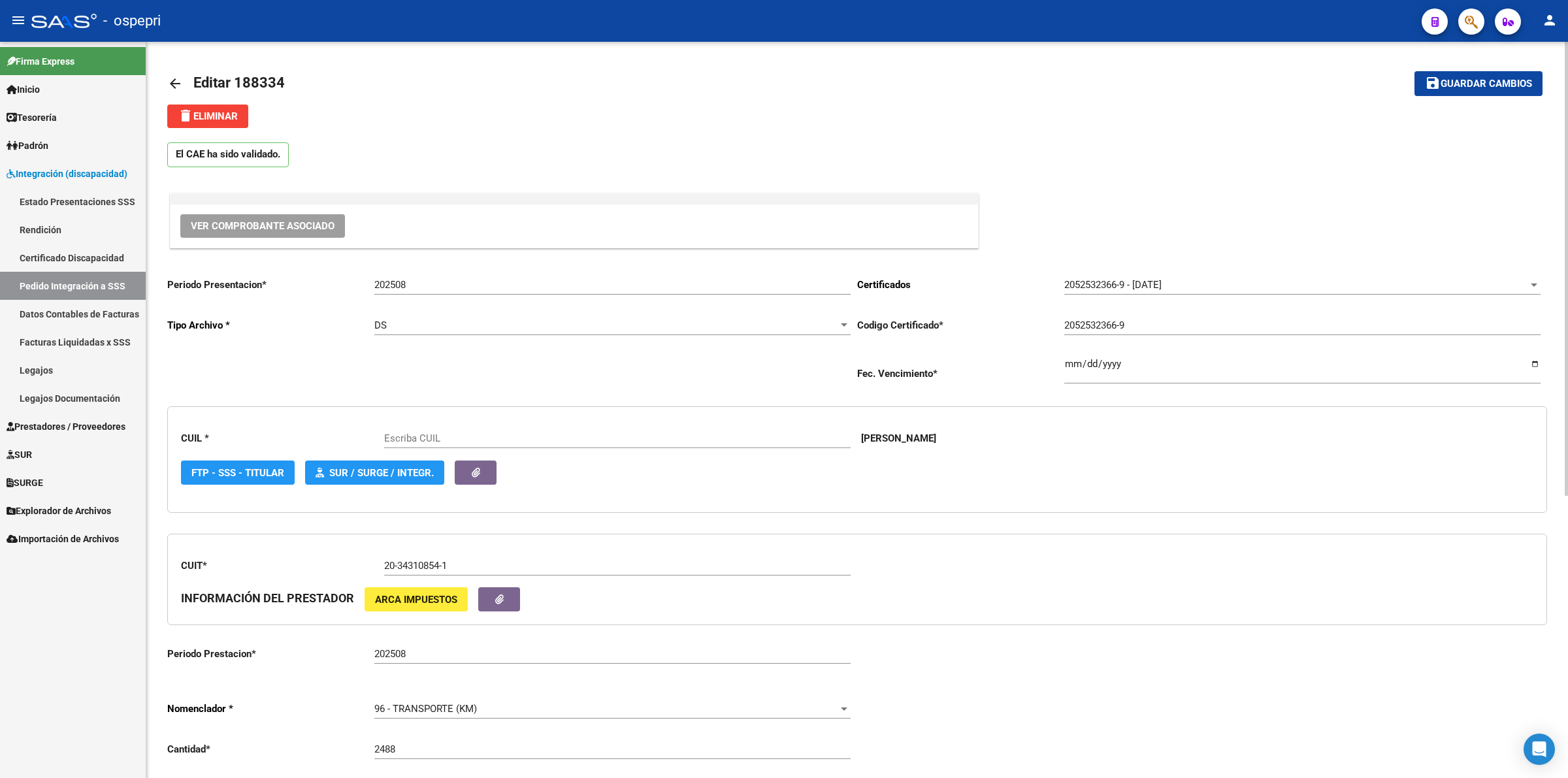
click at [318, 227] on span "Ver Comprobante Asociado" at bounding box center [262, 225] width 144 height 11
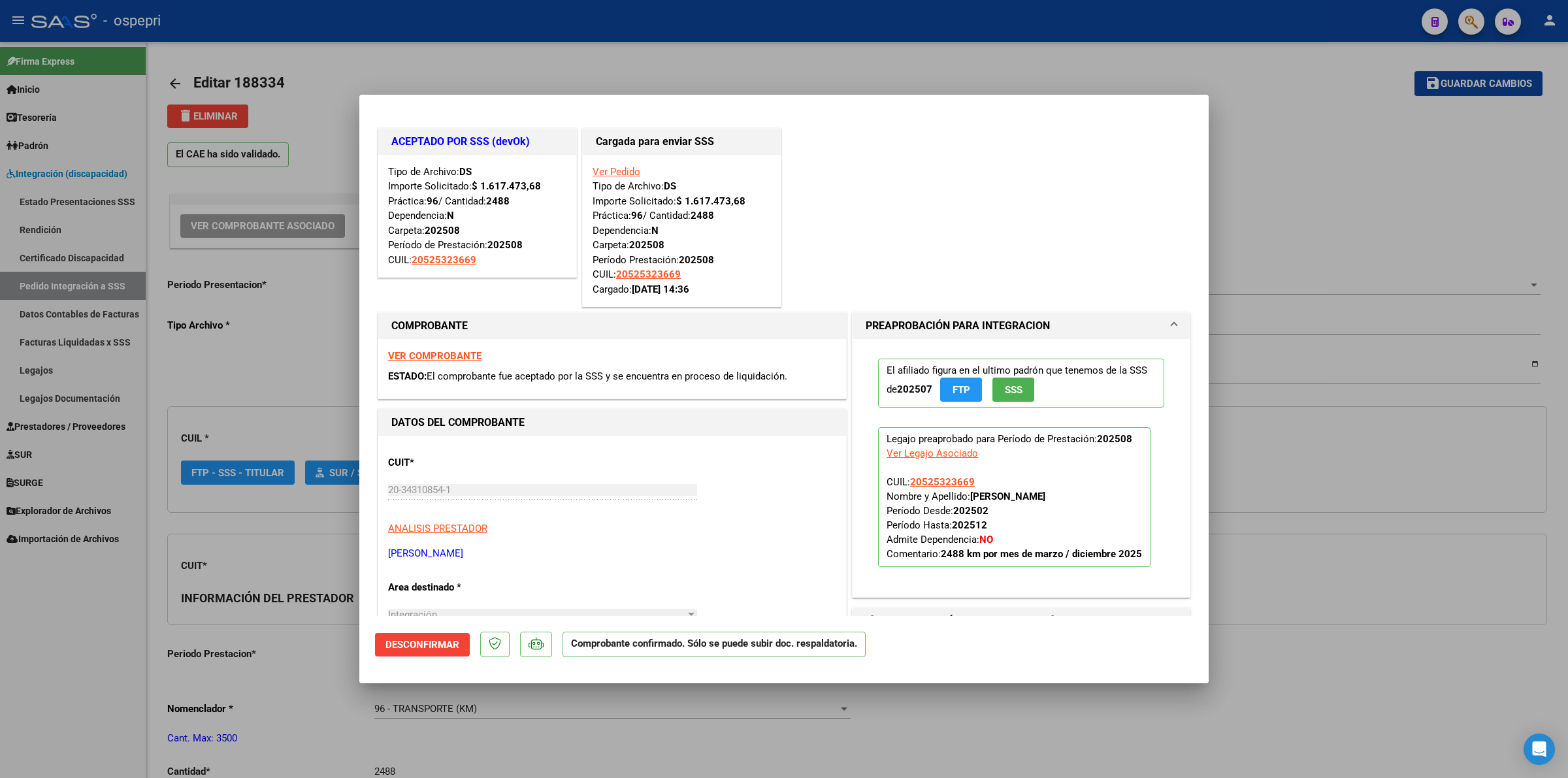
type input "20525323669"
click at [442, 354] on strong "VER COMPROBANTE" at bounding box center [435, 355] width 94 height 11
type input "$ 0,00"
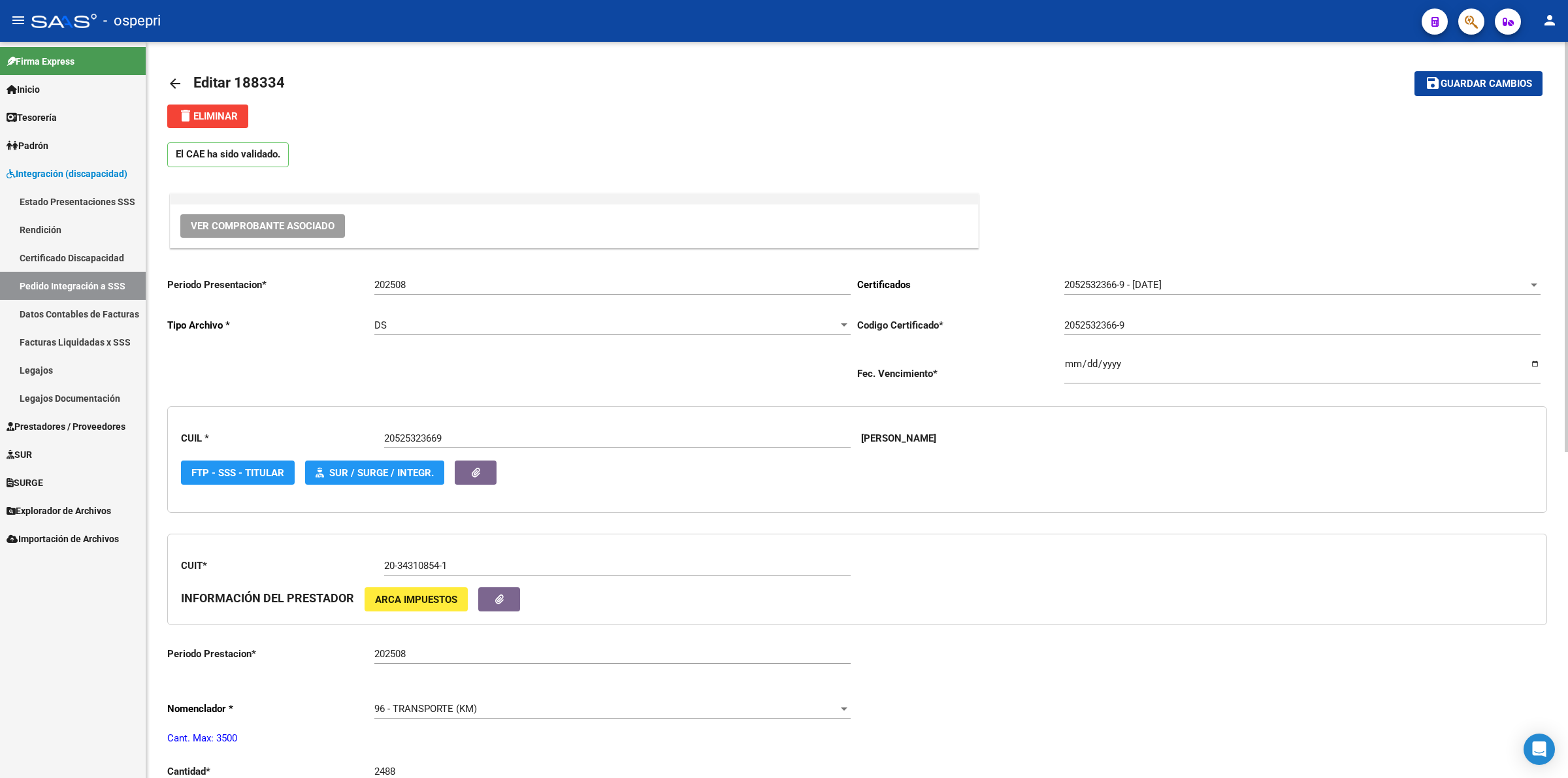
click at [177, 81] on mat-icon "arrow_back" at bounding box center [175, 84] width 16 height 16
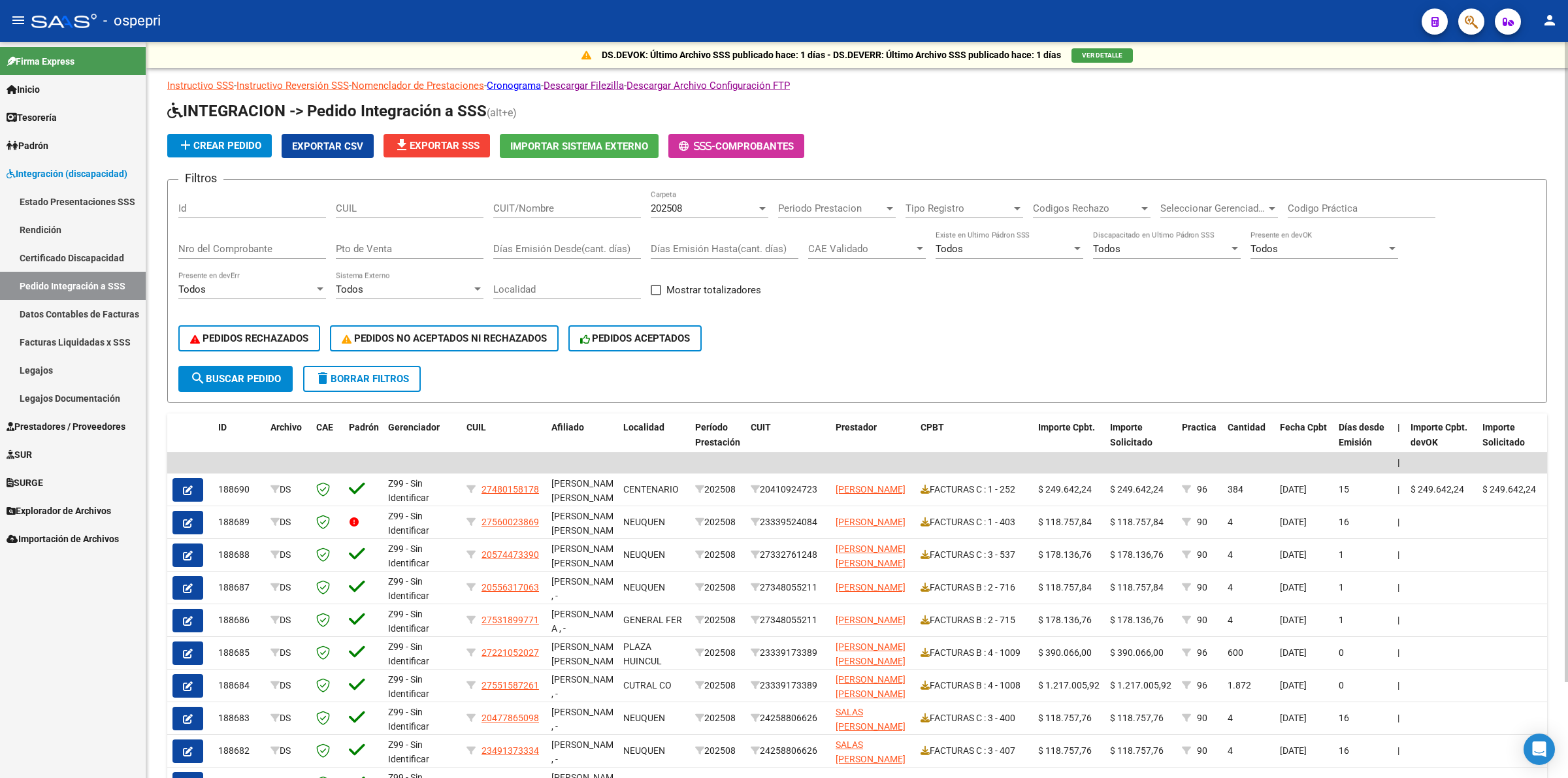
click at [400, 208] on input "CUIL" at bounding box center [409, 208] width 148 height 11
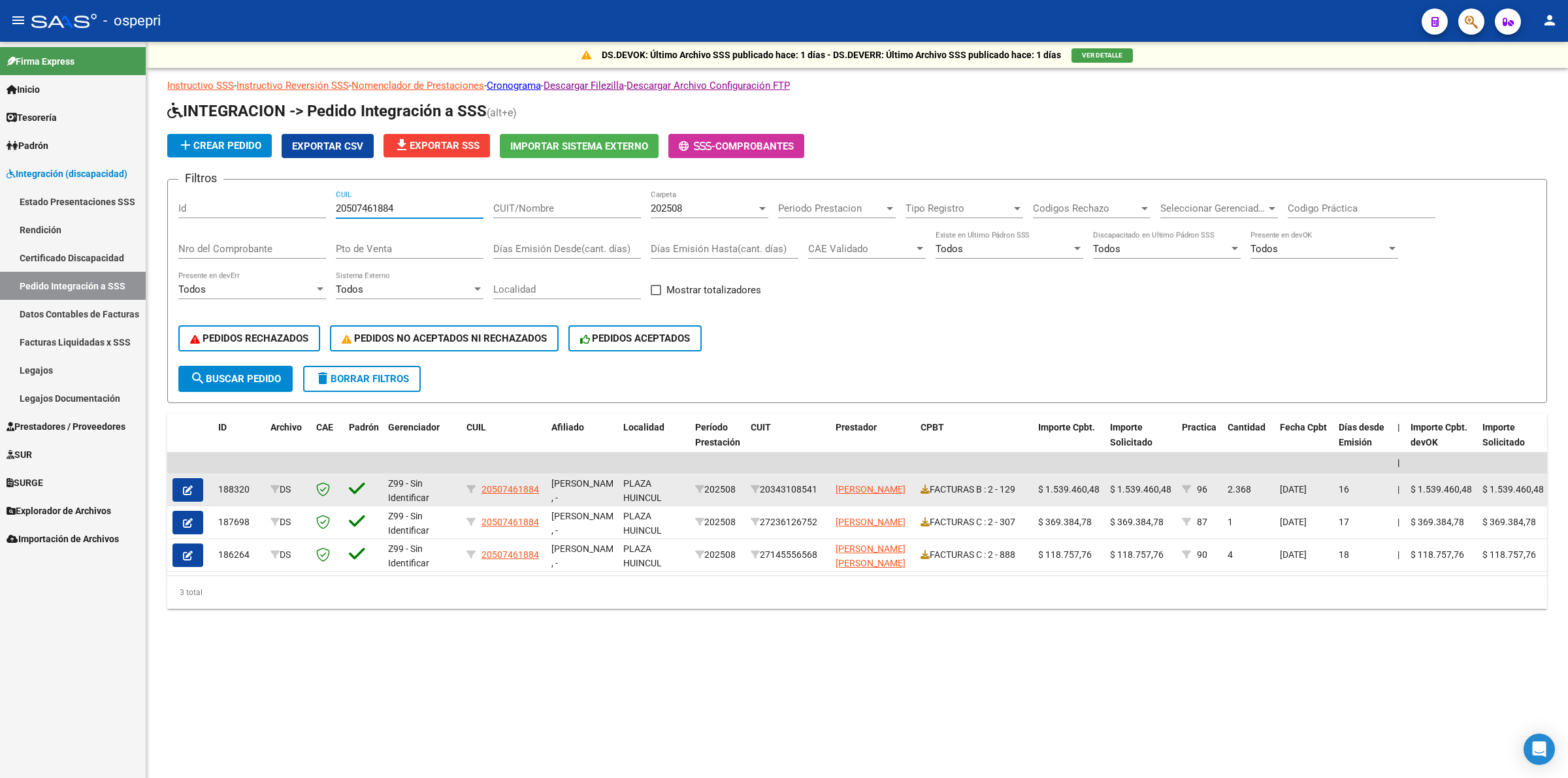
type input "20507461884"
click at [196, 484] on button "button" at bounding box center [187, 489] width 31 height 24
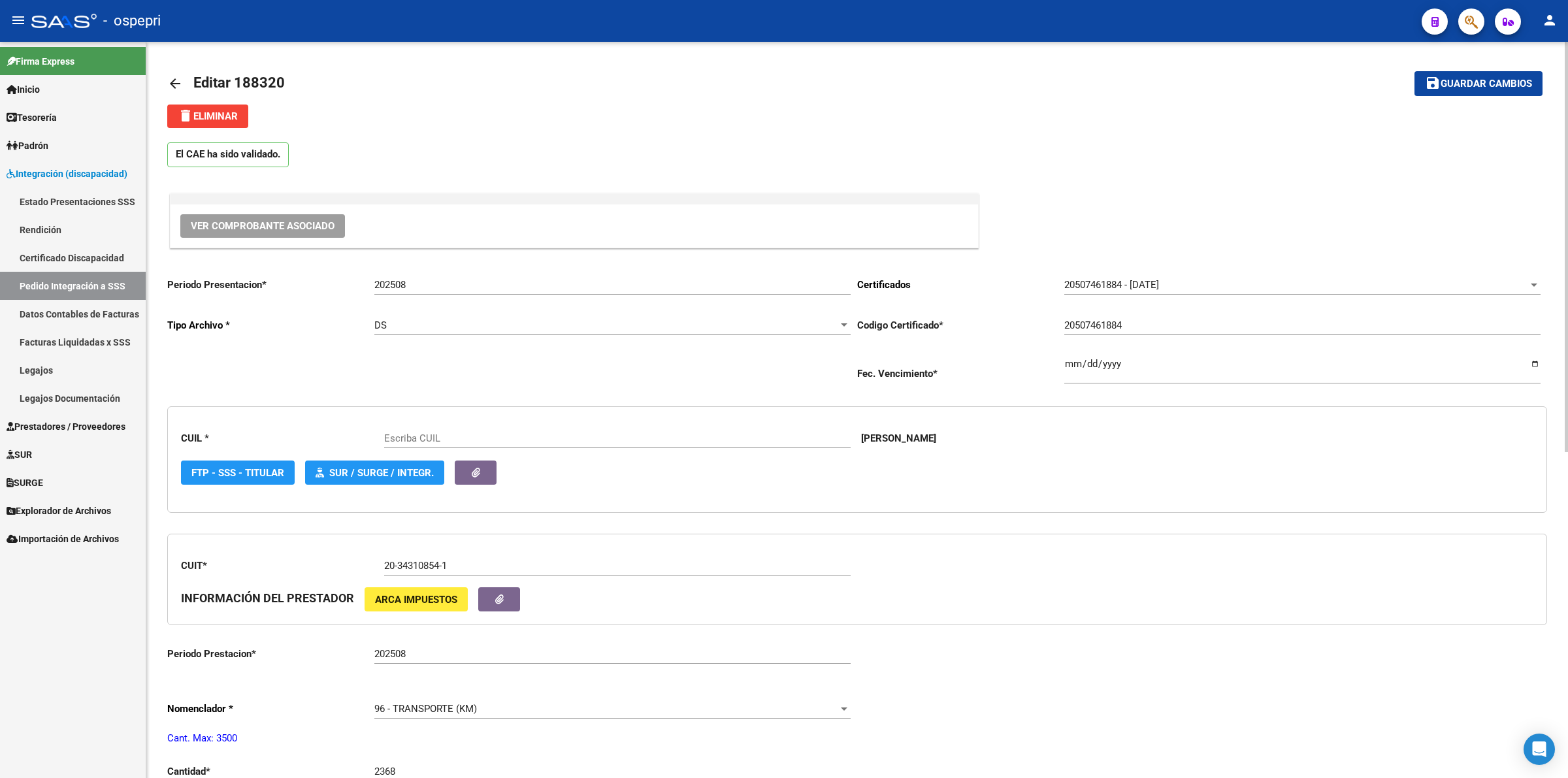
click at [309, 227] on span "Ver Comprobante Asociado" at bounding box center [262, 225] width 144 height 11
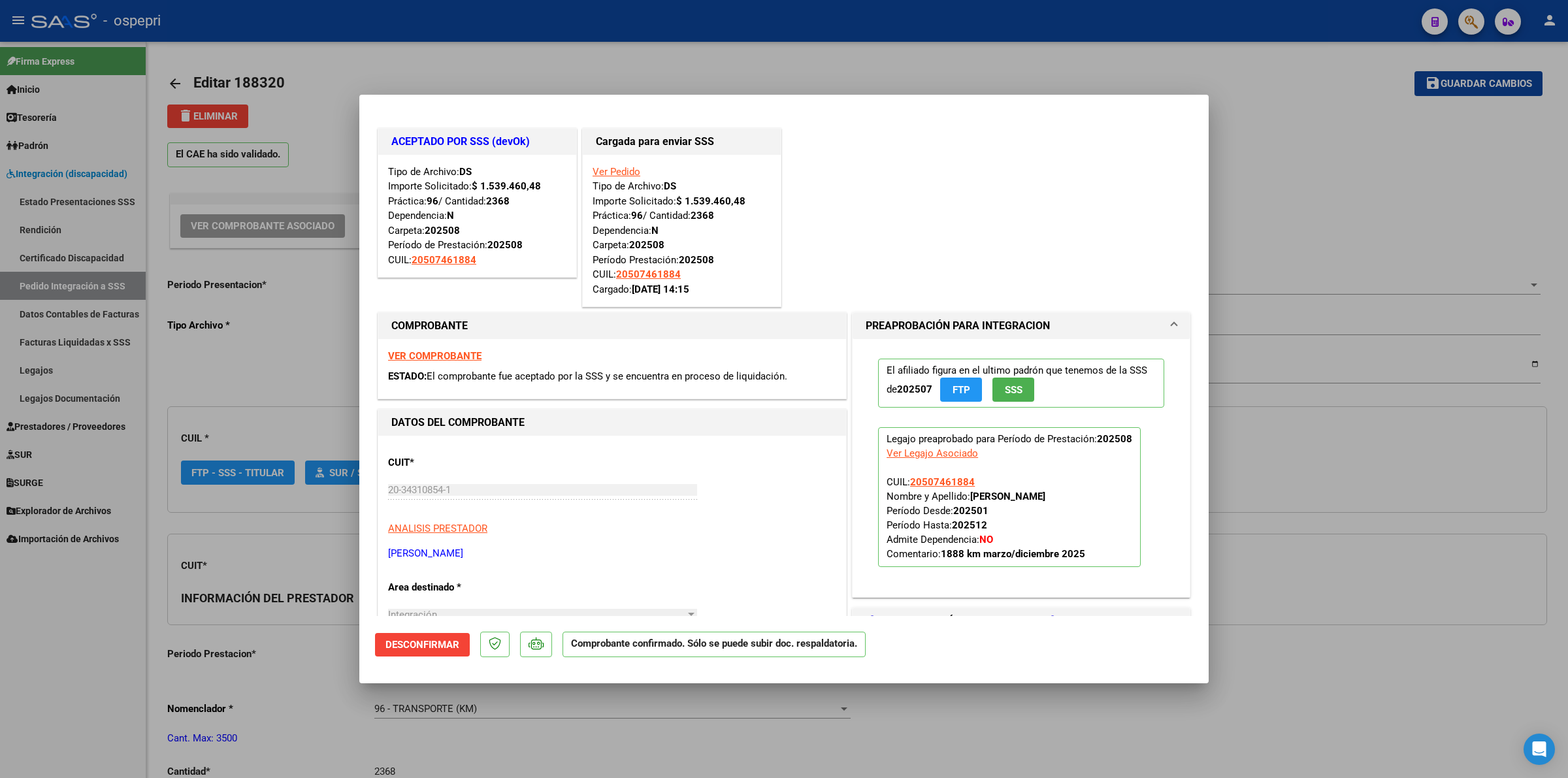
type input "20507461884"
click at [448, 357] on strong "VER COMPROBANTE" at bounding box center [435, 355] width 94 height 11
type input "$ 0,00"
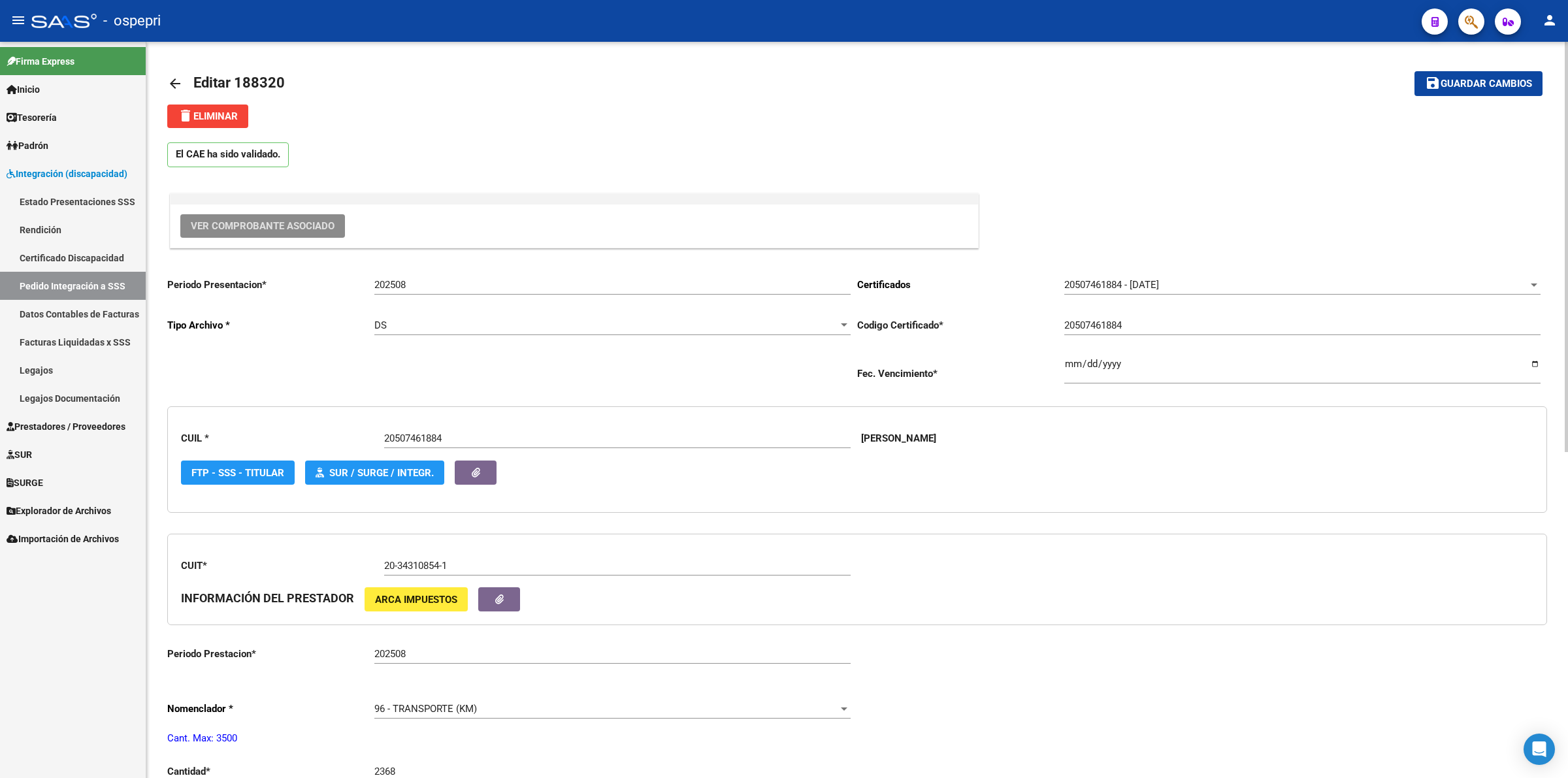
click at [173, 81] on mat-icon "arrow_back" at bounding box center [175, 84] width 16 height 16
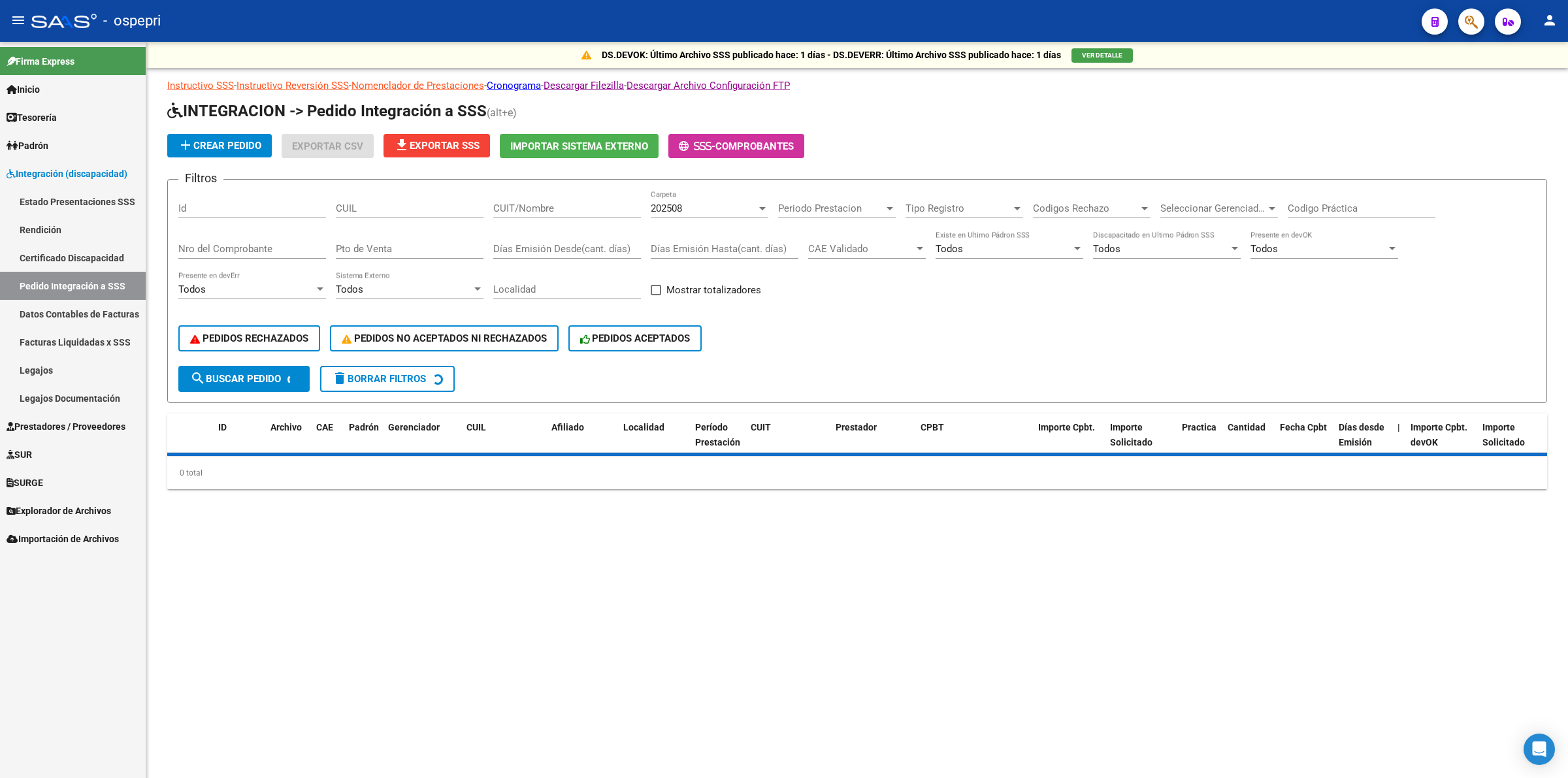
drag, startPoint x: 390, startPoint y: 194, endPoint x: 403, endPoint y: 232, distance: 40.2
click at [392, 203] on div "CUIL" at bounding box center [409, 204] width 148 height 28
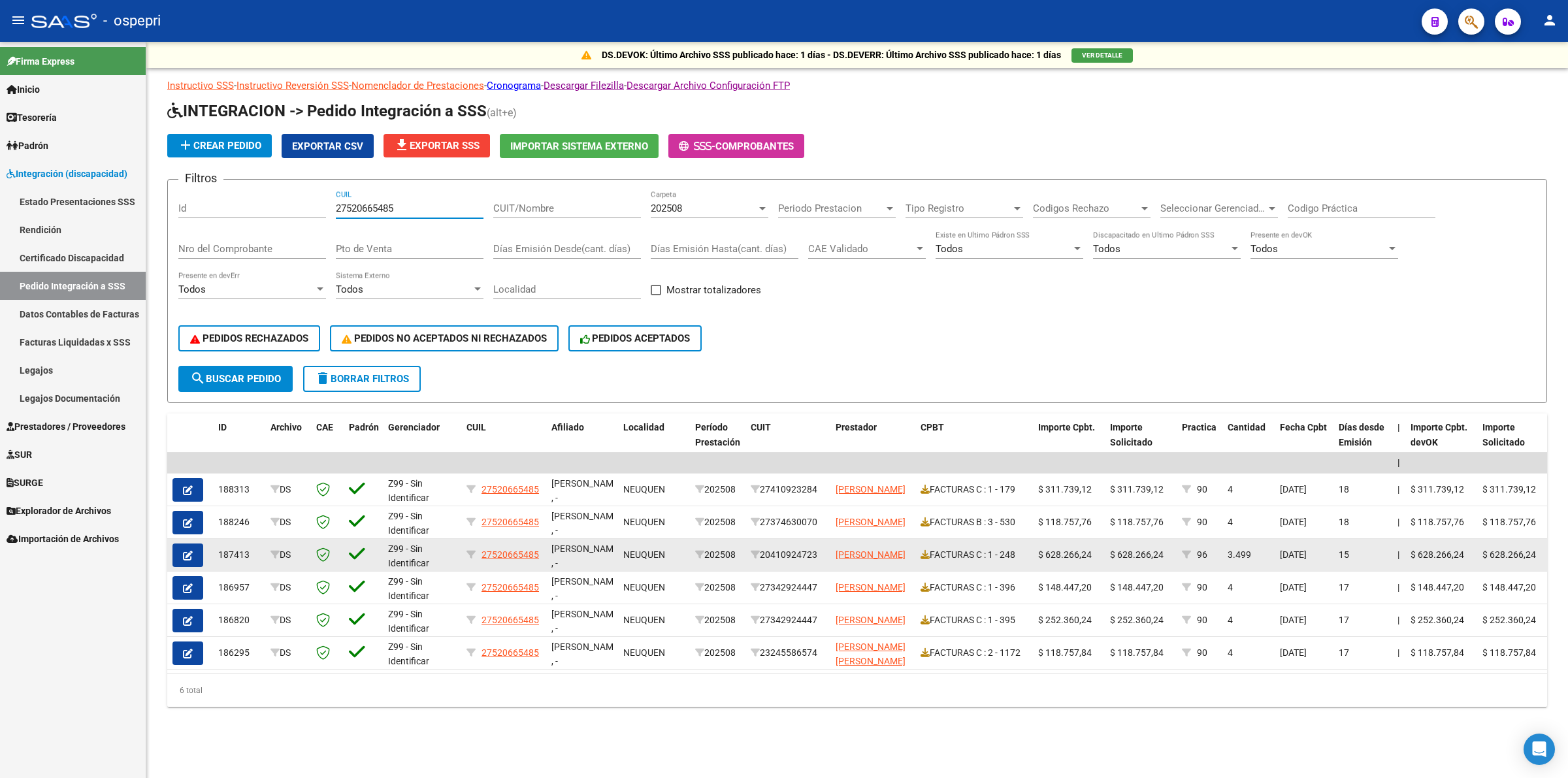
type input "27520665485"
click at [190, 550] on icon "button" at bounding box center [187, 555] width 10 height 10
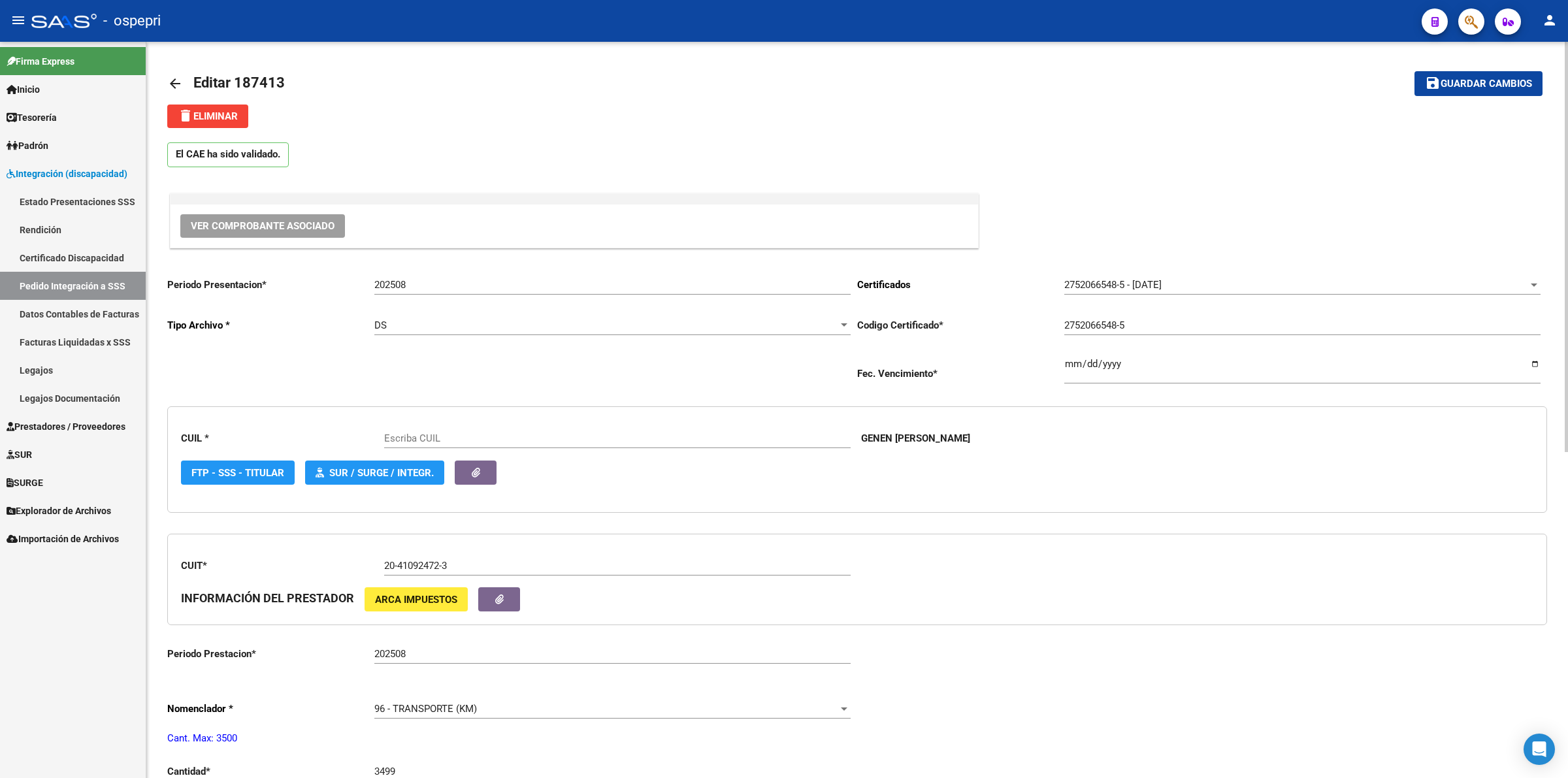
click at [197, 224] on span "Ver Comprobante Asociado" at bounding box center [262, 225] width 144 height 11
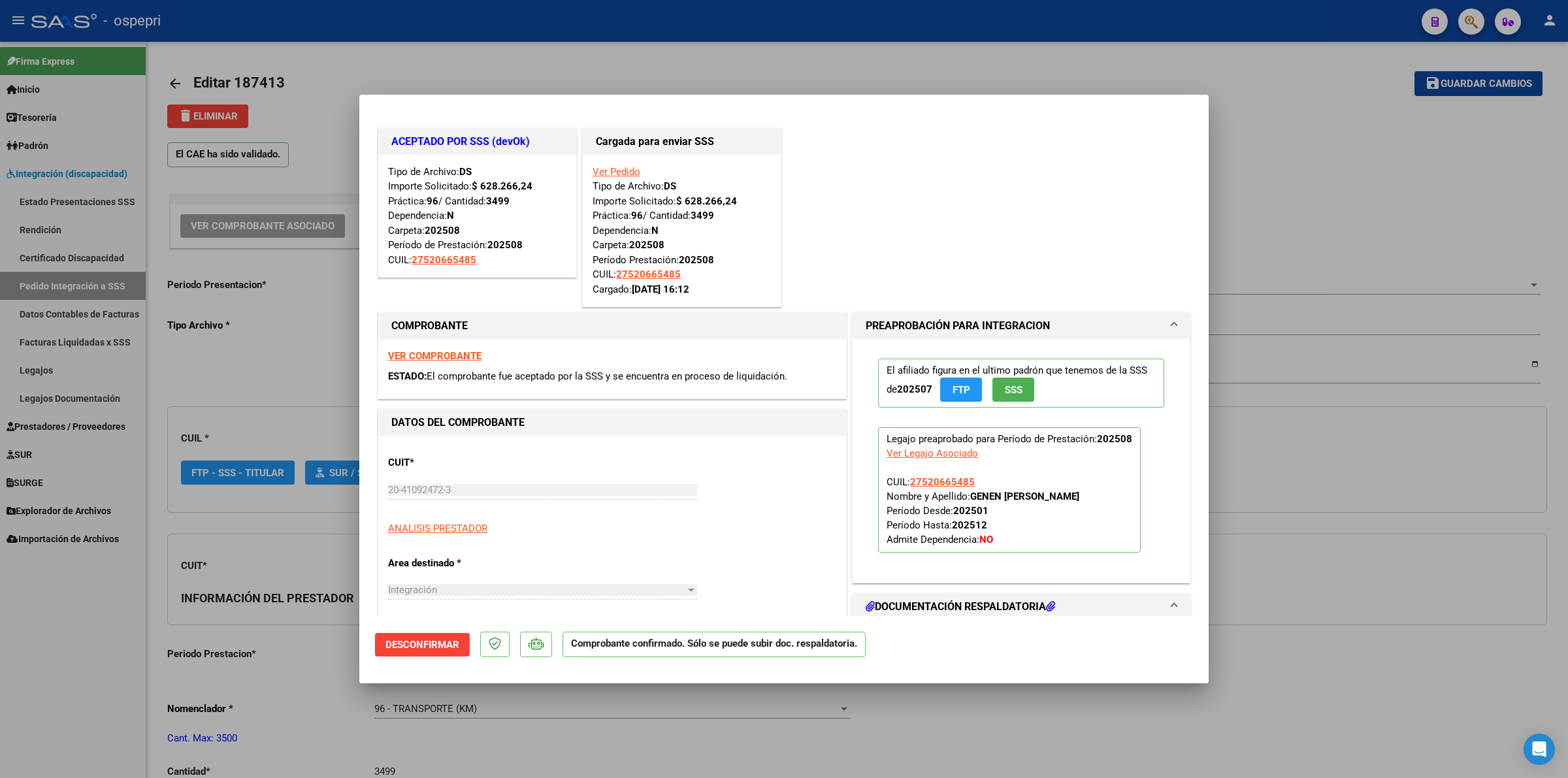
type input "27520665485"
click at [432, 352] on strong "VER COMPROBANTE" at bounding box center [435, 355] width 94 height 11
type input "$ 0,00"
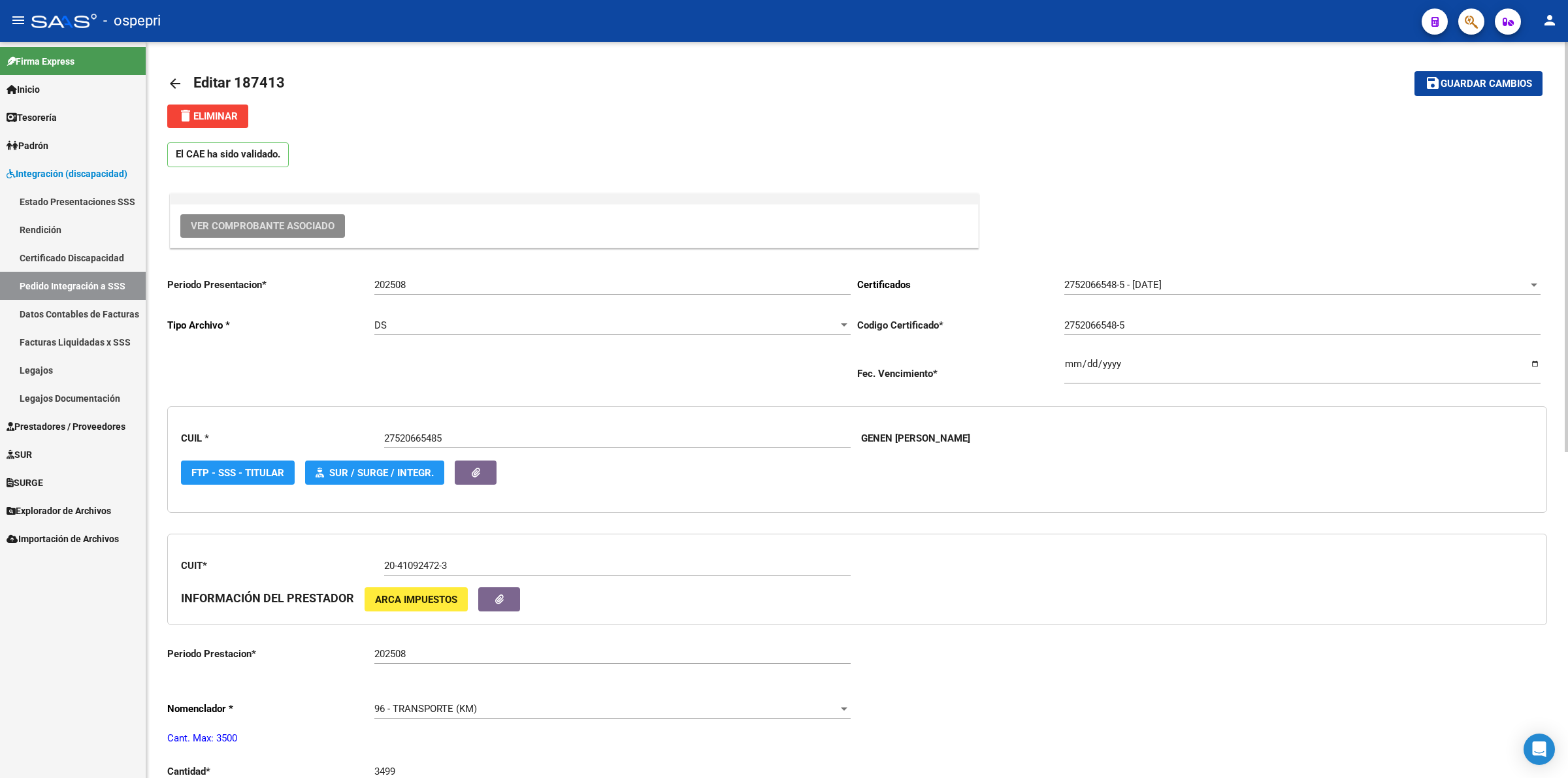
click at [178, 74] on link "arrow_back" at bounding box center [180, 83] width 27 height 31
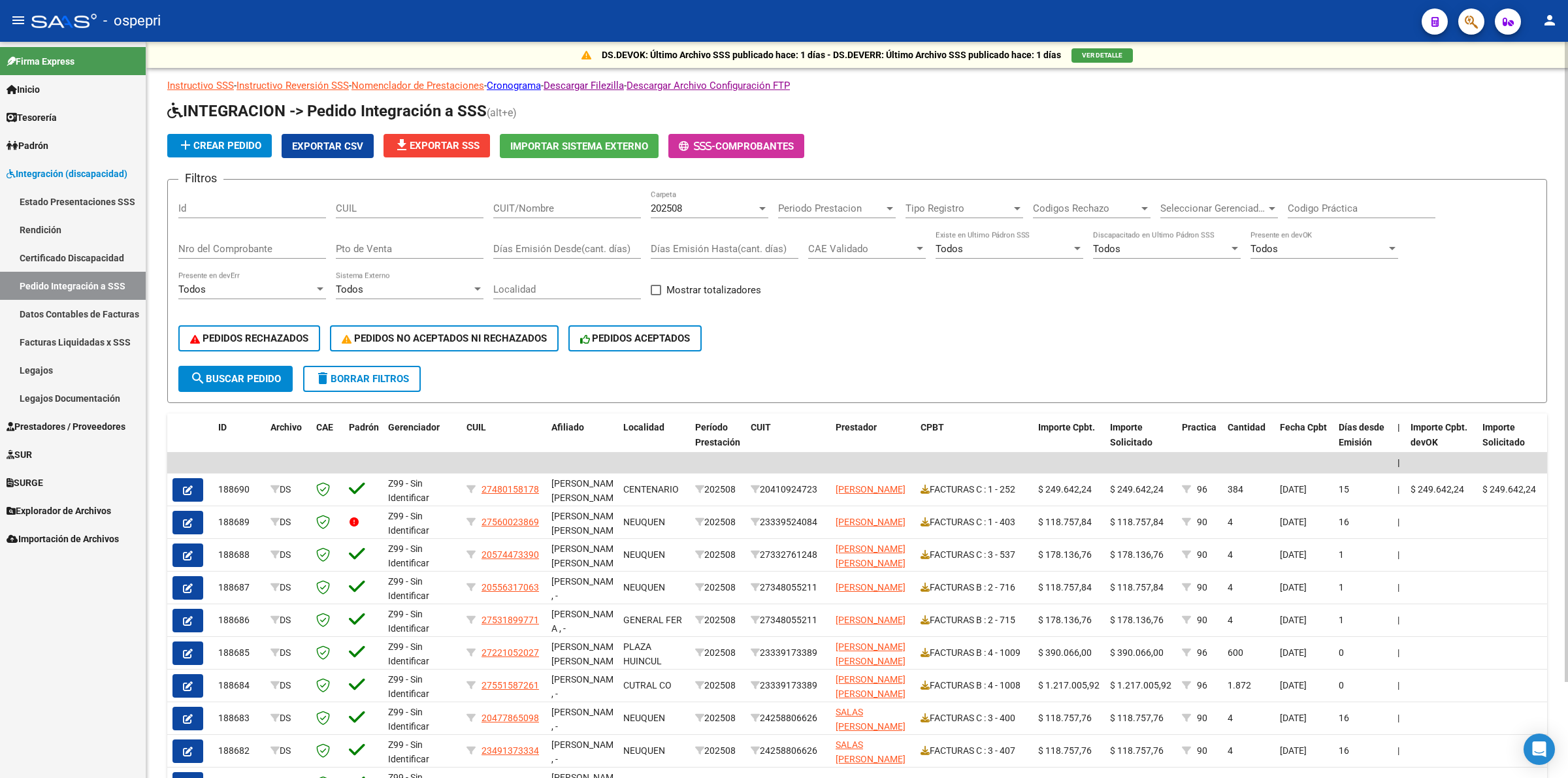
click at [399, 209] on input "CUIL" at bounding box center [409, 208] width 148 height 11
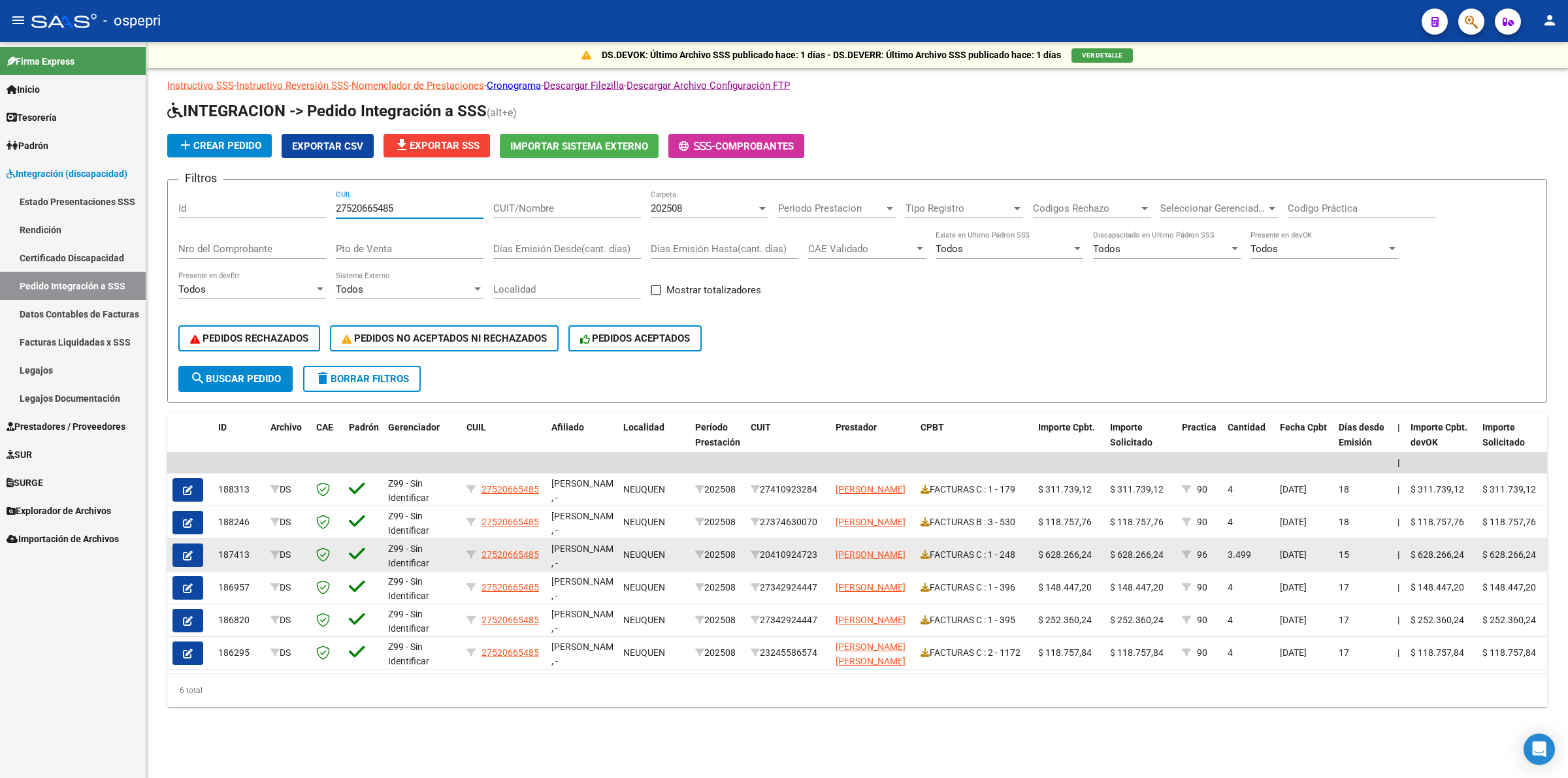
type input "27520665485"
click at [180, 550] on button "button" at bounding box center [187, 555] width 31 height 24
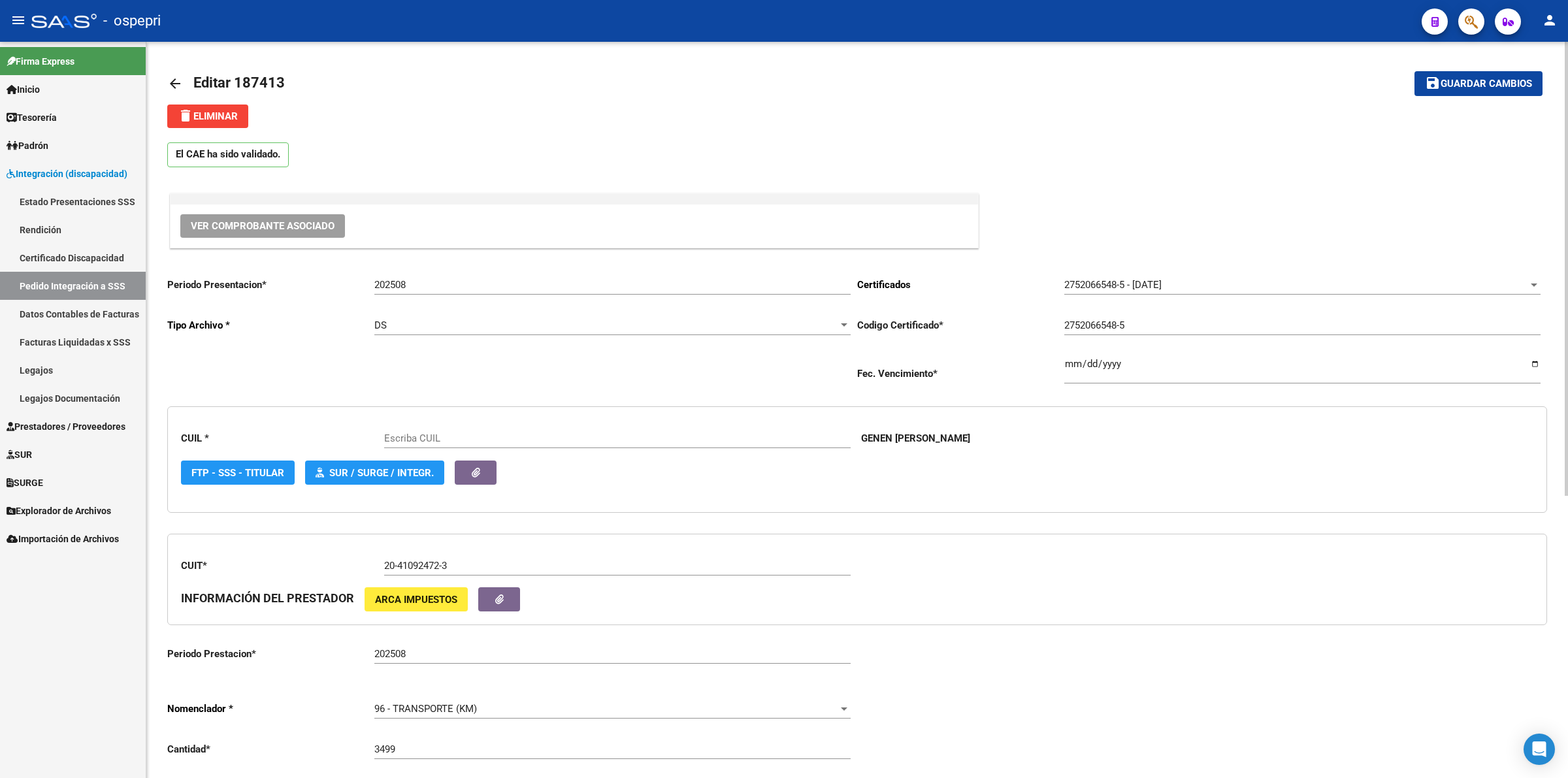
click at [208, 111] on span "delete Eliminar" at bounding box center [208, 116] width 60 height 11
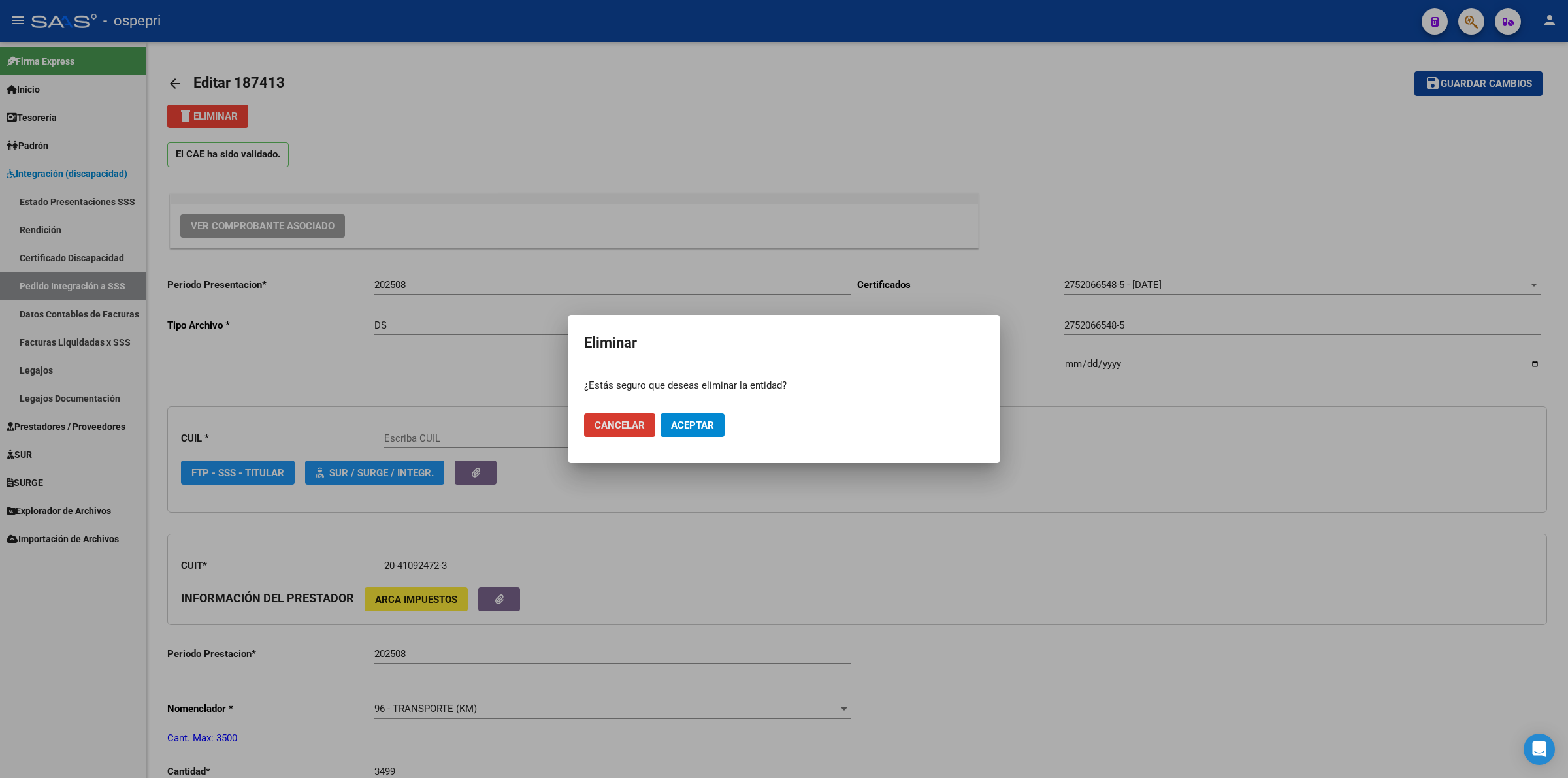
type input "27520665485"
click at [697, 421] on span "Aceptar" at bounding box center [692, 425] width 43 height 11
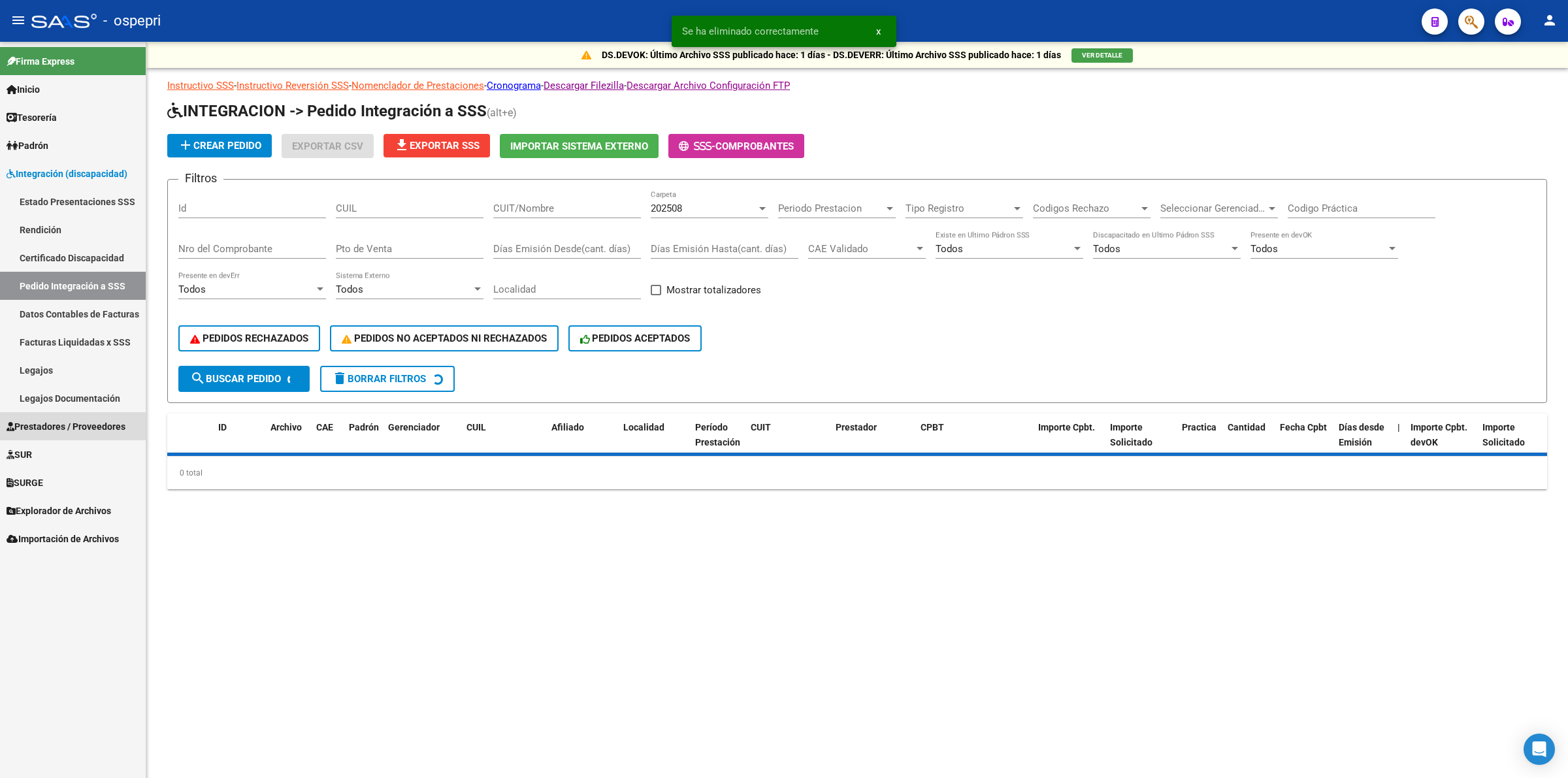
click at [51, 428] on span "Prestadores / Proveedores" at bounding box center [65, 427] width 119 height 14
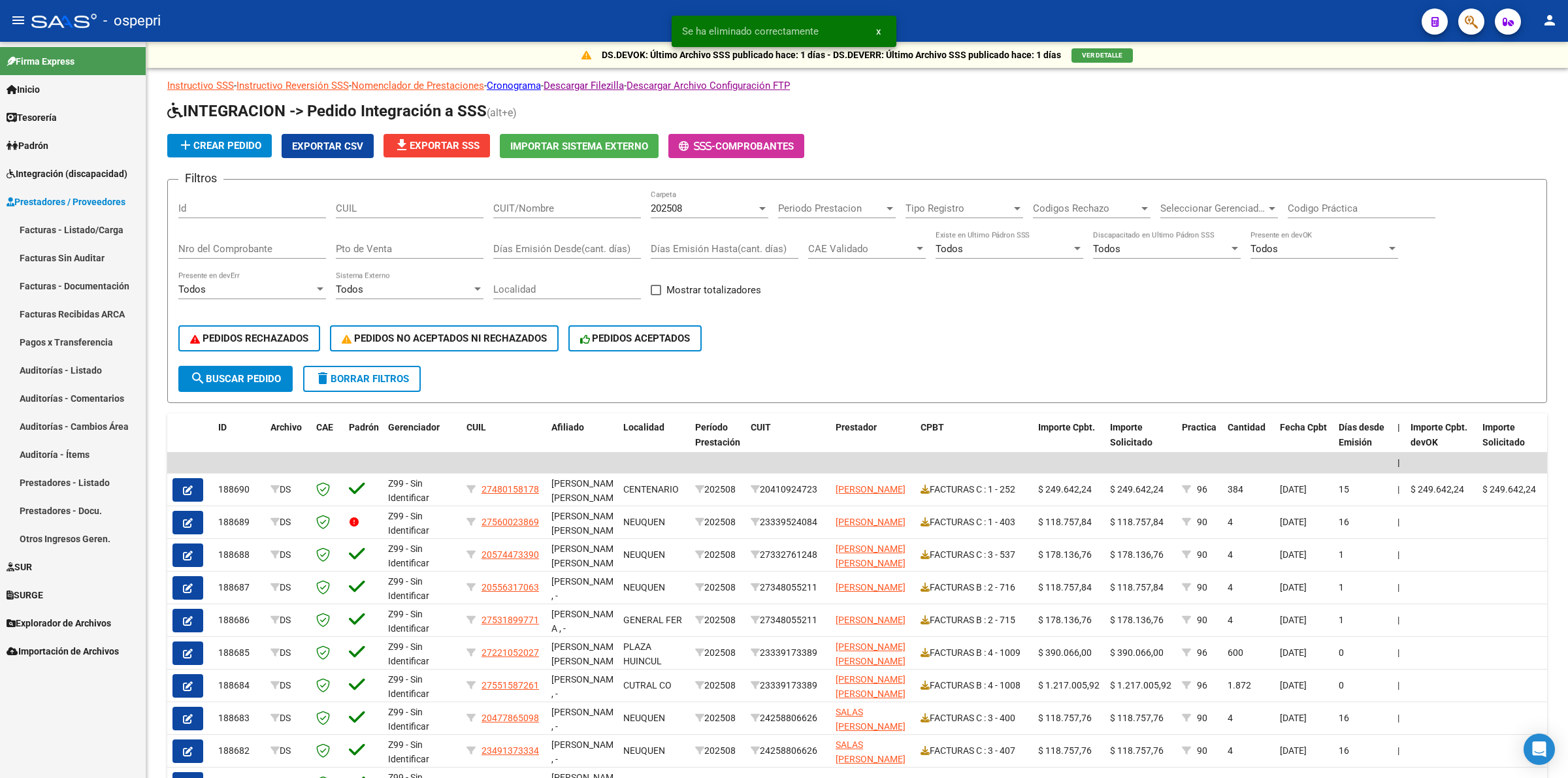
click at [72, 219] on link "Facturas - Listado/Carga" at bounding box center [72, 230] width 146 height 28
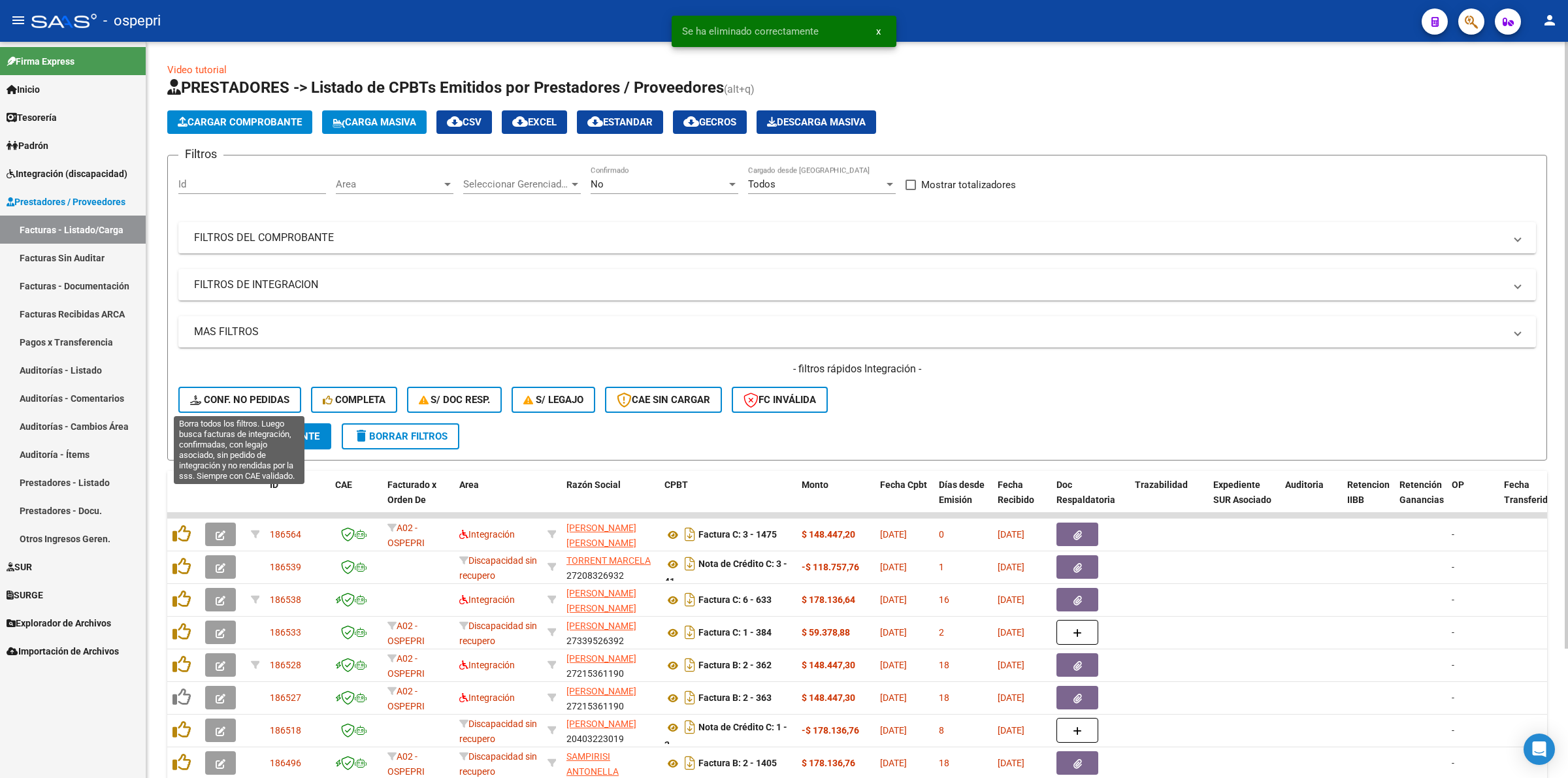
click at [250, 397] on span "Conf. no pedidas" at bounding box center [239, 399] width 99 height 11
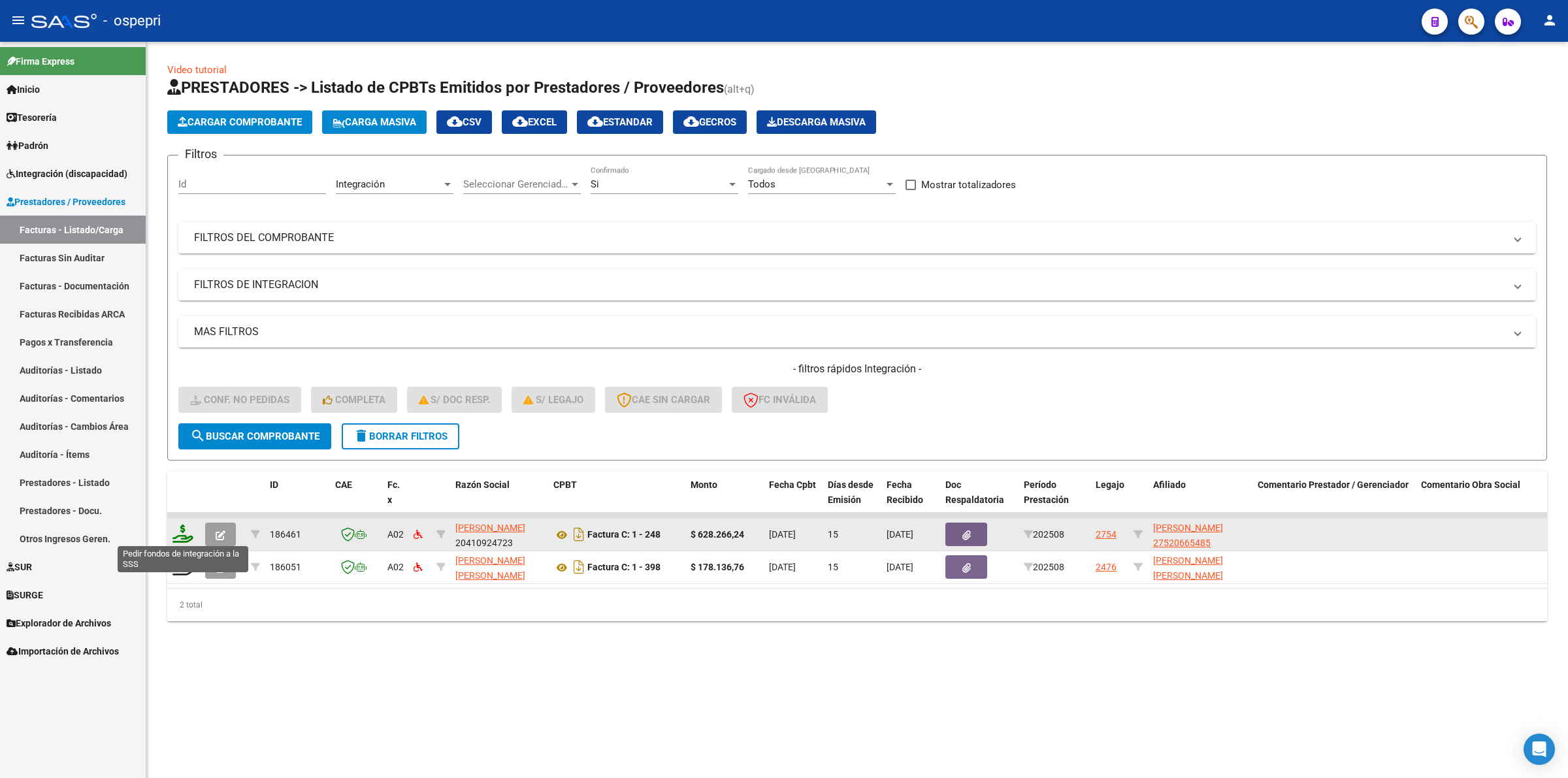
click at [185, 533] on icon at bounding box center [183, 533] width 21 height 19
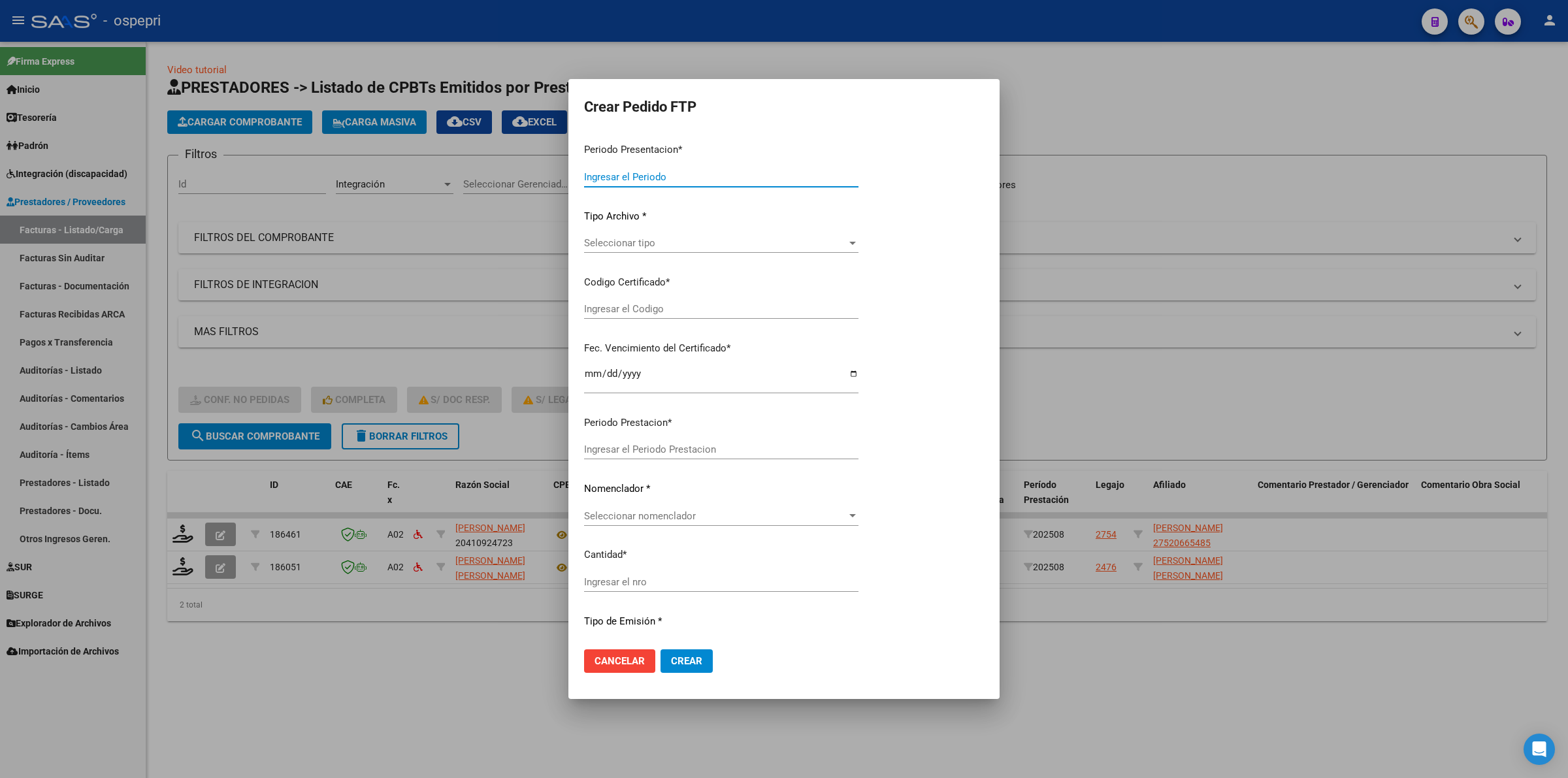
type input "202508"
type input "$ 628.266,24"
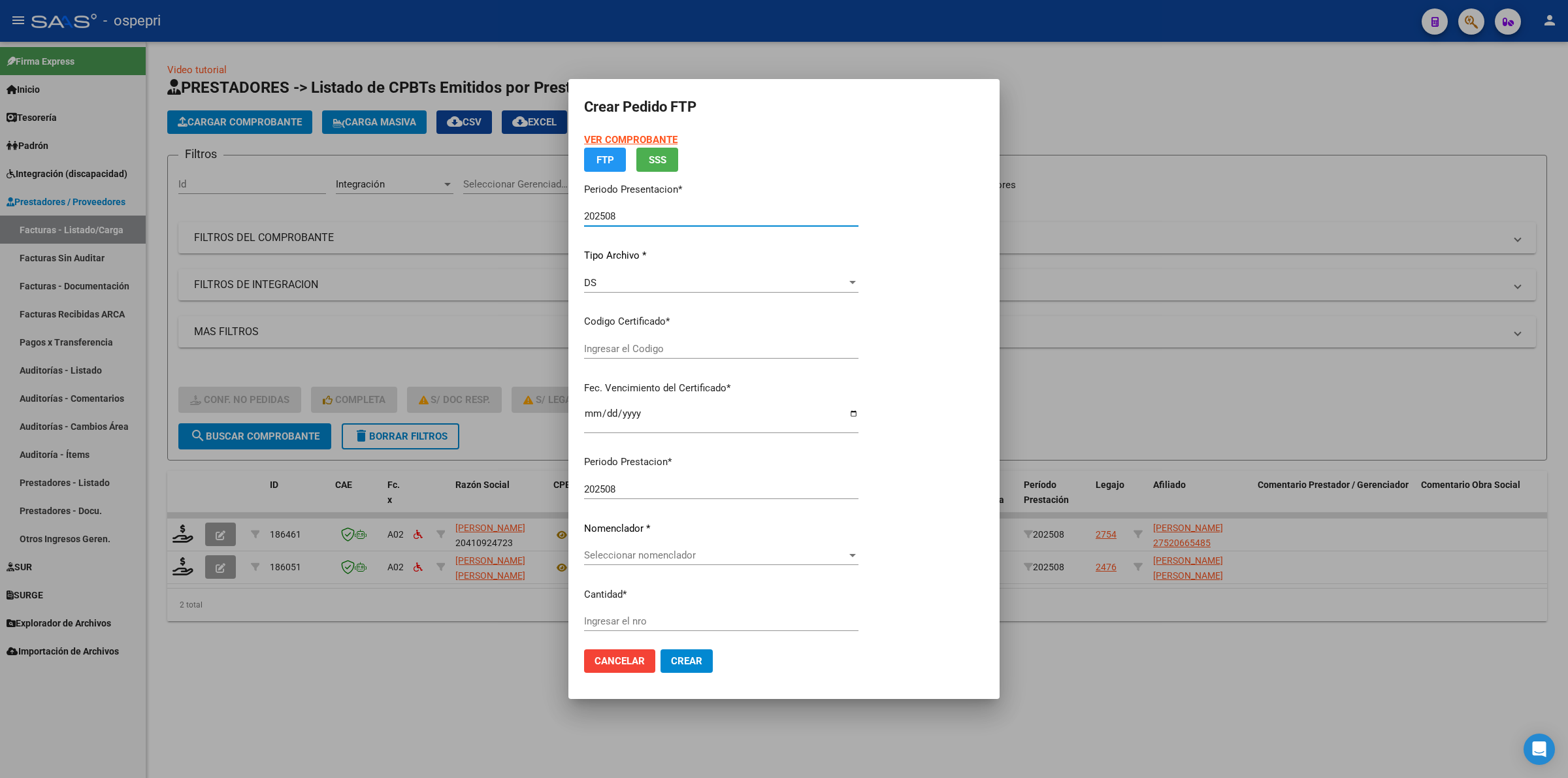
type input "2752066548-5"
type input "2029-06-07"
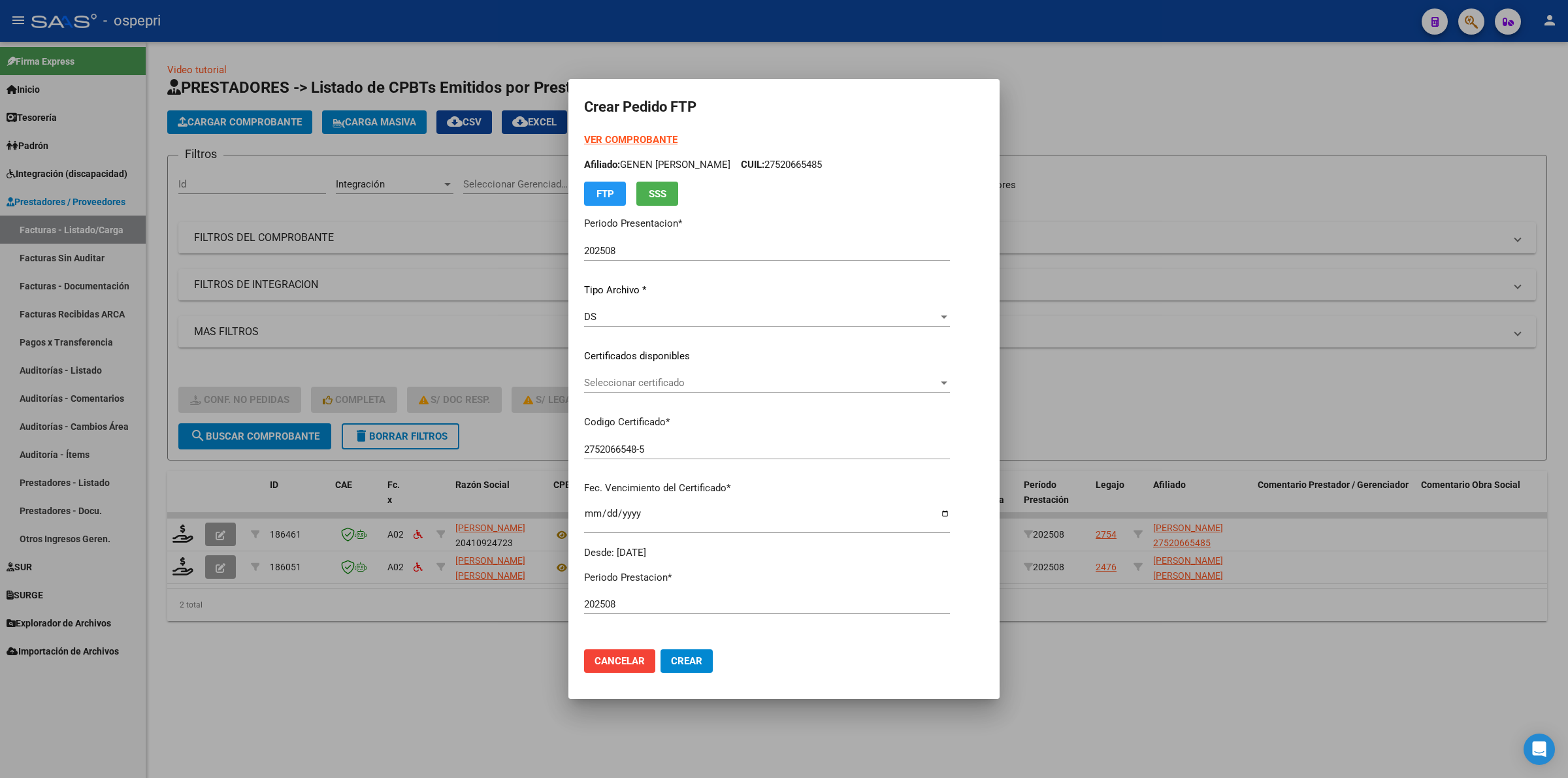
drag, startPoint x: 605, startPoint y: 354, endPoint x: 609, endPoint y: 381, distance: 27.3
click at [605, 356] on p "Certificados disponibles" at bounding box center [767, 356] width 366 height 15
click at [610, 384] on span "Seleccionar certificado" at bounding box center [761, 382] width 354 height 11
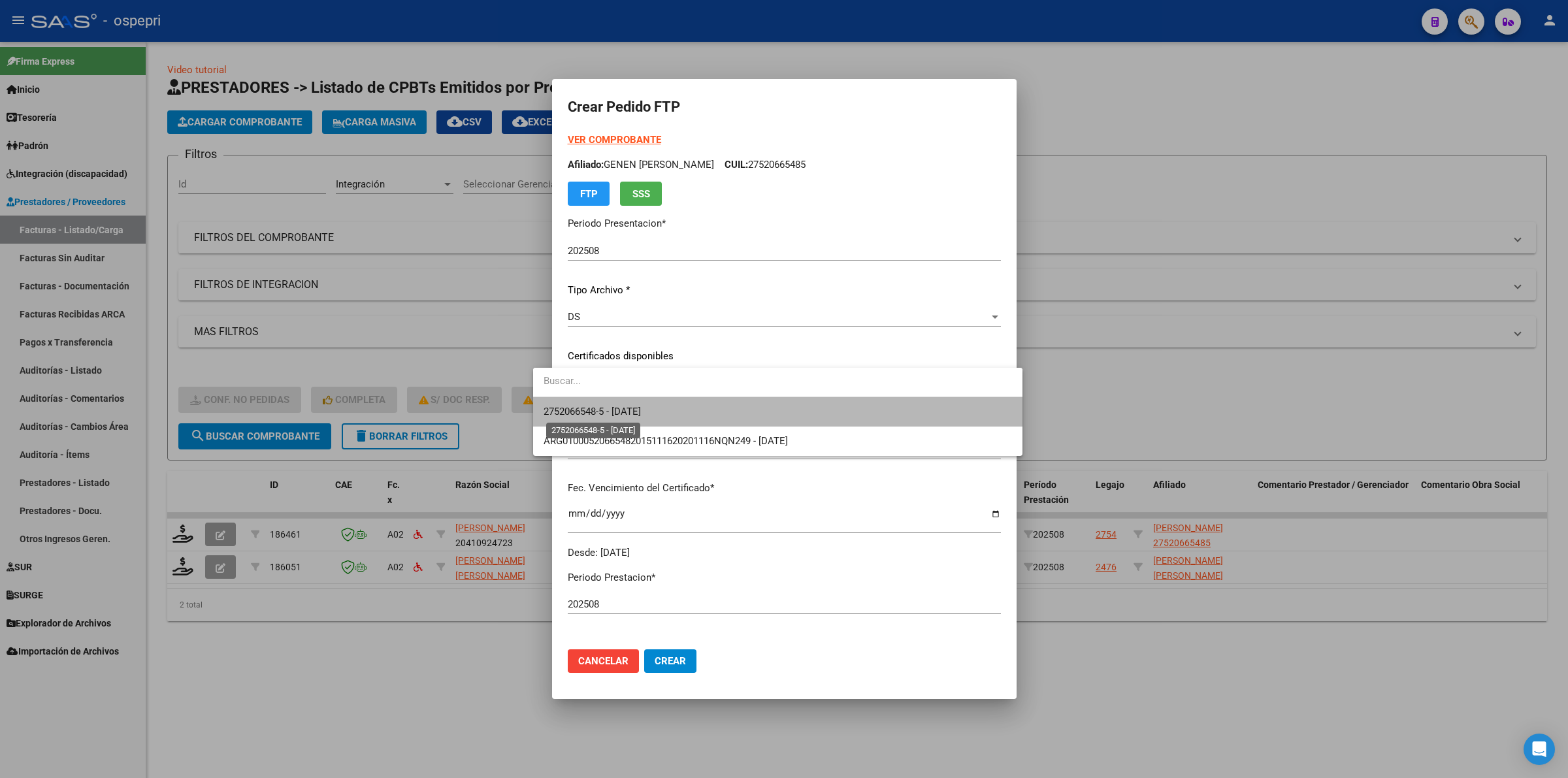
click at [620, 410] on span "2752066548-5 - 2029-06-07" at bounding box center [592, 411] width 97 height 11
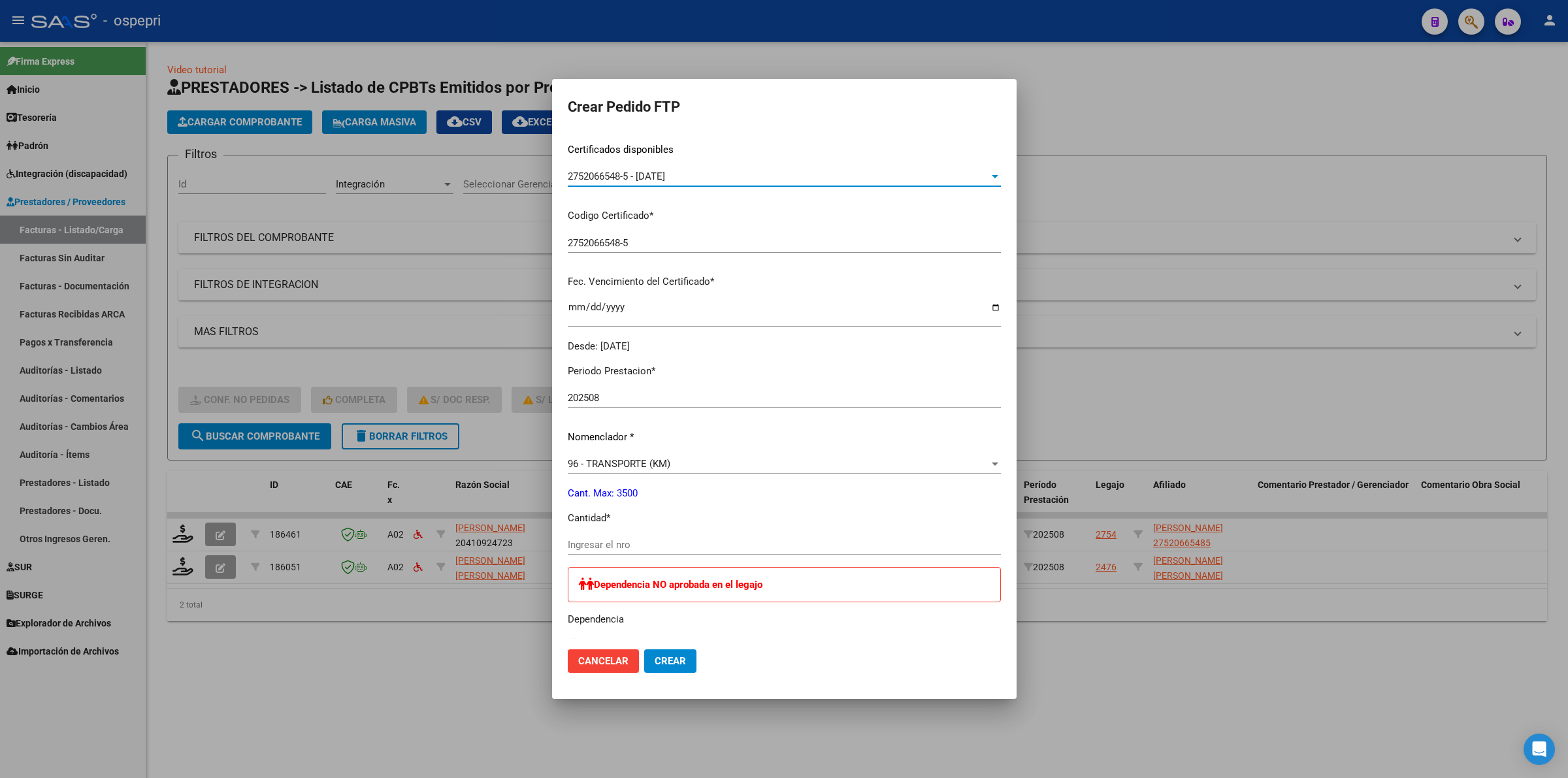
scroll to position [245, 0]
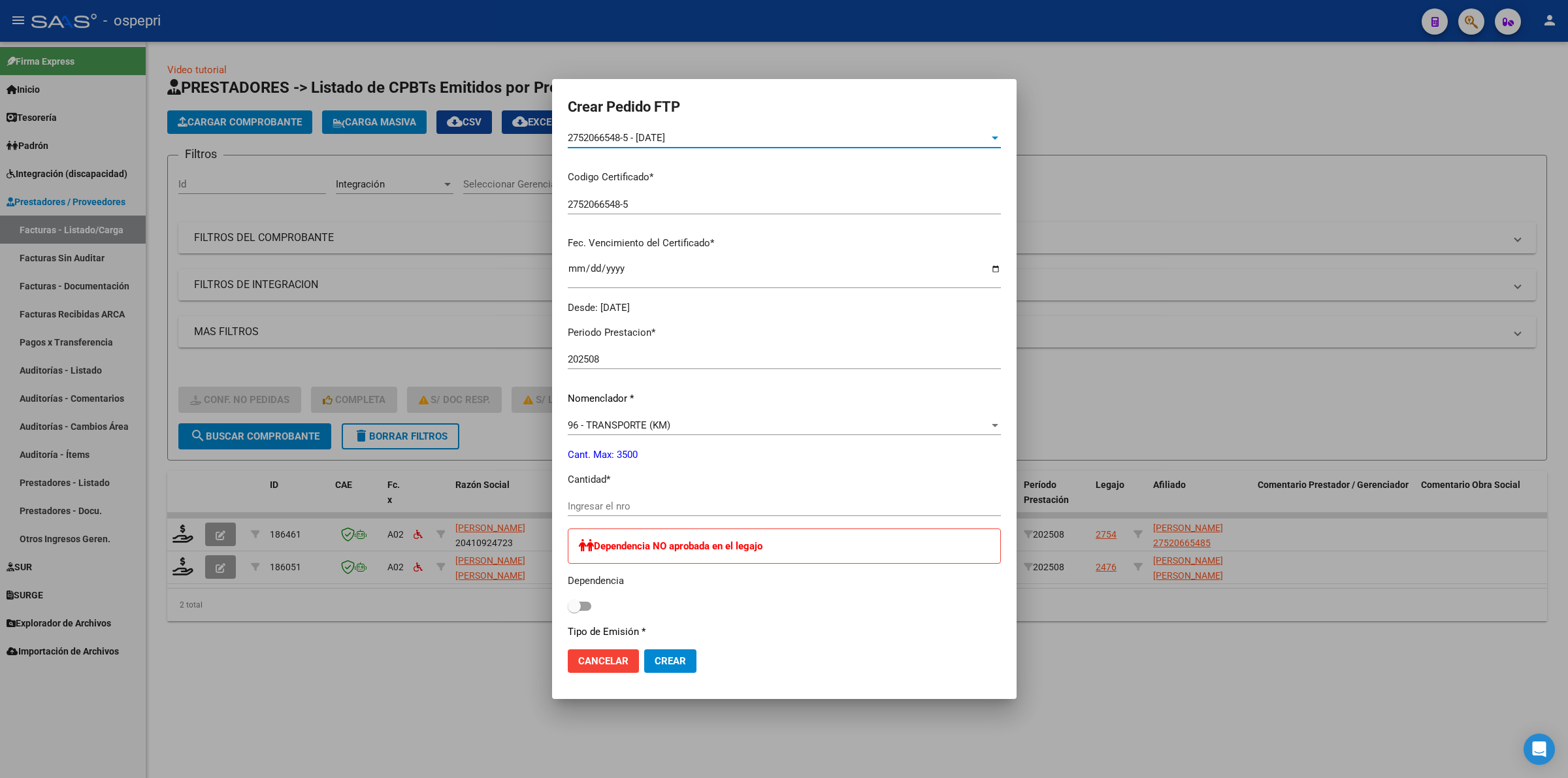
click at [618, 500] on input "Ingresar el nro" at bounding box center [784, 505] width 433 height 11
type input "967"
click at [655, 661] on span "Crear" at bounding box center [670, 661] width 31 height 11
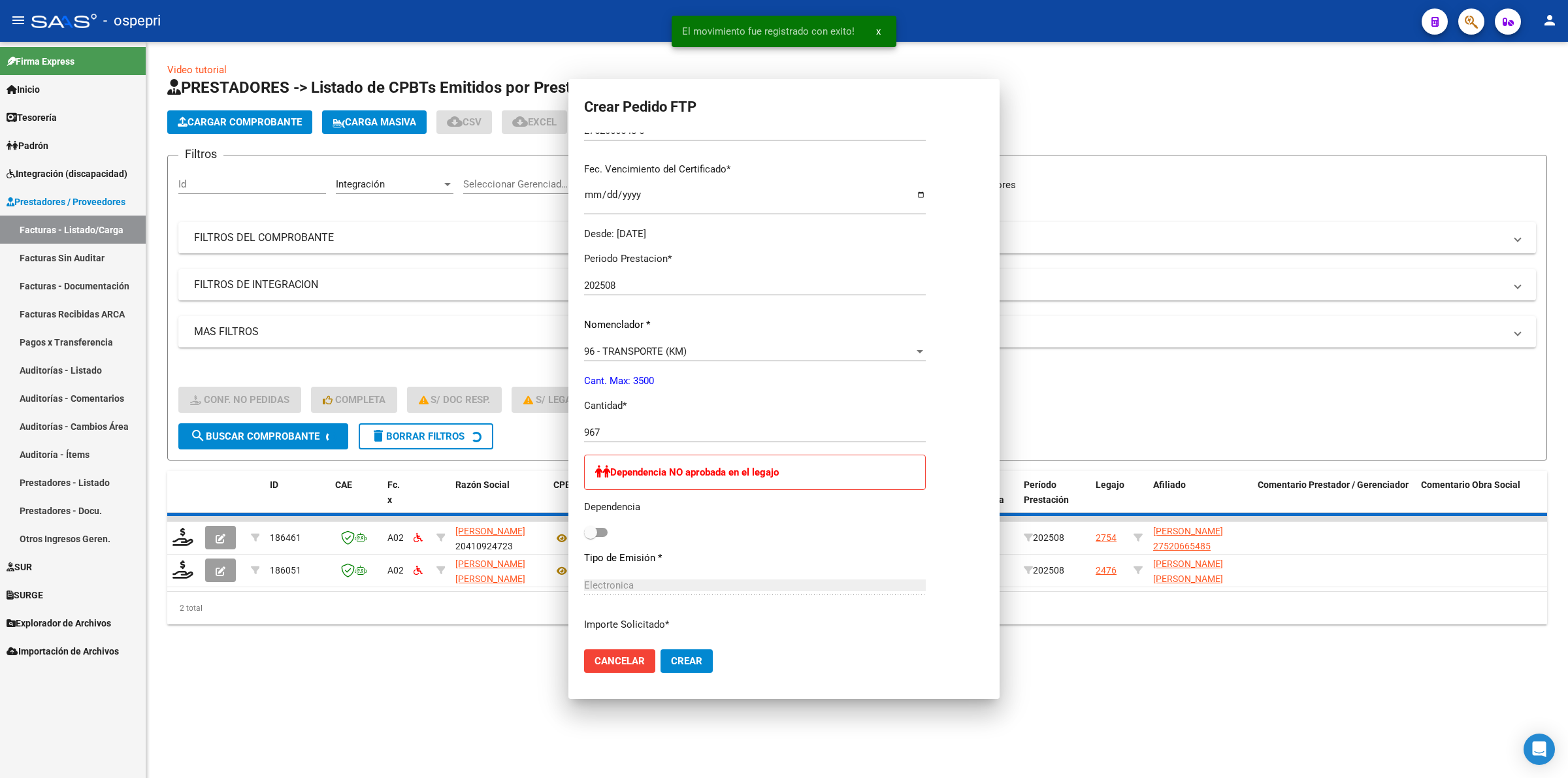
scroll to position [0, 0]
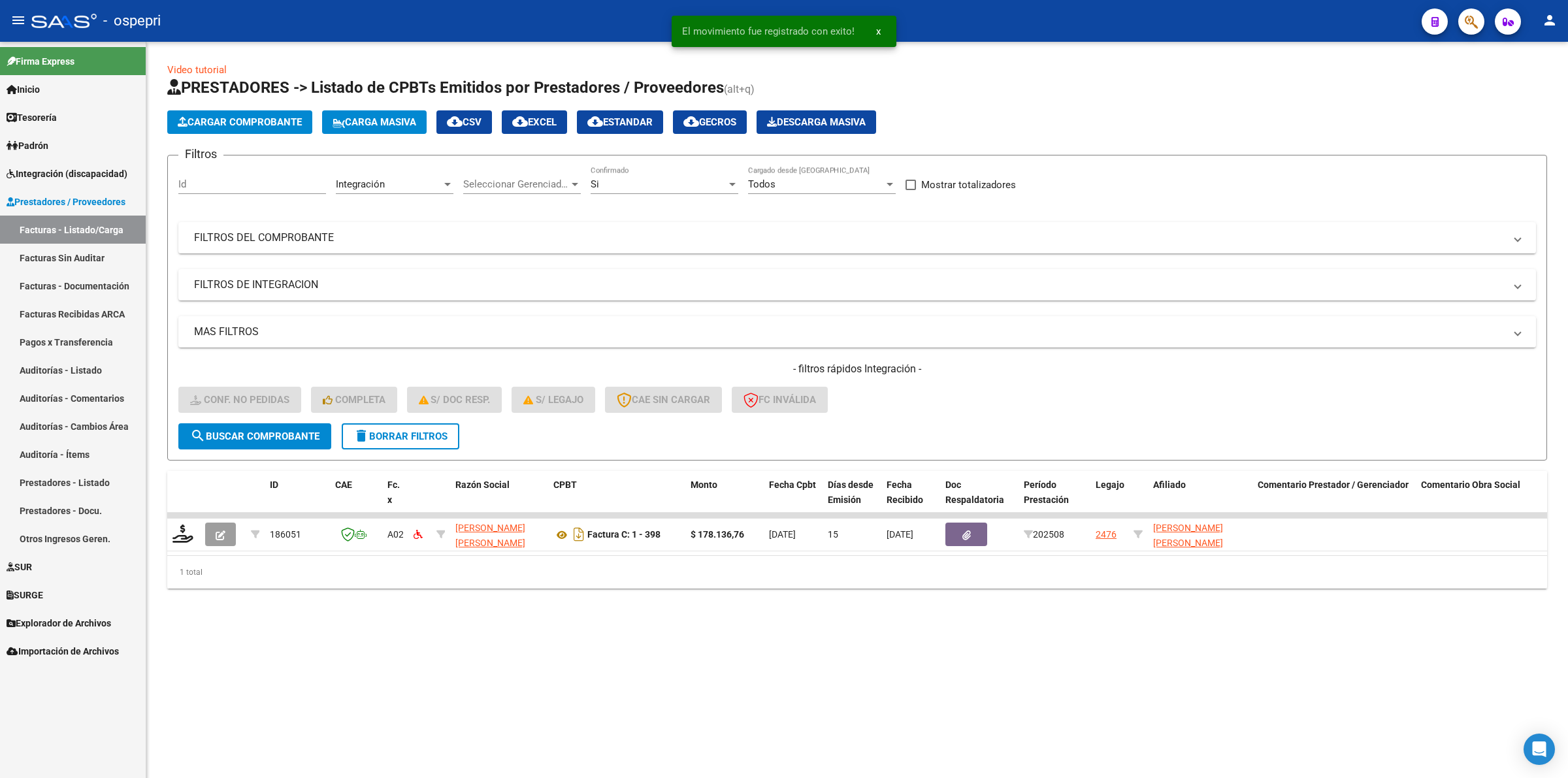
click at [400, 431] on span "delete Borrar Filtros" at bounding box center [400, 435] width 94 height 11
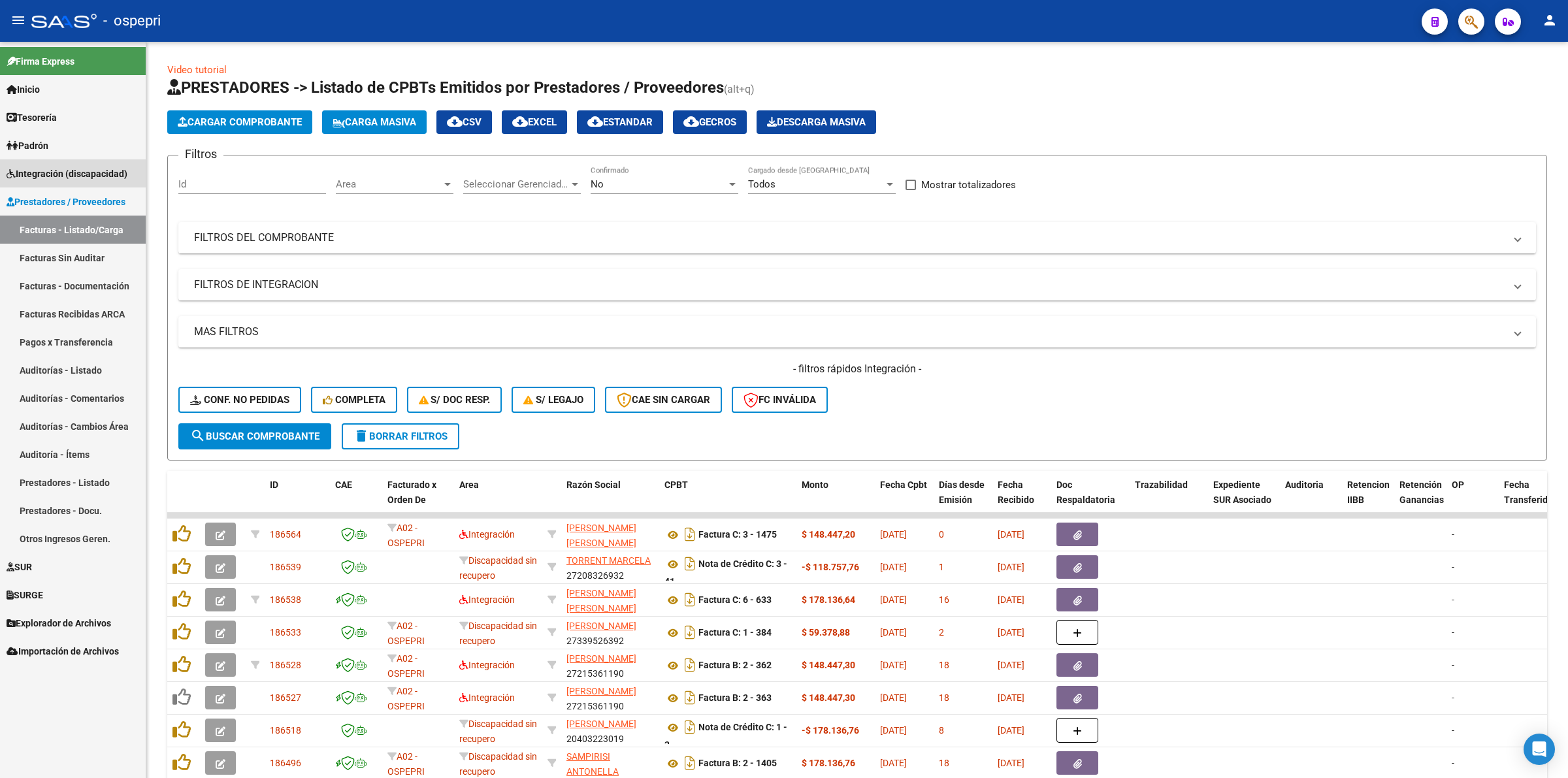
drag, startPoint x: 104, startPoint y: 164, endPoint x: 110, endPoint y: 282, distance: 118.2
click at [104, 164] on link "Integración (discapacidad)" at bounding box center [72, 173] width 146 height 28
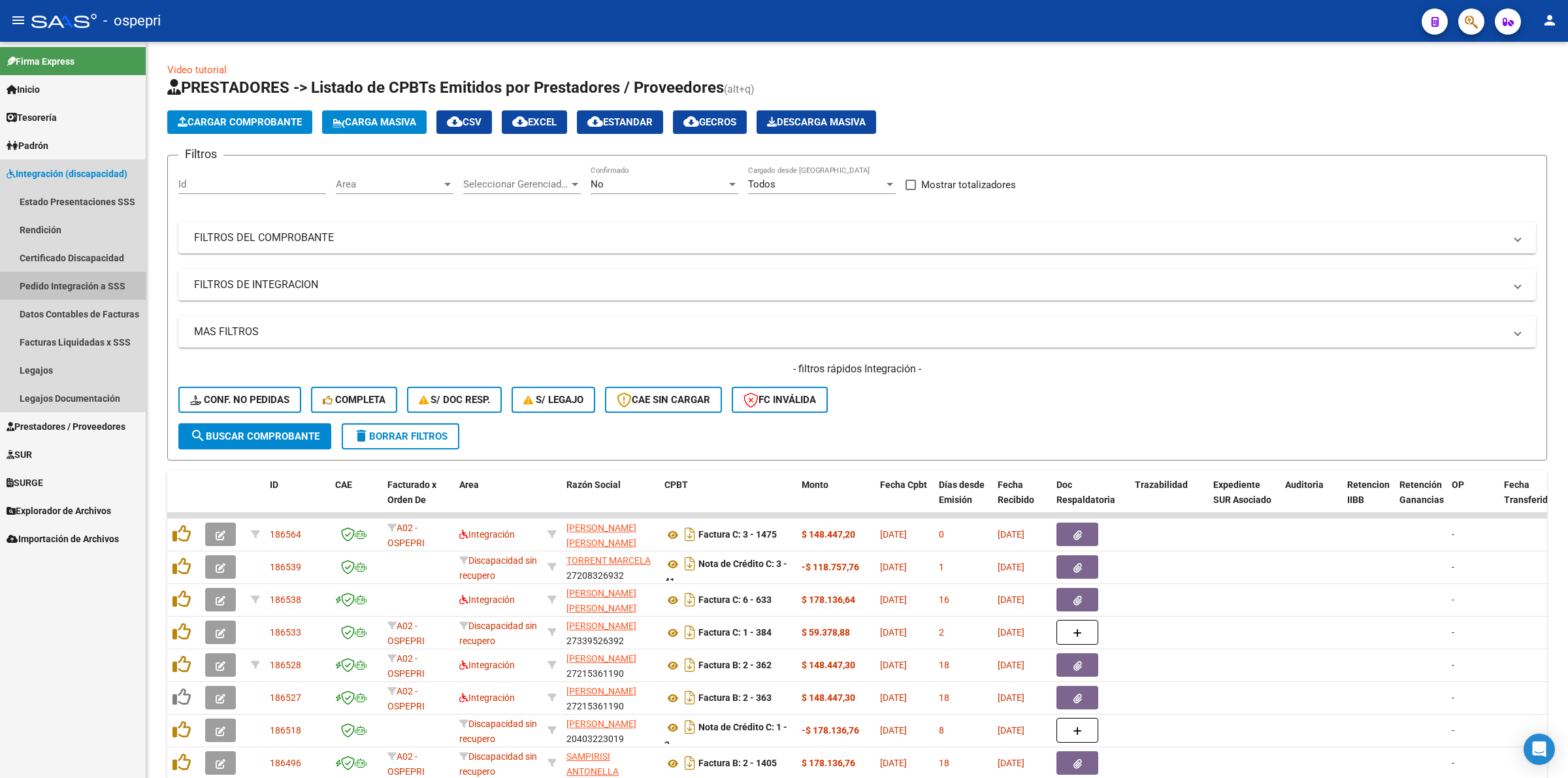
click at [115, 282] on link "Pedido Integración a SSS" at bounding box center [72, 286] width 146 height 28
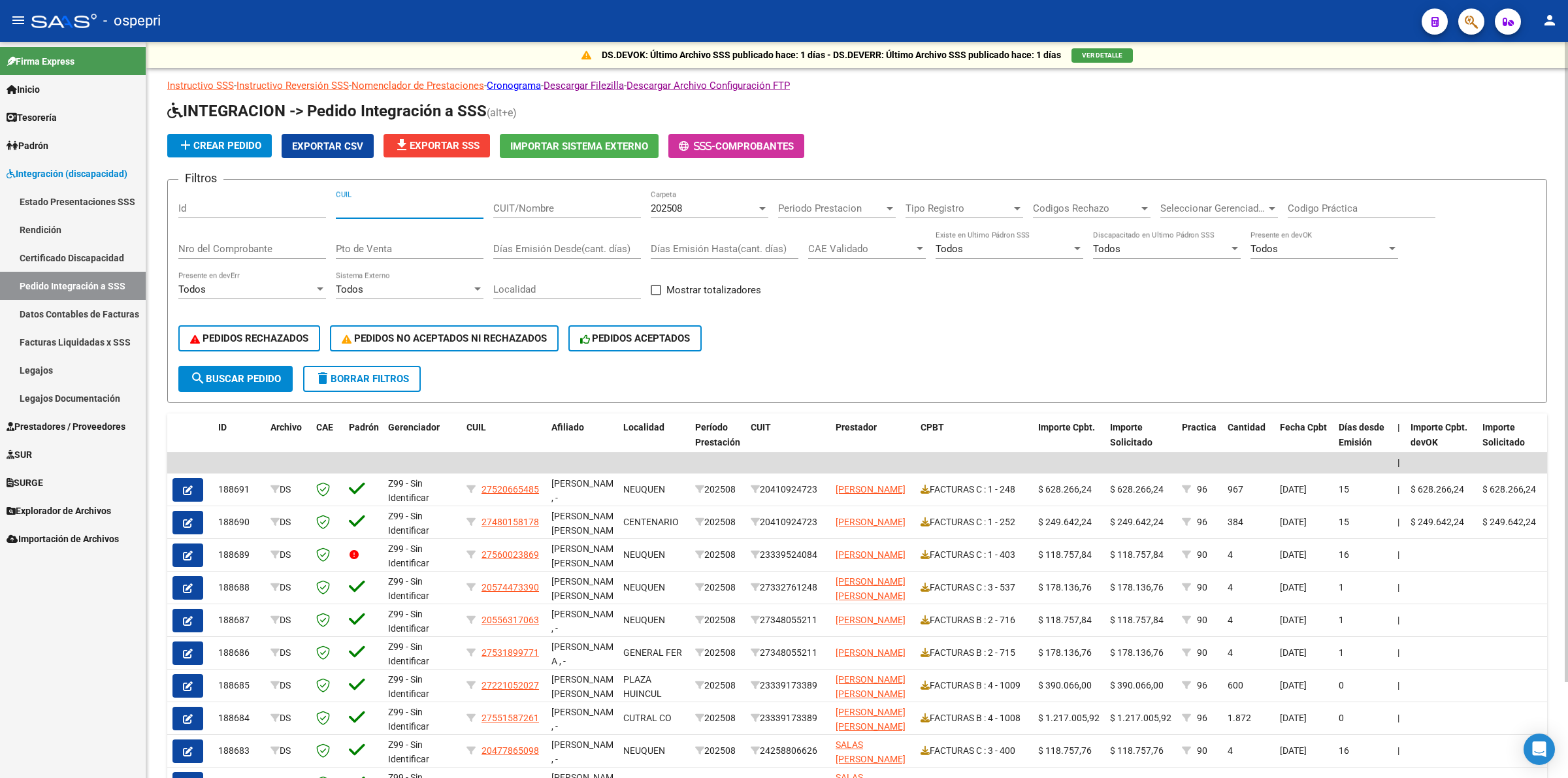
click at [390, 210] on input "CUIL" at bounding box center [409, 208] width 148 height 11
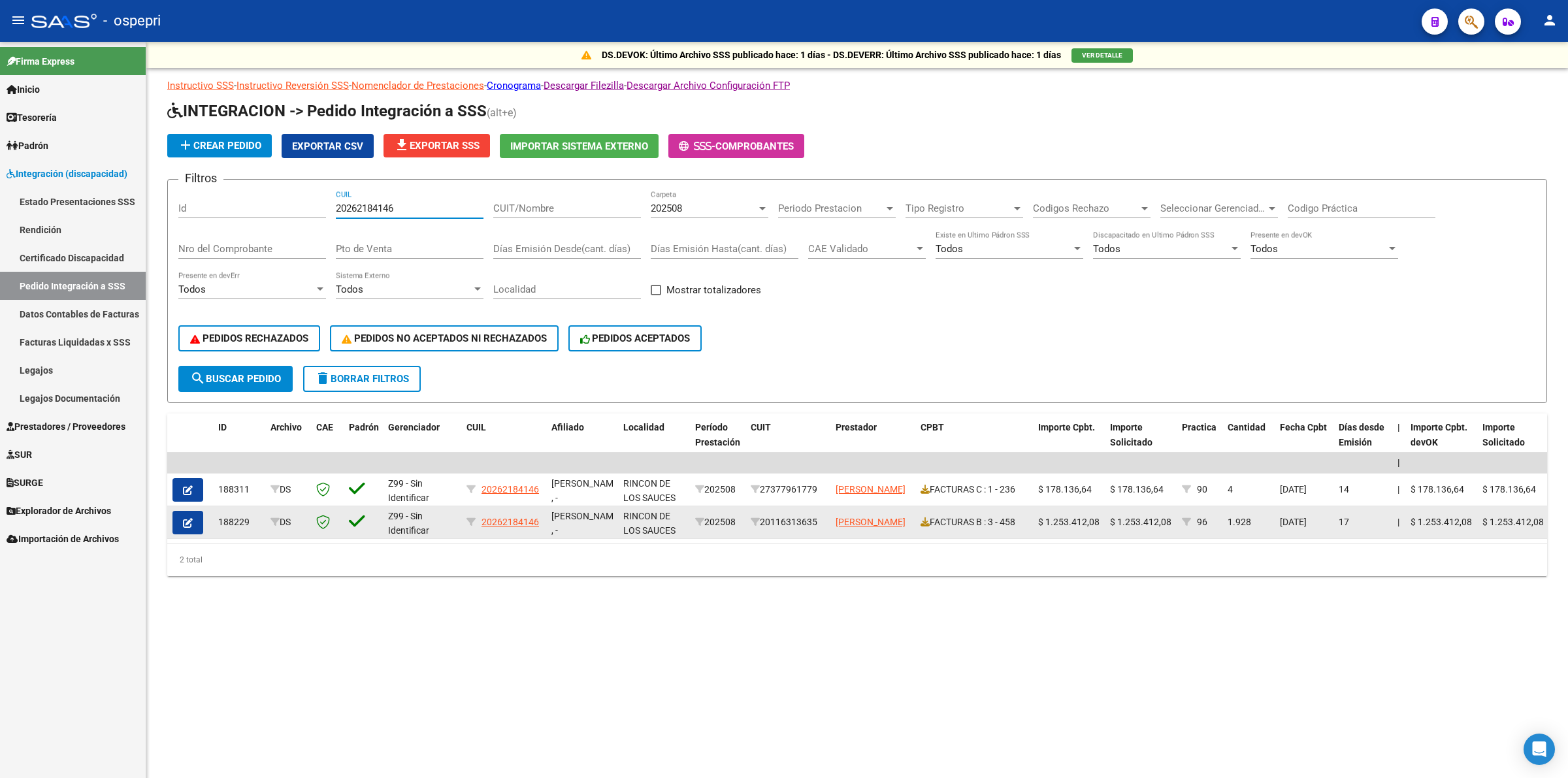
type input "20262184146"
click at [190, 521] on icon "button" at bounding box center [187, 522] width 10 height 10
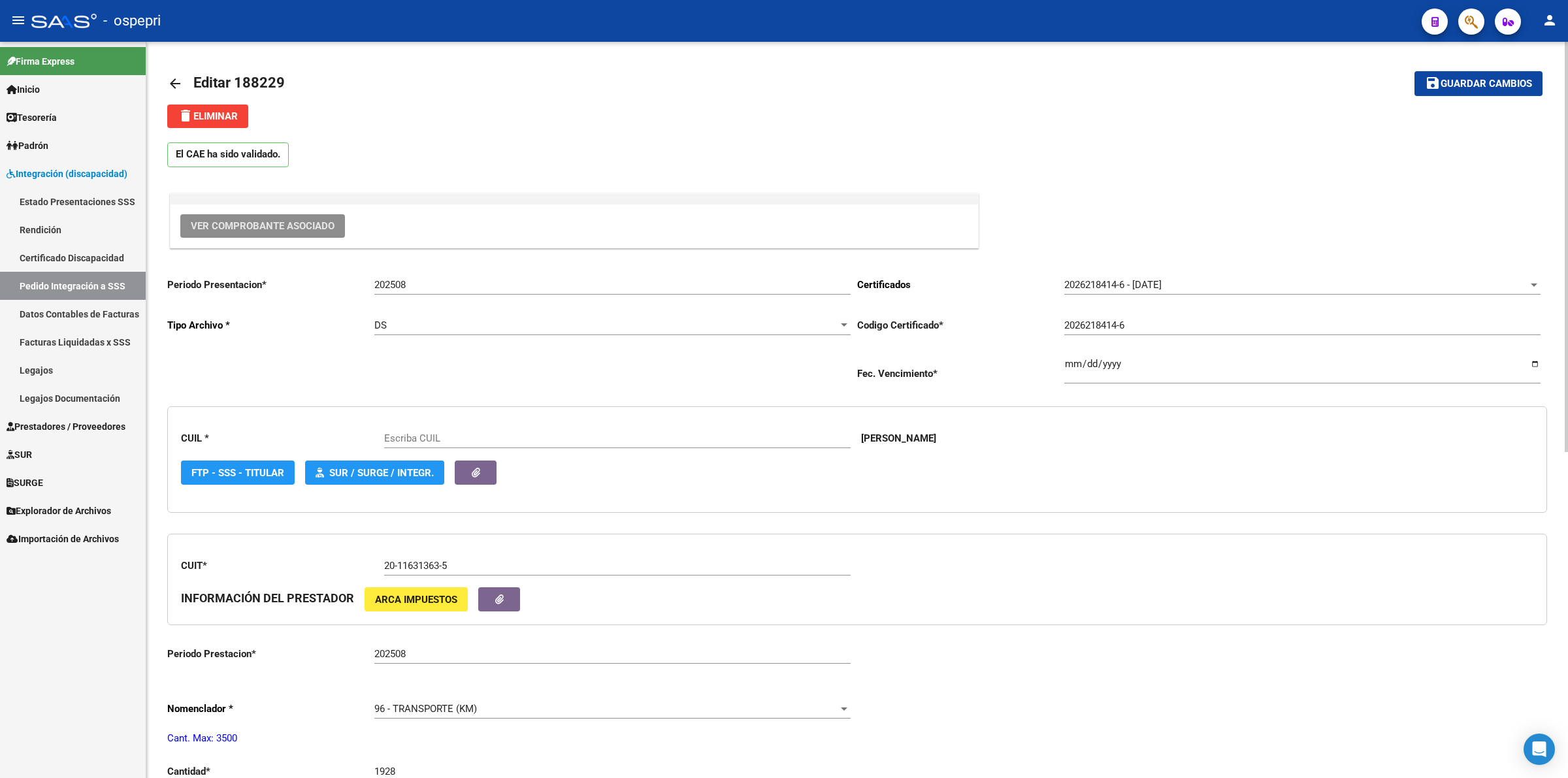
click at [317, 215] on button "Ver Comprobante Asociado" at bounding box center [262, 226] width 164 height 24
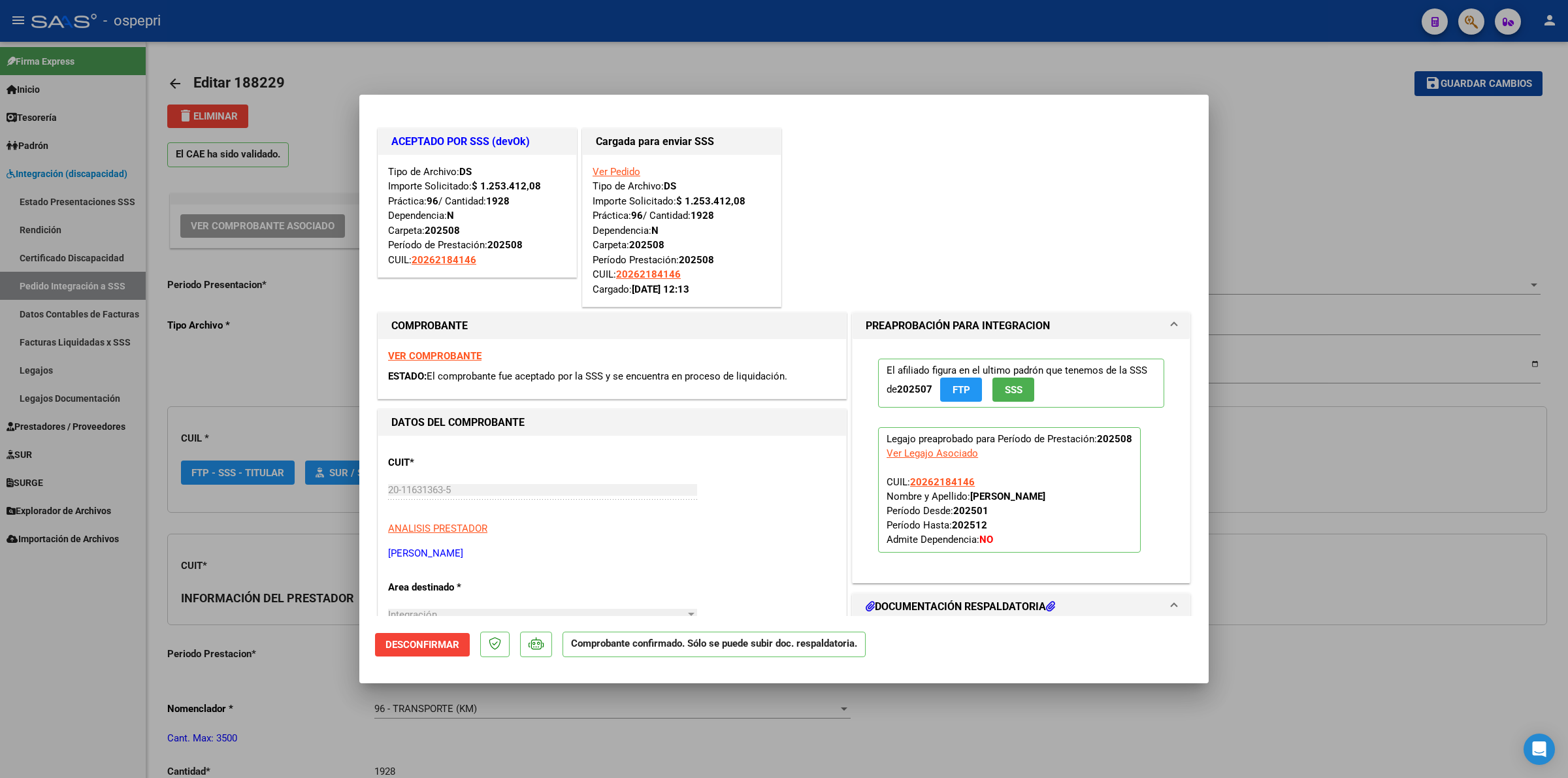
type input "20262184146"
click at [431, 356] on strong "VER COMPROBANTE" at bounding box center [435, 355] width 94 height 11
type input "$ 0,00"
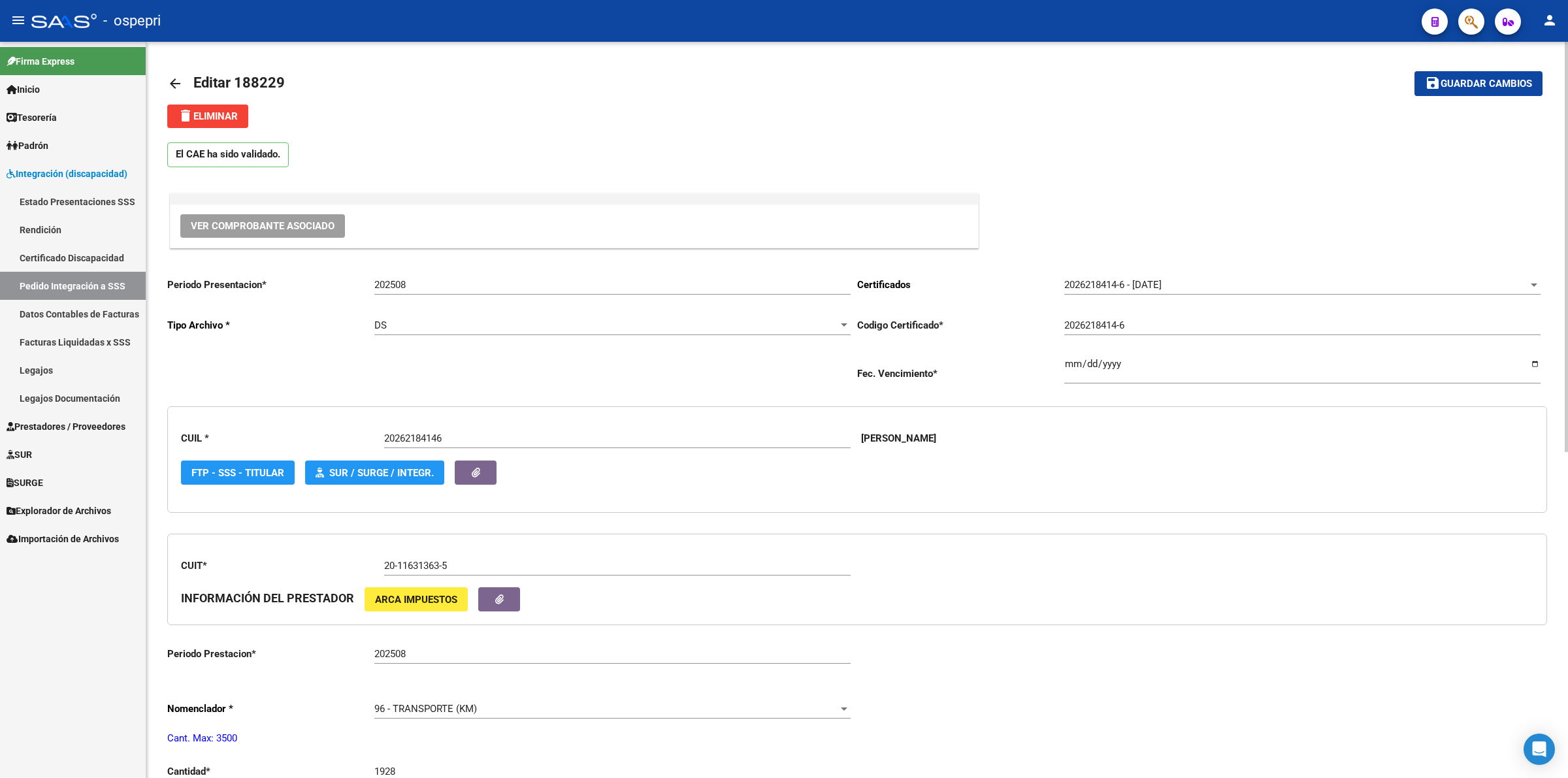
click at [177, 79] on mat-icon "arrow_back" at bounding box center [175, 84] width 16 height 16
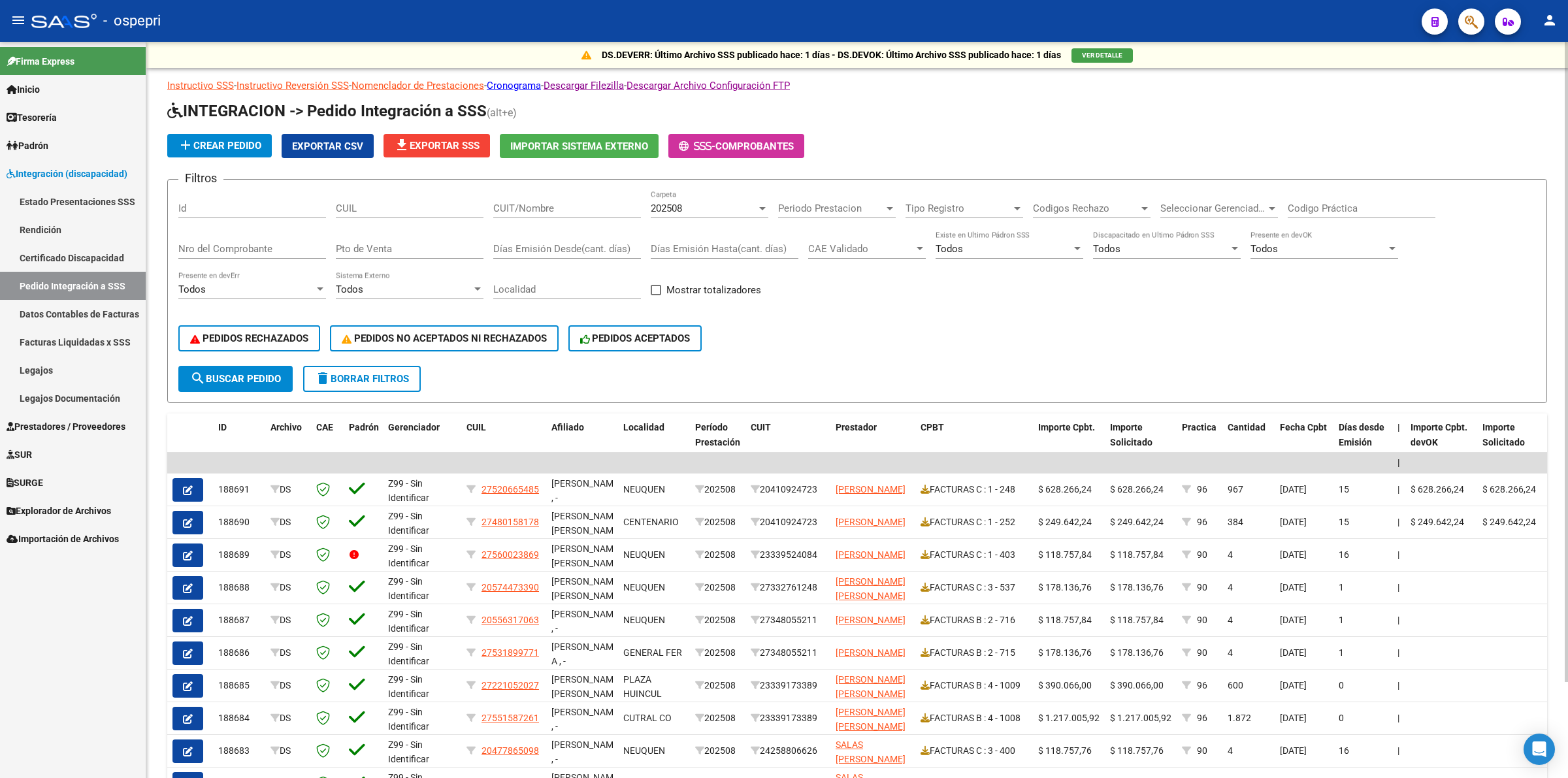
click at [427, 206] on input "CUIL" at bounding box center [409, 208] width 148 height 11
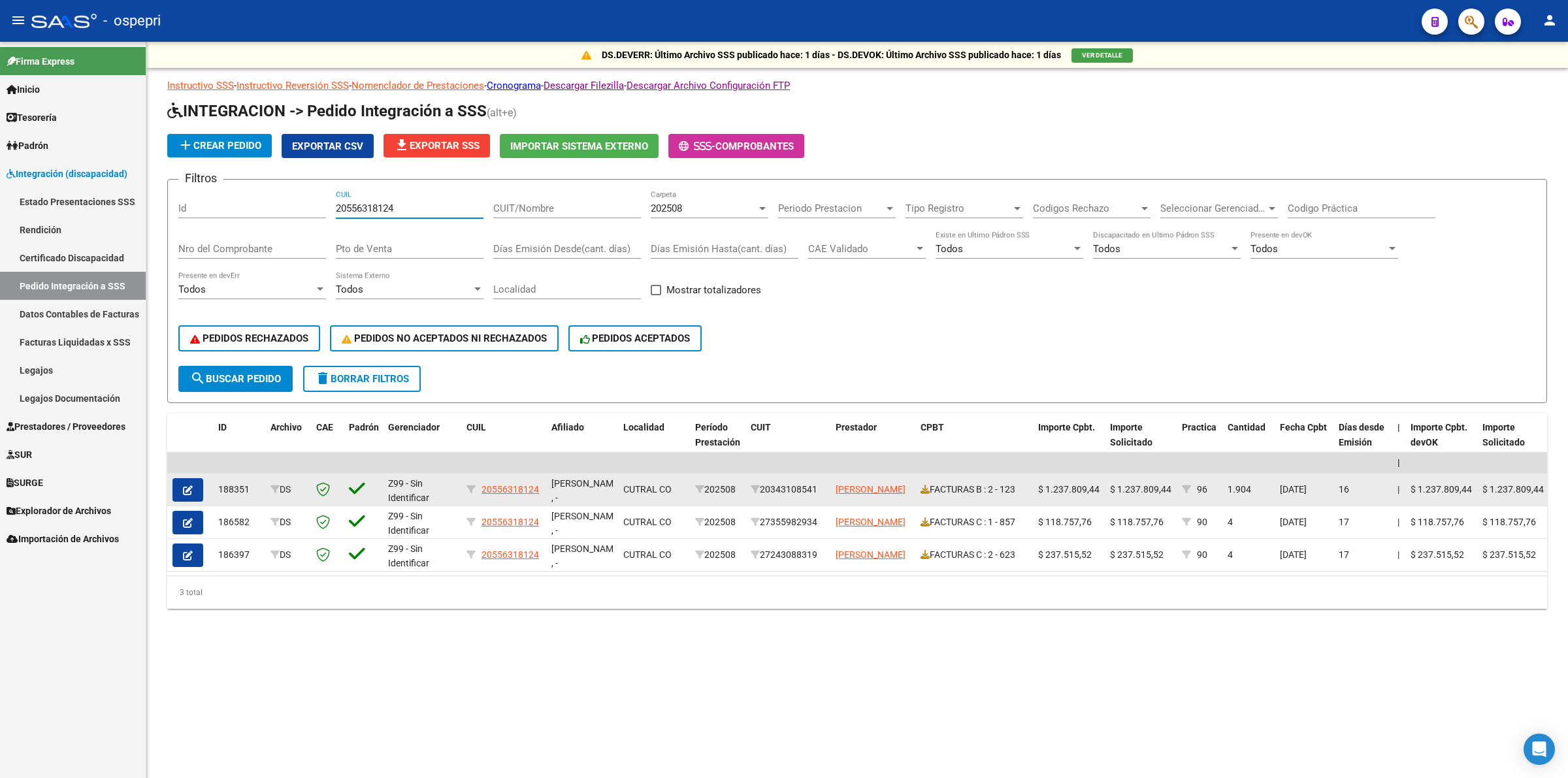
type input "20556318124"
click at [181, 485] on button "button" at bounding box center [187, 489] width 31 height 24
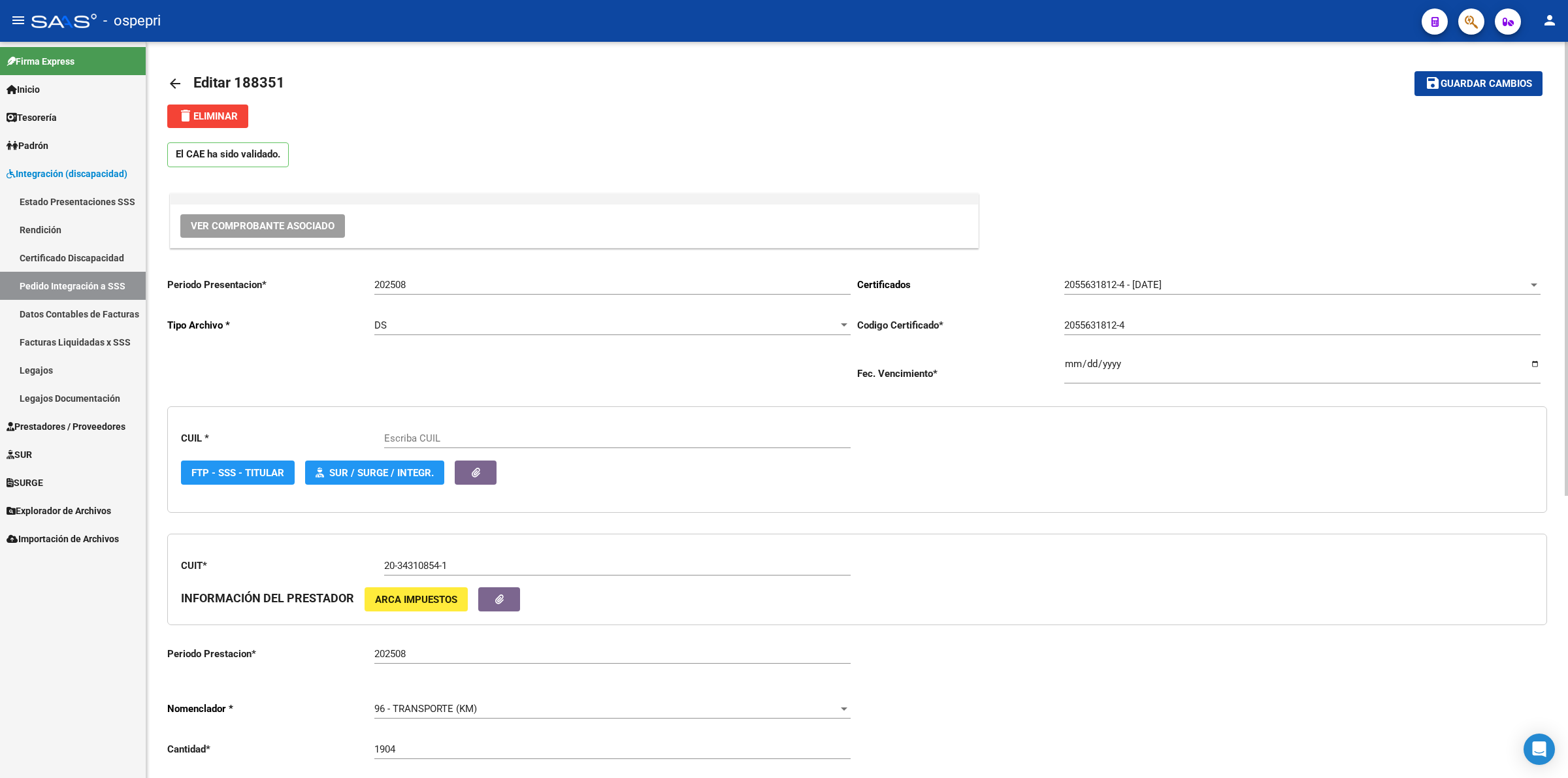
click at [296, 221] on span "Ver Comprobante Asociado" at bounding box center [262, 225] width 144 height 11
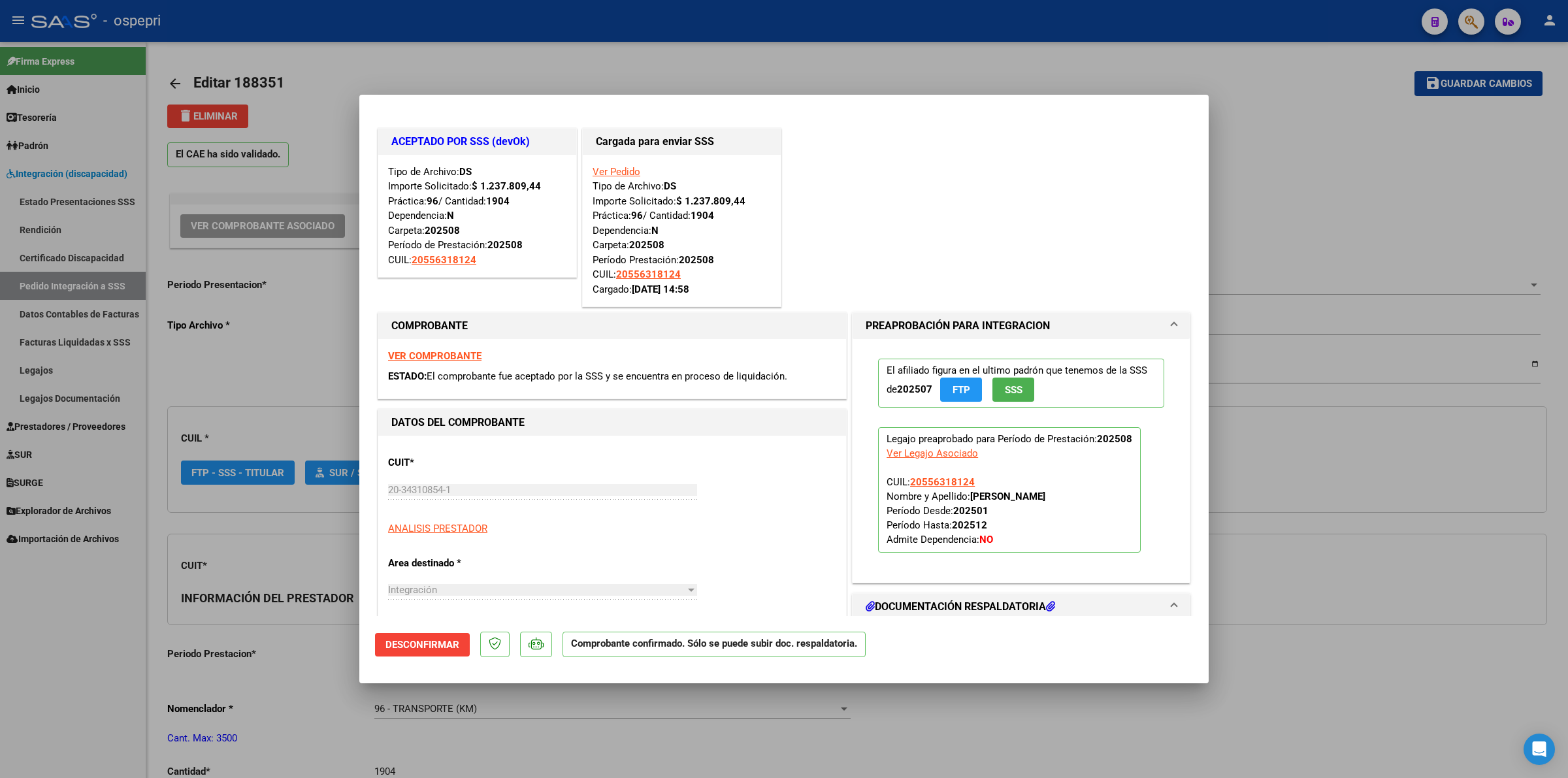
type input "20556318124"
click at [461, 350] on strong "VER COMPROBANTE" at bounding box center [435, 355] width 94 height 11
type input "$ 0,00"
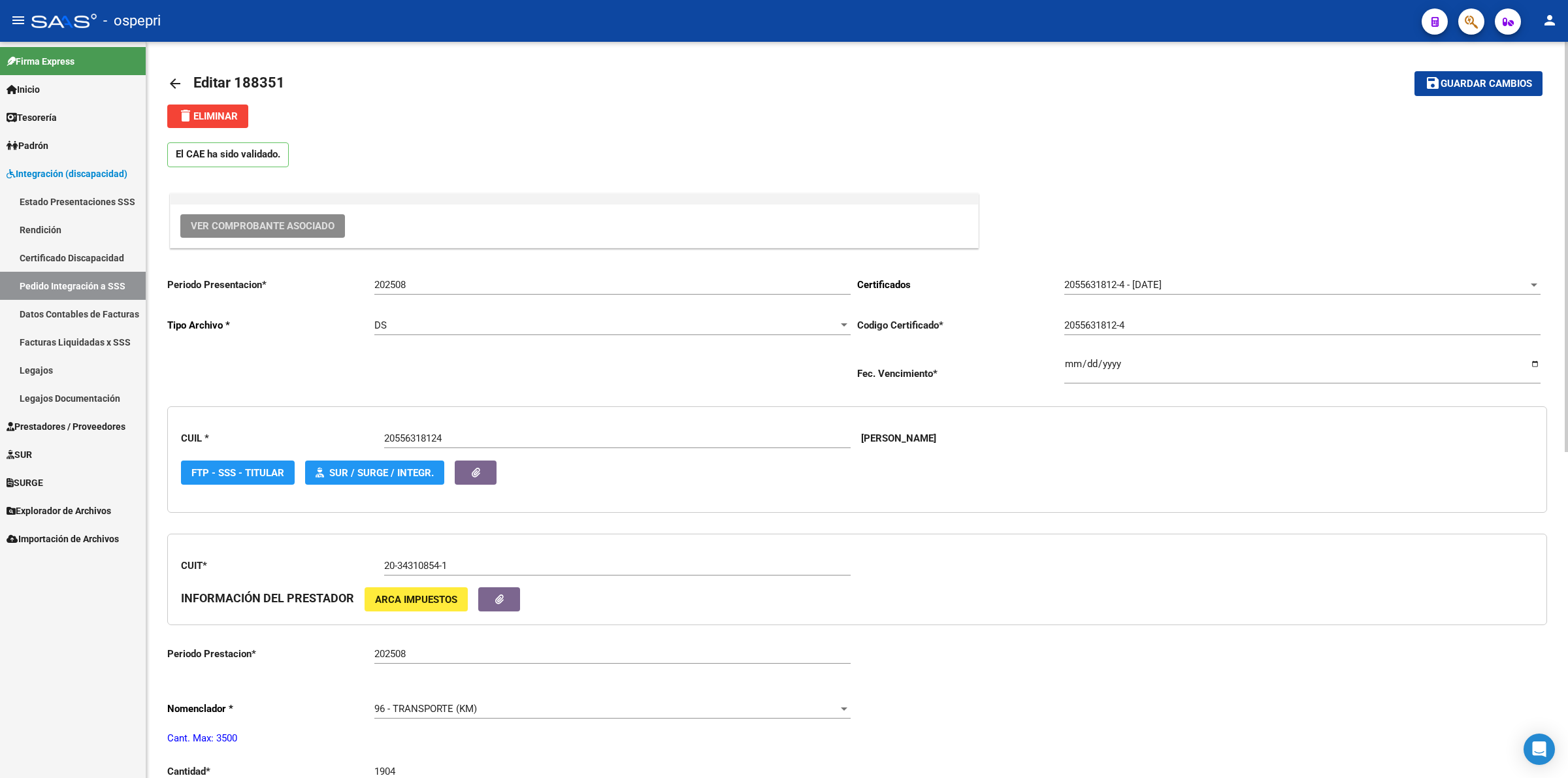
click at [174, 84] on mat-icon "arrow_back" at bounding box center [175, 84] width 16 height 16
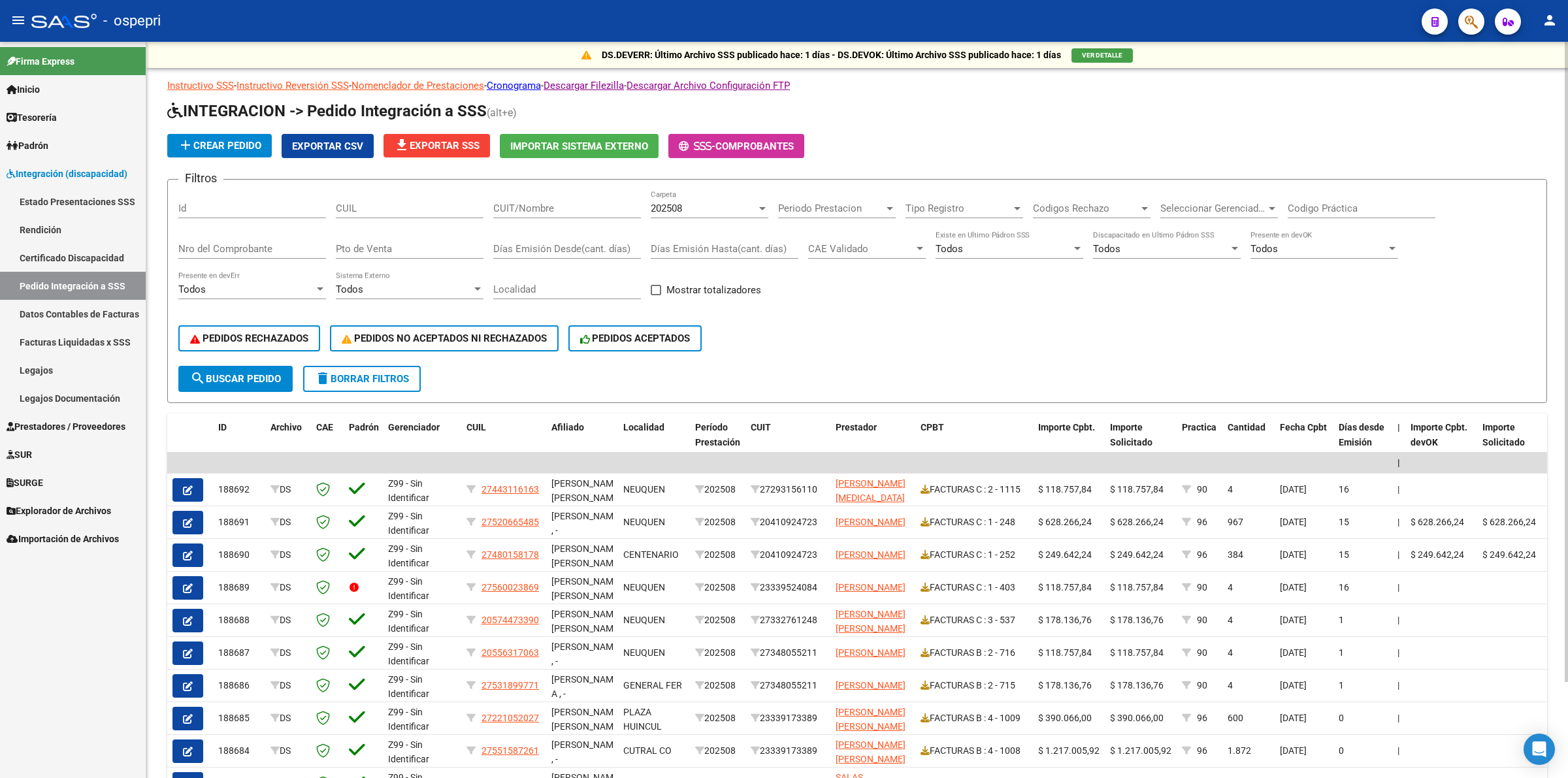
click at [367, 215] on div "CUIL" at bounding box center [409, 204] width 148 height 28
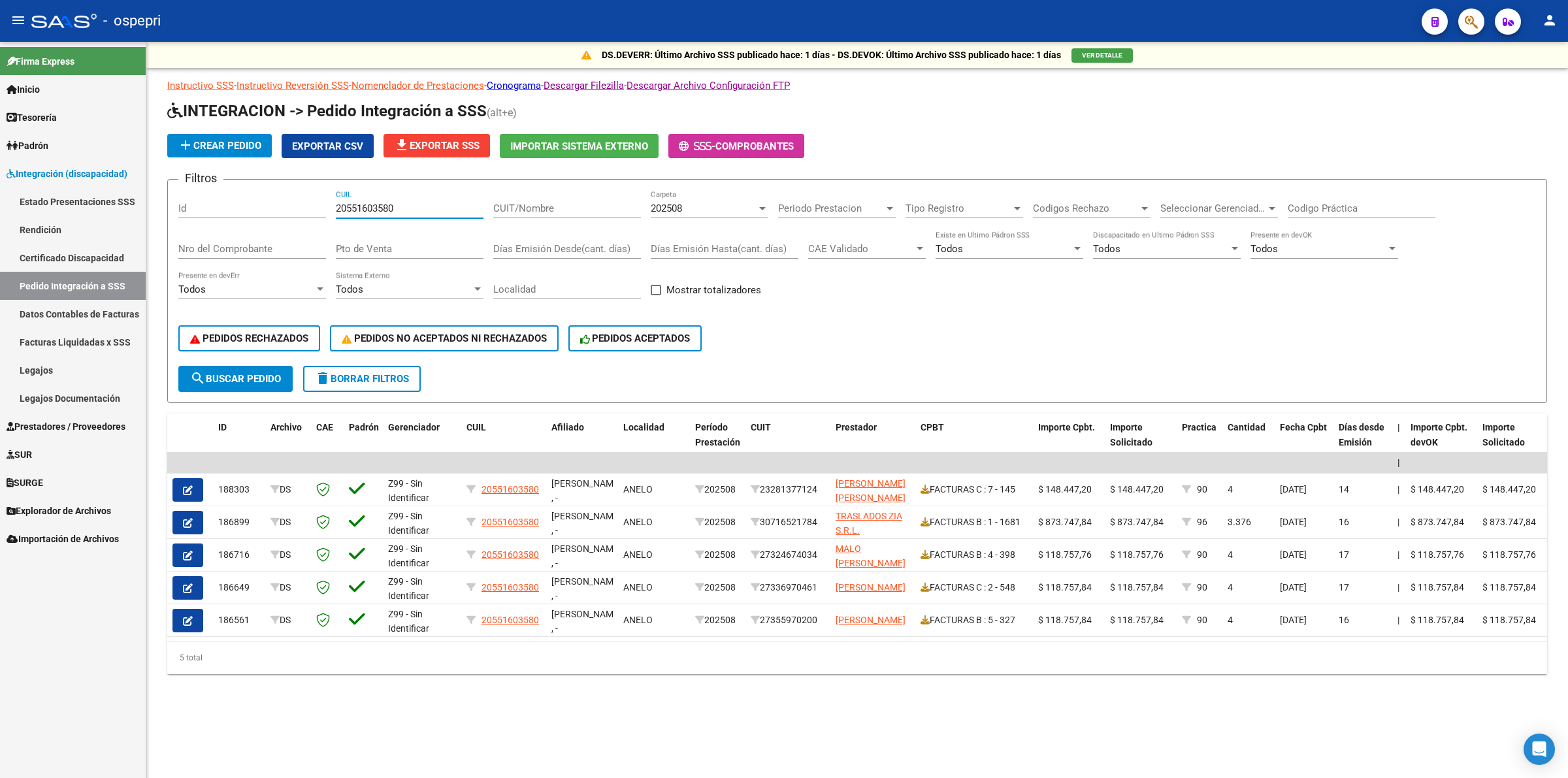
type input "20551603580"
